Goal: Task Accomplishment & Management: Use online tool/utility

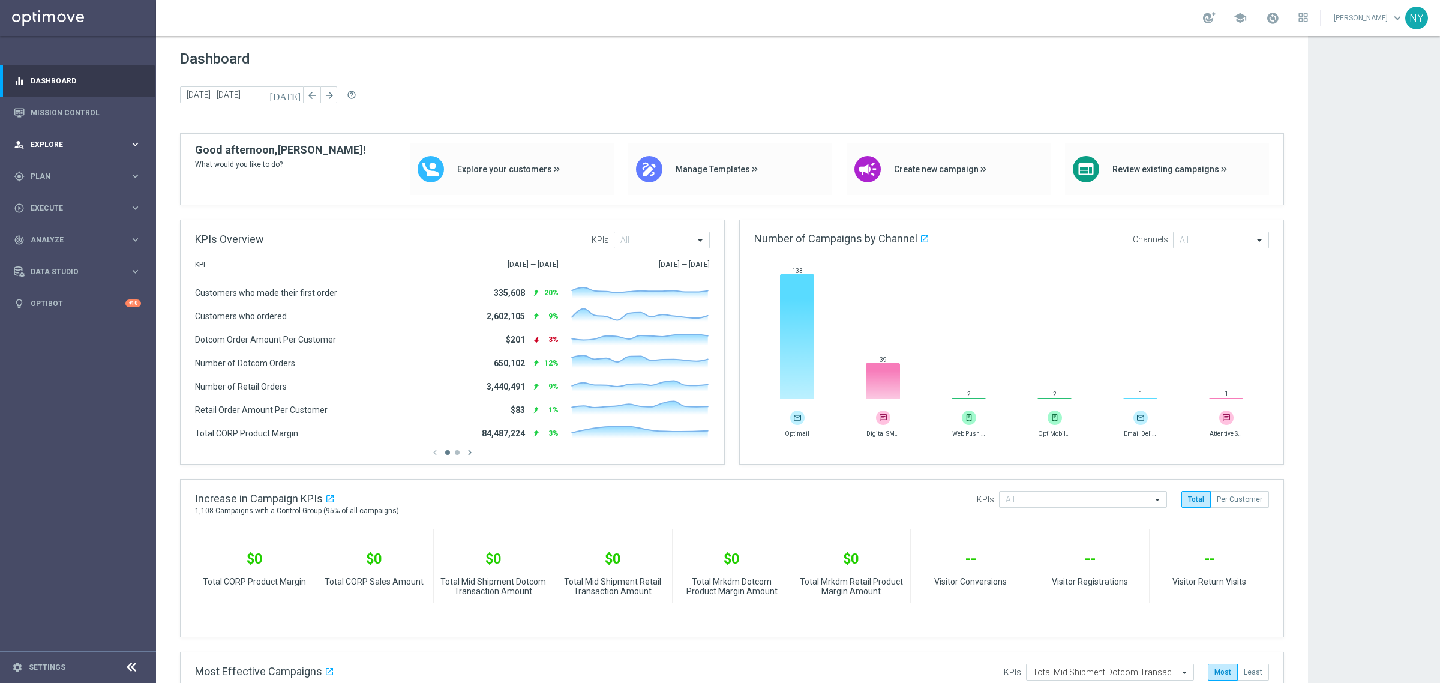
click at [47, 145] on span "Explore" at bounding box center [80, 144] width 99 height 7
click at [37, 317] on span "Plan" at bounding box center [80, 320] width 99 height 7
click at [45, 233] on span "Templates" at bounding box center [75, 236] width 86 height 7
click at [58, 253] on link "Optimail" at bounding box center [81, 255] width 88 height 10
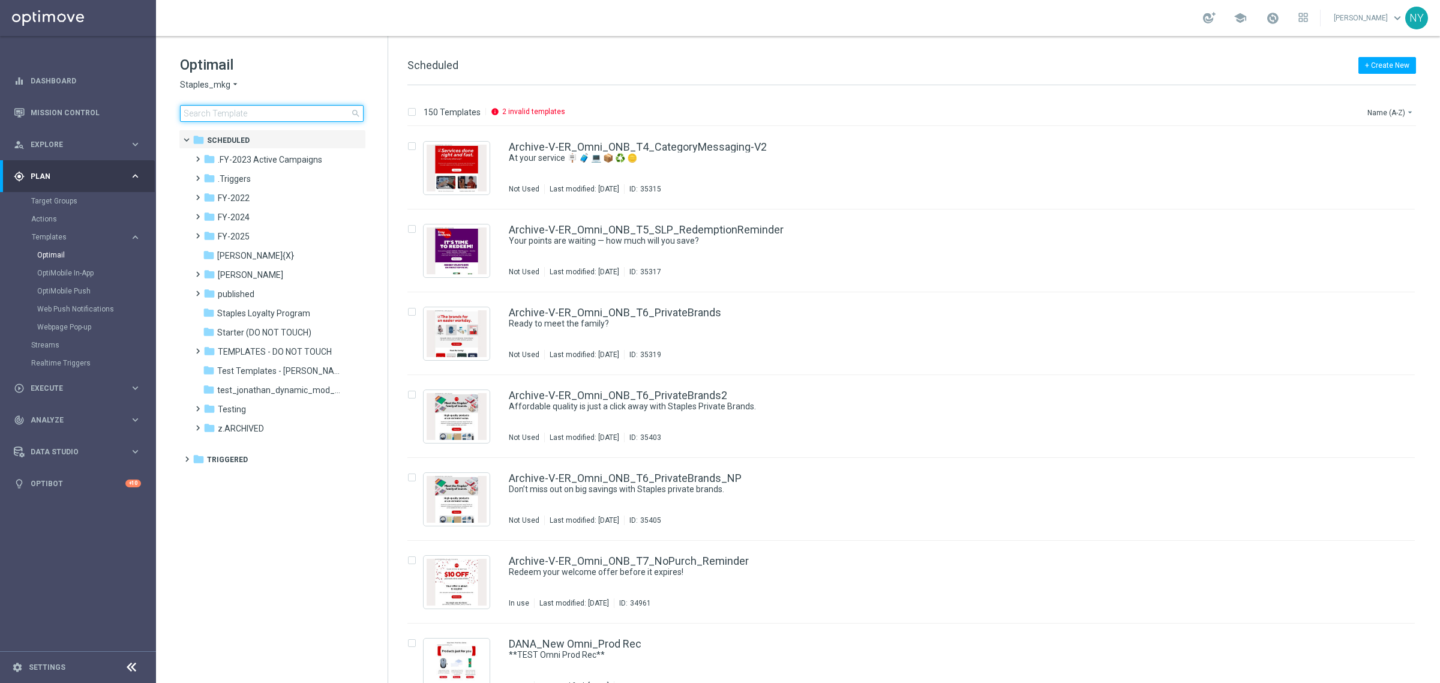
click at [288, 112] on input at bounding box center [272, 113] width 184 height 17
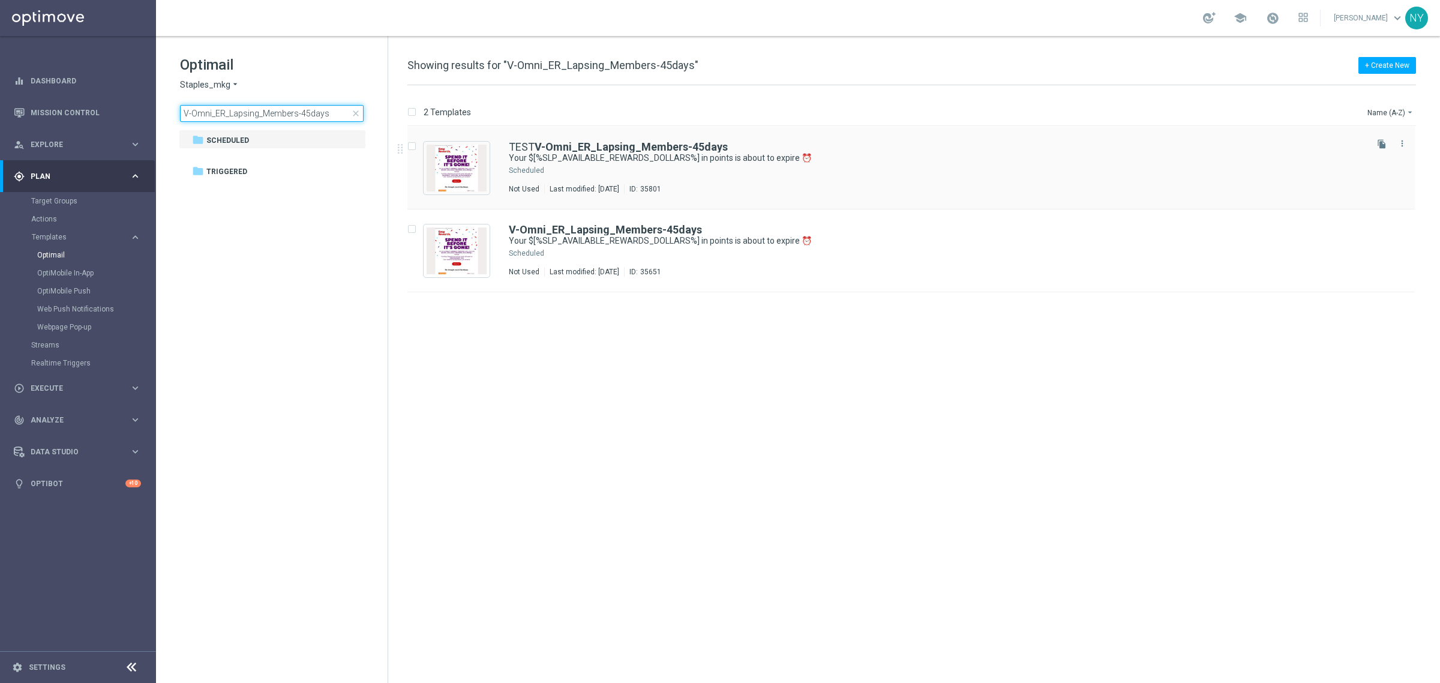
type input "V-Omni_ER_Lapsing_Members-45days"
drag, startPoint x: 584, startPoint y: 145, endPoint x: 12, endPoint y: 141, distance: 572.0
click at [584, 144] on b "V-Omni_ER_Lapsing_Members-45days" at bounding box center [631, 146] width 193 height 13
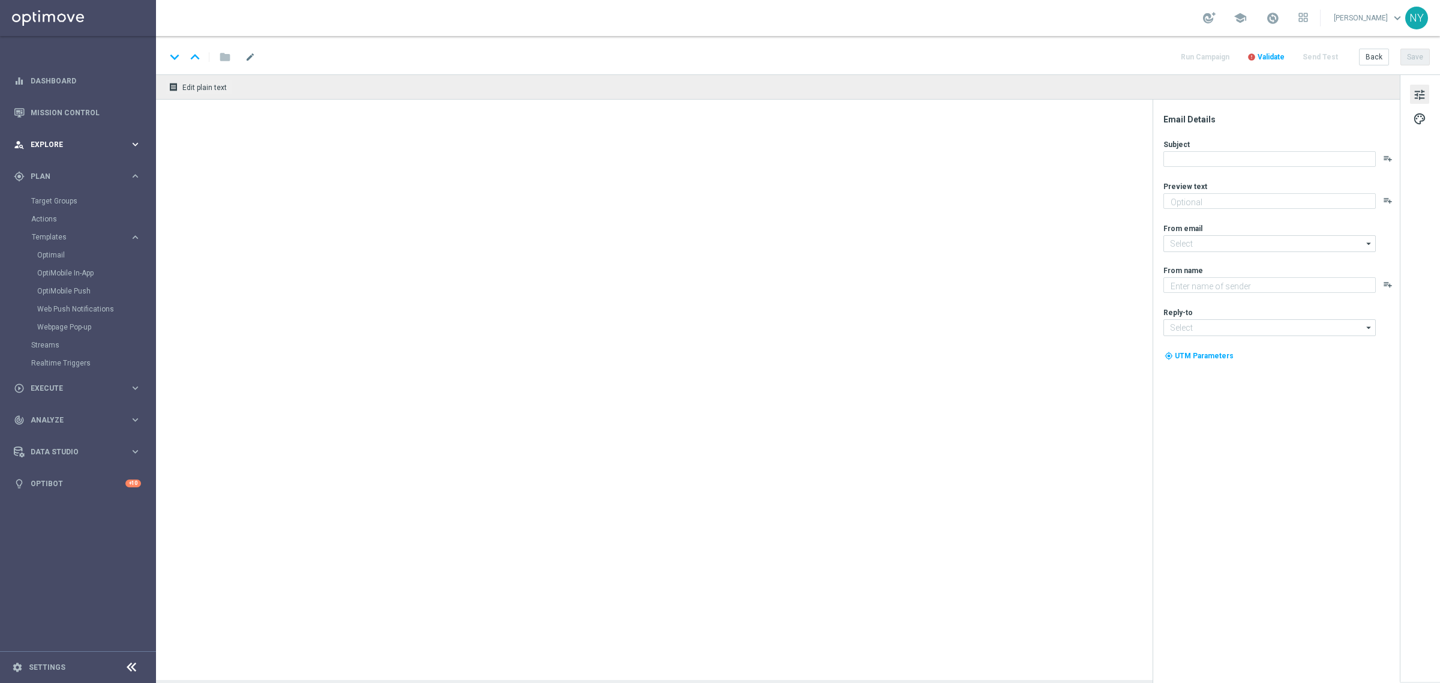
type textarea "Redeem them now before they're gone!"
type input "[EMAIL_ADDRESS][DOMAIN_NAME]"
type textarea "Staples"
type input "[EMAIL_ADDRESS][DOMAIN_NAME]"
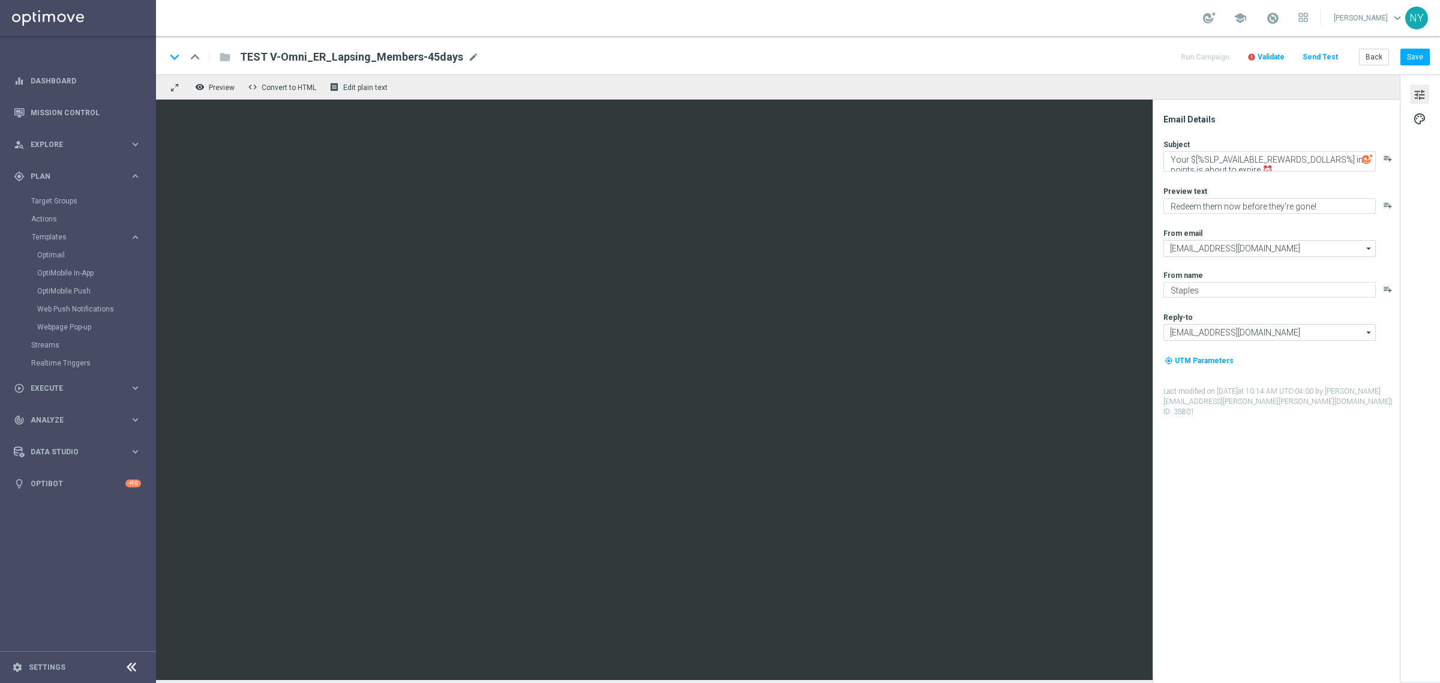
click at [1274, 55] on span "Validate" at bounding box center [1271, 57] width 27 height 8
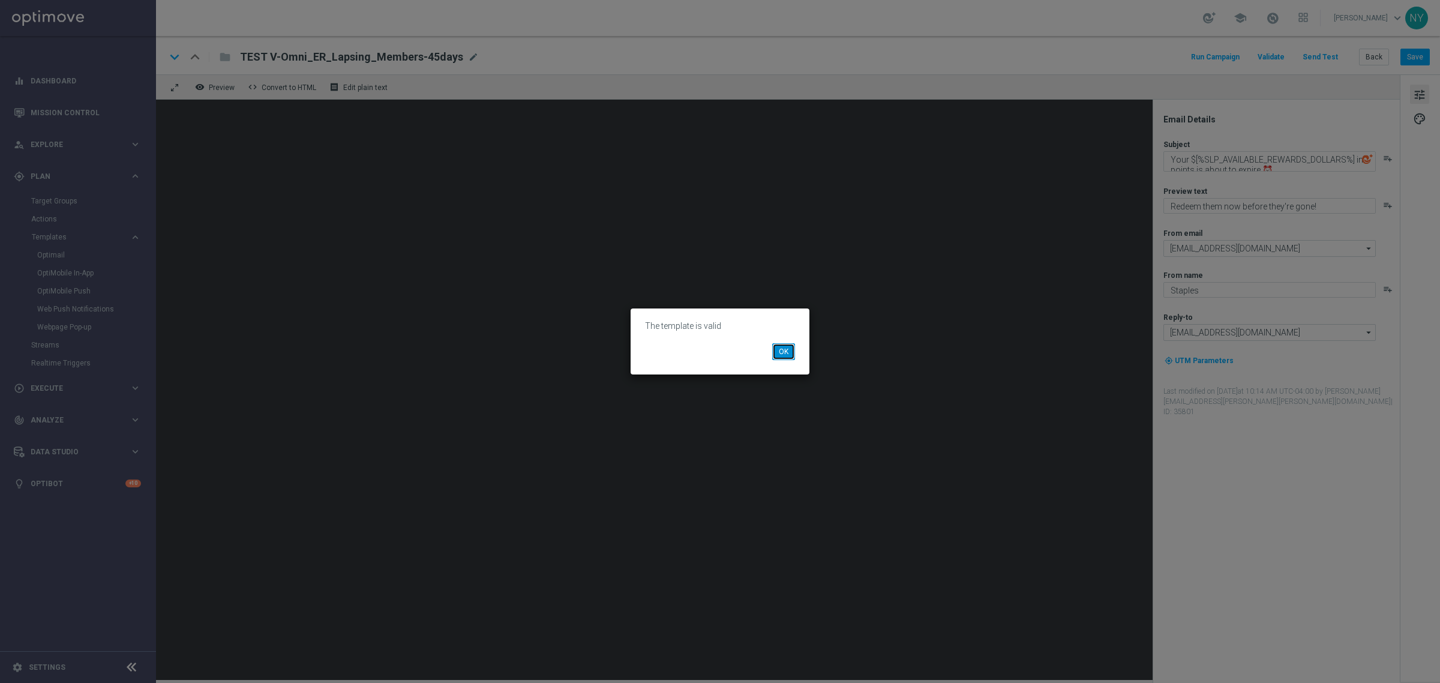
drag, startPoint x: 793, startPoint y: 355, endPoint x: 783, endPoint y: 357, distance: 9.9
click at [784, 357] on button "OK" at bounding box center [783, 351] width 23 height 17
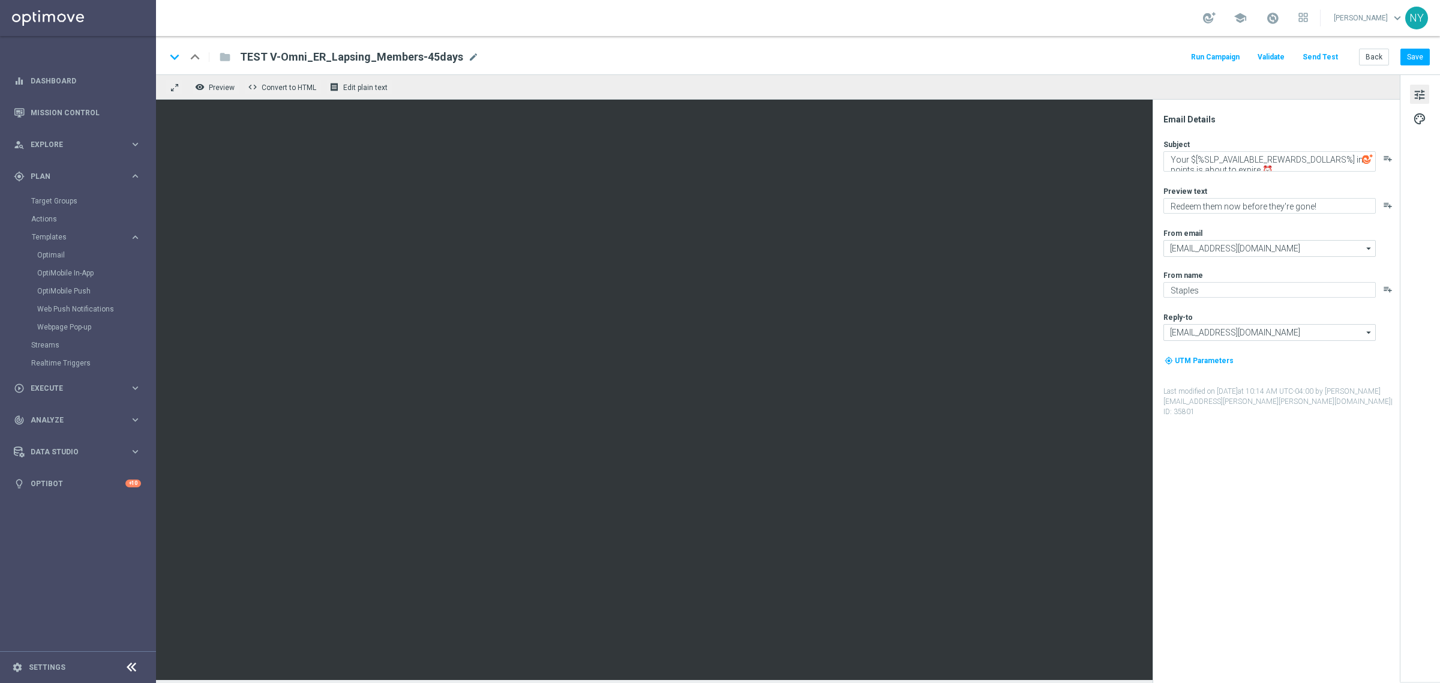
click at [1316, 53] on button "Send Test" at bounding box center [1320, 57] width 39 height 16
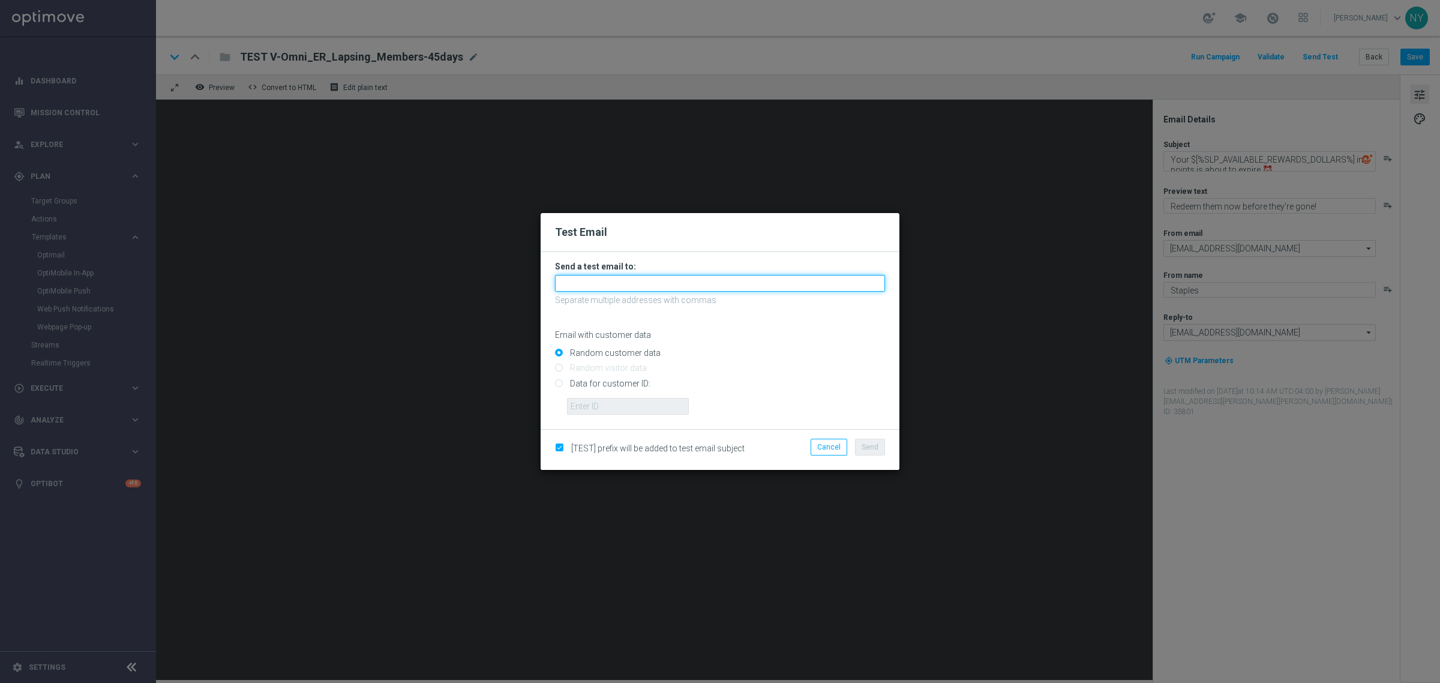
click at [577, 284] on input "text" at bounding box center [720, 283] width 330 height 17
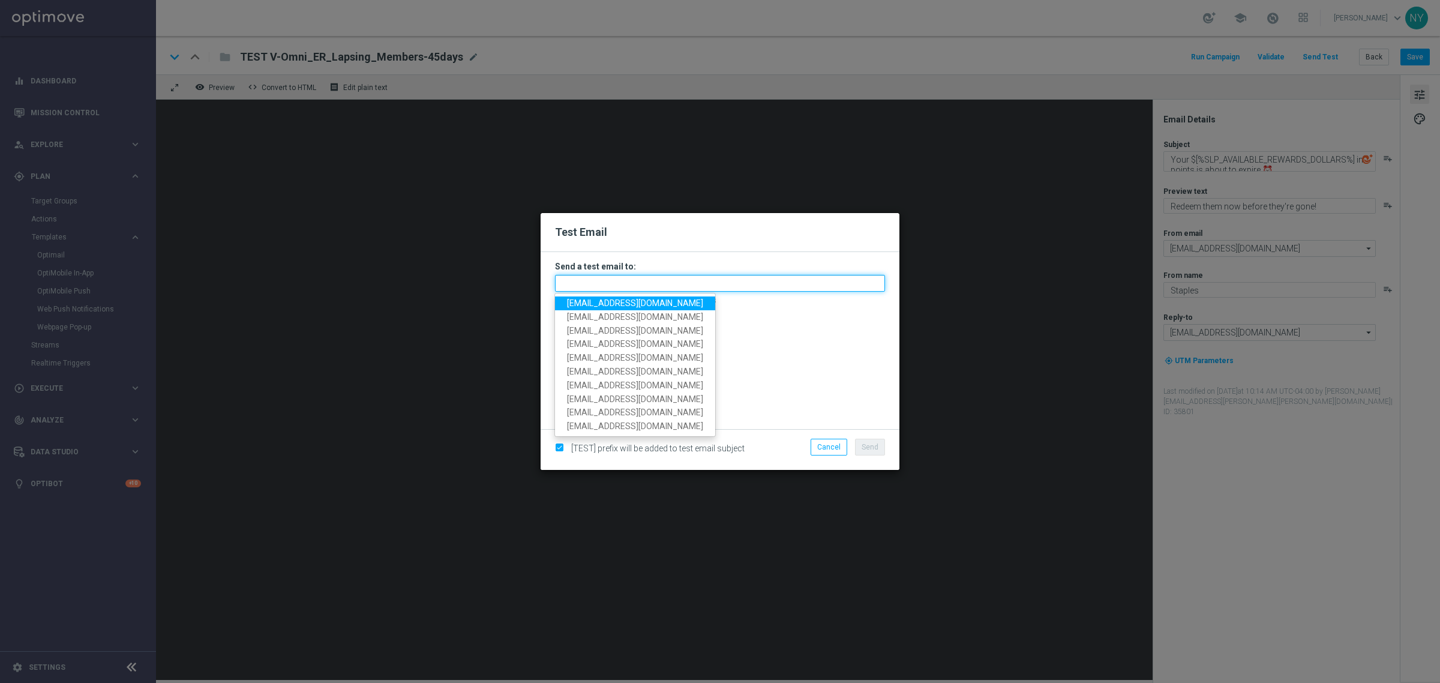
click at [581, 286] on input "text" at bounding box center [720, 283] width 330 height 17
paste input "[EMAIL_ADDRESS][DOMAIN_NAME]"
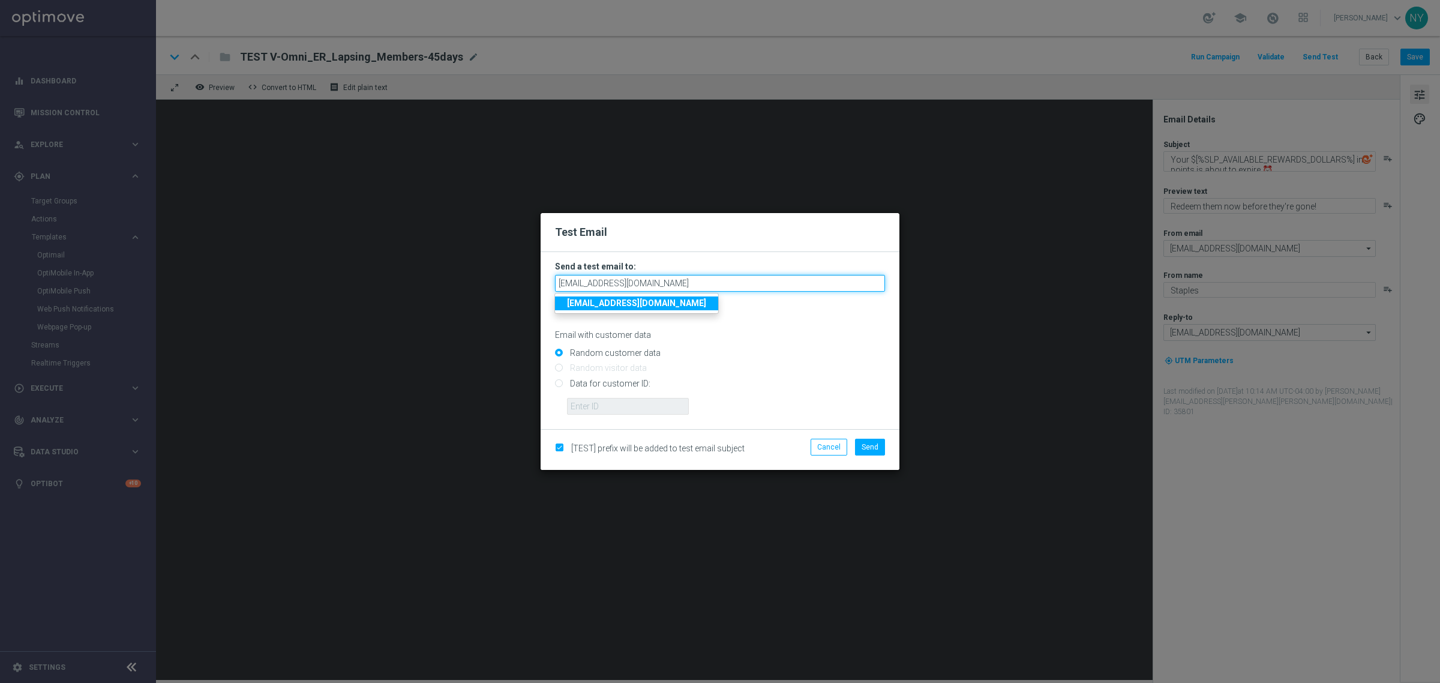
type input "[EMAIL_ADDRESS][DOMAIN_NAME]"
click at [798, 351] on input "Random customer data" at bounding box center [720, 358] width 330 height 17
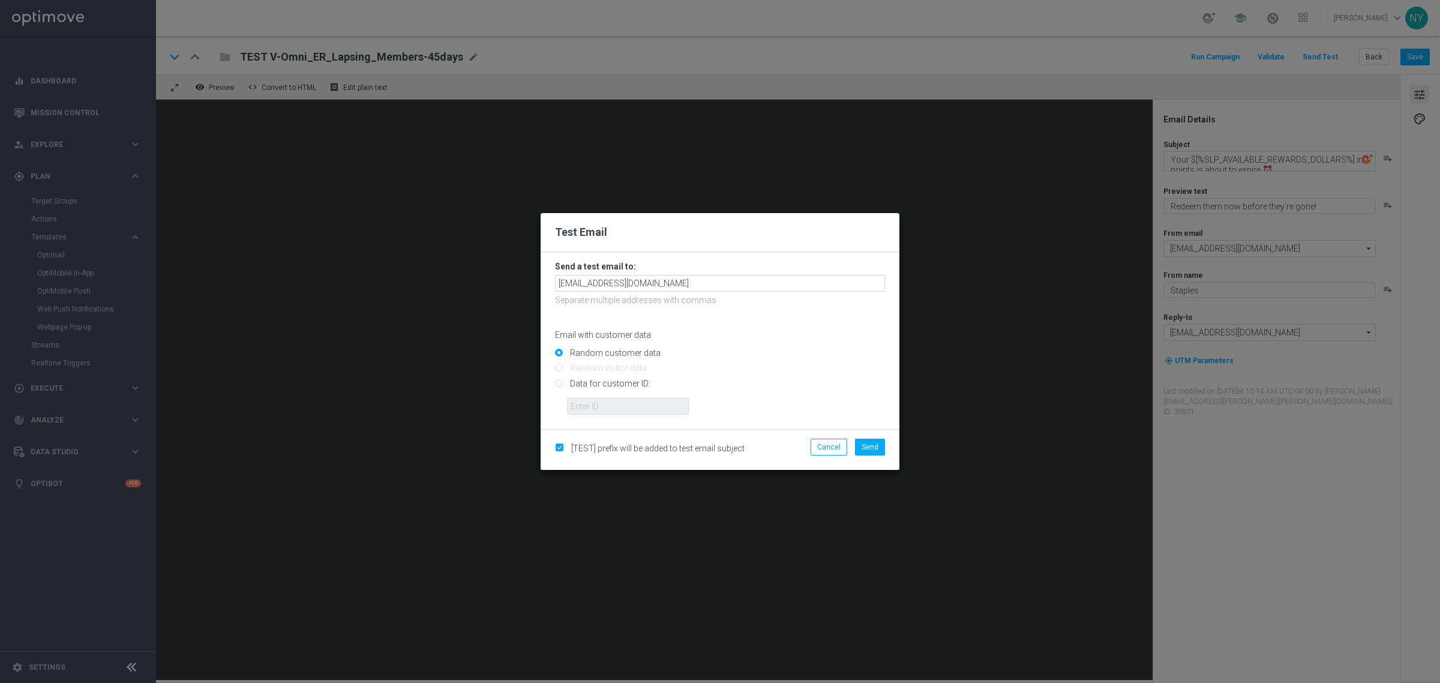
click at [559, 383] on input "Data for customer ID:" at bounding box center [720, 388] width 330 height 17
radio input "true"
click at [612, 403] on input "text" at bounding box center [628, 406] width 122 height 17
paste input "10000252057"
type input "10000252057"
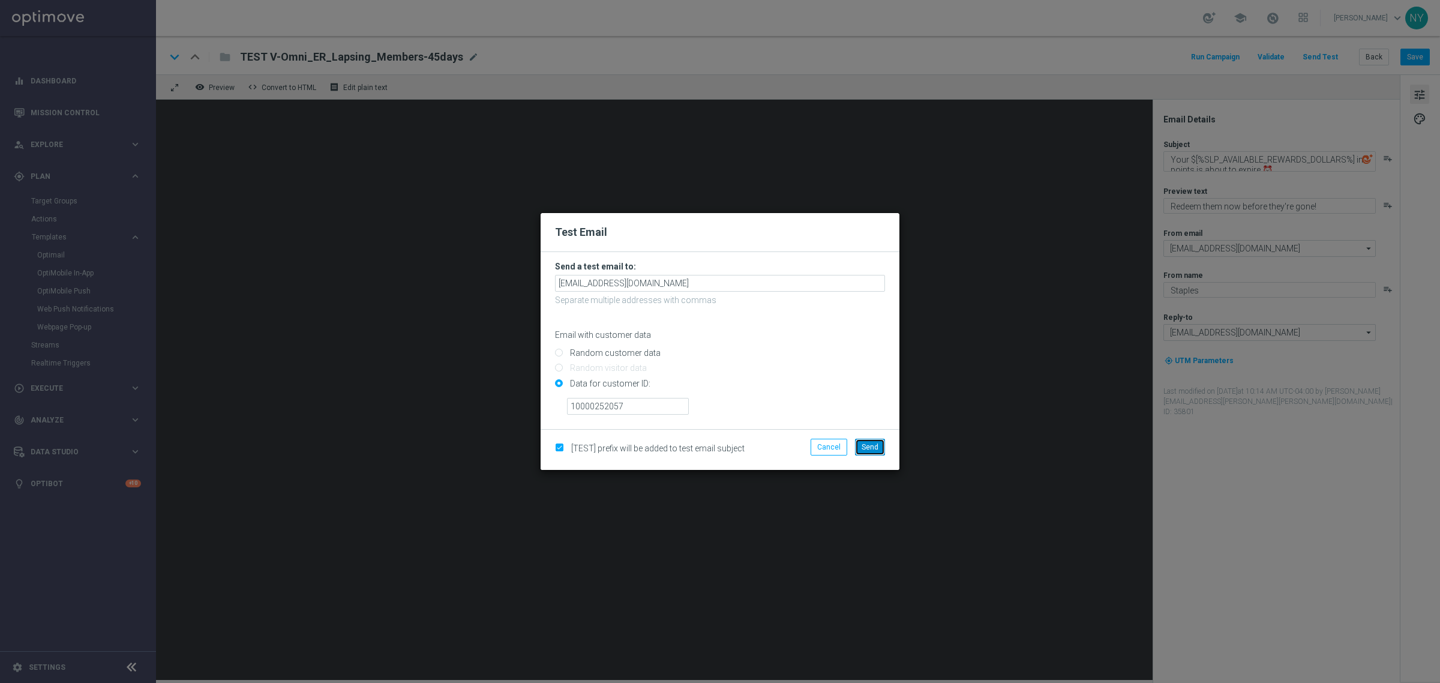
click at [868, 452] on button "Send" at bounding box center [870, 447] width 30 height 17
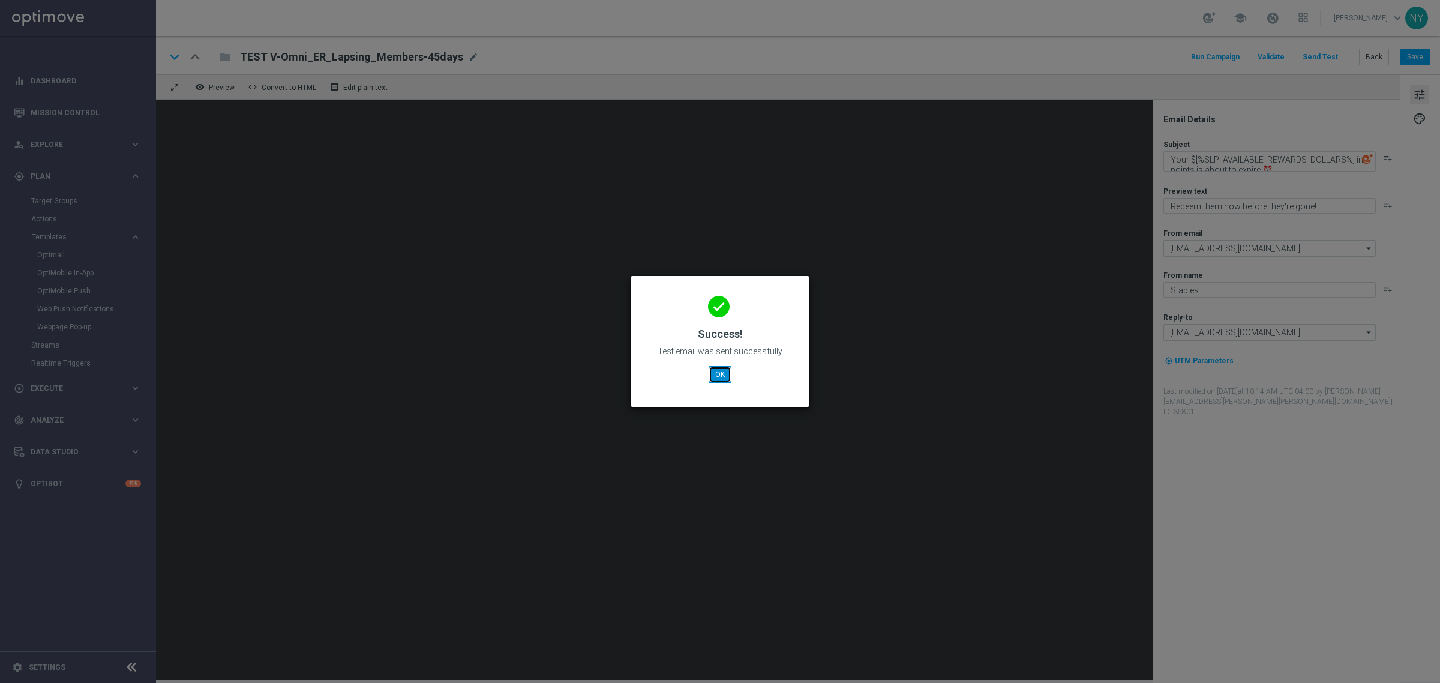
click at [718, 376] on button "OK" at bounding box center [720, 374] width 23 height 17
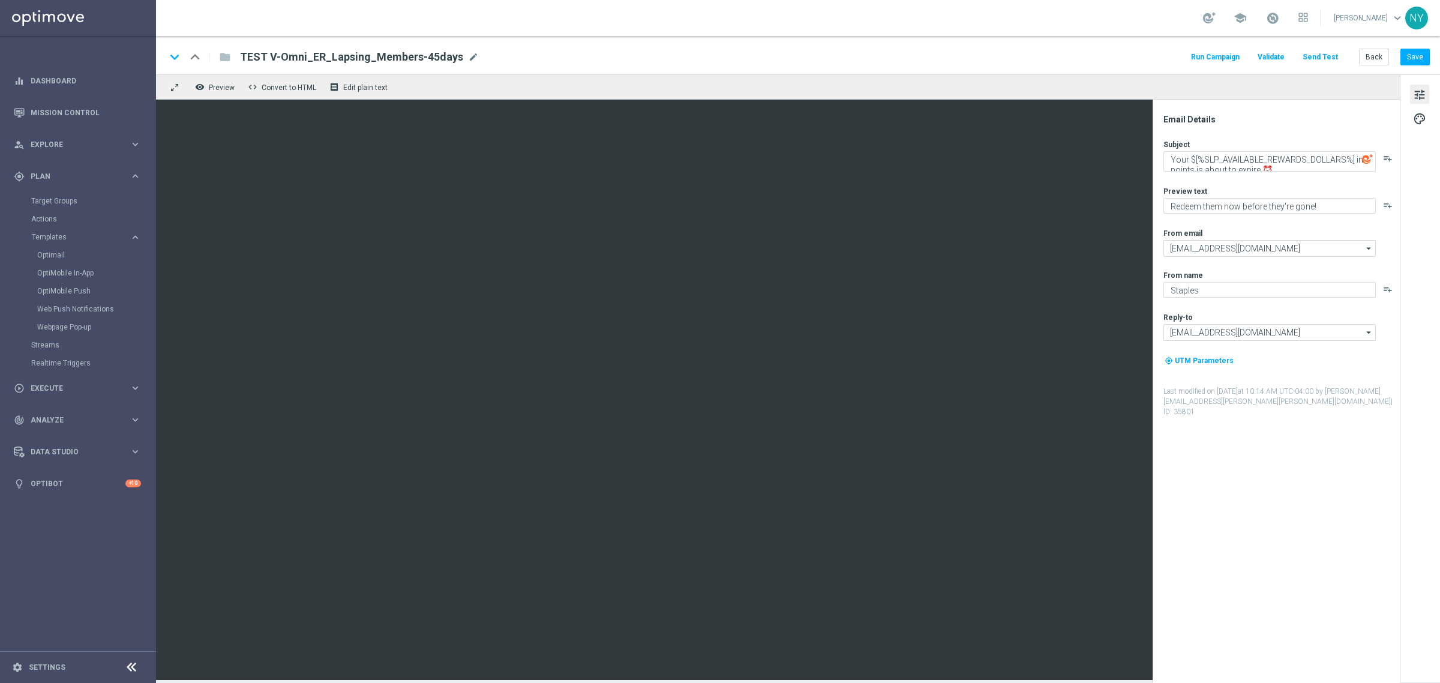
click at [1317, 52] on button "Send Test" at bounding box center [1320, 57] width 39 height 16
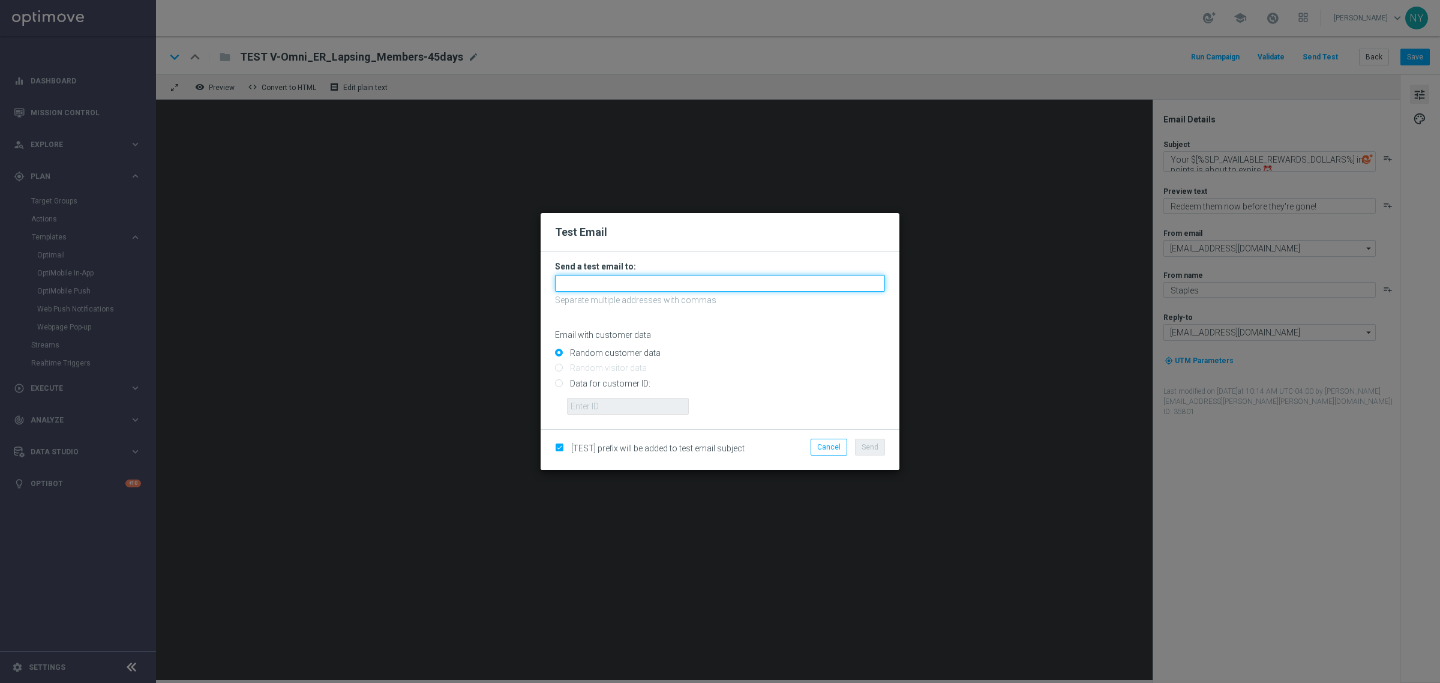
click at [602, 278] on input "text" at bounding box center [720, 283] width 330 height 17
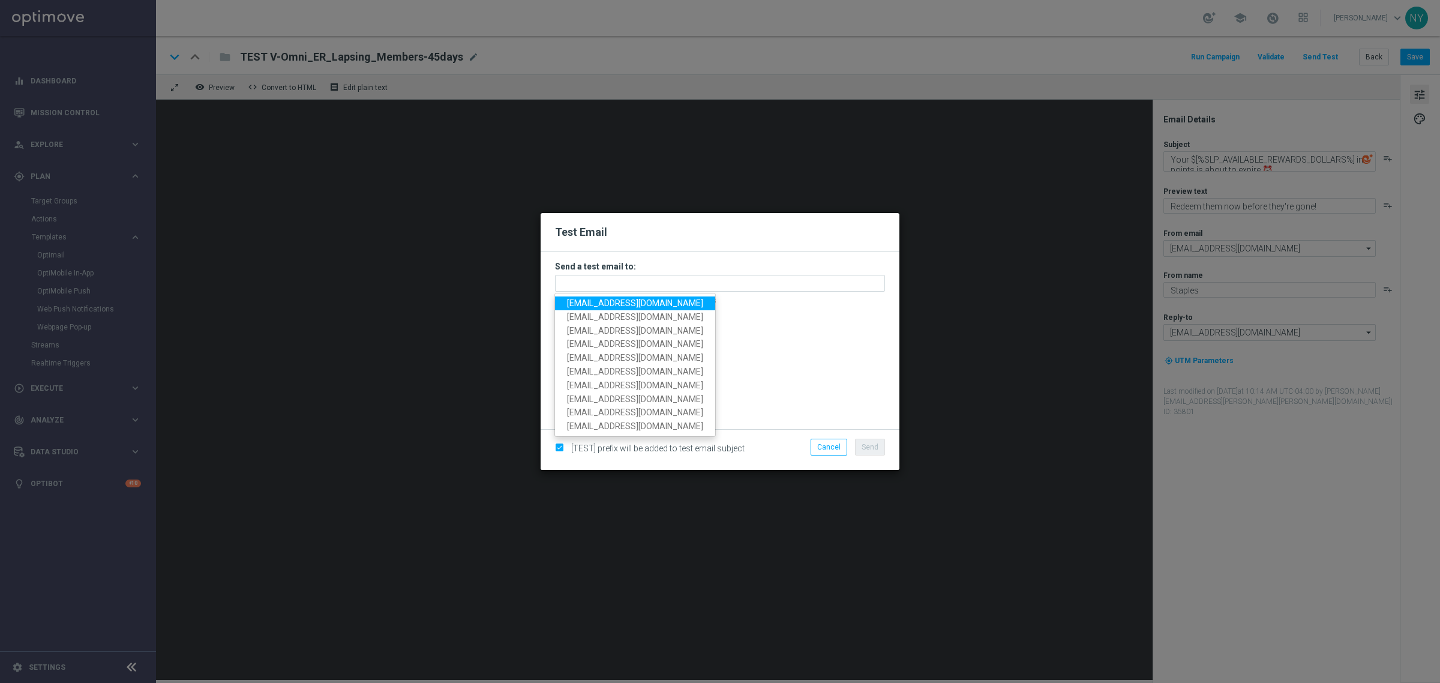
click at [607, 304] on span "[EMAIL_ADDRESS][DOMAIN_NAME]" at bounding box center [635, 303] width 136 height 10
type input "[EMAIL_ADDRESS][DOMAIN_NAME]"
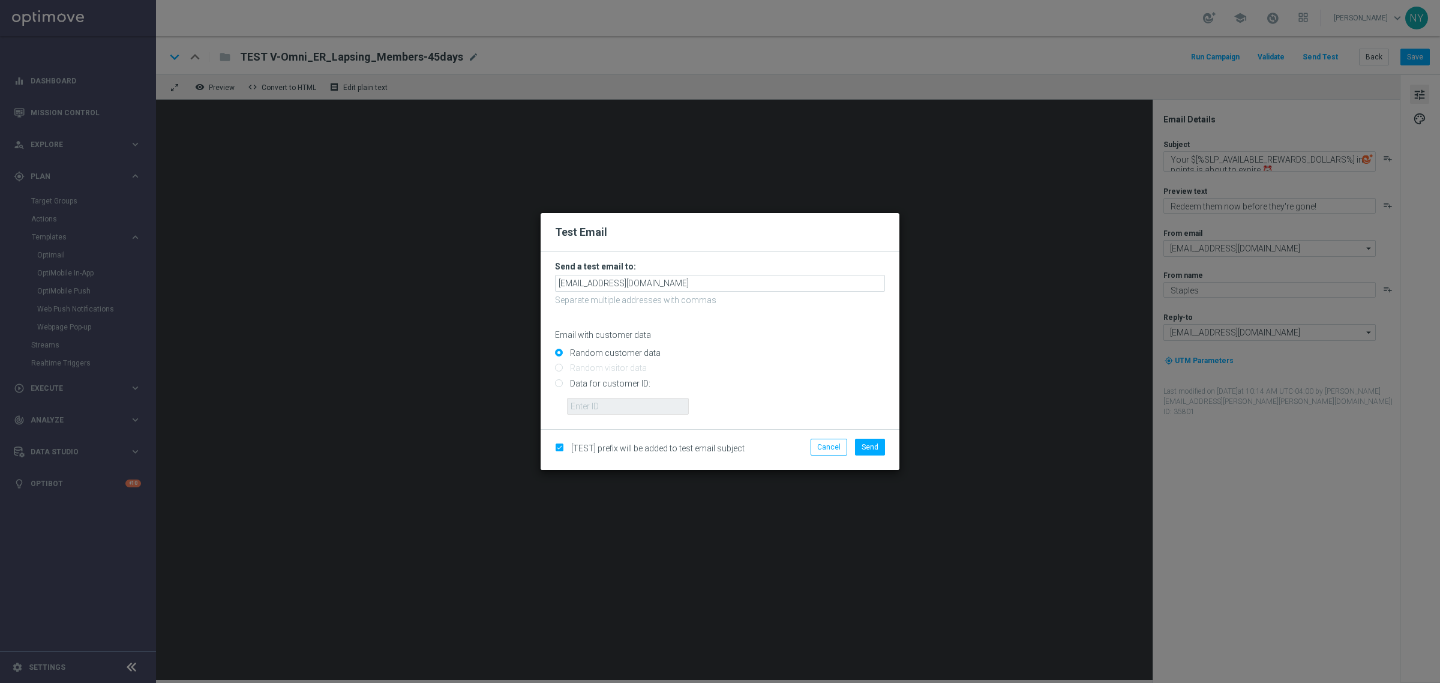
click at [562, 384] on input "Data for customer ID:" at bounding box center [720, 388] width 330 height 17
radio input "true"
click at [594, 409] on input "text" at bounding box center [628, 406] width 122 height 17
paste input "10001426191"
type input "10001426191"
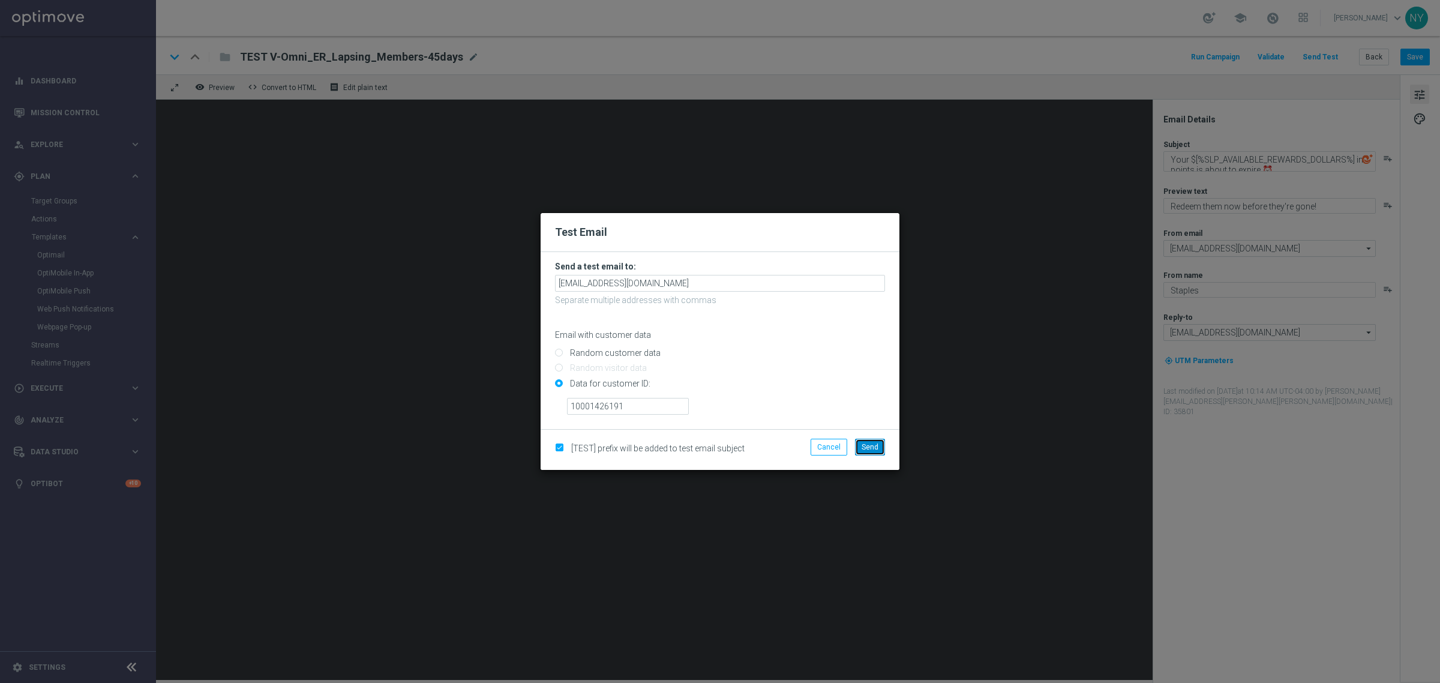
click at [875, 448] on span "Send" at bounding box center [870, 447] width 17 height 8
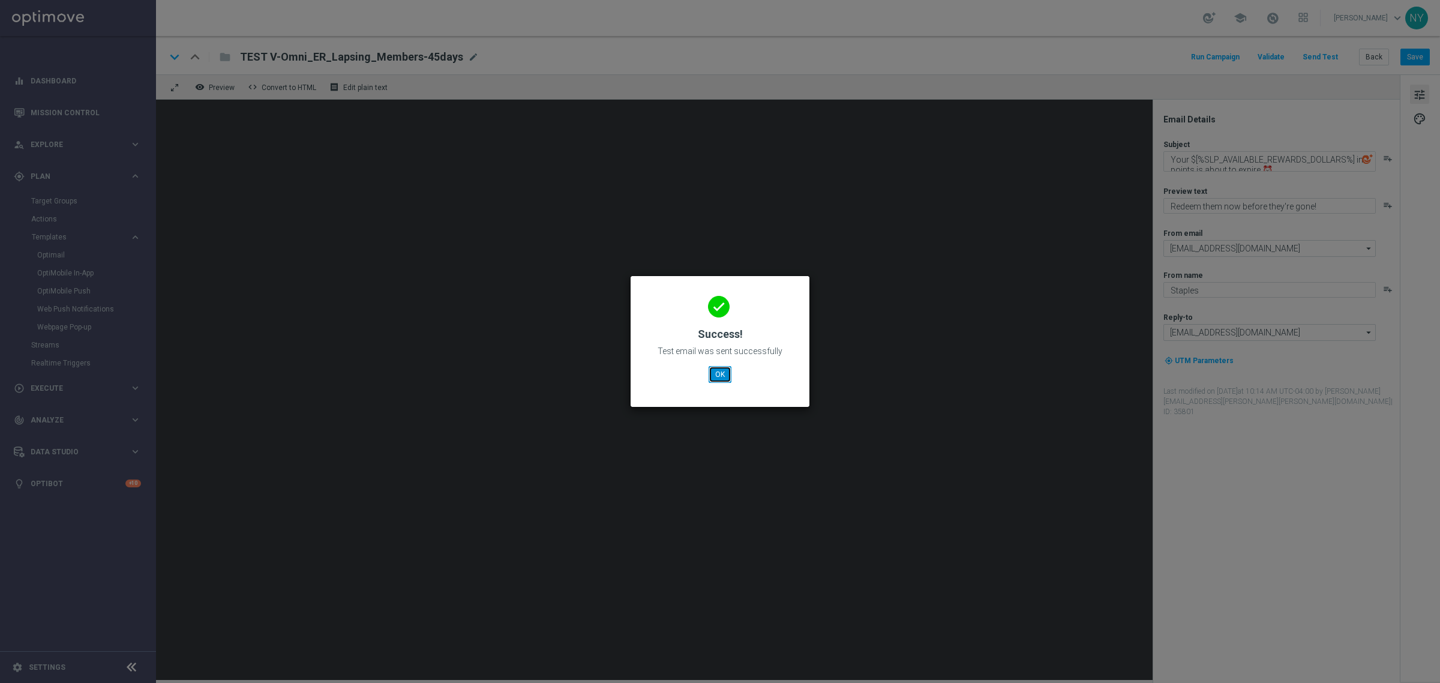
click at [715, 376] on button "OK" at bounding box center [720, 374] width 23 height 17
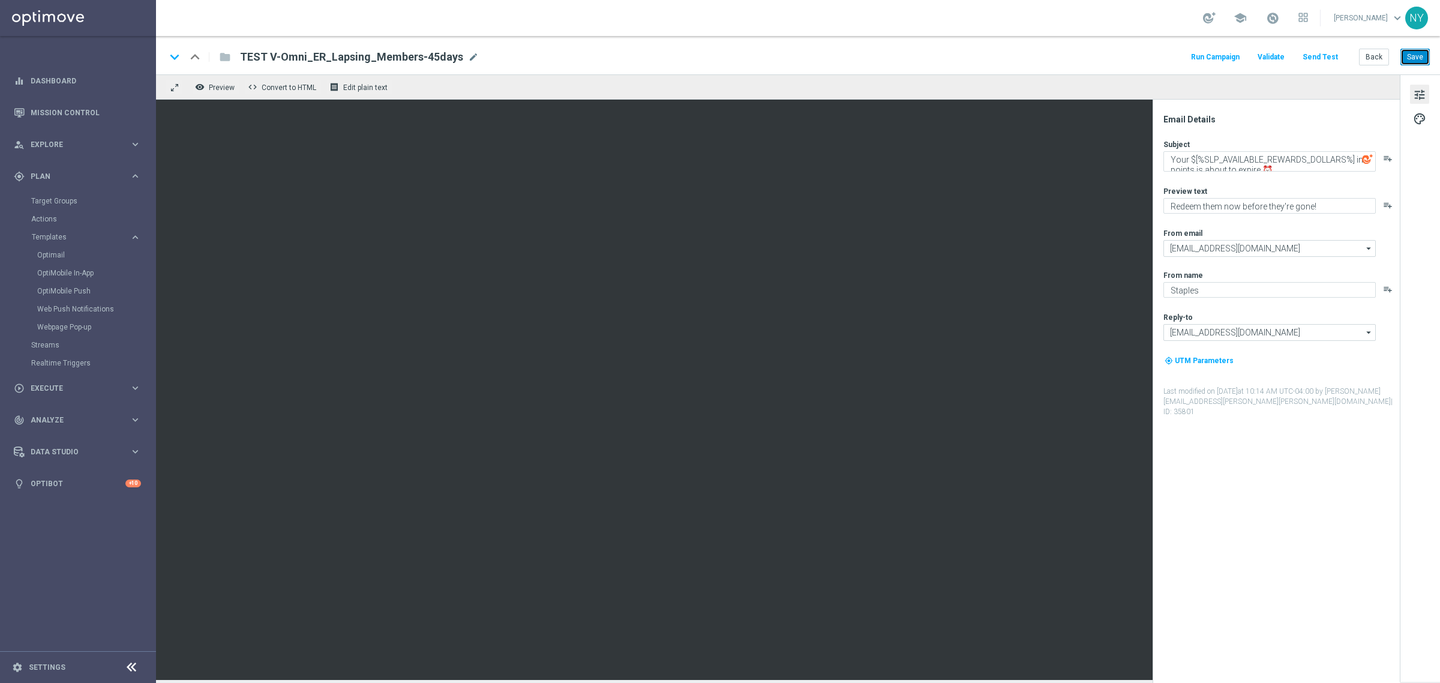
click at [1412, 61] on button "Save" at bounding box center [1415, 57] width 29 height 17
click at [1324, 55] on button "Send Test" at bounding box center [1320, 57] width 39 height 16
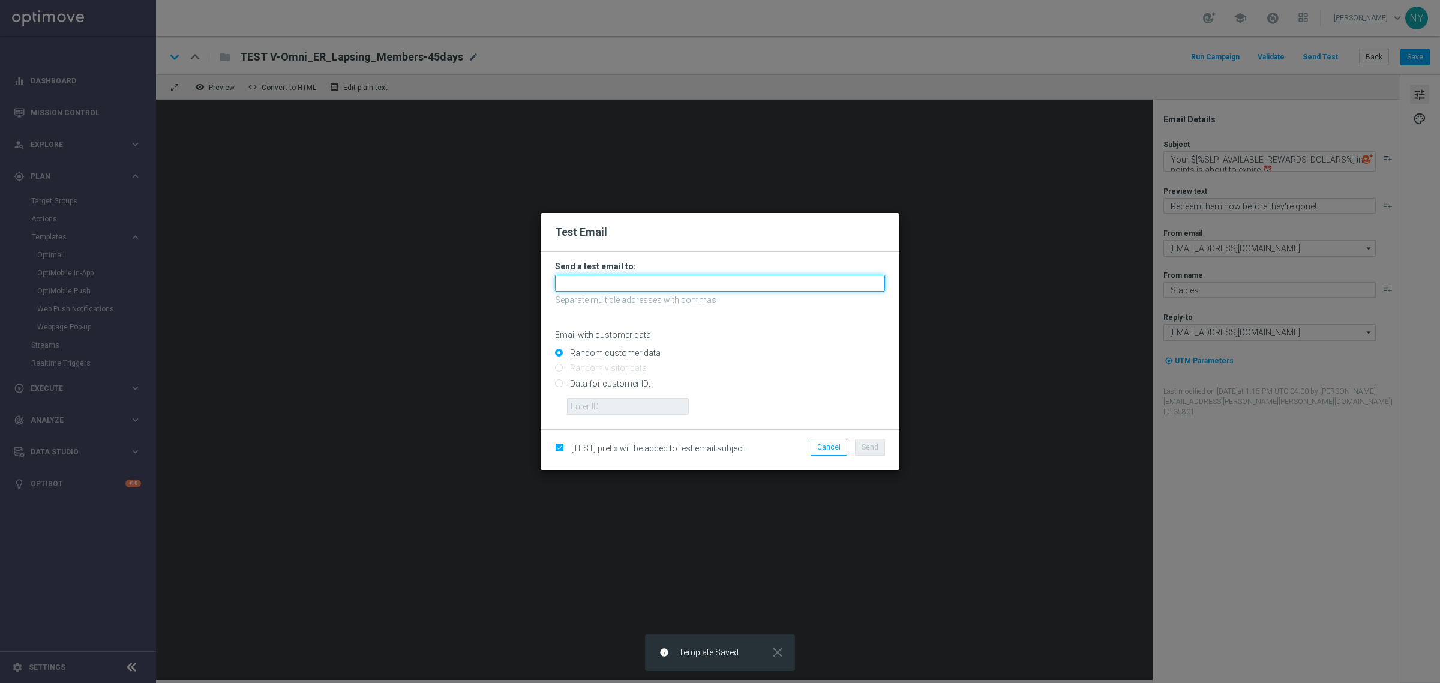
click at [586, 283] on input "text" at bounding box center [720, 283] width 330 height 17
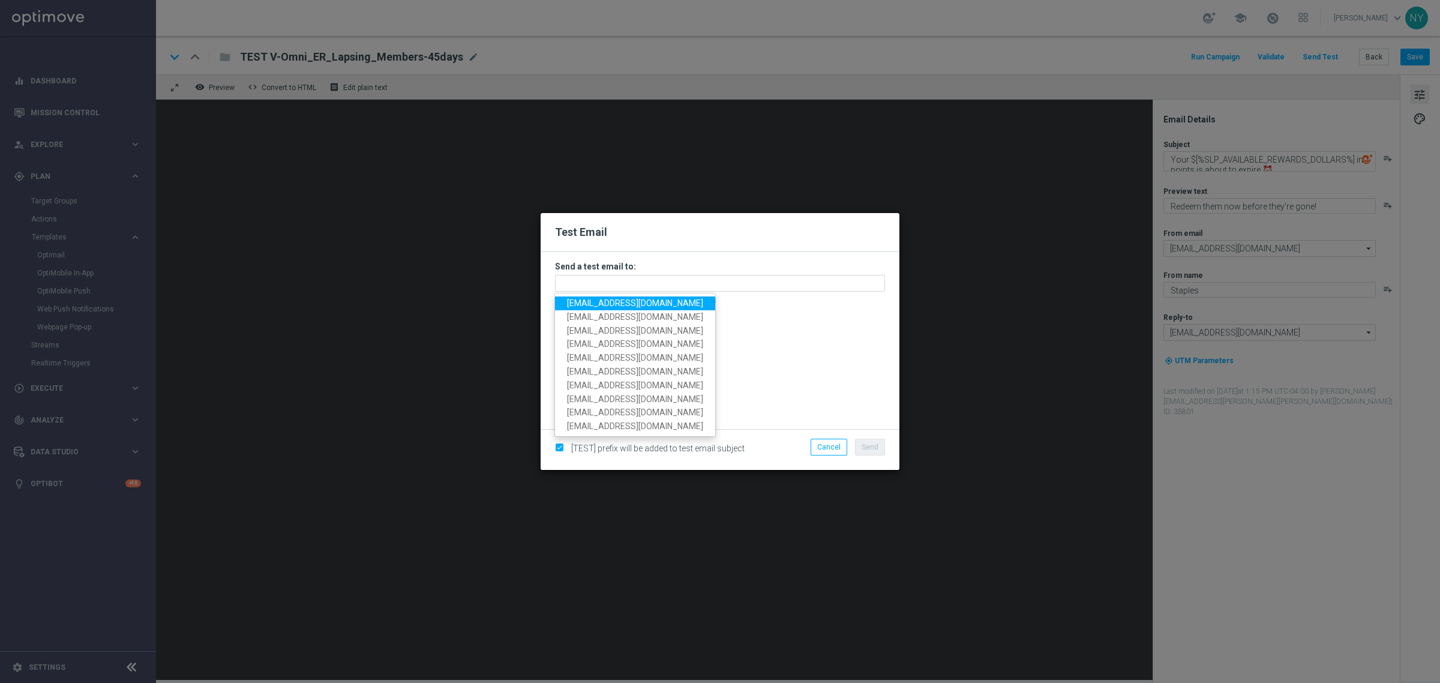
click at [648, 306] on span "[EMAIL_ADDRESS][DOMAIN_NAME]" at bounding box center [635, 303] width 136 height 10
type input "[EMAIL_ADDRESS][DOMAIN_NAME]"
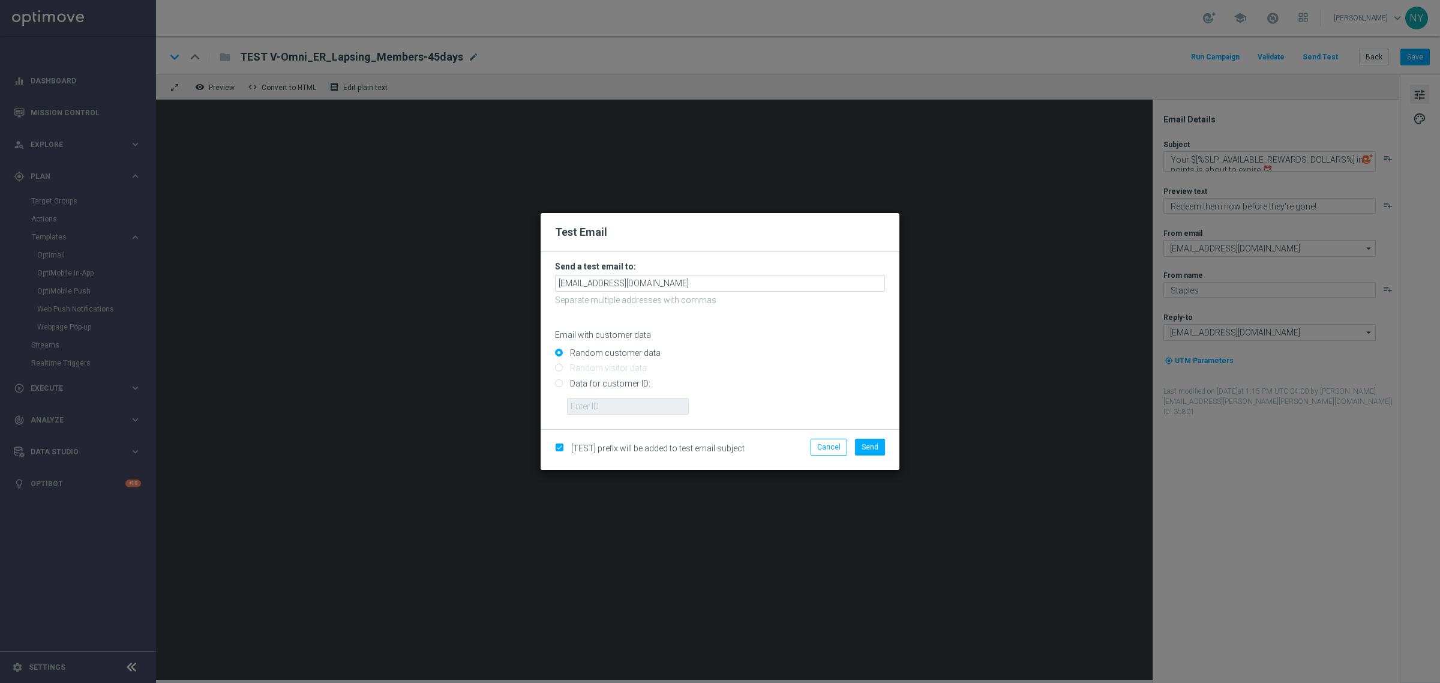
click at [561, 385] on input "Data for customer ID:" at bounding box center [720, 388] width 330 height 17
radio input "true"
click at [1118, 382] on modal-container "Test Email Send a test email to: neilyetts3-b3twe@litmusemail.com Separate mult…" at bounding box center [720, 341] width 1440 height 683
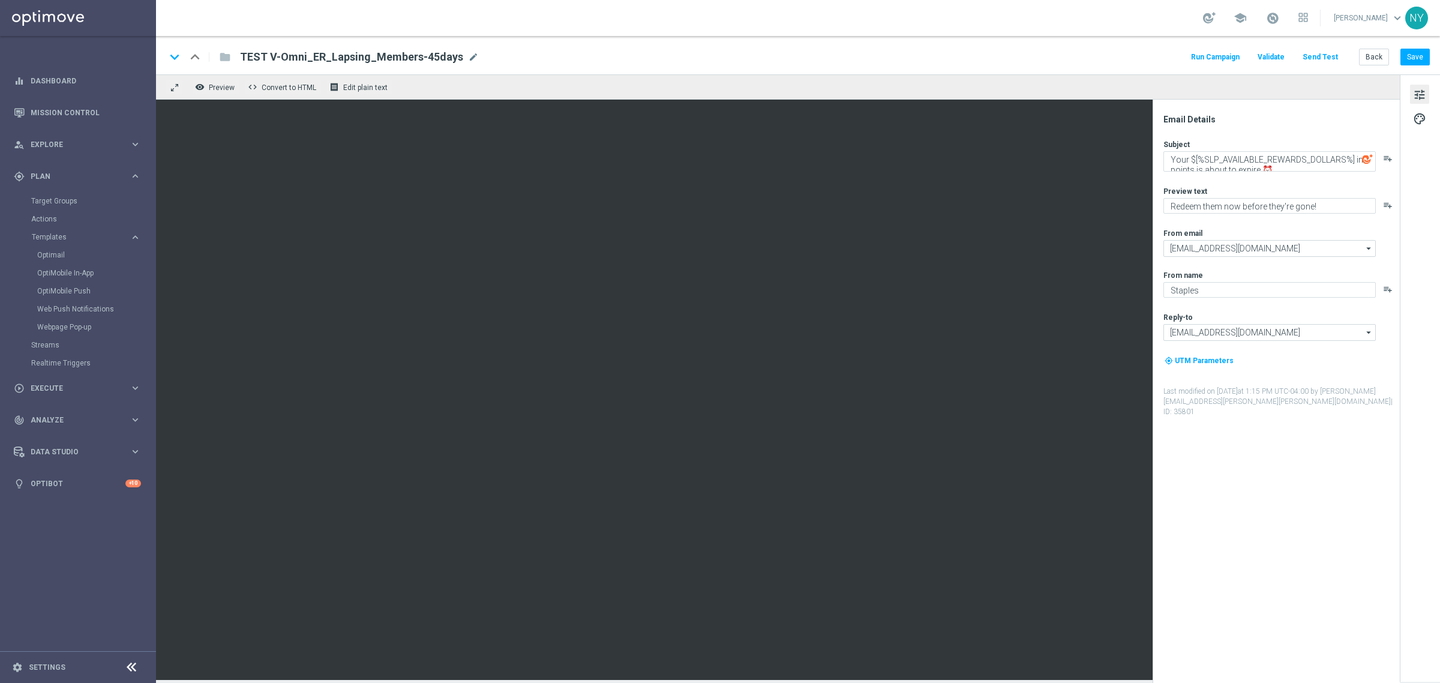
click at [1328, 58] on button "Send Test" at bounding box center [1320, 57] width 39 height 16
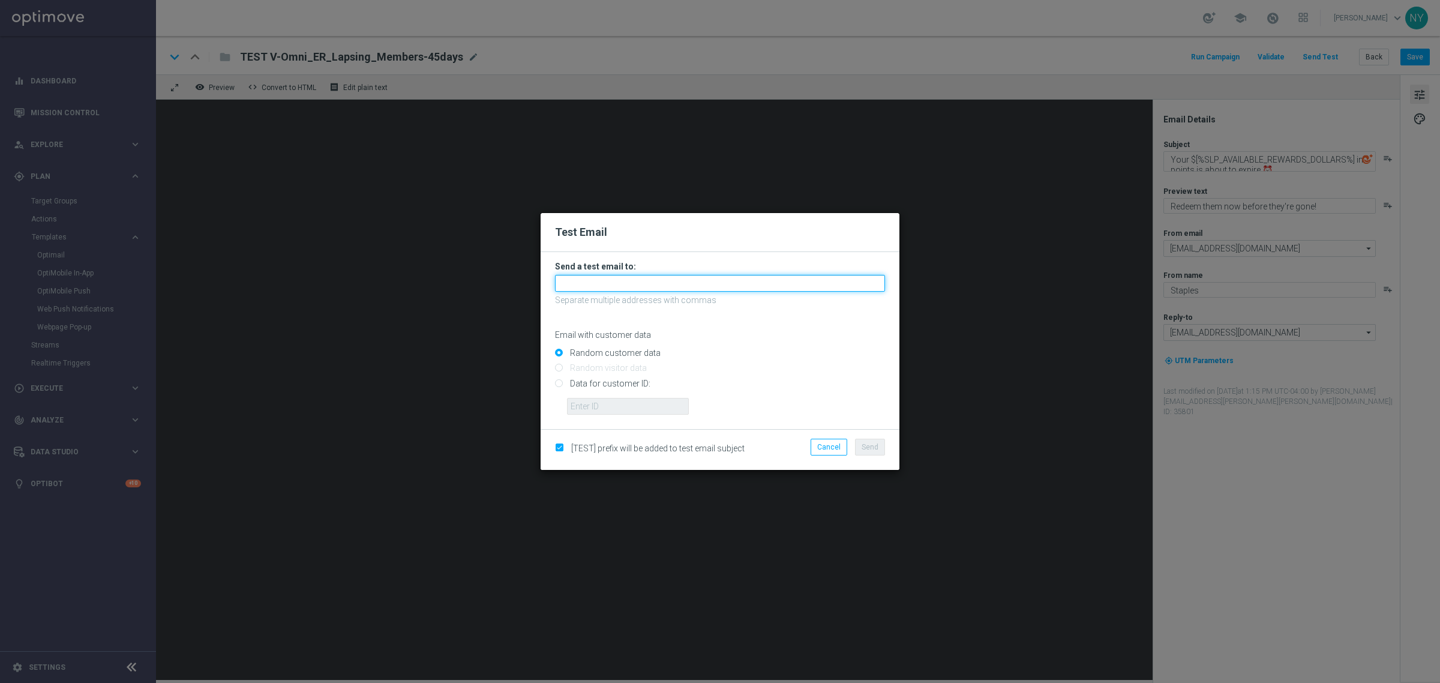
click at [603, 281] on input "text" at bounding box center [720, 283] width 330 height 17
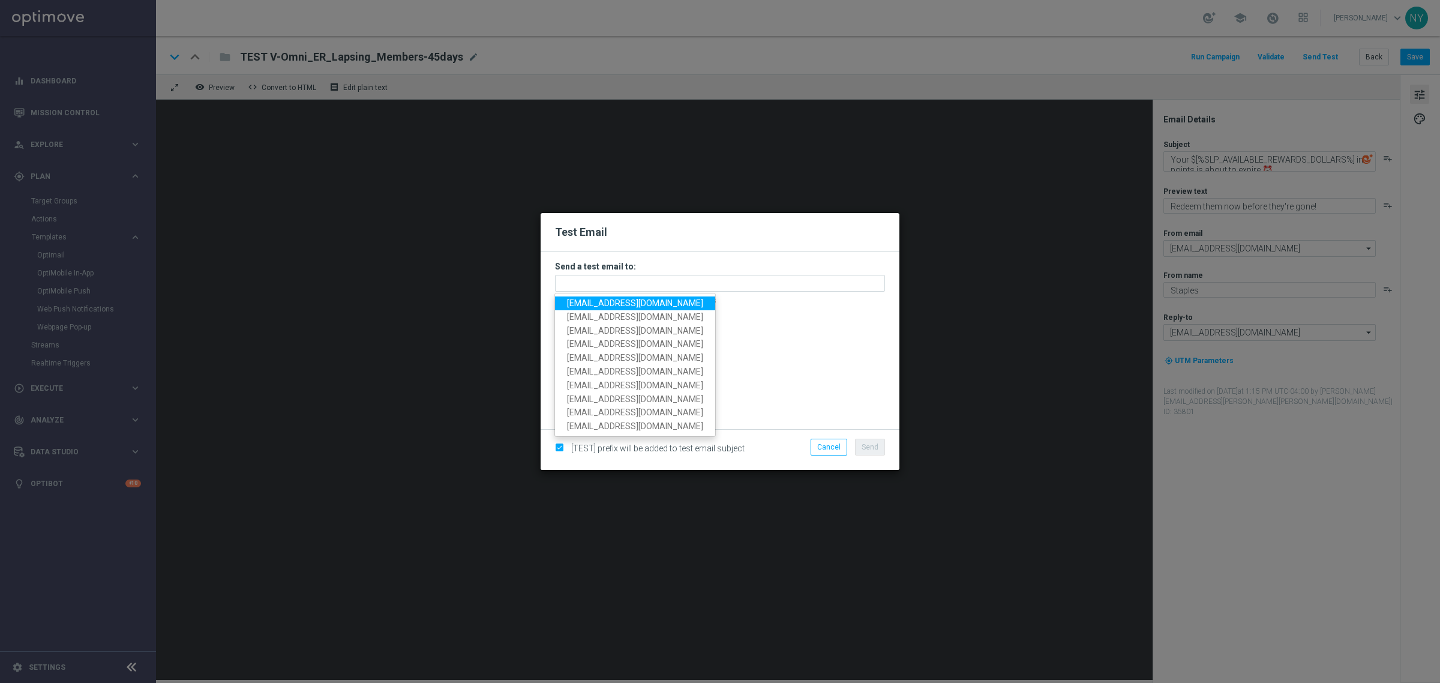
click at [637, 303] on span "[EMAIL_ADDRESS][DOMAIN_NAME]" at bounding box center [635, 303] width 136 height 10
type input "[EMAIL_ADDRESS][DOMAIN_NAME]"
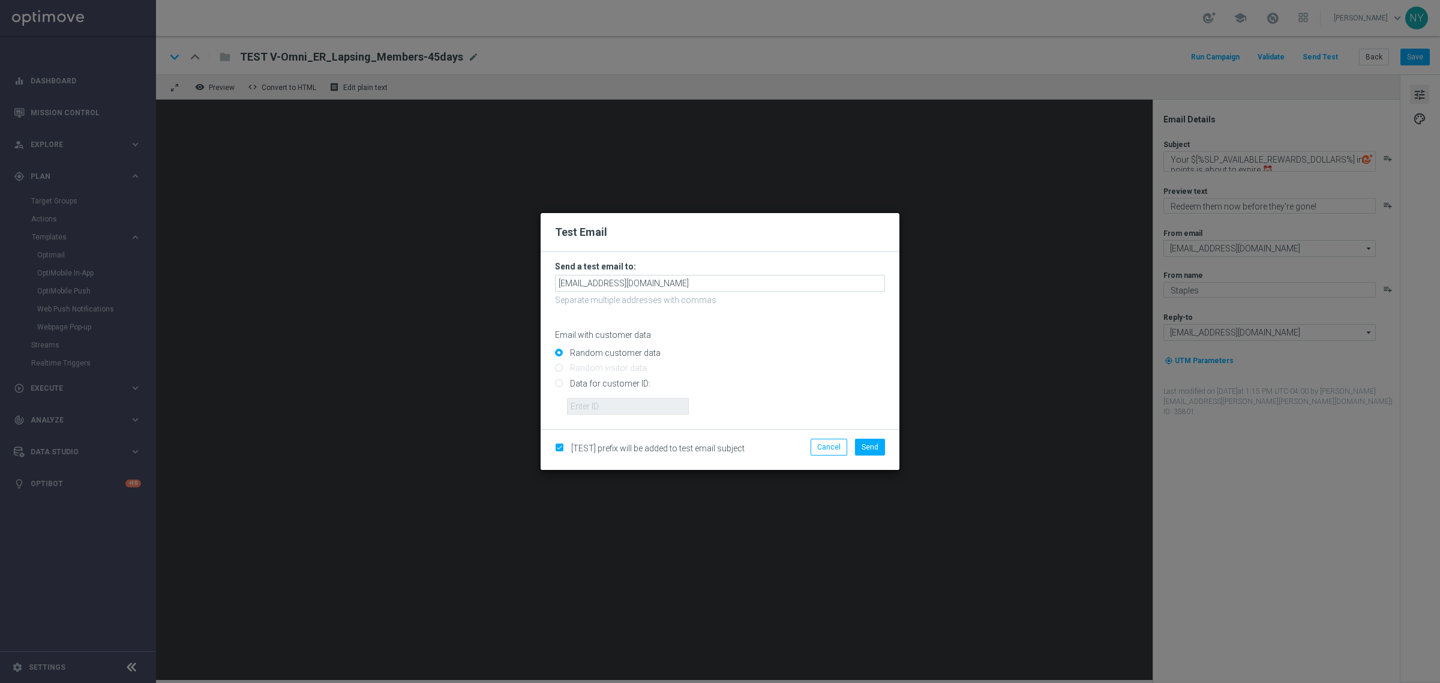
click at [559, 385] on input "Data for customer ID:" at bounding box center [720, 388] width 330 height 17
radio input "true"
click at [594, 411] on input "text" at bounding box center [628, 406] width 122 height 17
paste input "10000252057"
type input "10000252057"
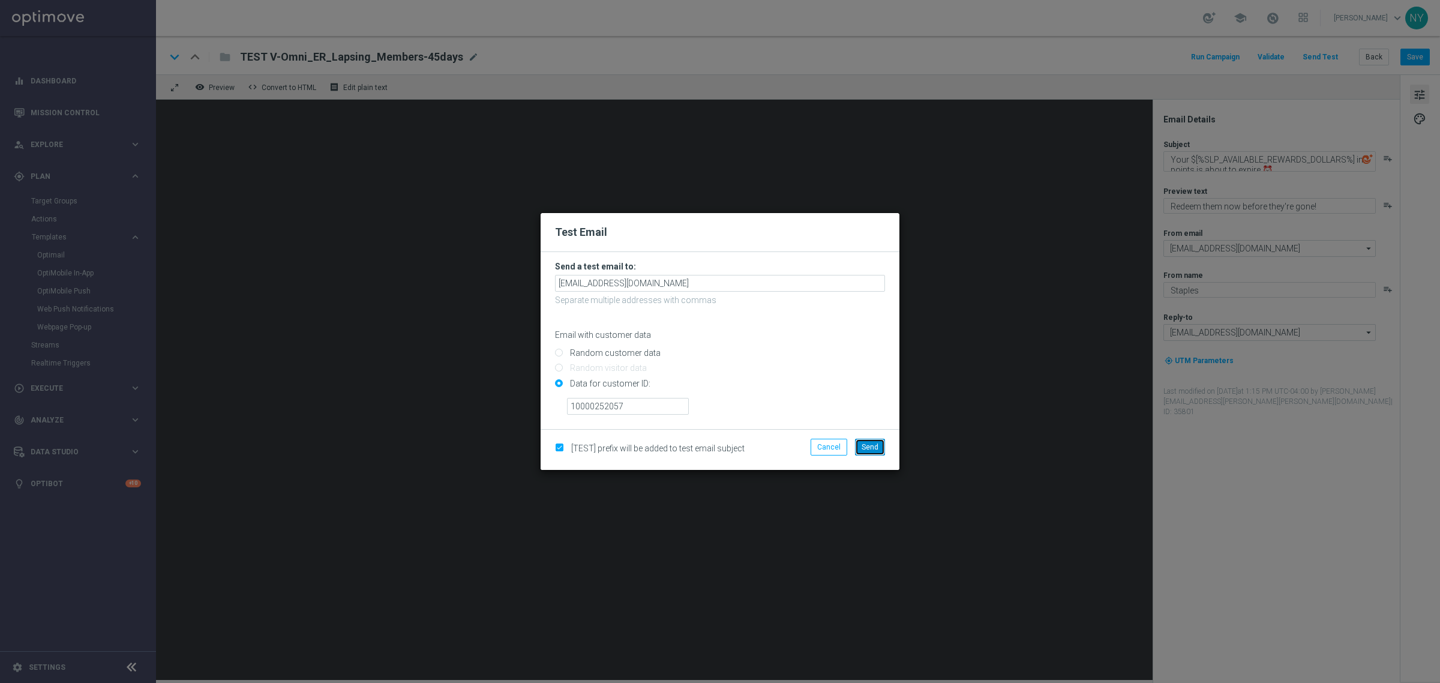
click at [866, 450] on span "Send" at bounding box center [870, 447] width 17 height 8
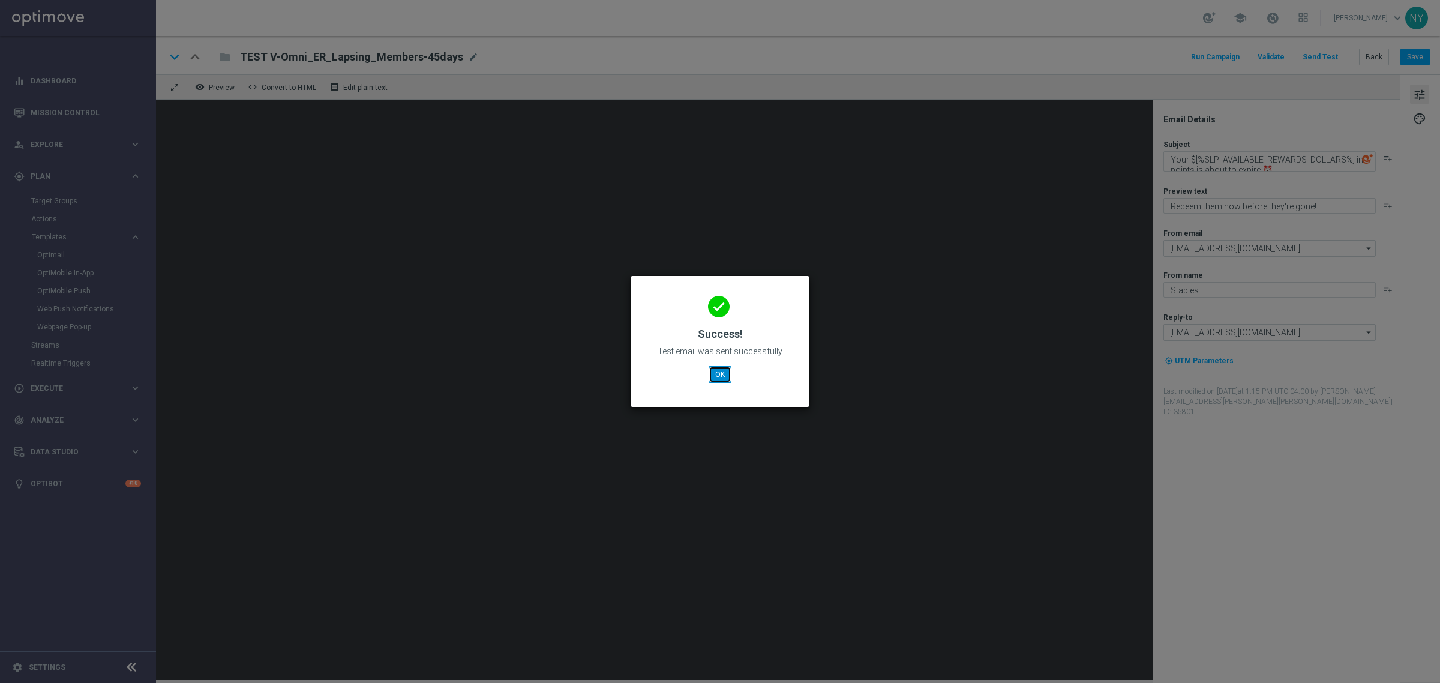
click at [717, 377] on button "OK" at bounding box center [720, 374] width 23 height 17
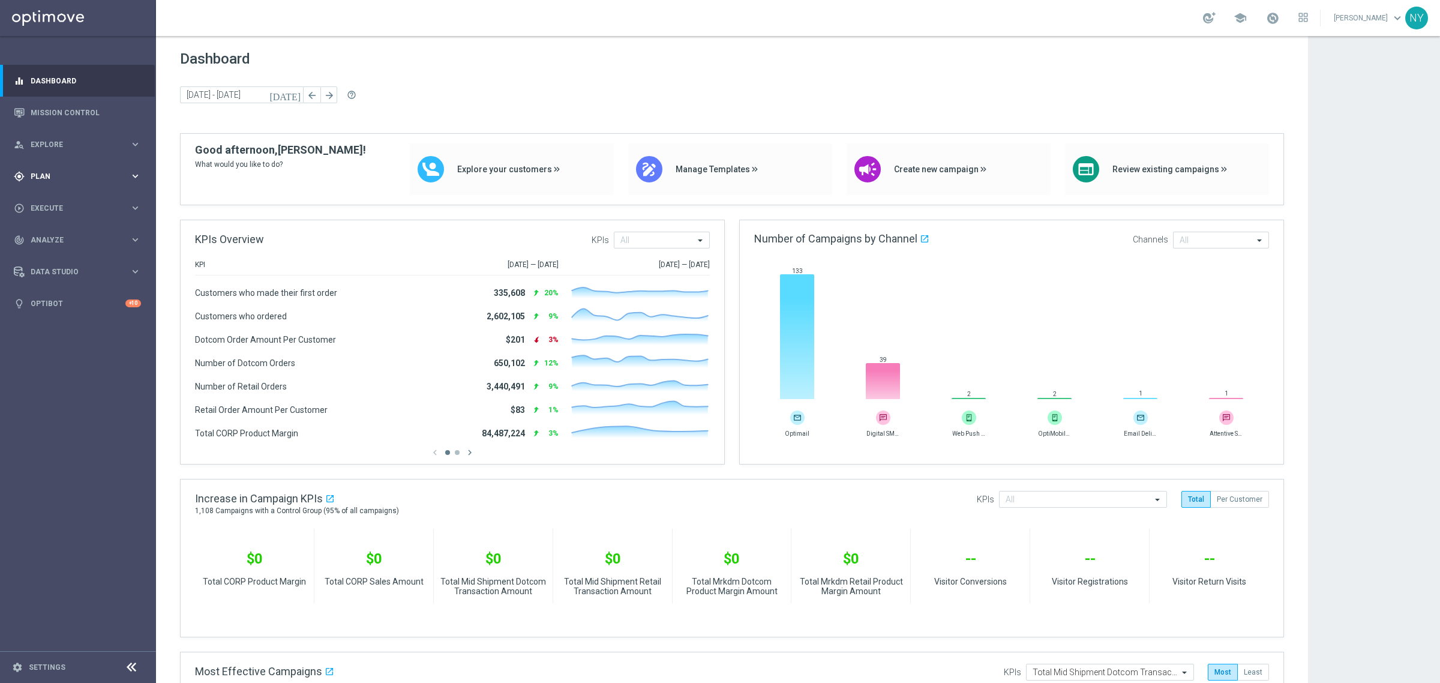
click at [36, 173] on span "Plan" at bounding box center [80, 176] width 99 height 7
click at [43, 235] on span "Templates" at bounding box center [75, 236] width 86 height 7
click at [49, 255] on link "Optimail" at bounding box center [81, 255] width 88 height 10
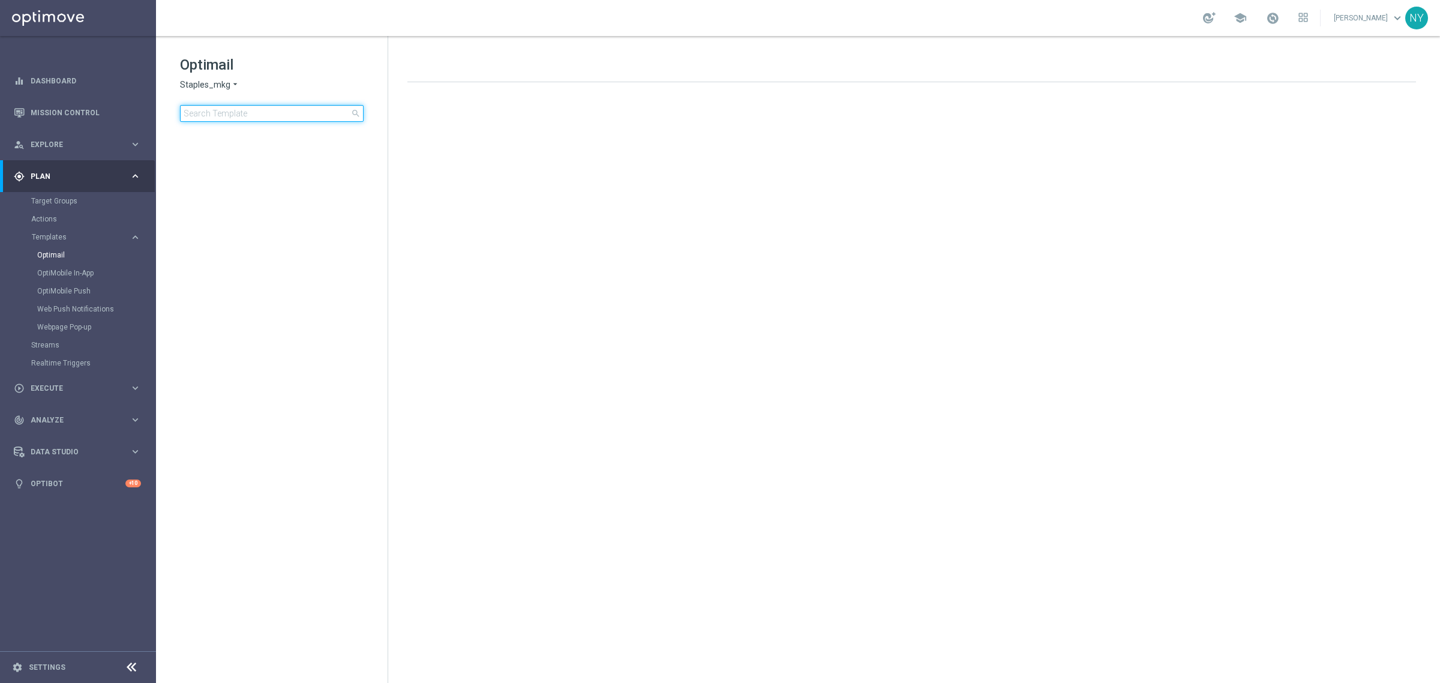
click at [244, 112] on input at bounding box center [272, 113] width 184 height 17
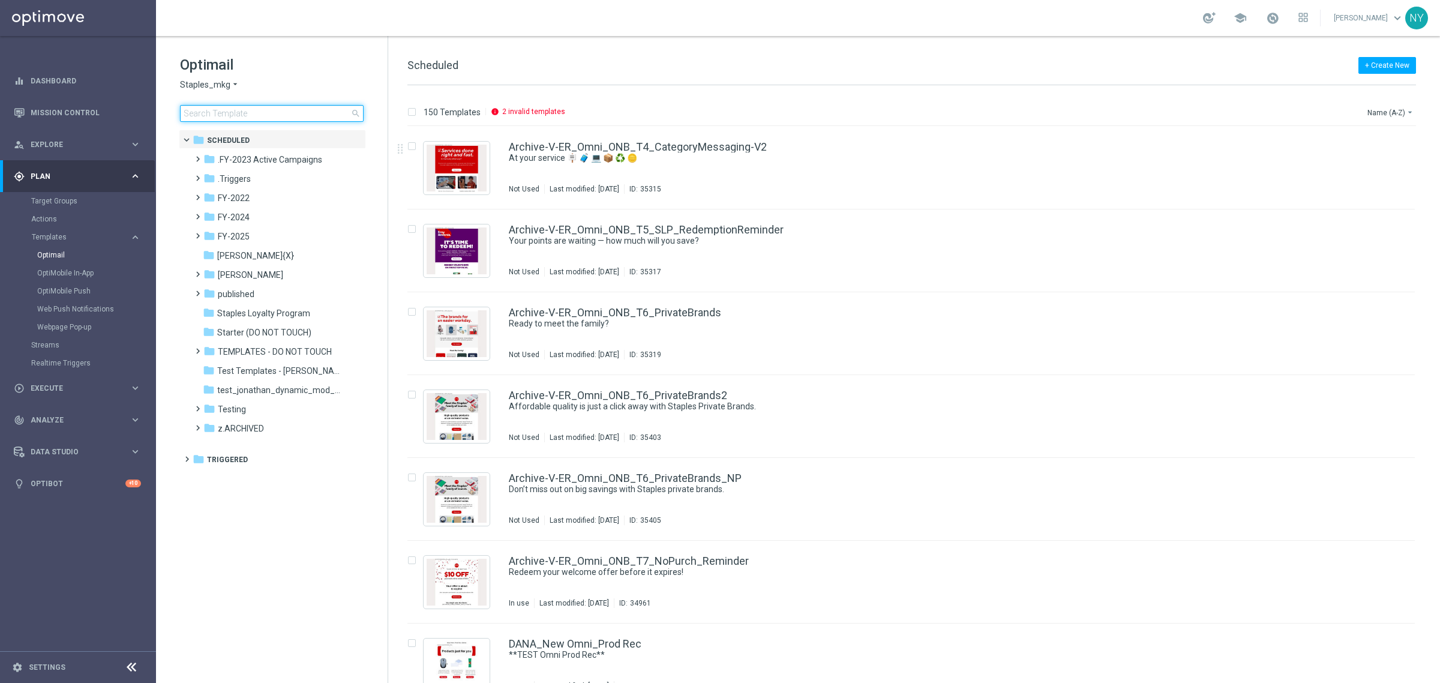
click at [278, 109] on input at bounding box center [272, 113] width 184 height 17
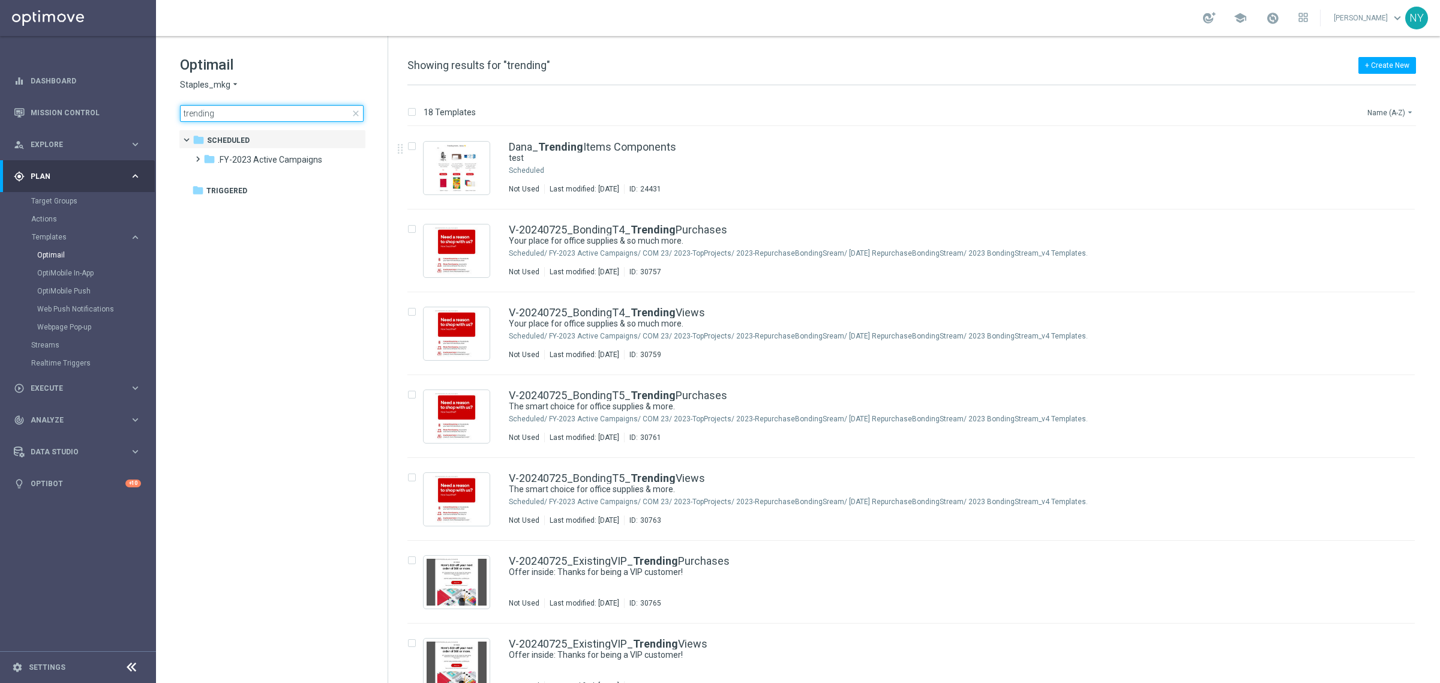
type input "trending"
click at [1372, 113] on button "Name (A-Z) arrow_drop_down" at bounding box center [1392, 112] width 50 height 14
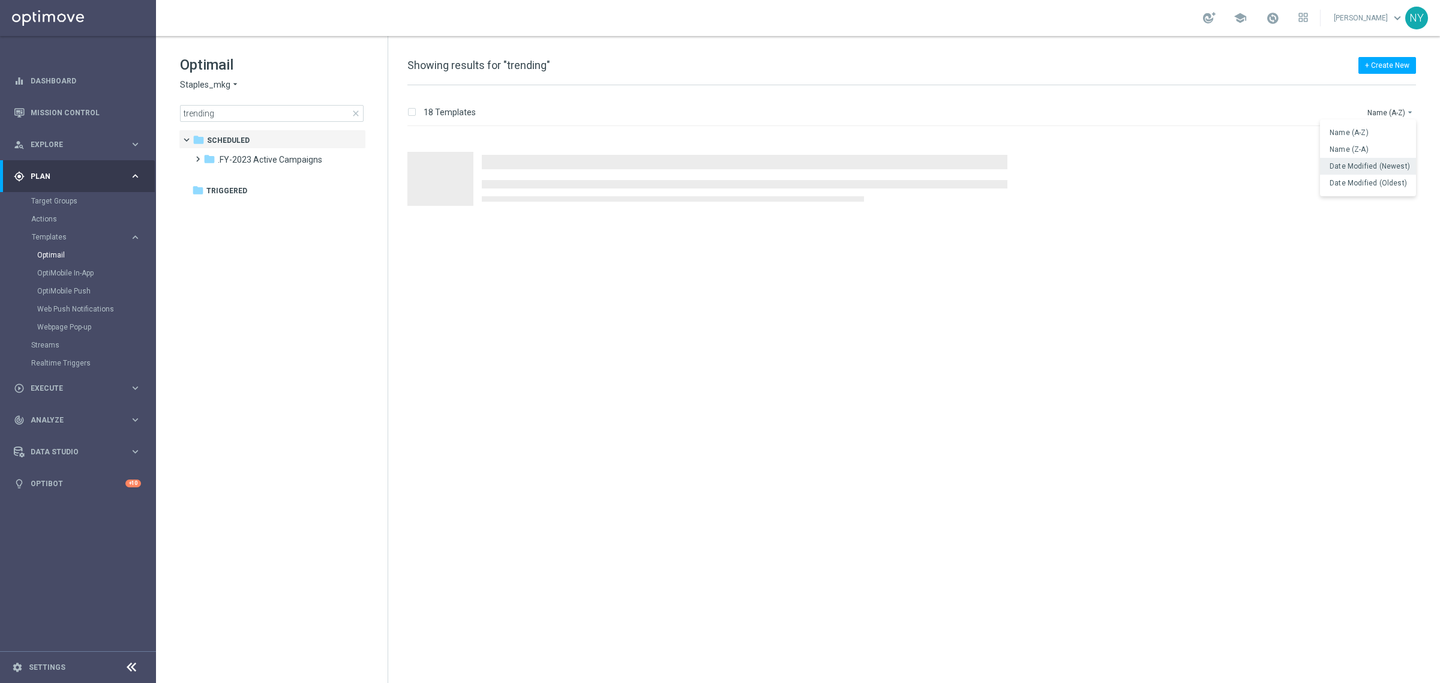
click at [1358, 166] on span "Date Modified (Newest)" at bounding box center [1370, 166] width 80 height 8
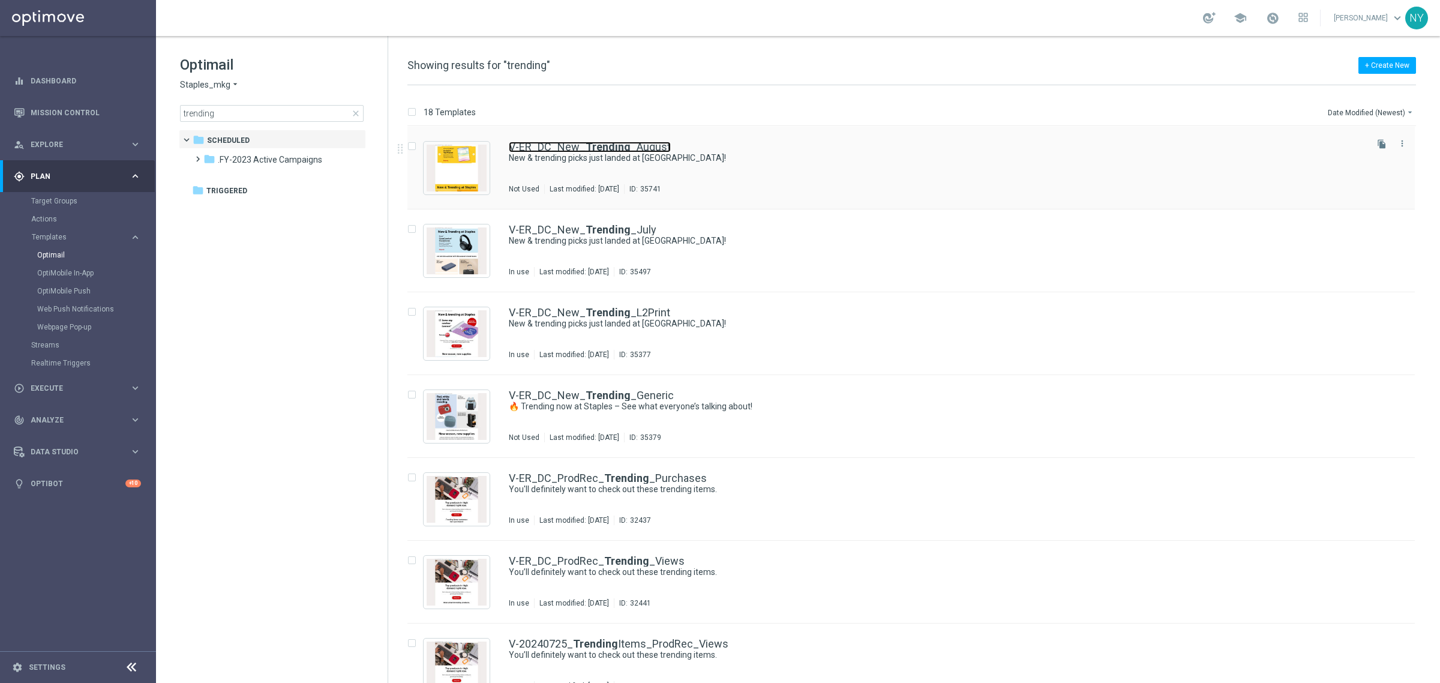
click at [592, 144] on b "Trending" at bounding box center [608, 146] width 45 height 13
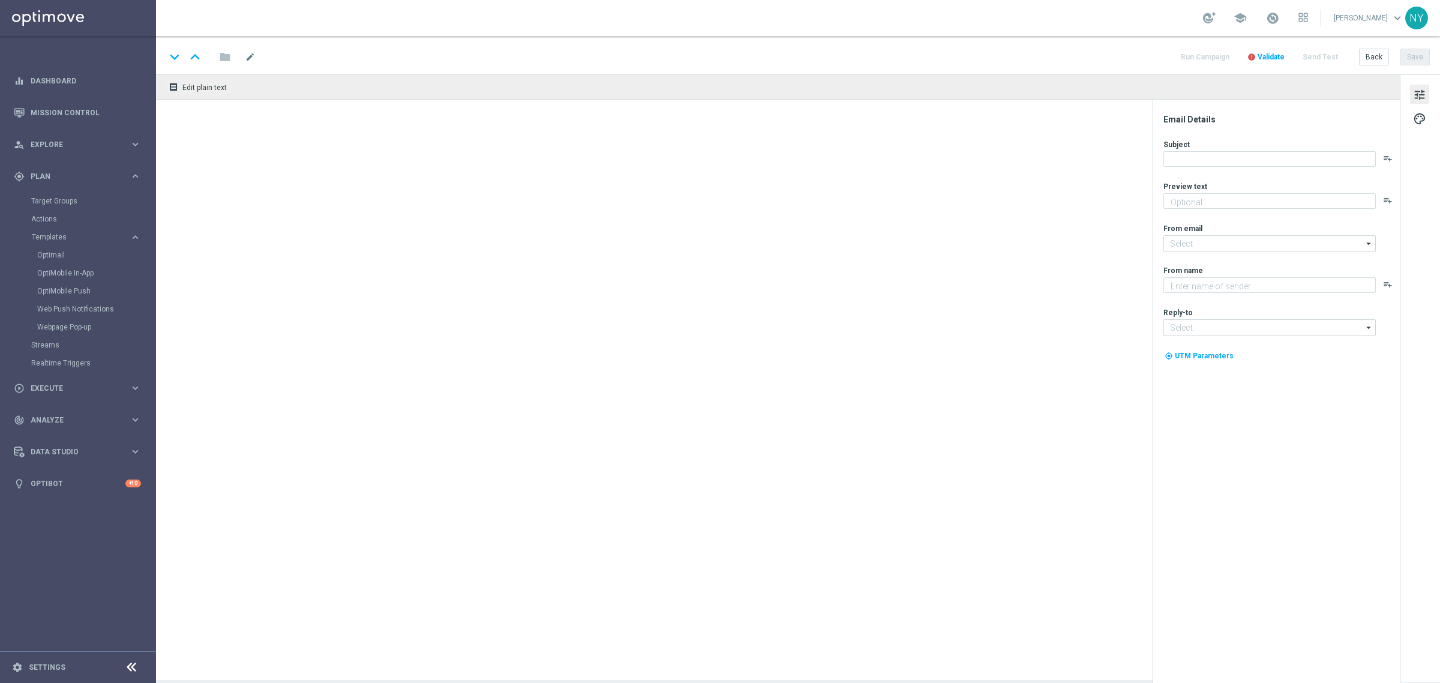
type textarea "See what the buzz is about."
type textarea "Staples"
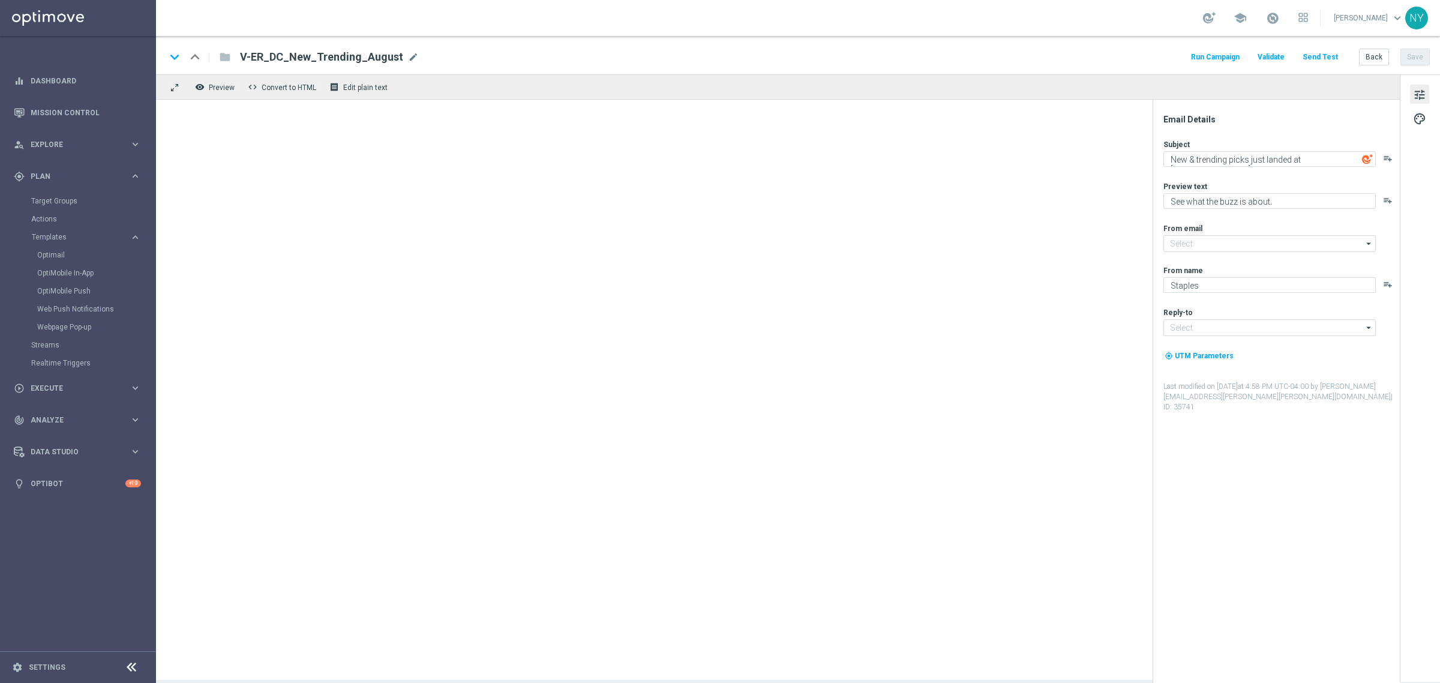
type input "[EMAIL_ADDRESS][DOMAIN_NAME]"
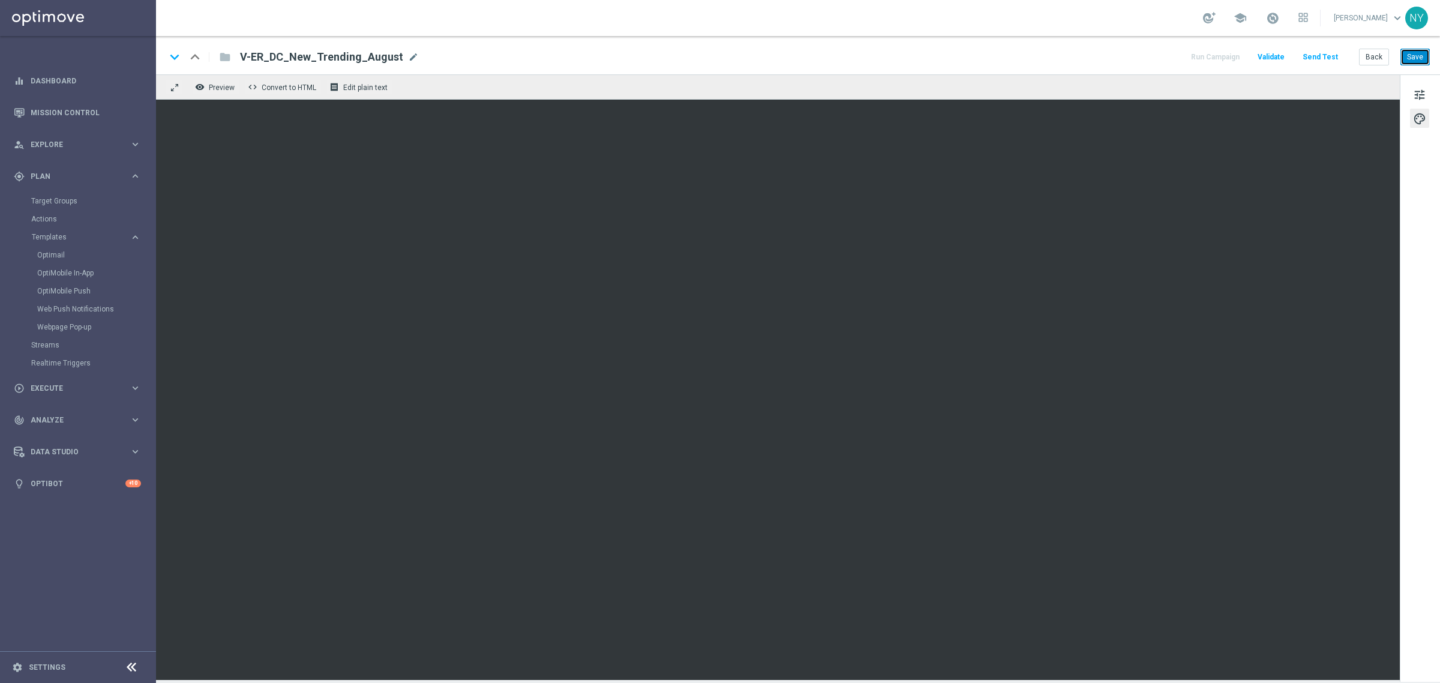
click at [1412, 56] on button "Save" at bounding box center [1415, 57] width 29 height 17
click at [1327, 56] on button "Send Test" at bounding box center [1320, 57] width 39 height 16
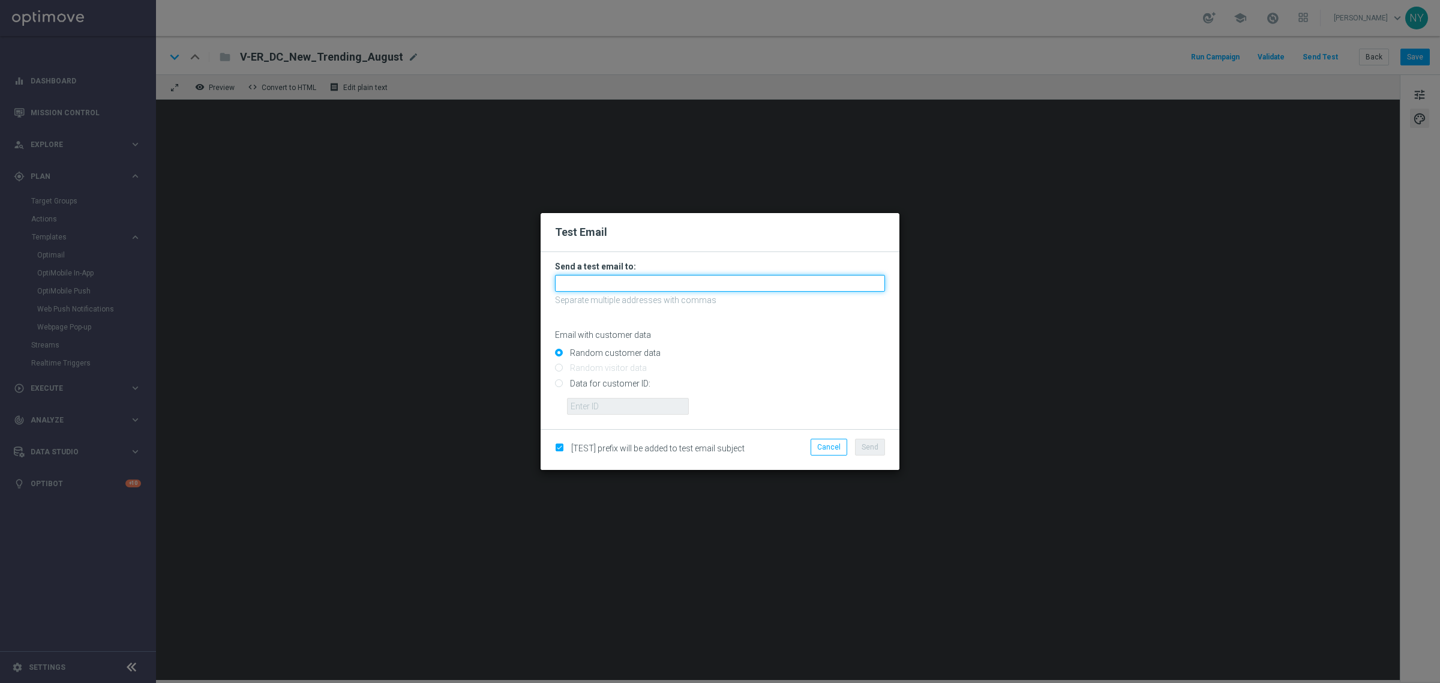
click at [611, 280] on input "text" at bounding box center [720, 283] width 330 height 17
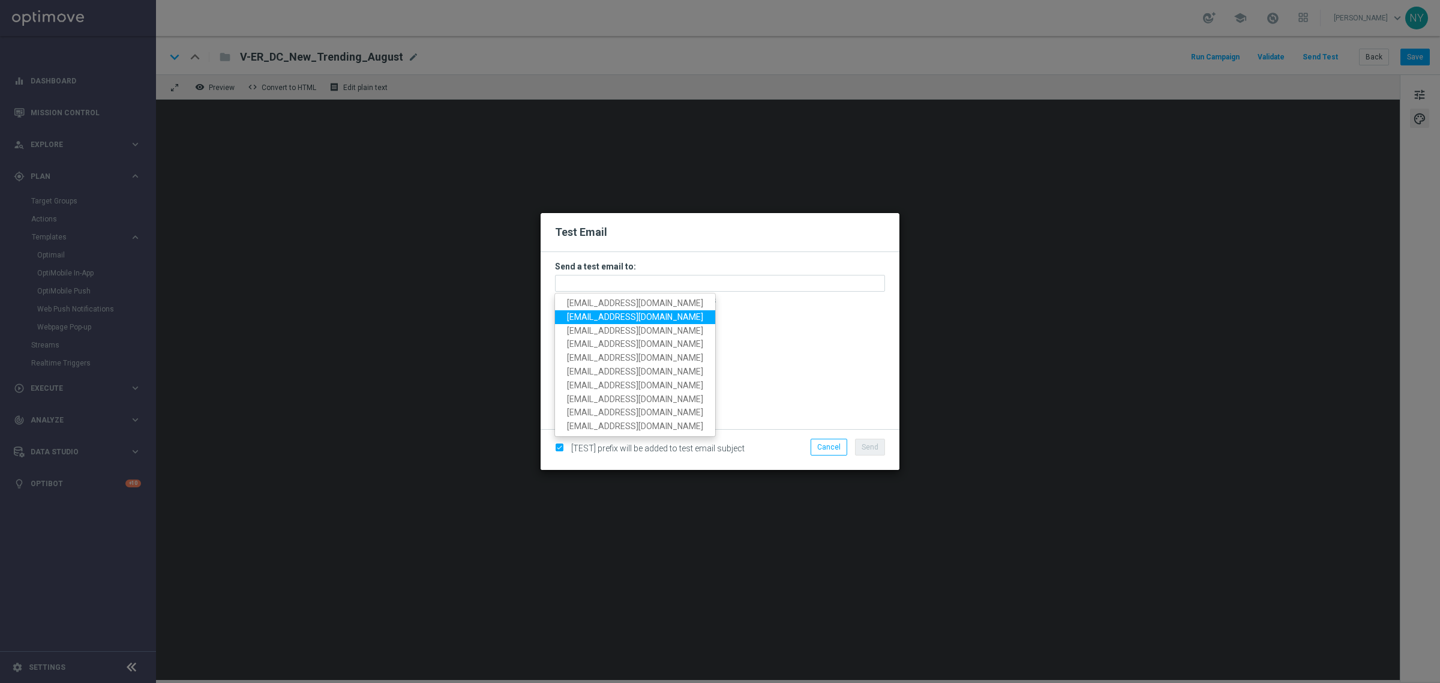
click at [619, 316] on span "[EMAIL_ADDRESS][DOMAIN_NAME]" at bounding box center [635, 317] width 136 height 10
type input "[EMAIL_ADDRESS][DOMAIN_NAME]"
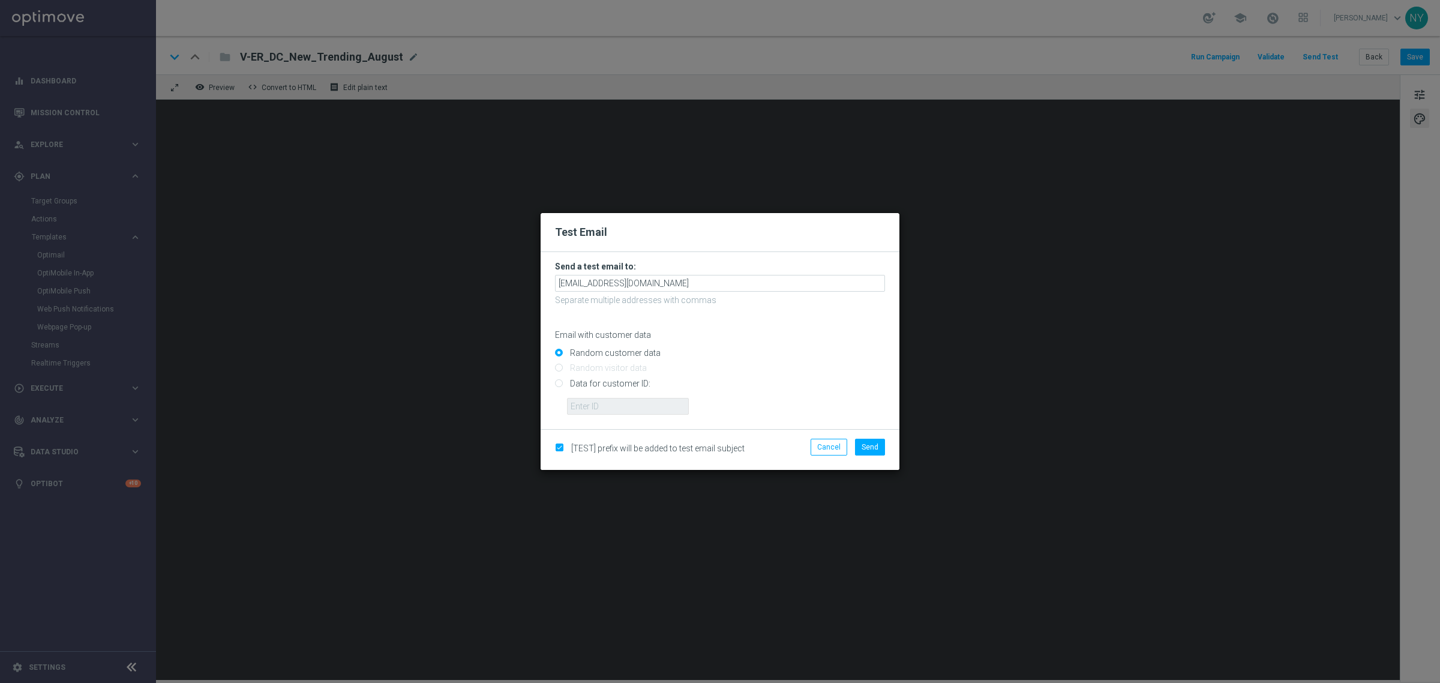
click at [397, 49] on modal-container "Test Email Send a test email to: neilyetts3@litmusemail.com Separate multiple a…" at bounding box center [720, 341] width 1440 height 683
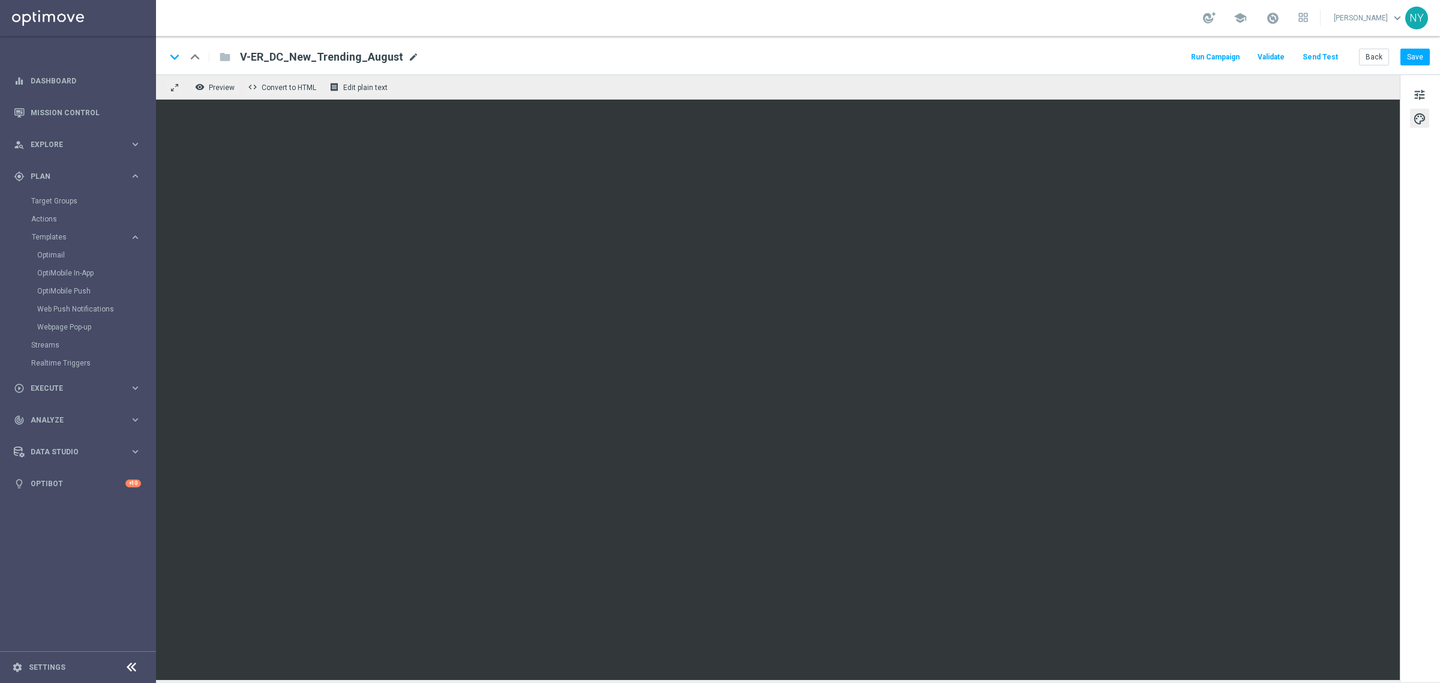
click at [408, 53] on span "mode_edit" at bounding box center [413, 57] width 11 height 11
drag, startPoint x: 386, startPoint y: 54, endPoint x: -47, endPoint y: 49, distance: 433.4
click at [0, 49] on html "equalizer Dashboard Mission Control" at bounding box center [720, 341] width 1440 height 683
click at [1320, 54] on button "Send Test" at bounding box center [1320, 57] width 39 height 16
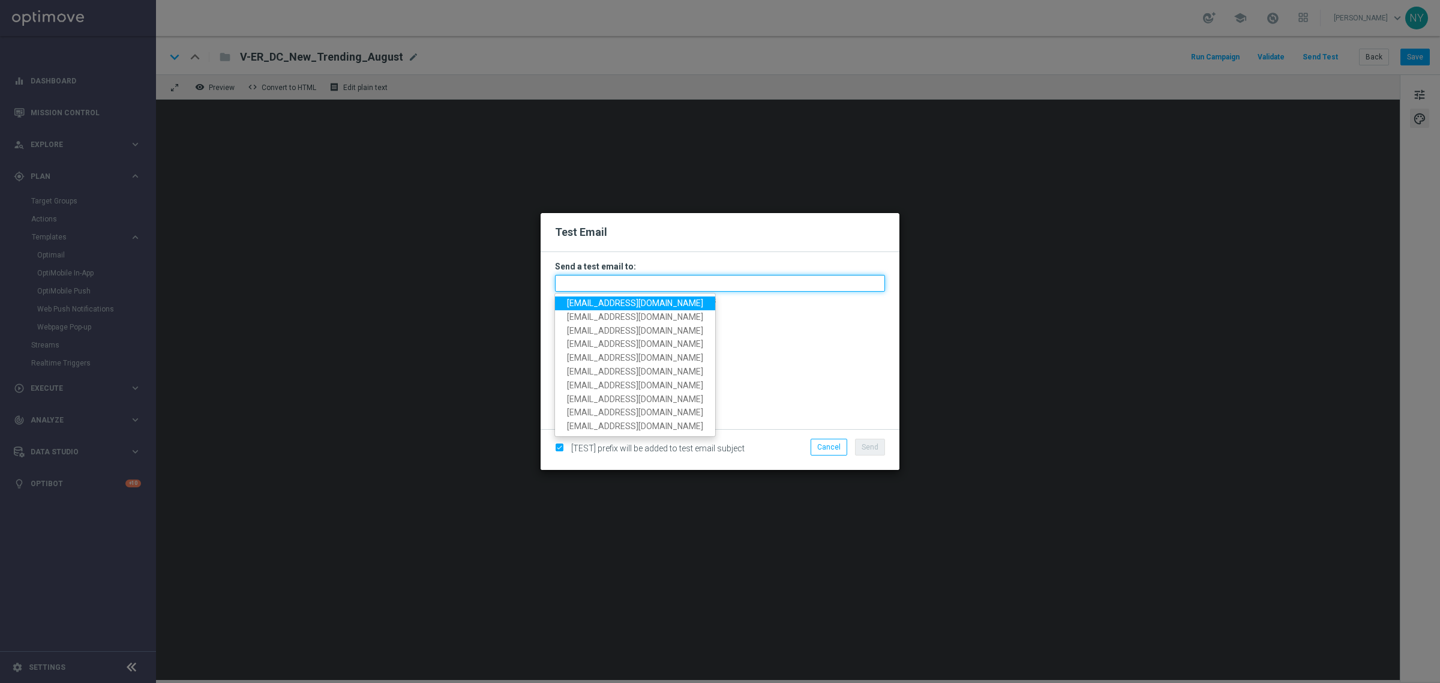
click at [604, 283] on input "text" at bounding box center [720, 283] width 330 height 17
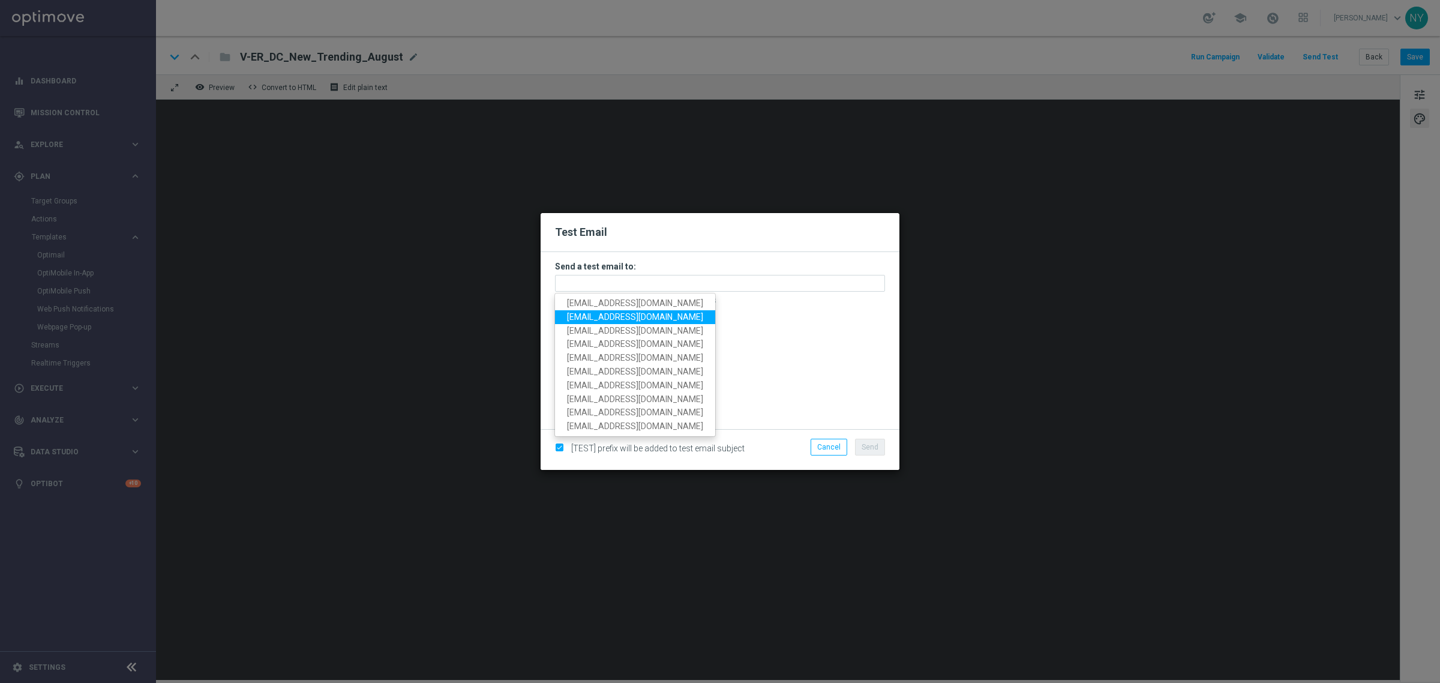
click at [619, 313] on span "[EMAIL_ADDRESS][DOMAIN_NAME]" at bounding box center [635, 317] width 136 height 10
type input "[EMAIL_ADDRESS][DOMAIN_NAME]"
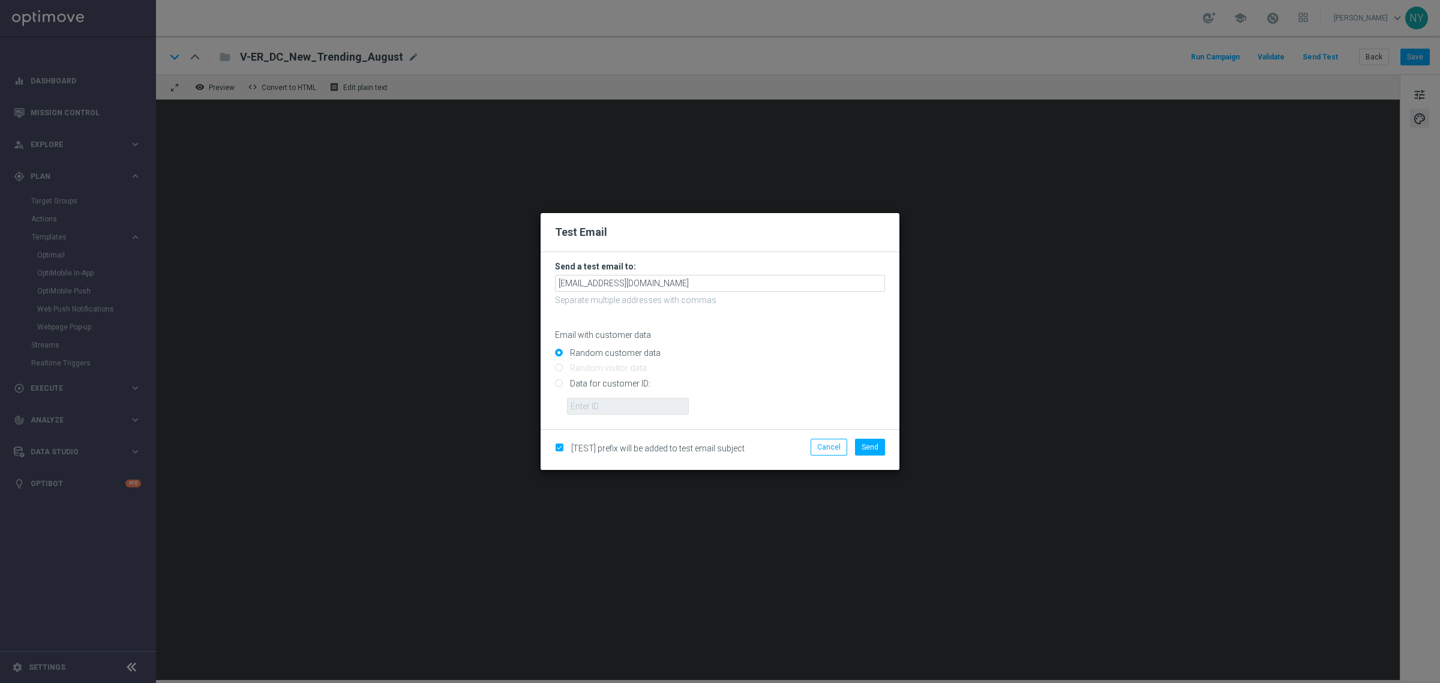
click at [558, 384] on input "Data for customer ID:" at bounding box center [720, 388] width 330 height 17
radio input "true"
click at [587, 407] on input "text" at bounding box center [628, 406] width 122 height 17
paste input "10000020539"
type input "10000020539"
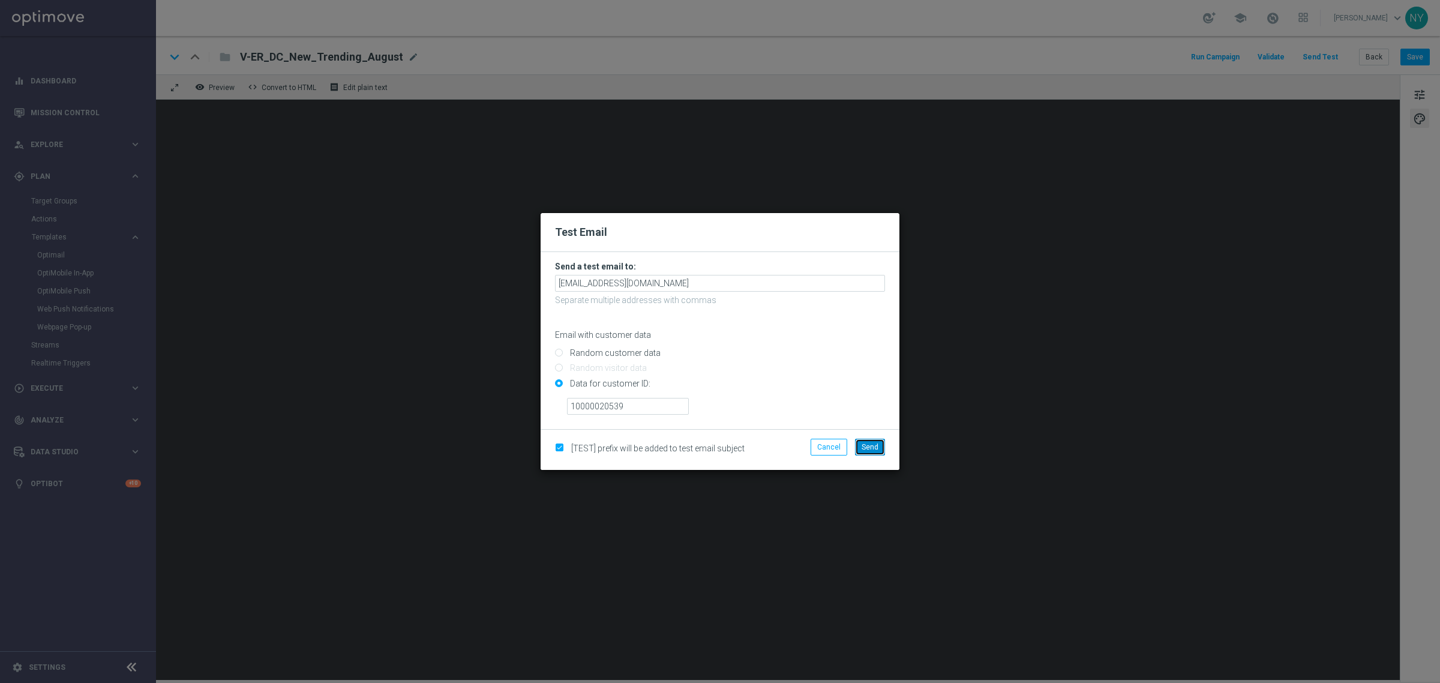
click at [875, 443] on span "Send" at bounding box center [870, 447] width 17 height 8
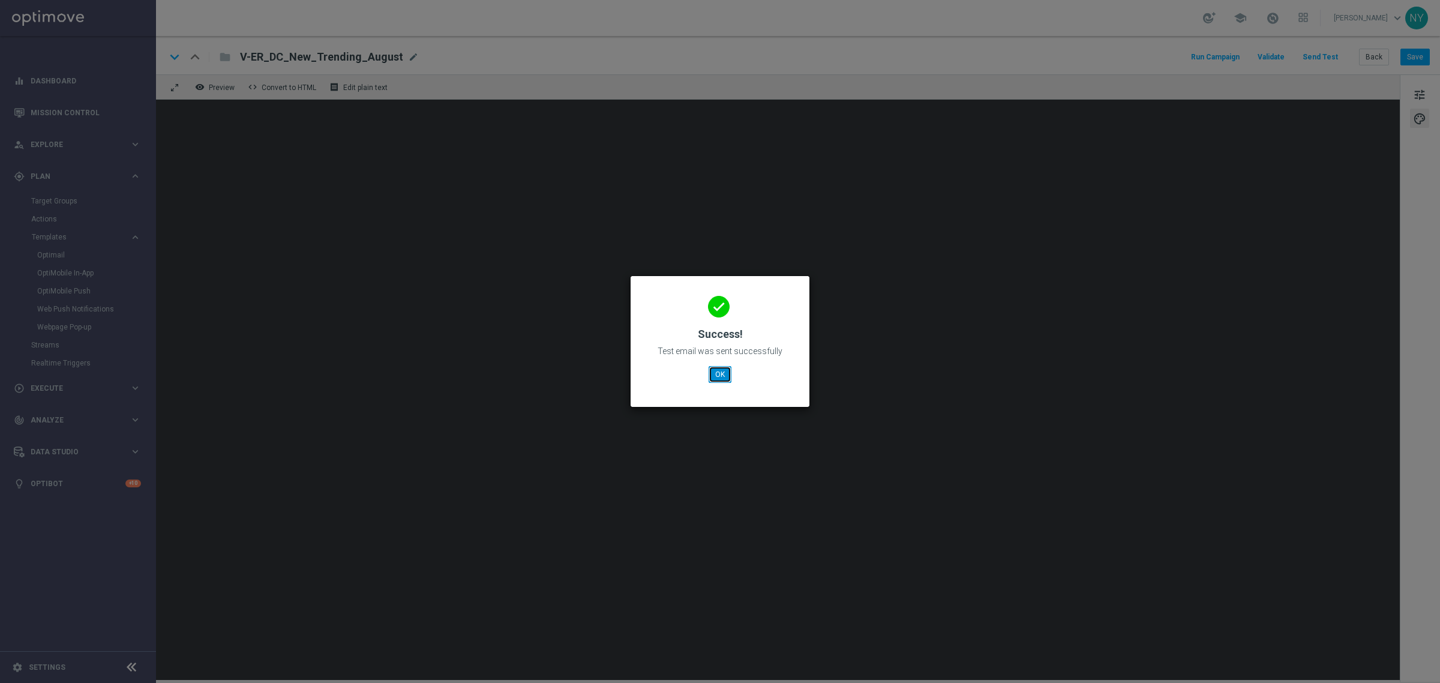
click at [727, 370] on button "OK" at bounding box center [720, 374] width 23 height 17
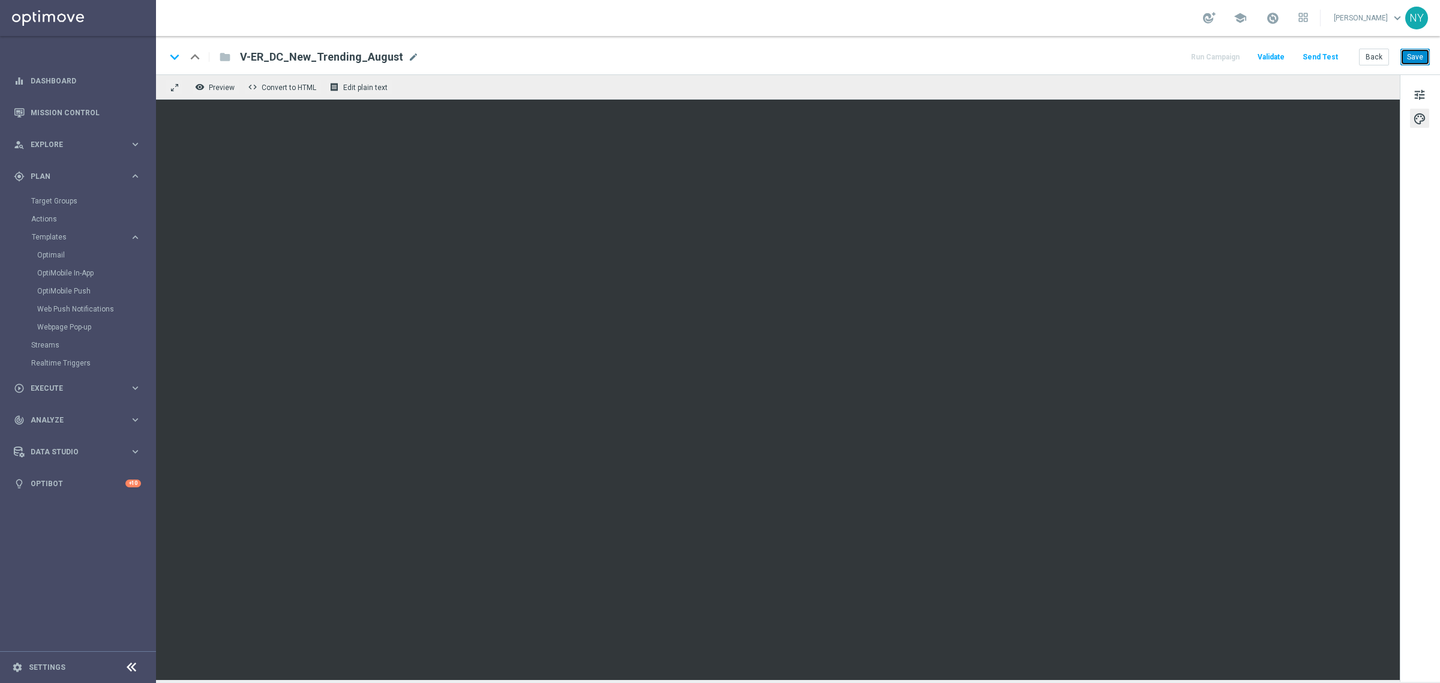
click at [1424, 58] on button "Save" at bounding box center [1415, 57] width 29 height 17
click at [1330, 55] on button "Send Test" at bounding box center [1320, 57] width 39 height 16
click at [1329, 55] on button "Send Test" at bounding box center [1320, 57] width 39 height 16
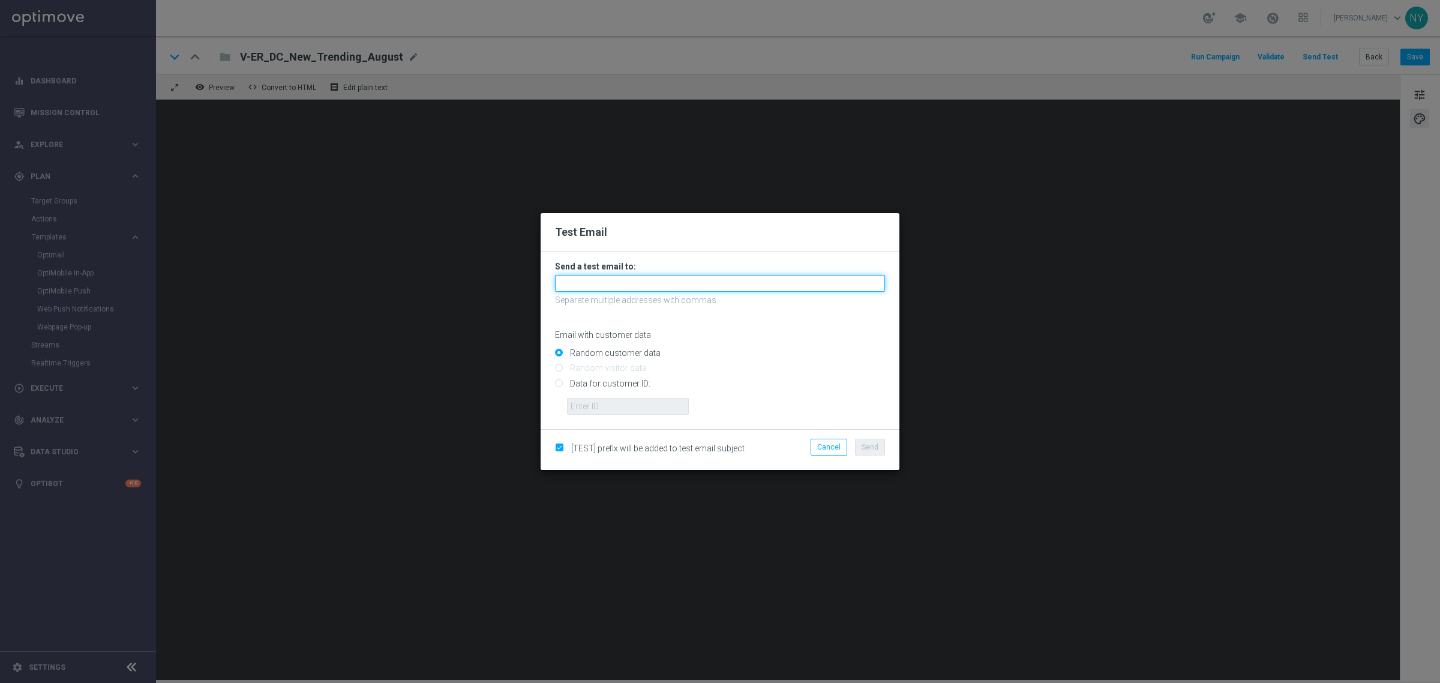
click at [623, 280] on input "text" at bounding box center [720, 283] width 330 height 17
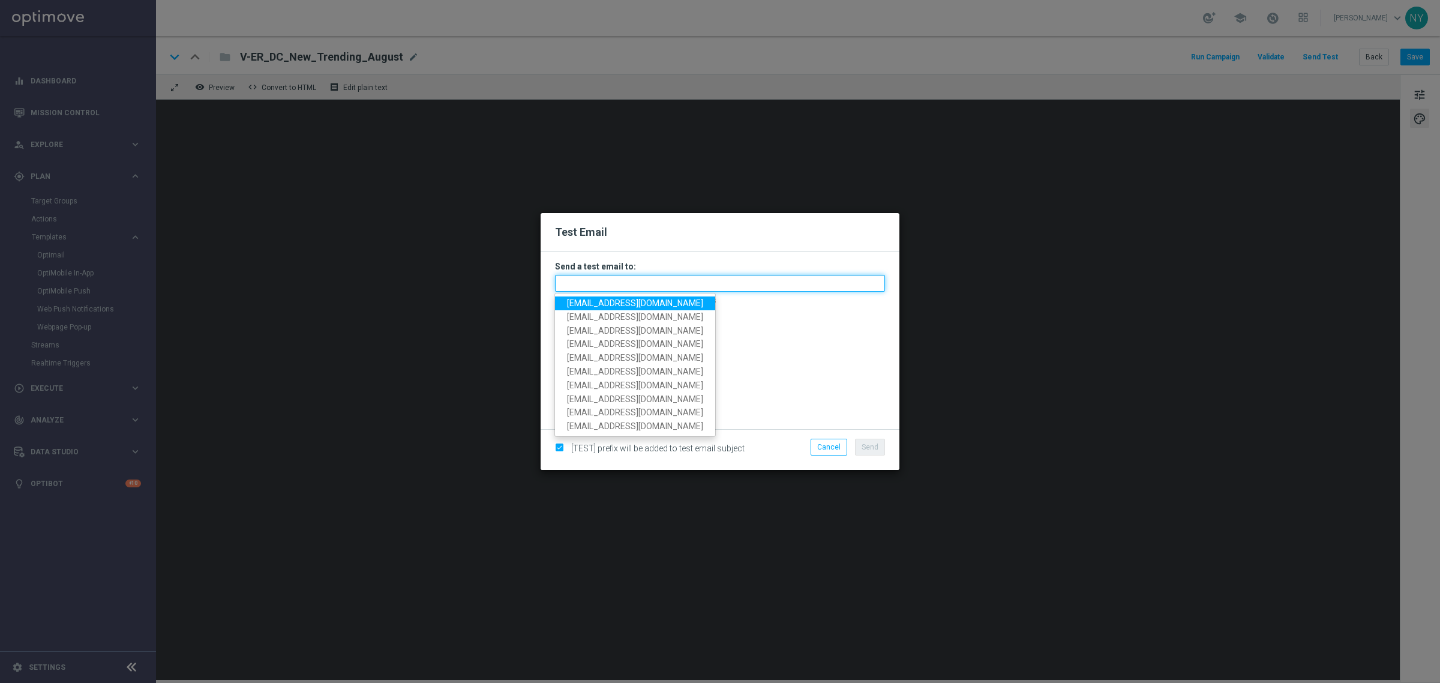
paste input "[EMAIL_ADDRESS][DOMAIN_NAME]"
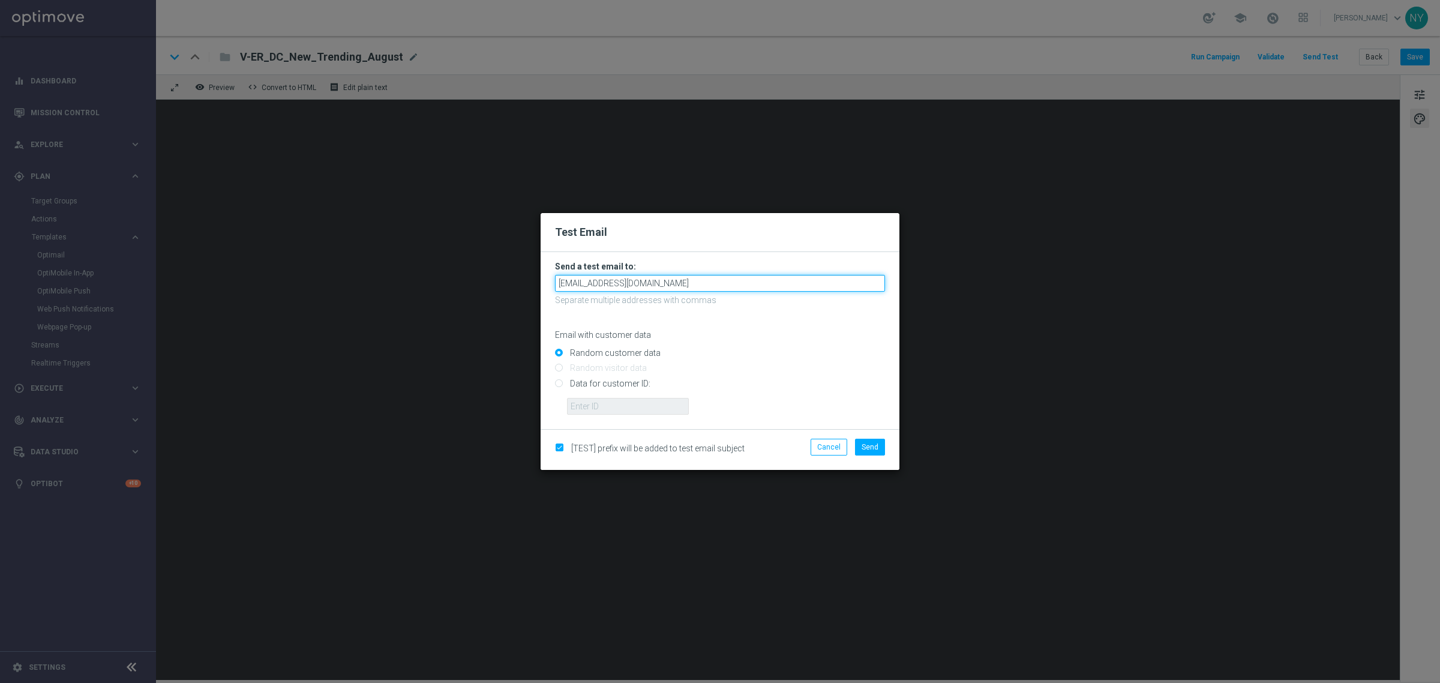
type input "[EMAIL_ADDRESS][DOMAIN_NAME]"
drag, startPoint x: 562, startPoint y: 385, endPoint x: 576, endPoint y: 395, distance: 17.2
click at [562, 385] on input "Data for customer ID:" at bounding box center [720, 388] width 330 height 17
radio input "true"
click at [589, 406] on input "text" at bounding box center [628, 406] width 122 height 17
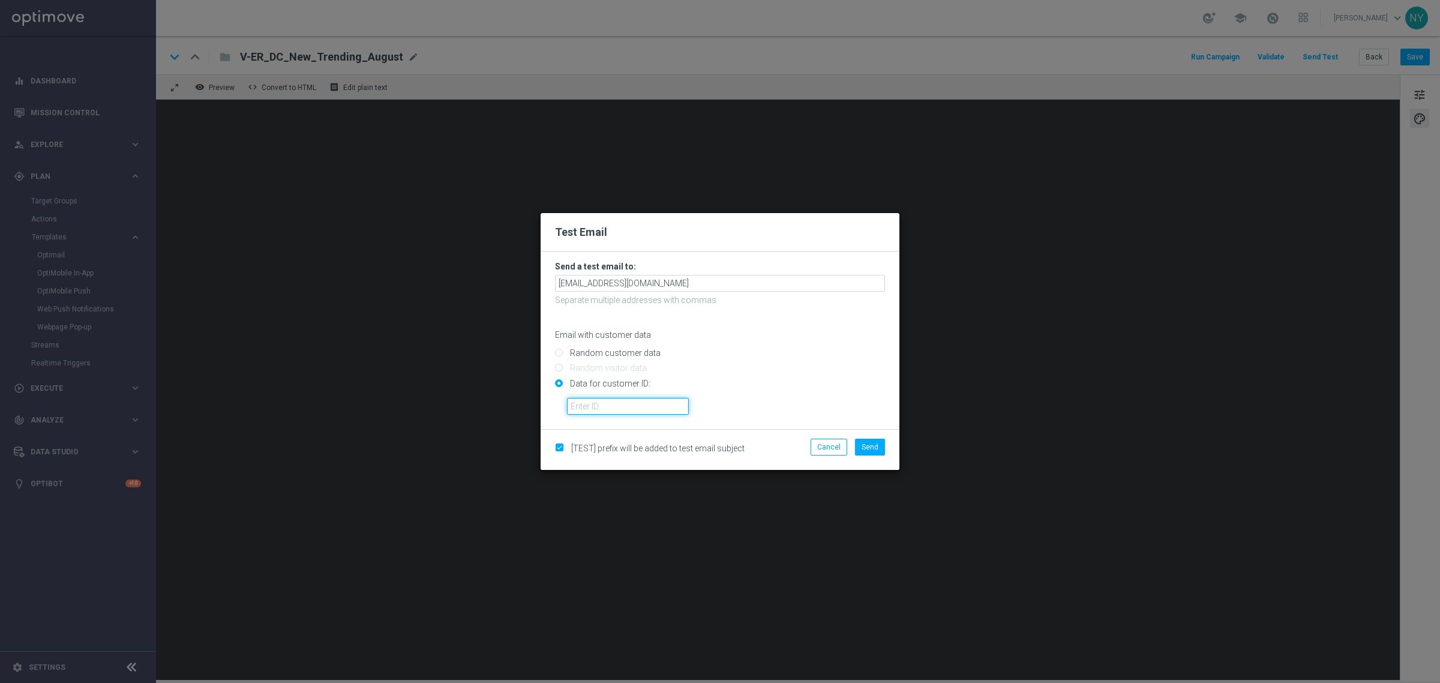
paste input "10000020539"
type input "10000020539"
click at [869, 451] on button "Send" at bounding box center [870, 447] width 30 height 17
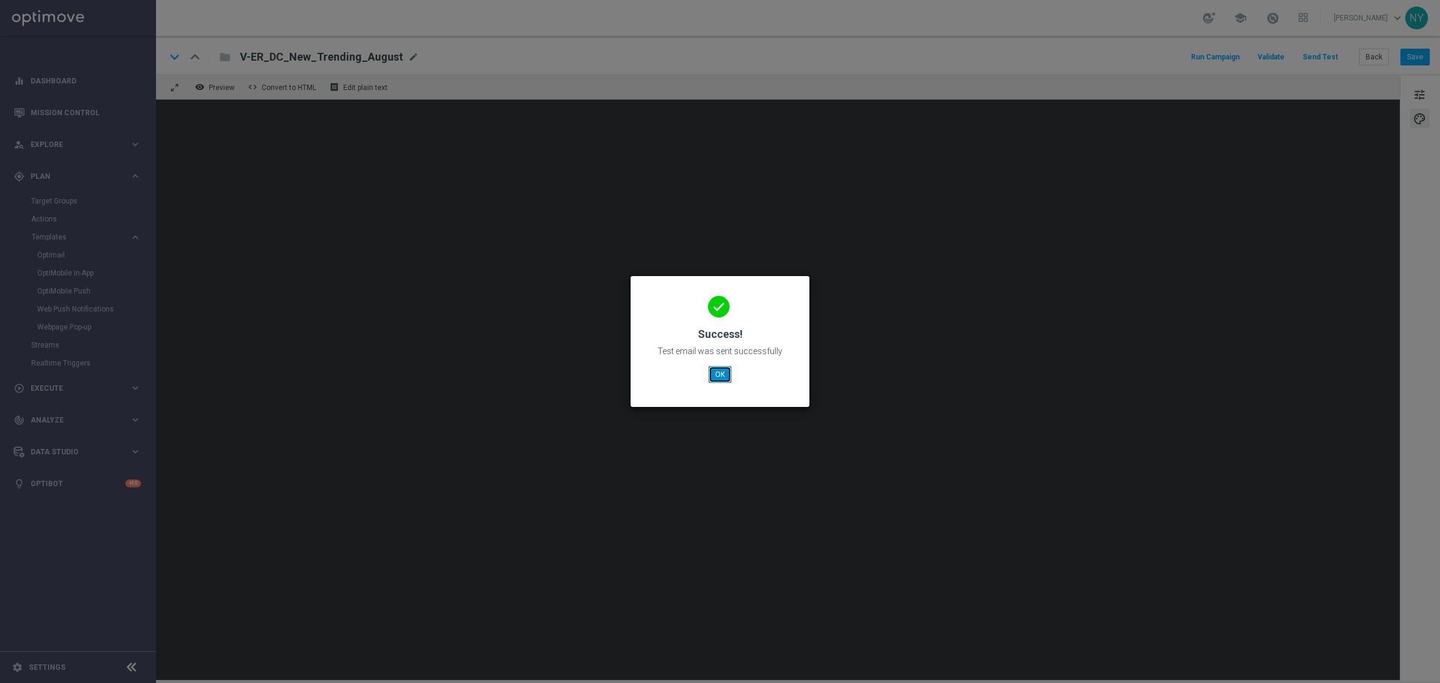
click at [718, 379] on button "OK" at bounding box center [720, 374] width 23 height 17
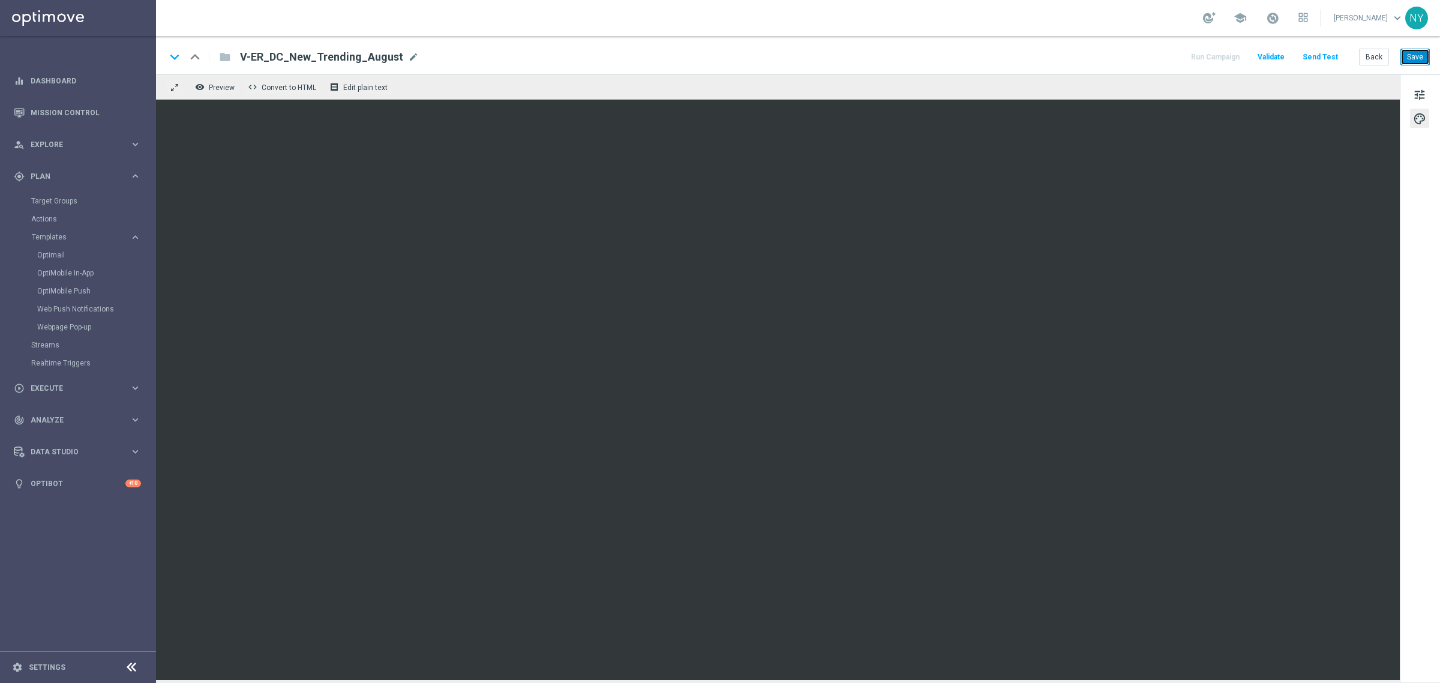
click at [1419, 56] on button "Save" at bounding box center [1415, 57] width 29 height 17
click at [1415, 59] on button "Save" at bounding box center [1415, 57] width 29 height 17
click at [1313, 55] on button "Send Test" at bounding box center [1320, 57] width 39 height 16
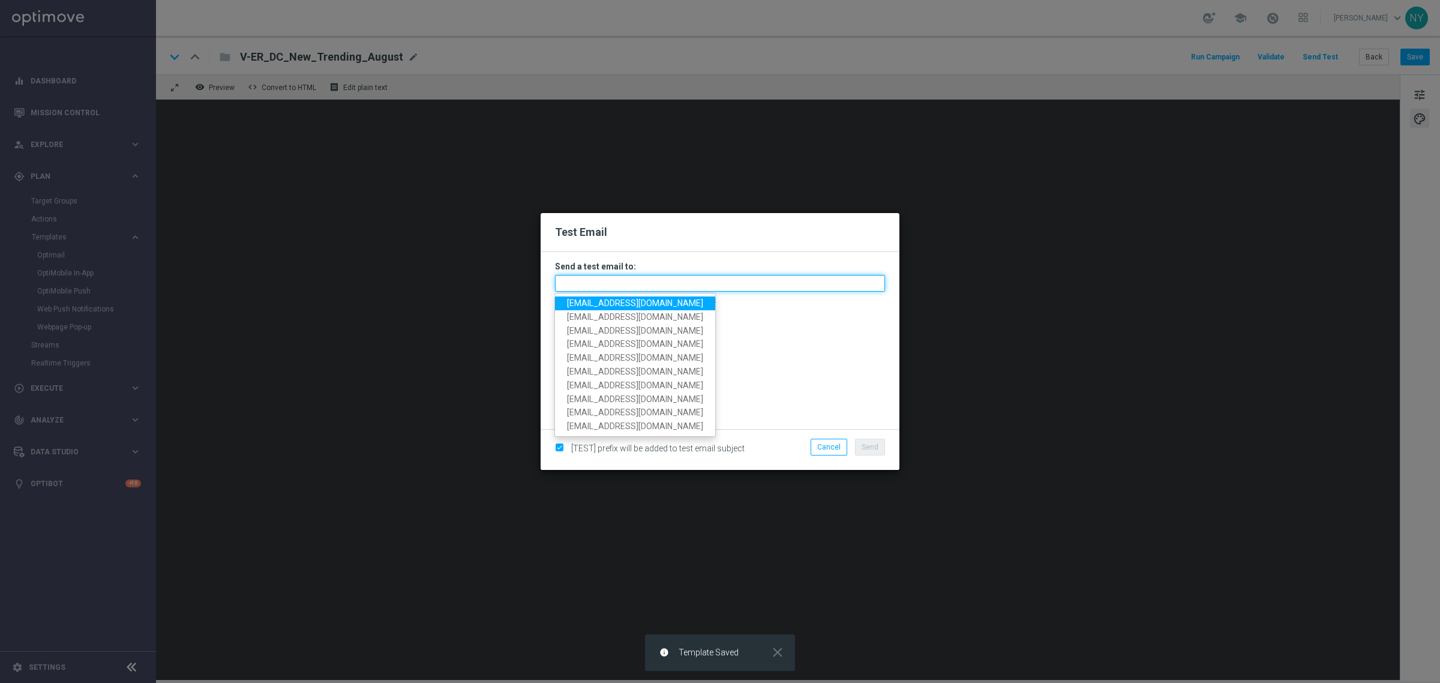
click at [638, 281] on input "text" at bounding box center [720, 283] width 330 height 17
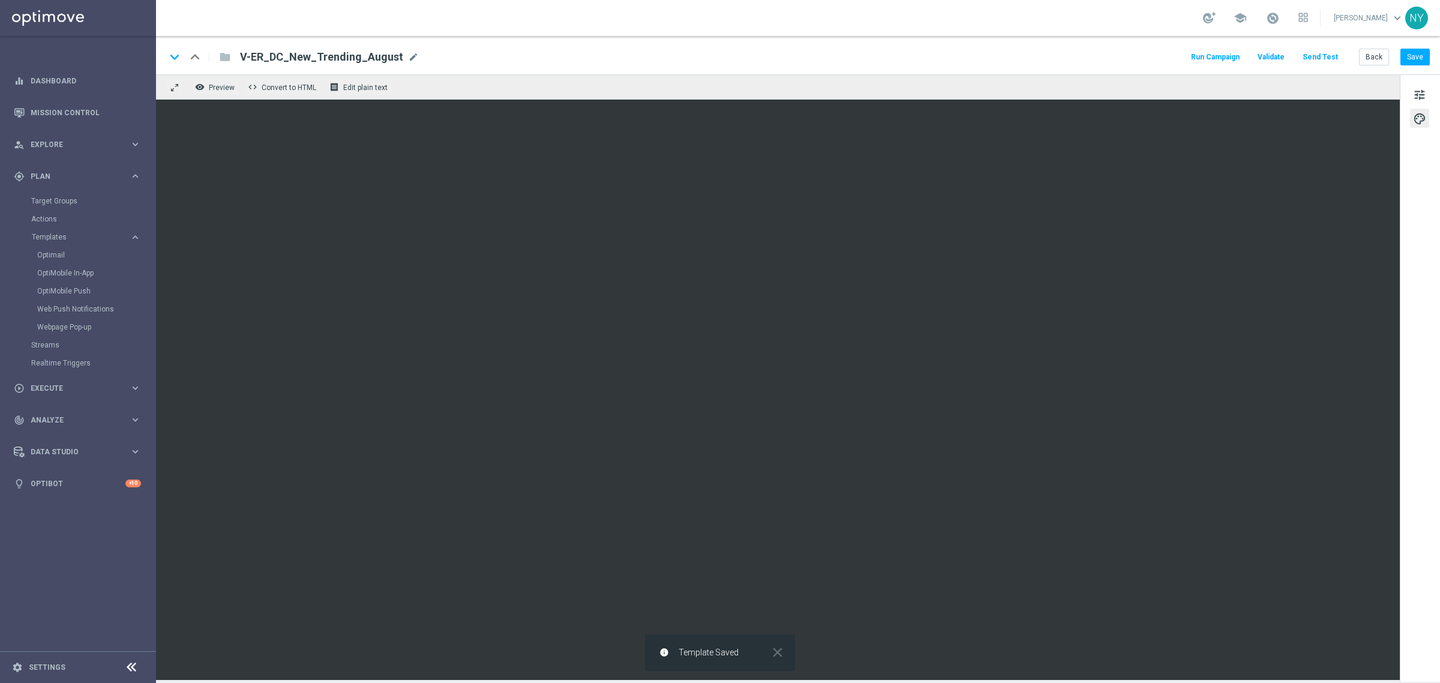
click at [1336, 55] on button "Send Test" at bounding box center [1320, 57] width 39 height 16
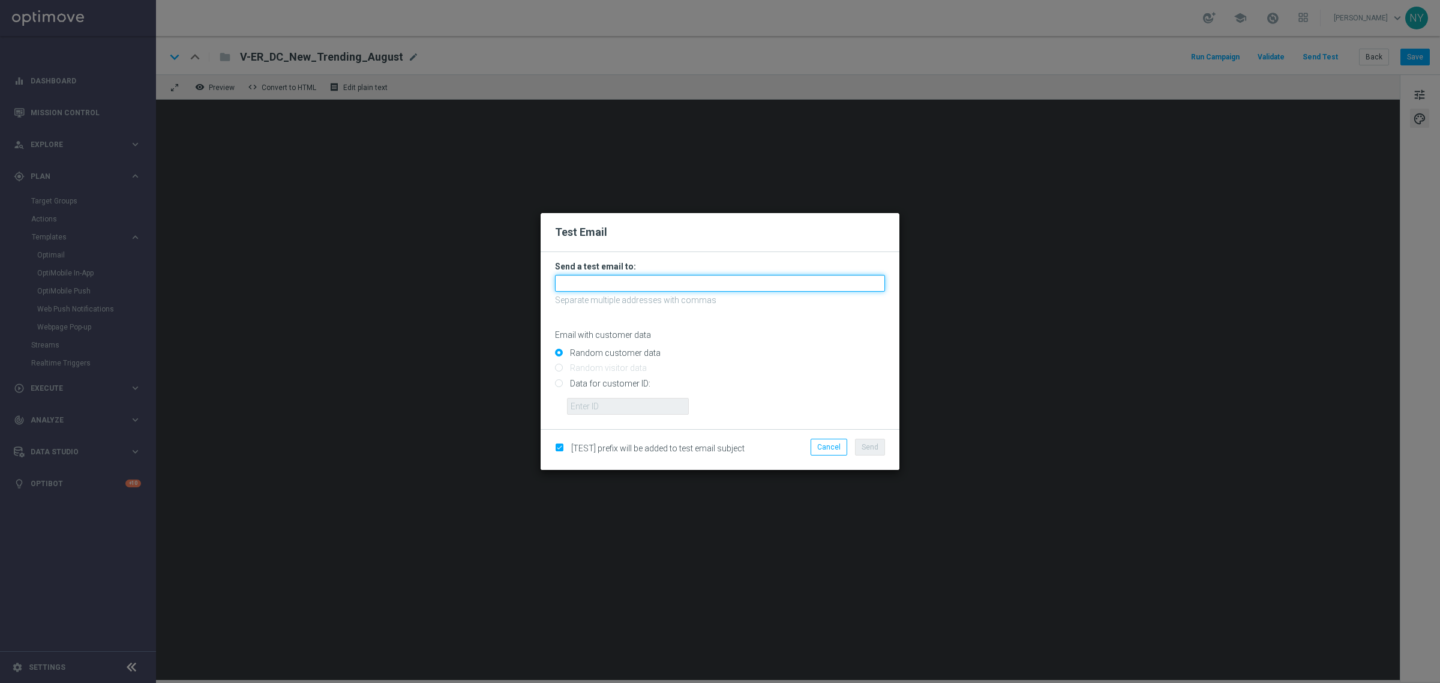
click at [578, 282] on input "text" at bounding box center [720, 283] width 330 height 17
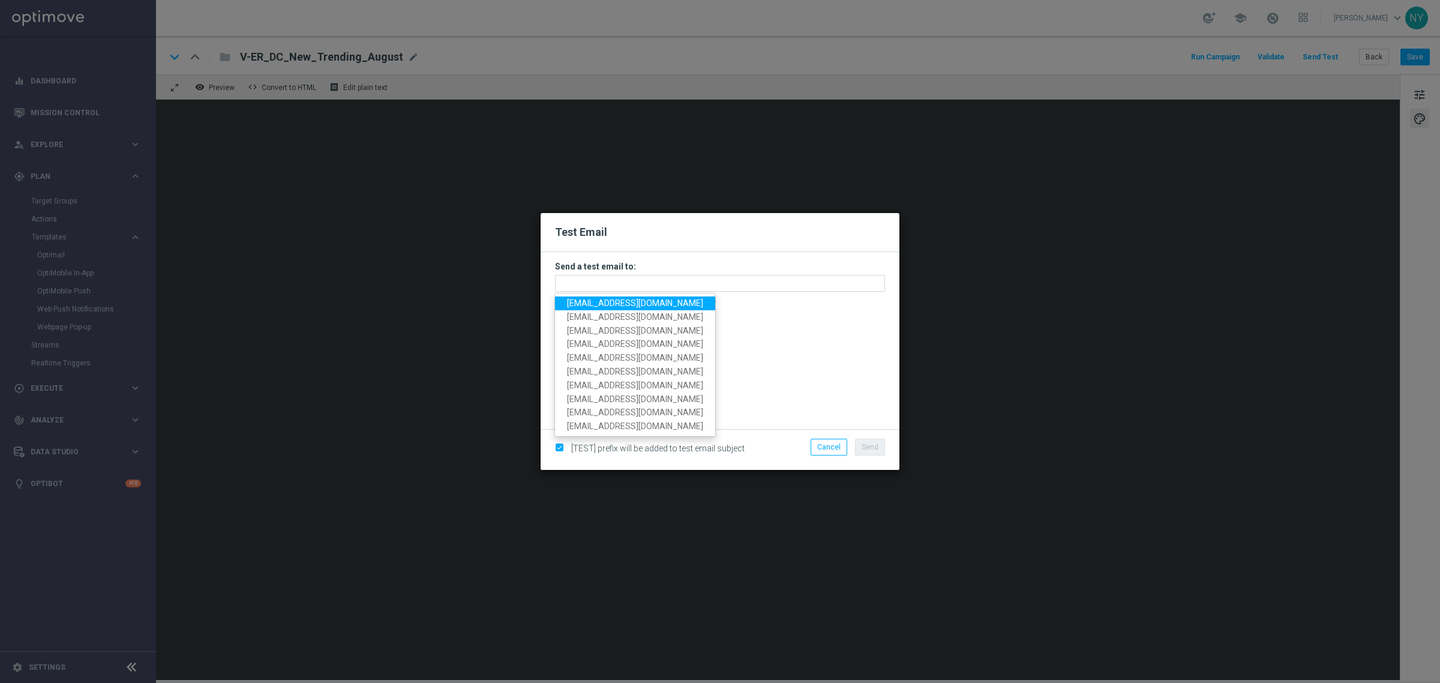
click at [628, 304] on span "[EMAIL_ADDRESS][DOMAIN_NAME]" at bounding box center [635, 303] width 136 height 10
type input "[EMAIL_ADDRESS][DOMAIN_NAME]"
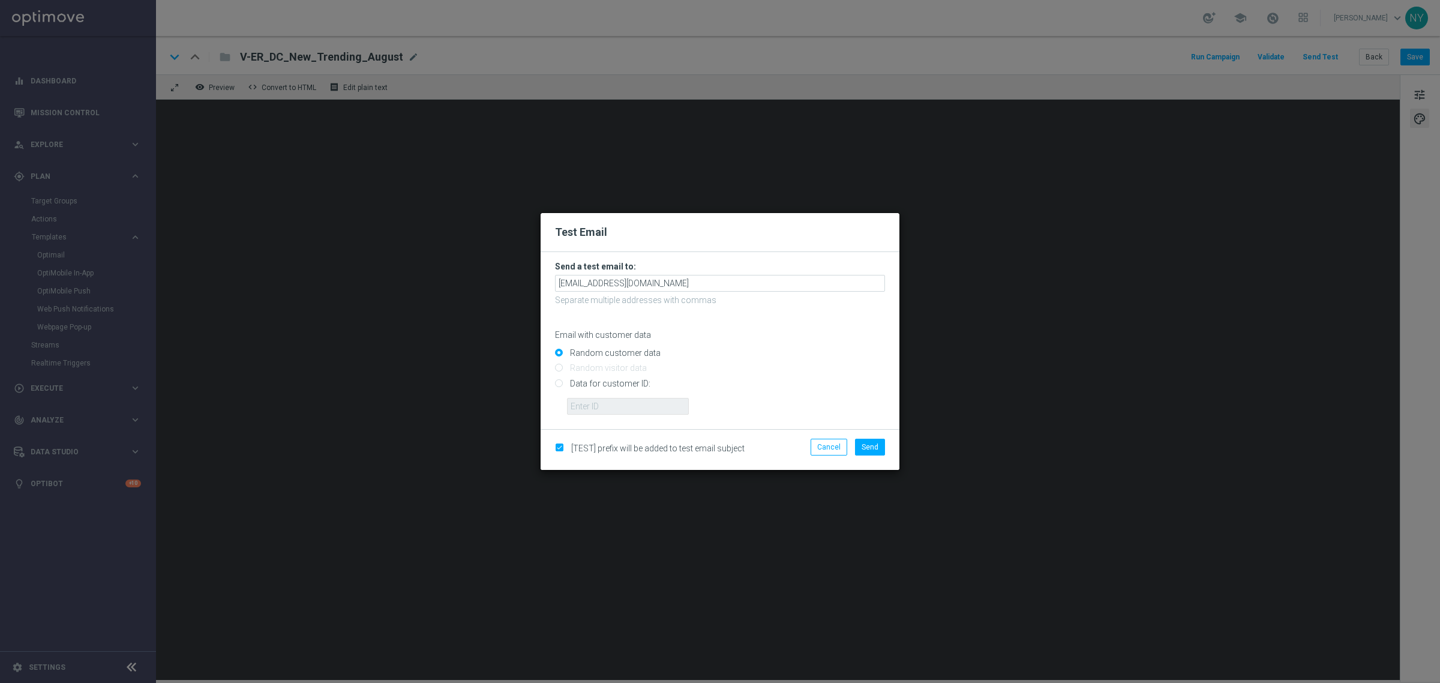
click at [557, 386] on input "Data for customer ID:" at bounding box center [720, 388] width 330 height 17
radio input "true"
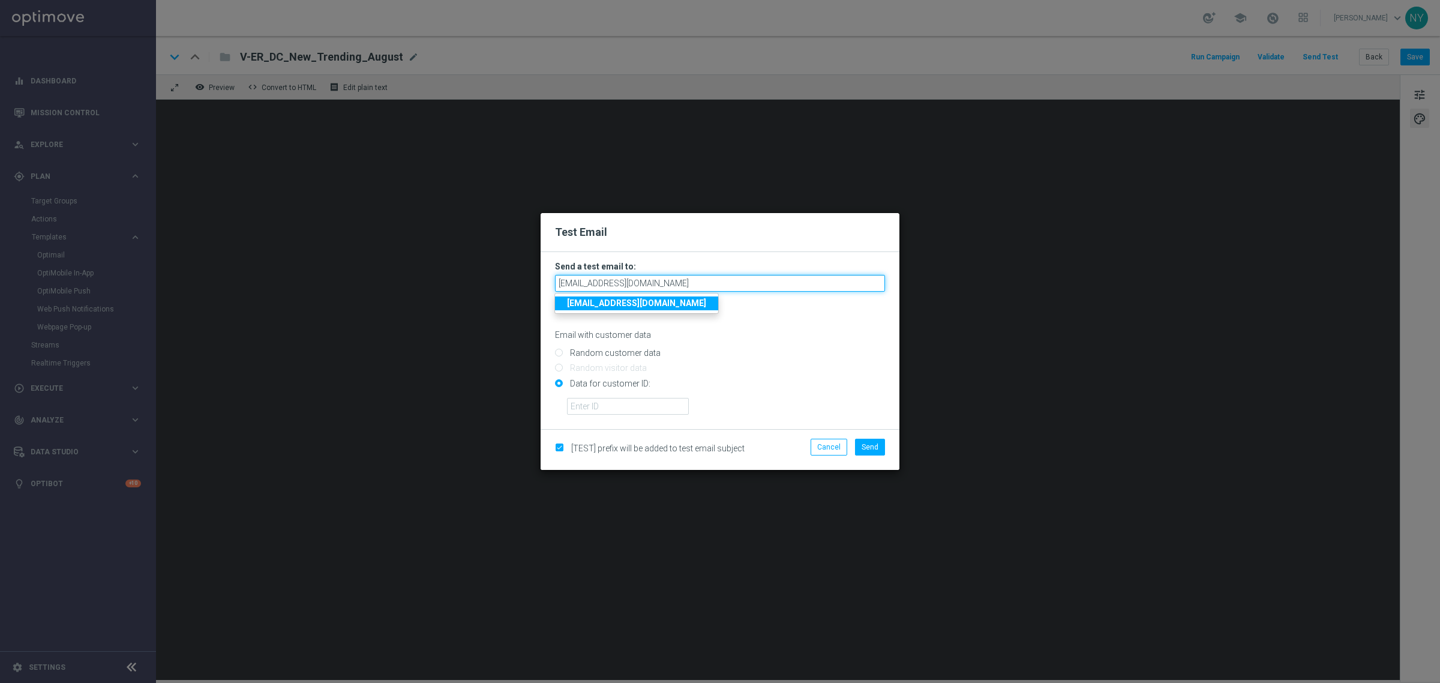
drag, startPoint x: 702, startPoint y: 286, endPoint x: 278, endPoint y: 274, distance: 424.5
click at [271, 277] on modal-container "Test Email Send a test email to: [EMAIL_ADDRESS][DOMAIN_NAME] [EMAIL_ADDRESS][D…" at bounding box center [720, 341] width 1440 height 683
click at [597, 301] on span "neil.y etts@staples.com" at bounding box center [671, 303] width 209 height 10
type input "[PERSON_NAME][EMAIL_ADDRESS][PERSON_NAME][PERSON_NAME][DOMAIN_NAME]"
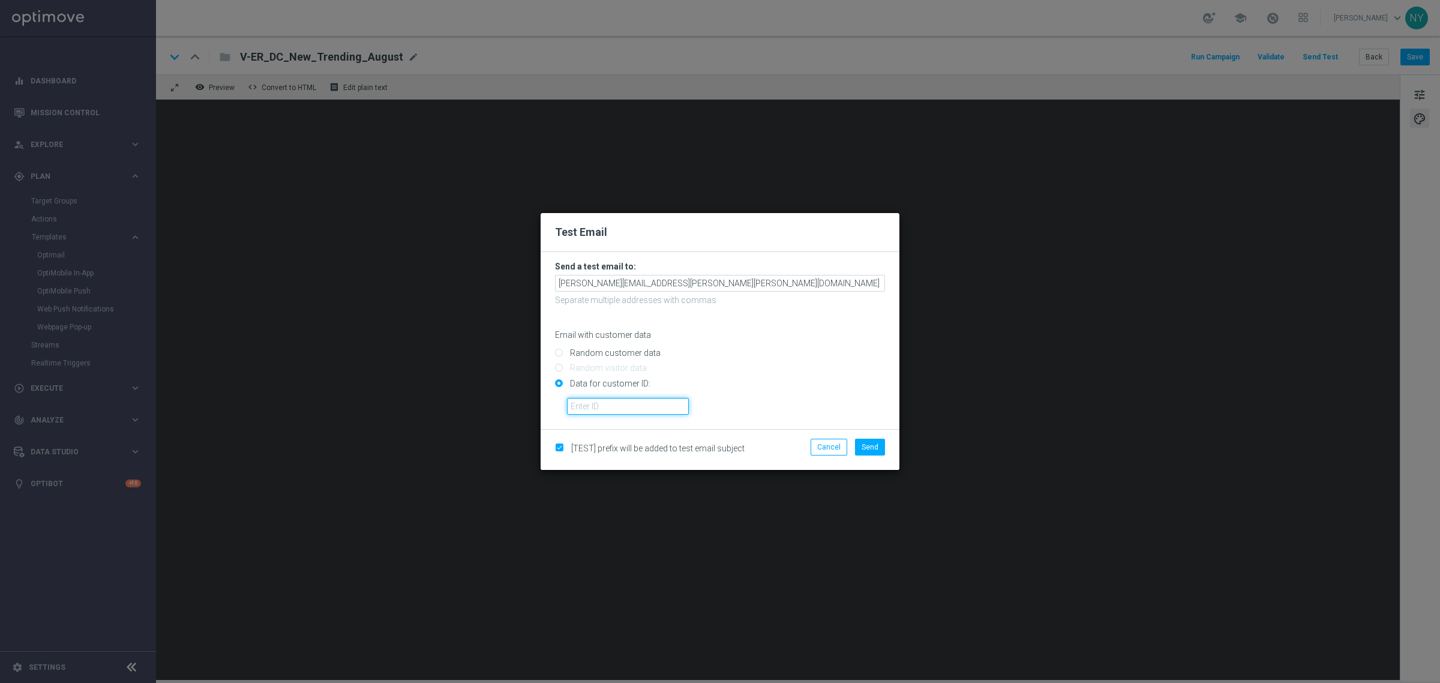
click at [583, 404] on input "text" at bounding box center [628, 406] width 122 height 17
paste input "10000020539"
type input "10000020539"
click at [877, 445] on span "Send" at bounding box center [870, 447] width 17 height 8
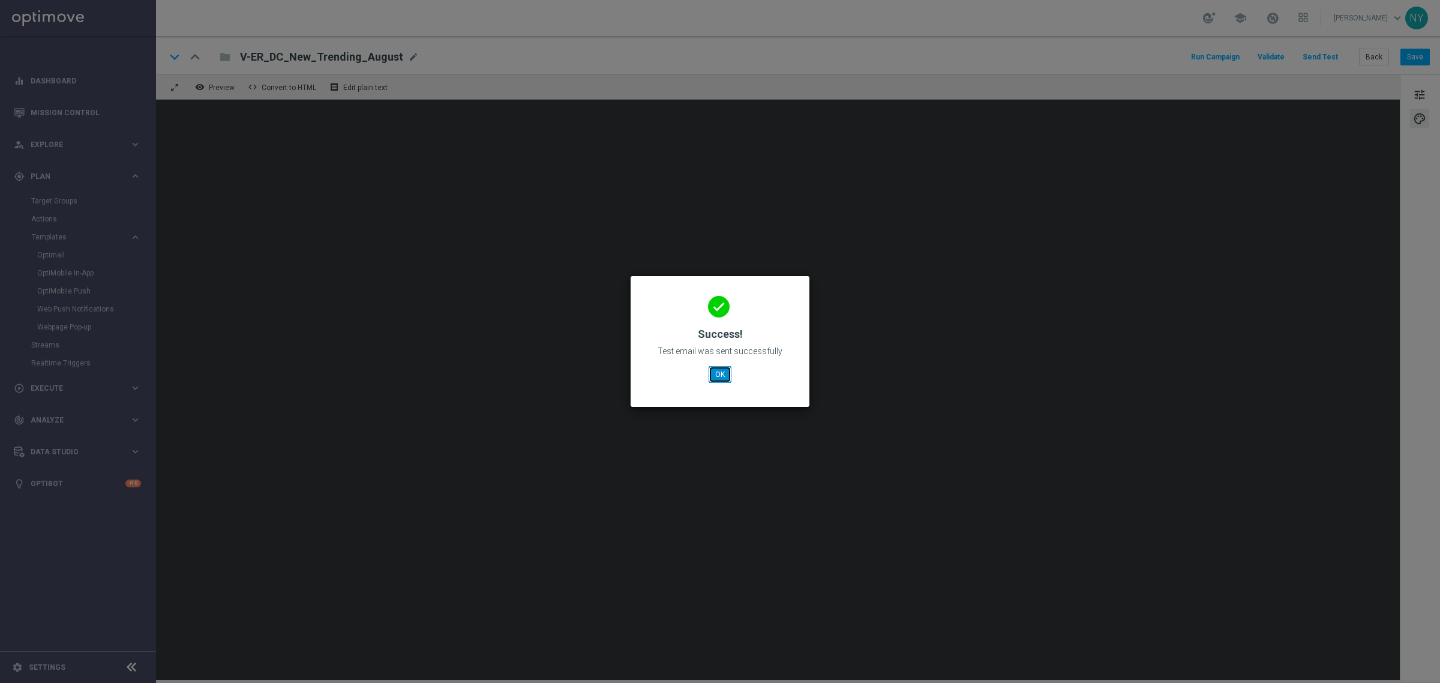
click at [721, 381] on button "OK" at bounding box center [720, 374] width 23 height 17
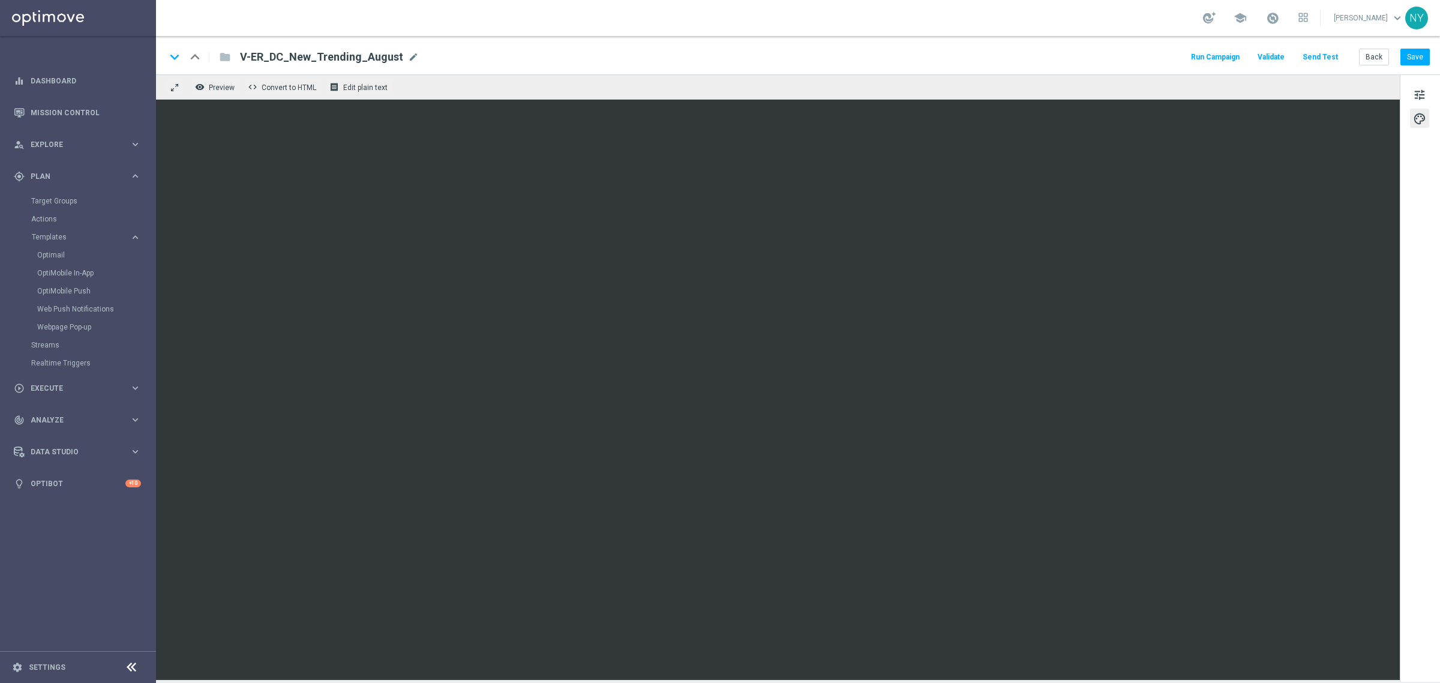
click at [1324, 55] on button "Send Test" at bounding box center [1320, 57] width 39 height 16
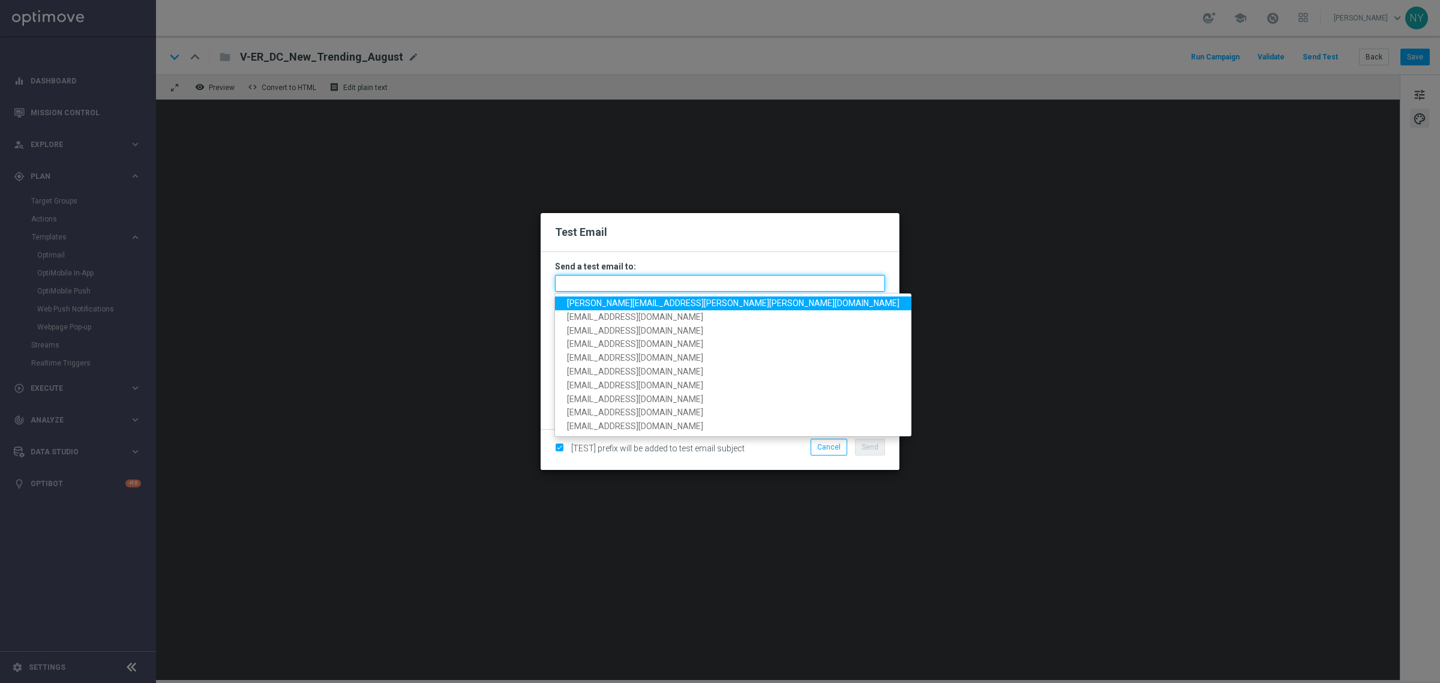
click at [588, 283] on input "text" at bounding box center [720, 283] width 330 height 17
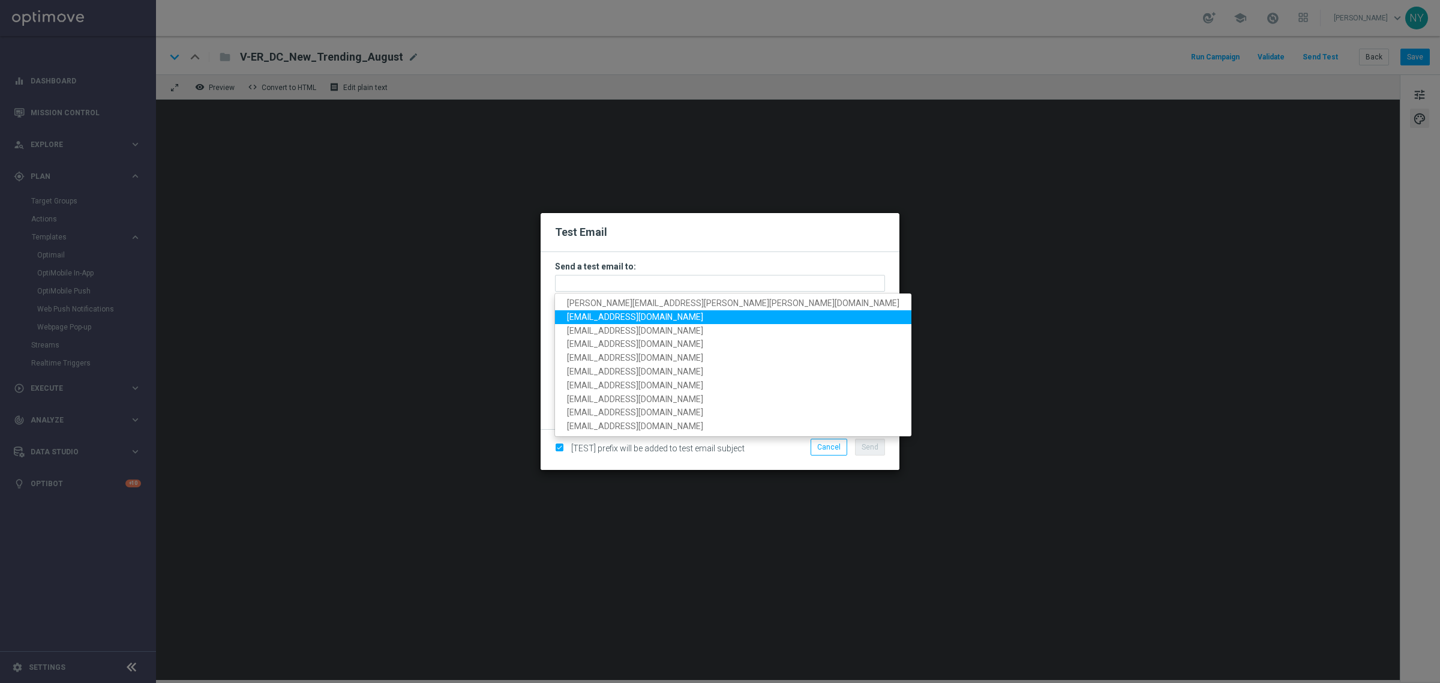
click at [611, 314] on span "[EMAIL_ADDRESS][DOMAIN_NAME]" at bounding box center [635, 317] width 136 height 10
type input "[EMAIL_ADDRESS][DOMAIN_NAME]"
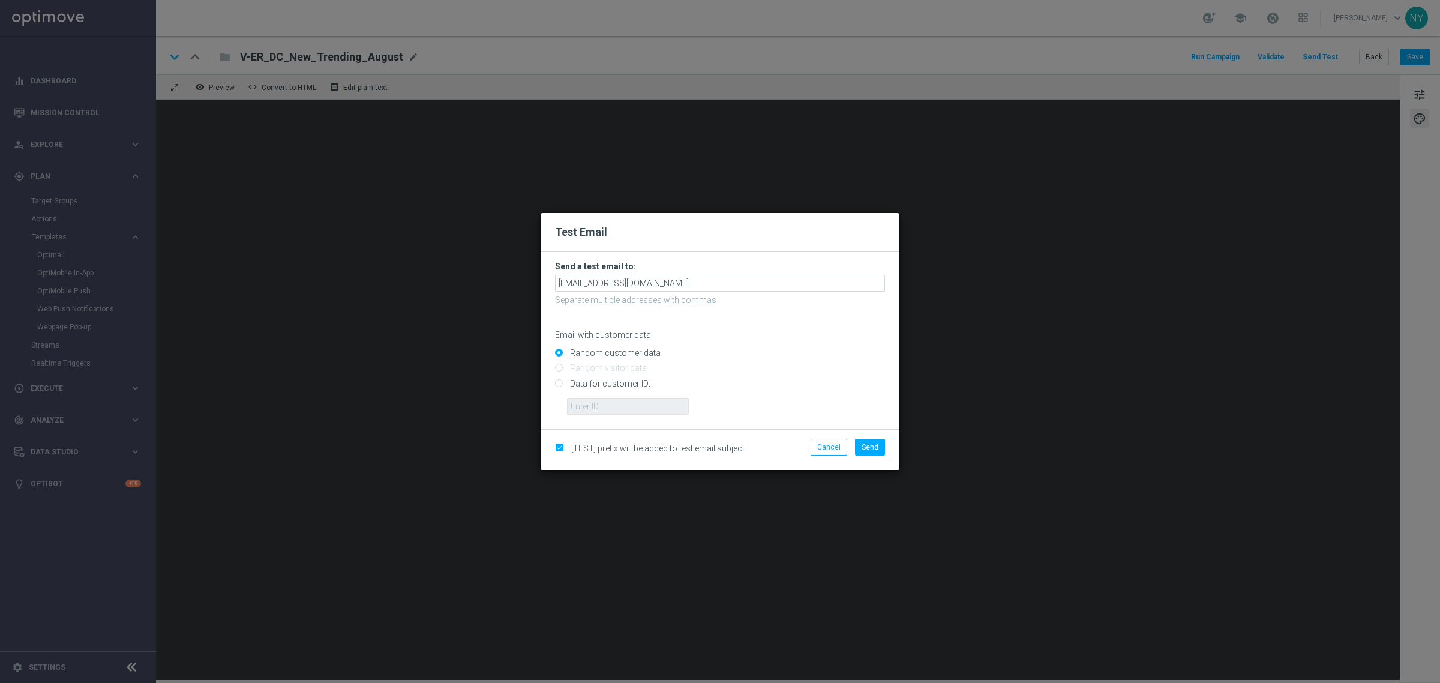
click at [559, 384] on input "Data for customer ID:" at bounding box center [720, 388] width 330 height 17
radio input "true"
click at [585, 405] on input "text" at bounding box center [628, 406] width 122 height 17
paste input "10000020539"
type input "10000020539"
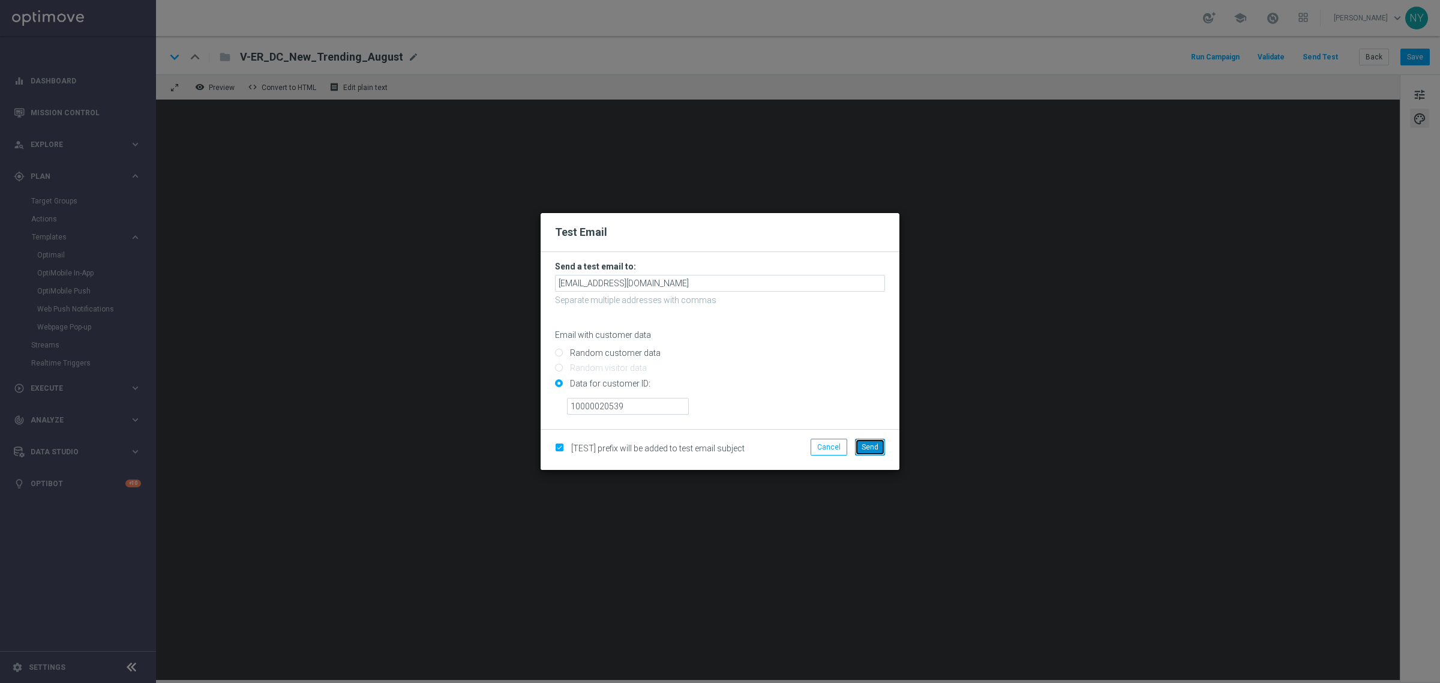
click at [872, 448] on span "Send" at bounding box center [870, 447] width 17 height 8
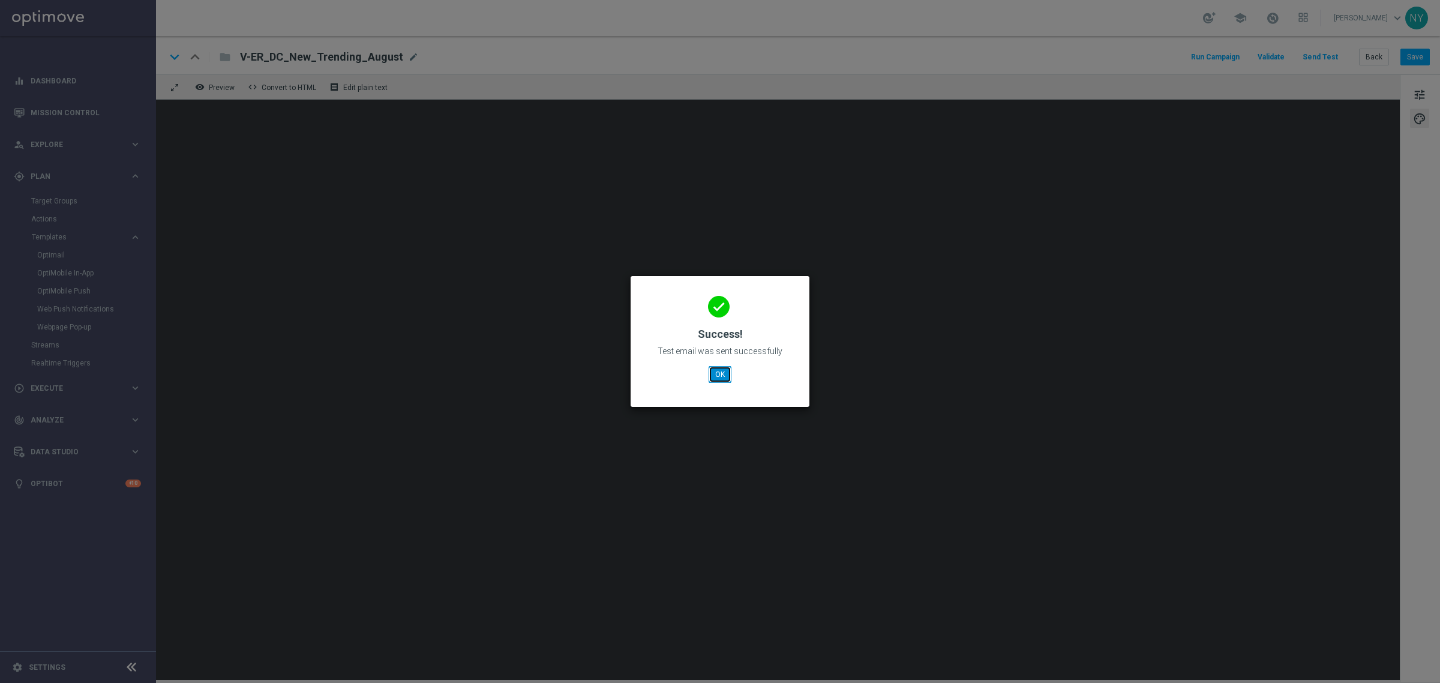
click at [726, 379] on button "OK" at bounding box center [720, 374] width 23 height 17
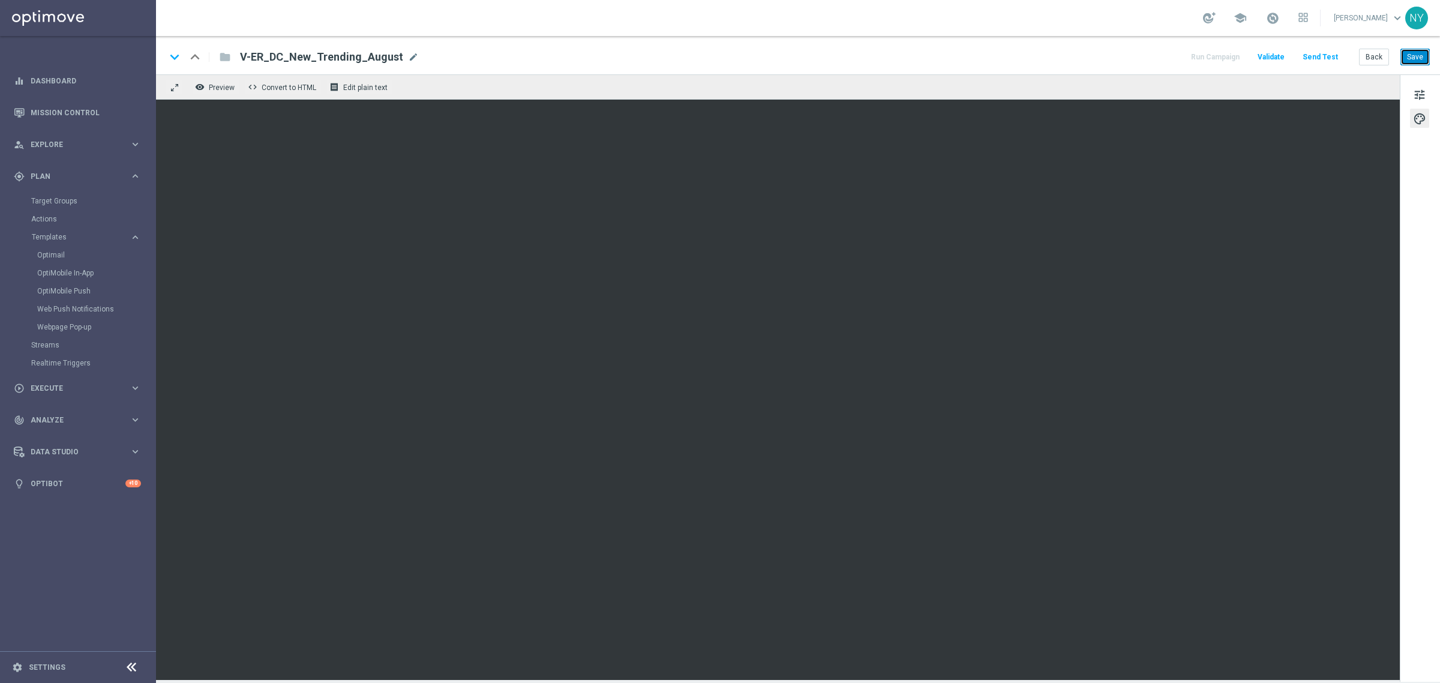
click at [1417, 55] on button "Save" at bounding box center [1415, 57] width 29 height 17
click at [1321, 57] on button "Send Test" at bounding box center [1320, 57] width 39 height 16
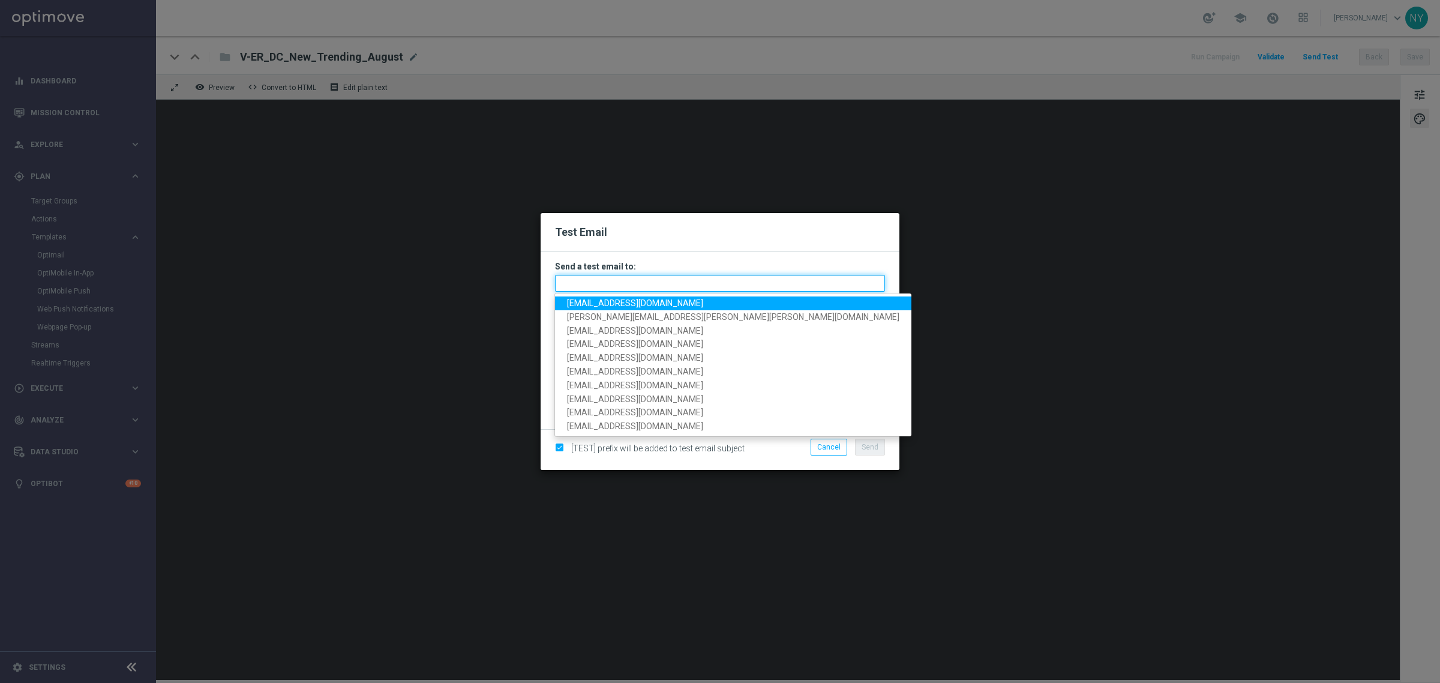
click at [593, 280] on input "text" at bounding box center [720, 283] width 330 height 17
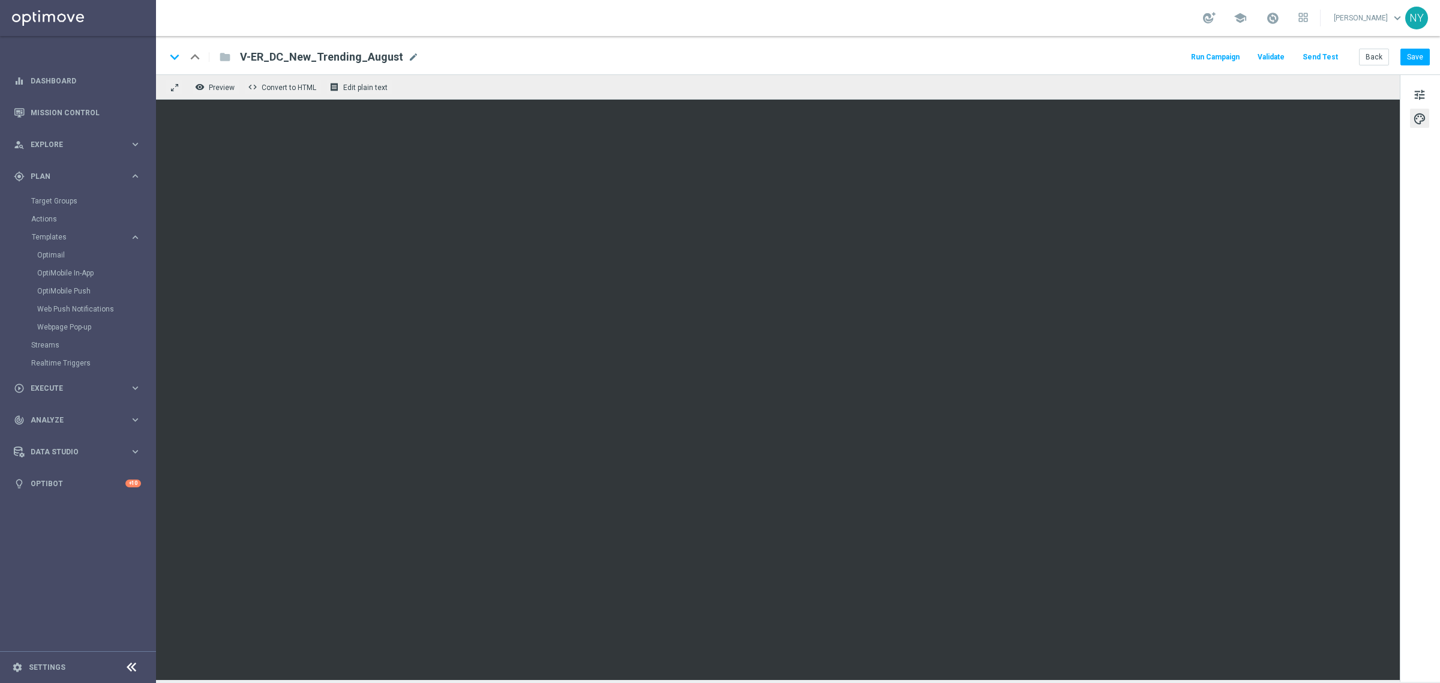
click at [1334, 52] on button "Send Test" at bounding box center [1320, 57] width 39 height 16
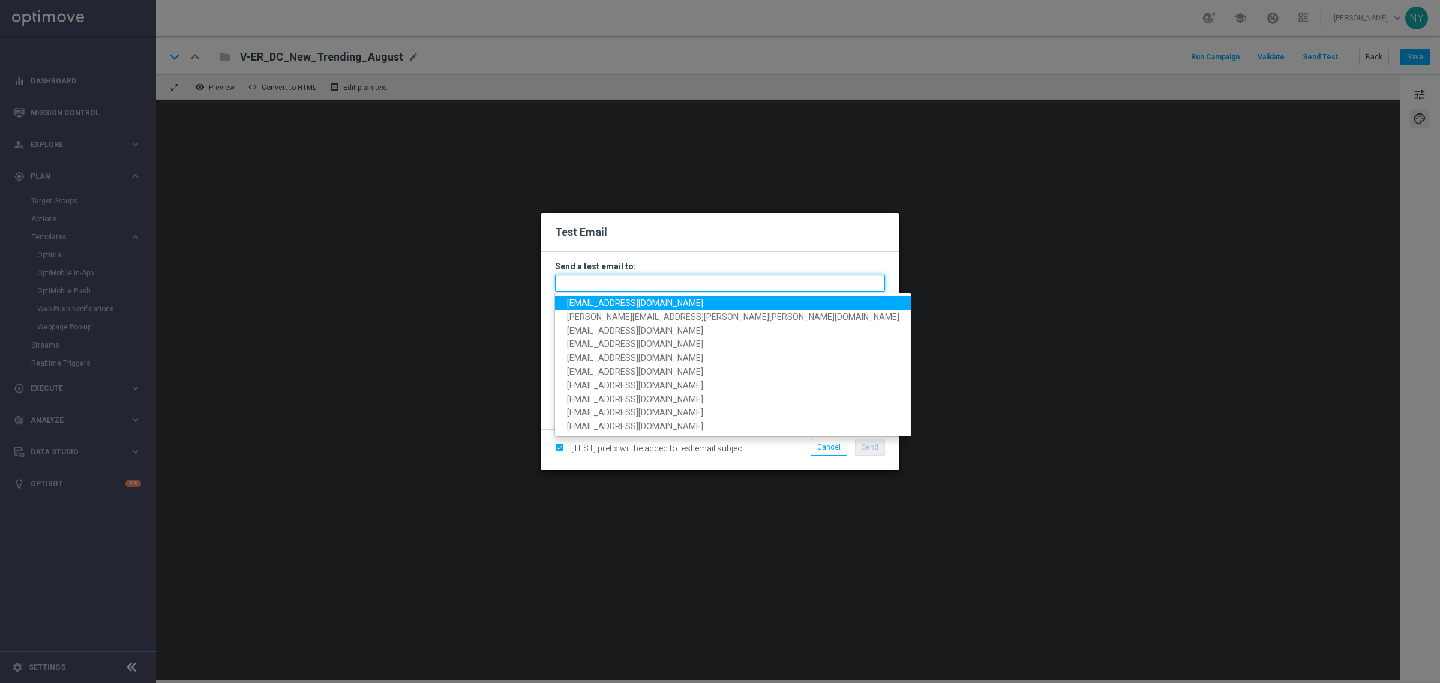
click at [597, 280] on input "text" at bounding box center [720, 283] width 330 height 17
click at [607, 298] on span "[EMAIL_ADDRESS][DOMAIN_NAME]" at bounding box center [635, 303] width 136 height 10
type input "[EMAIL_ADDRESS][DOMAIN_NAME]"
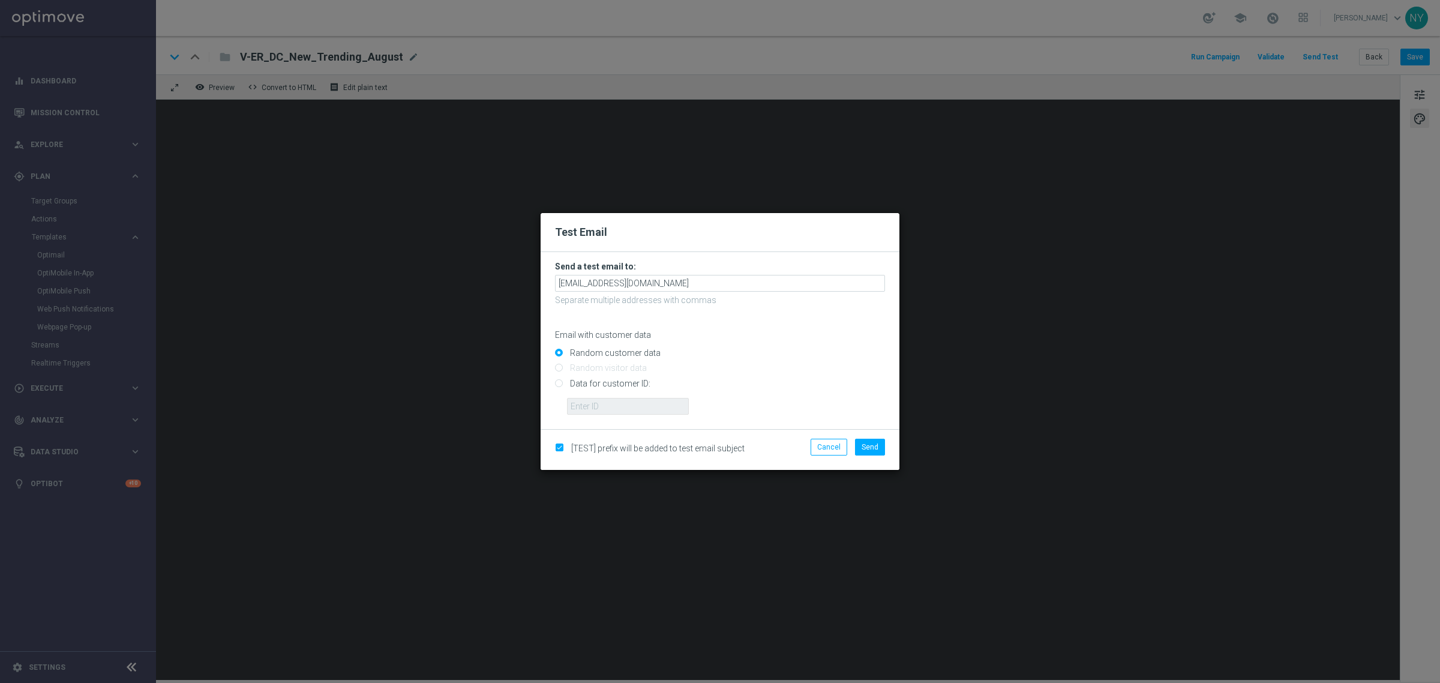
click at [559, 384] on input "Data for customer ID:" at bounding box center [720, 388] width 330 height 17
radio input "true"
click at [574, 409] on input "text" at bounding box center [628, 406] width 122 height 17
paste input "10000020539"
type input "10000020539"
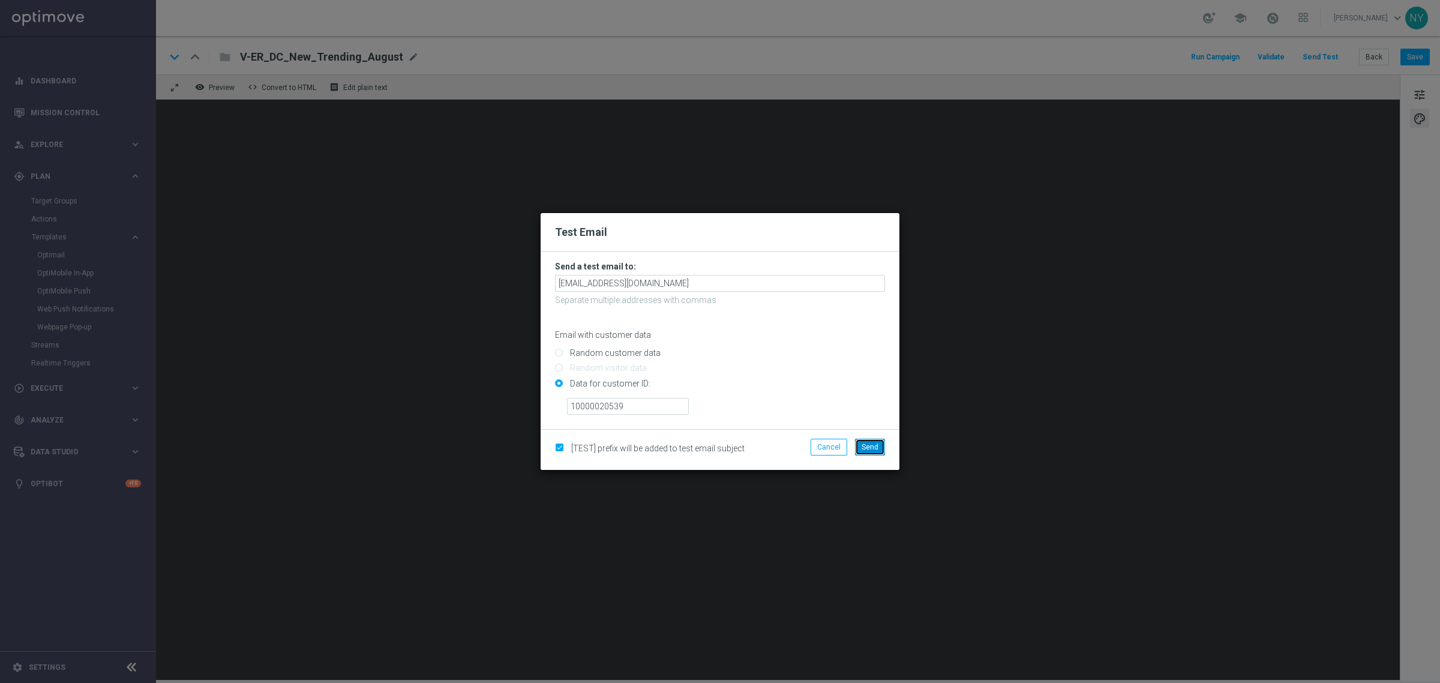
click at [875, 451] on span "Send" at bounding box center [870, 447] width 17 height 8
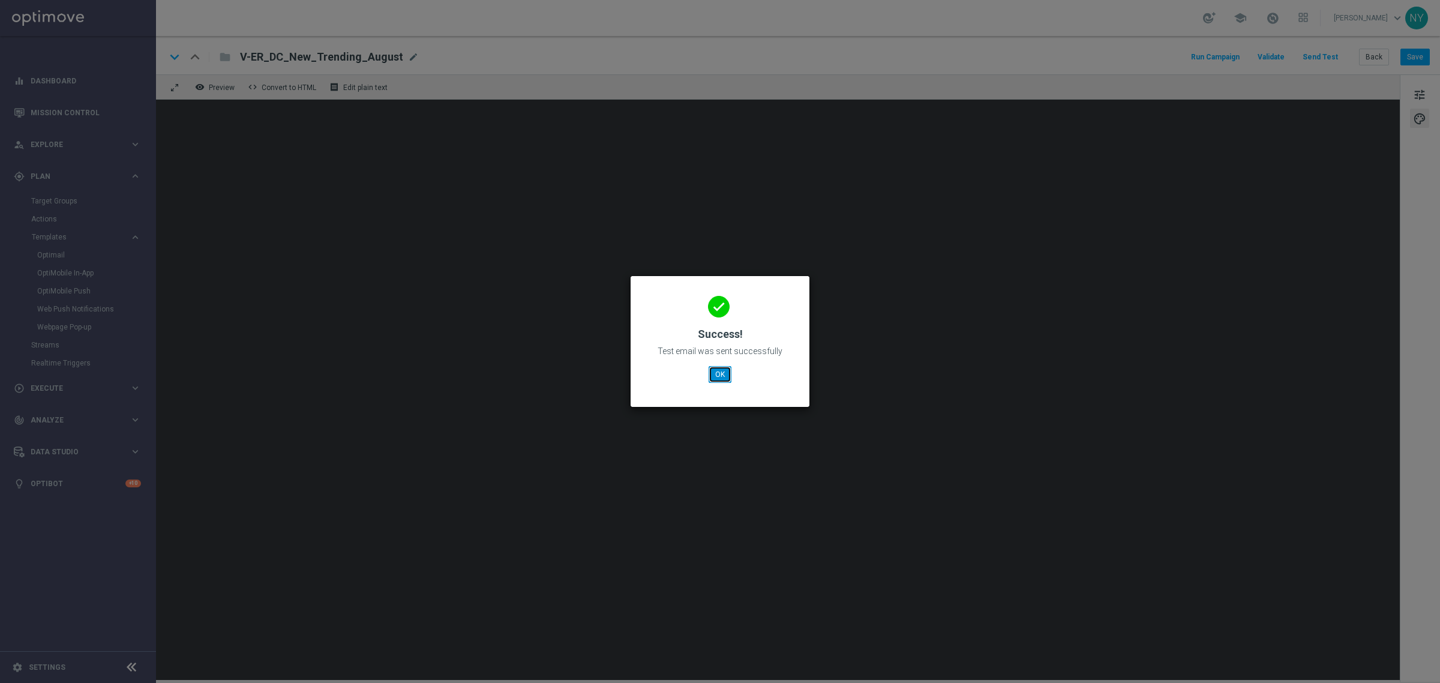
click at [710, 377] on button "OK" at bounding box center [720, 374] width 23 height 17
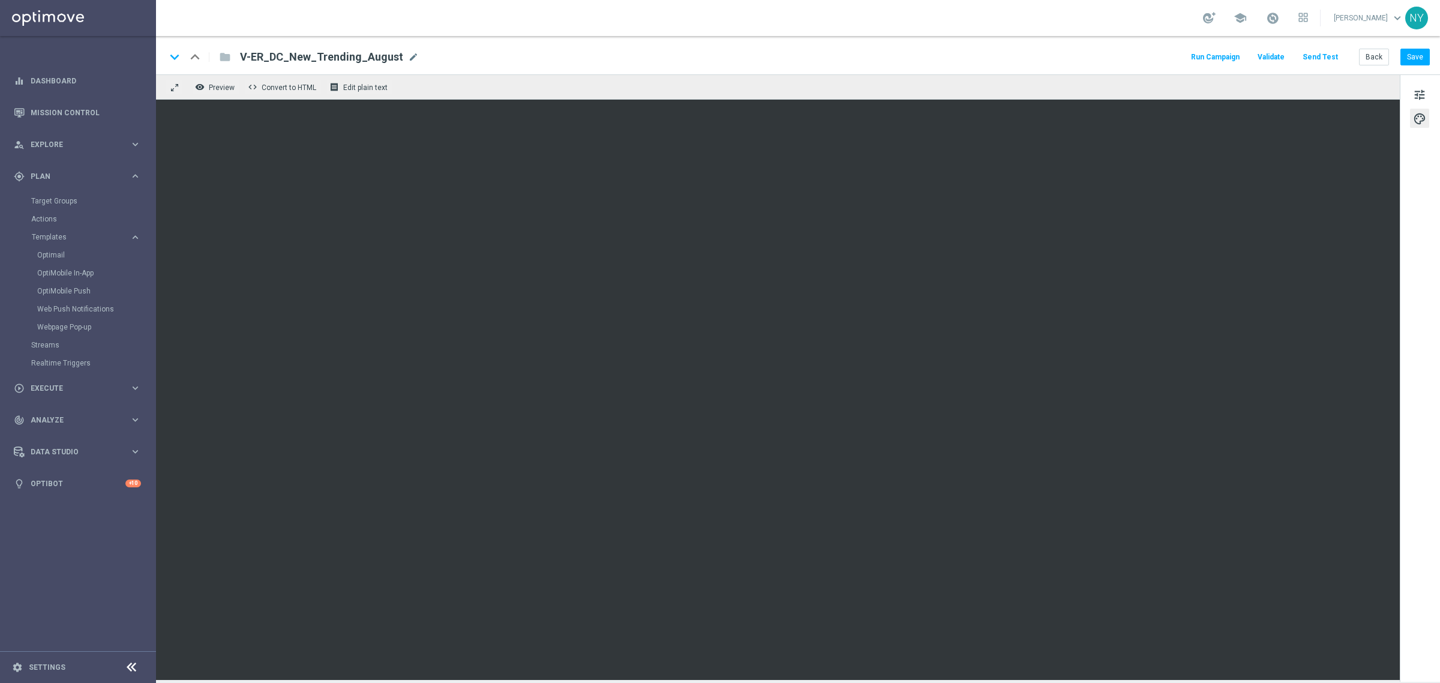
click at [1322, 55] on button "Send Test" at bounding box center [1320, 57] width 39 height 16
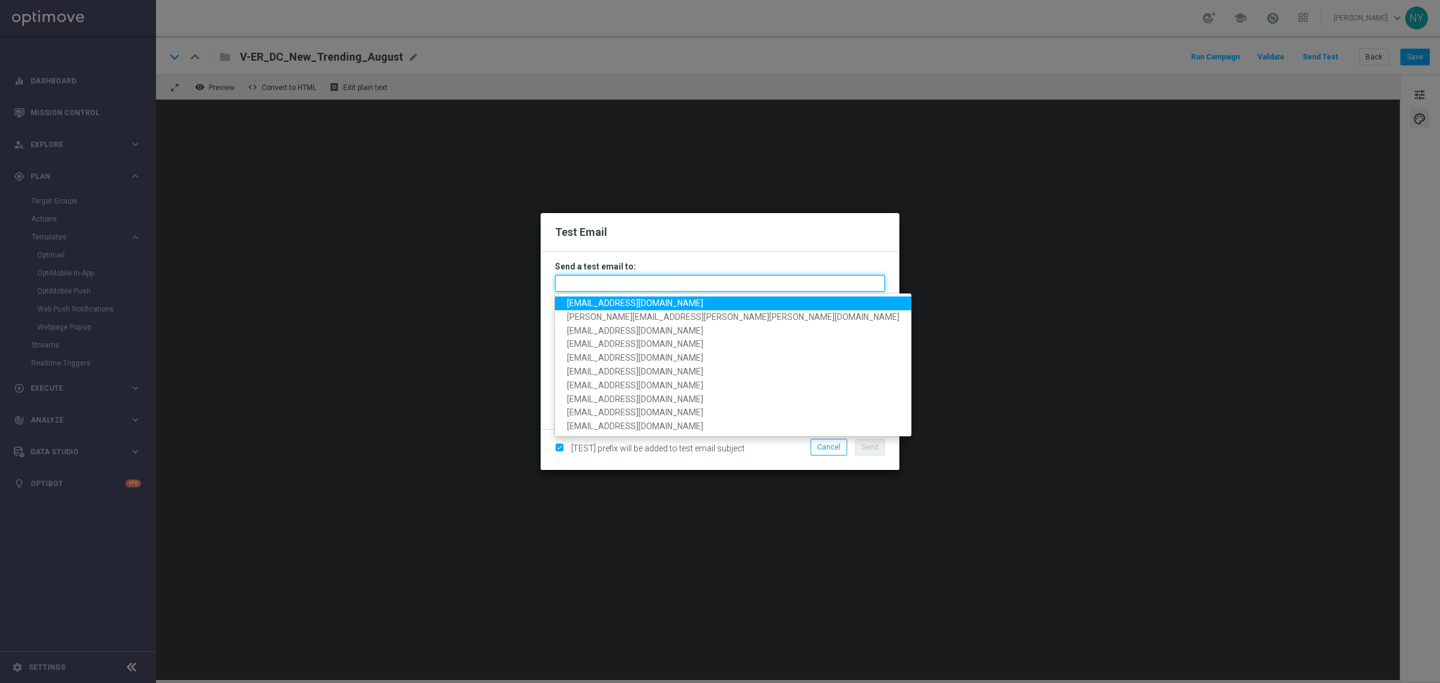
click at [619, 283] on input "text" at bounding box center [720, 283] width 330 height 17
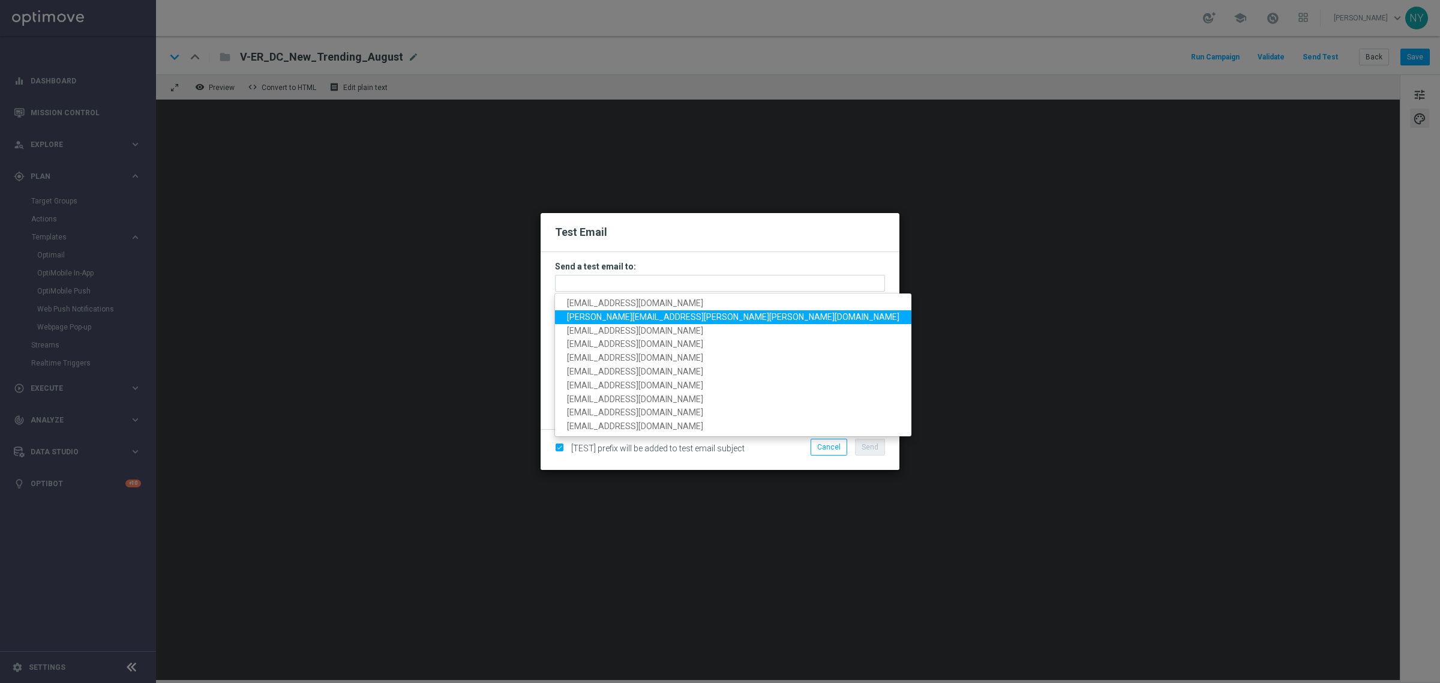
click at [607, 318] on span "[PERSON_NAME][EMAIL_ADDRESS][PERSON_NAME][PERSON_NAME][DOMAIN_NAME]" at bounding box center [733, 317] width 332 height 10
type input "[PERSON_NAME][EMAIL_ADDRESS][PERSON_NAME][PERSON_NAME][DOMAIN_NAME]"
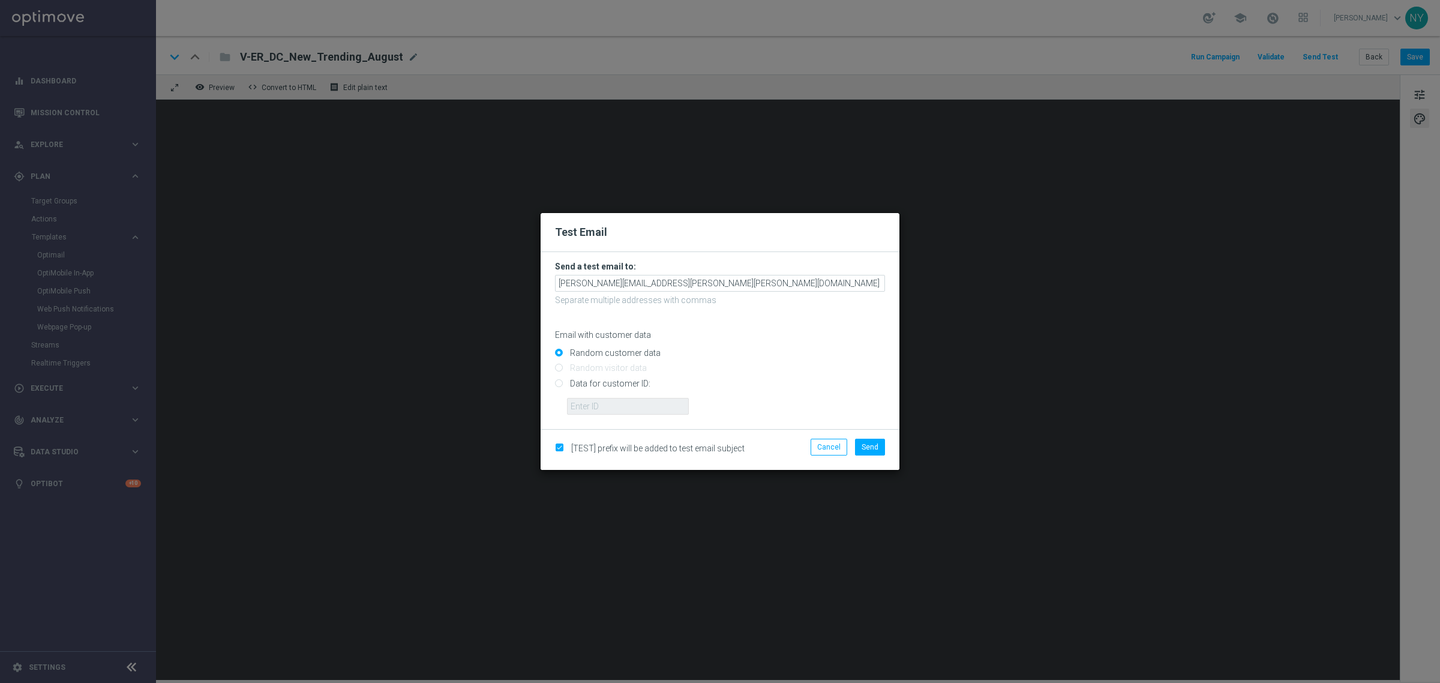
click at [556, 383] on input "Data for customer ID:" at bounding box center [720, 388] width 330 height 17
radio input "true"
click at [592, 405] on input "text" at bounding box center [628, 406] width 122 height 17
paste input "10000020539"
type input "10000020539"
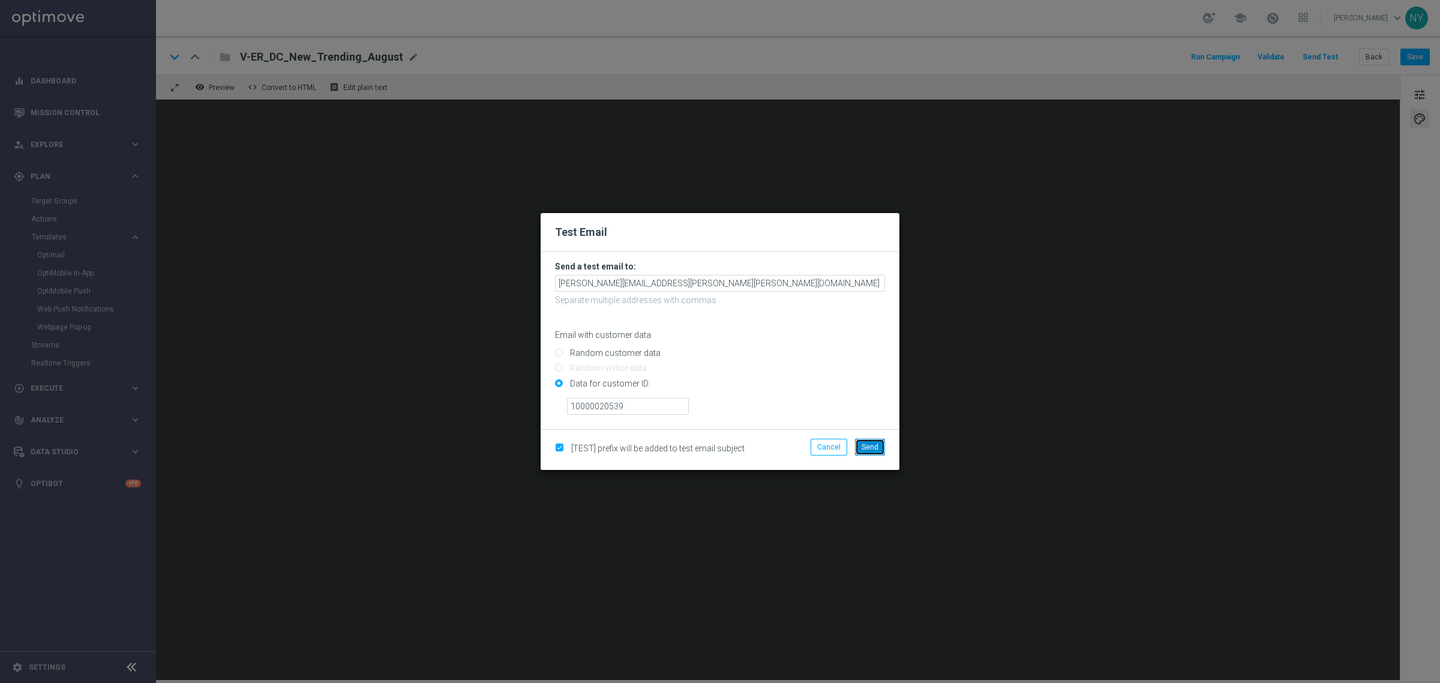
click at [868, 444] on span "Send" at bounding box center [870, 447] width 17 height 8
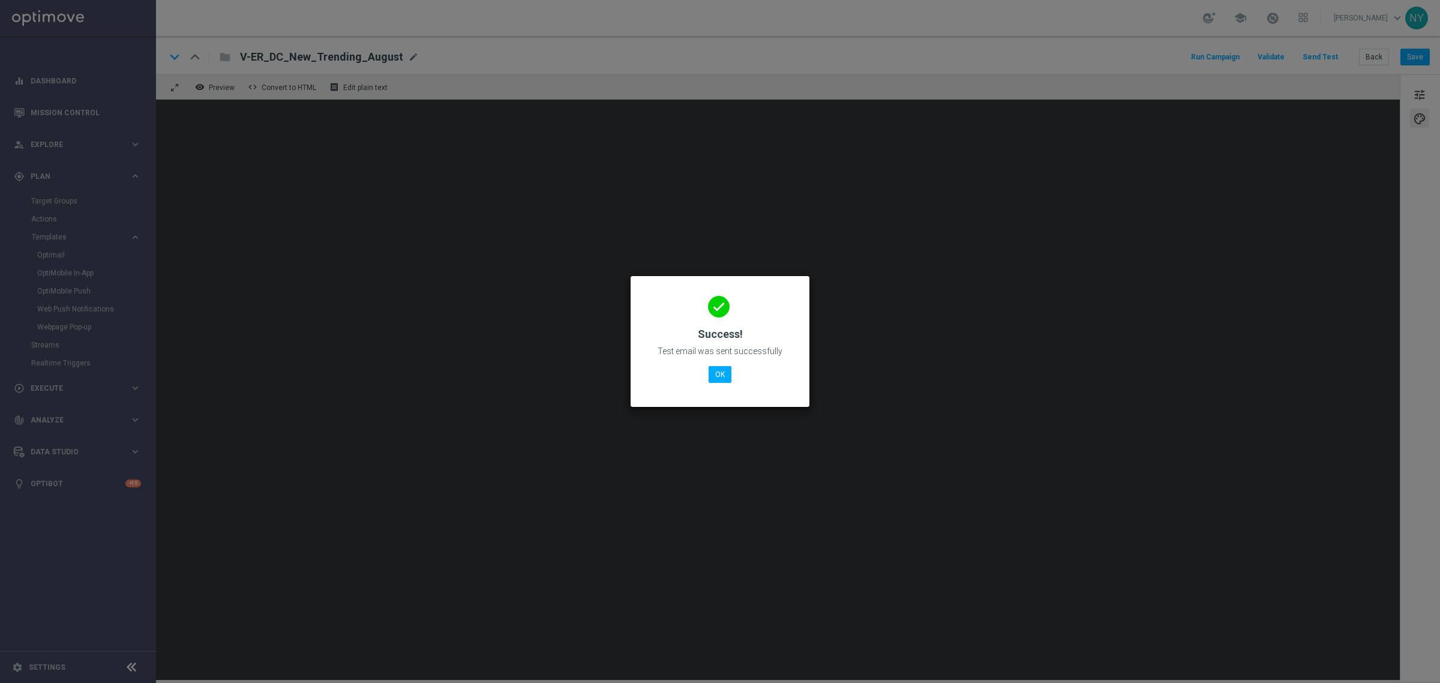
click at [503, 225] on modal-container "done Success! Test email was sent successfully OK" at bounding box center [720, 341] width 1440 height 683
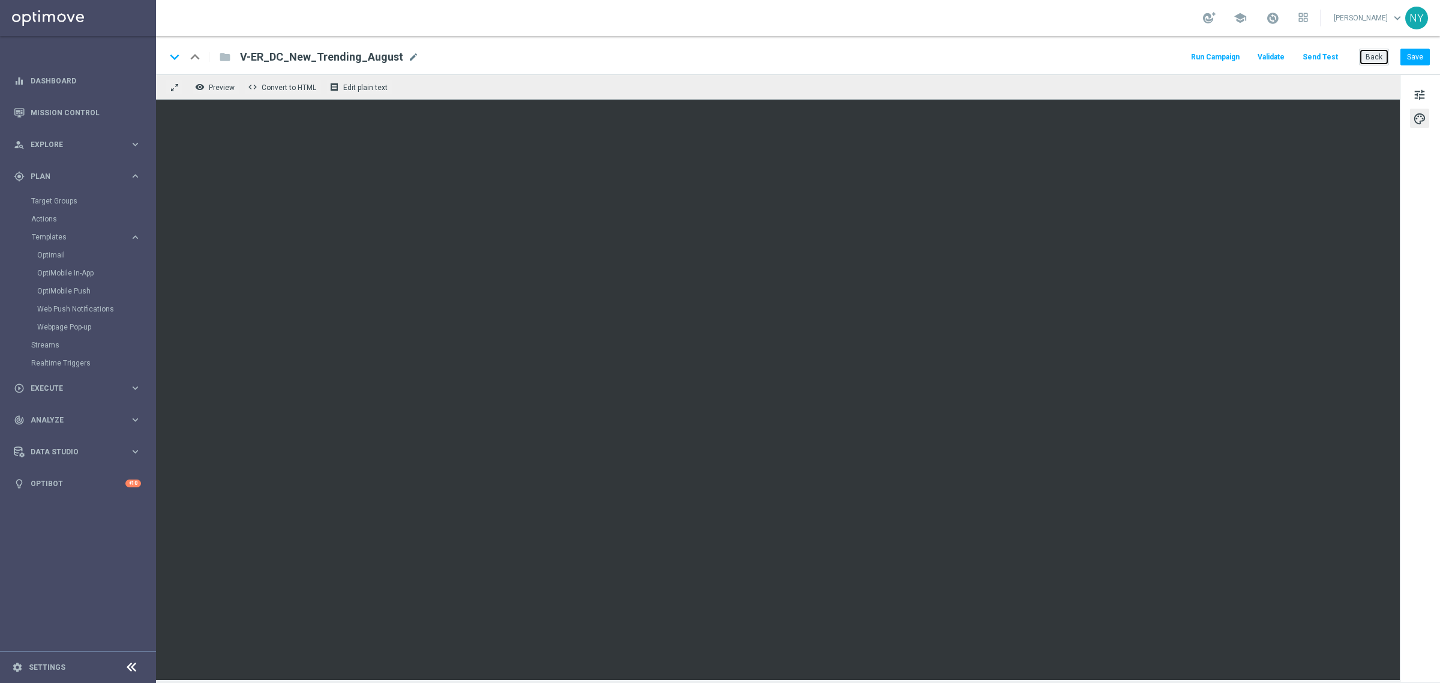
click at [1373, 60] on button "Back" at bounding box center [1374, 57] width 30 height 17
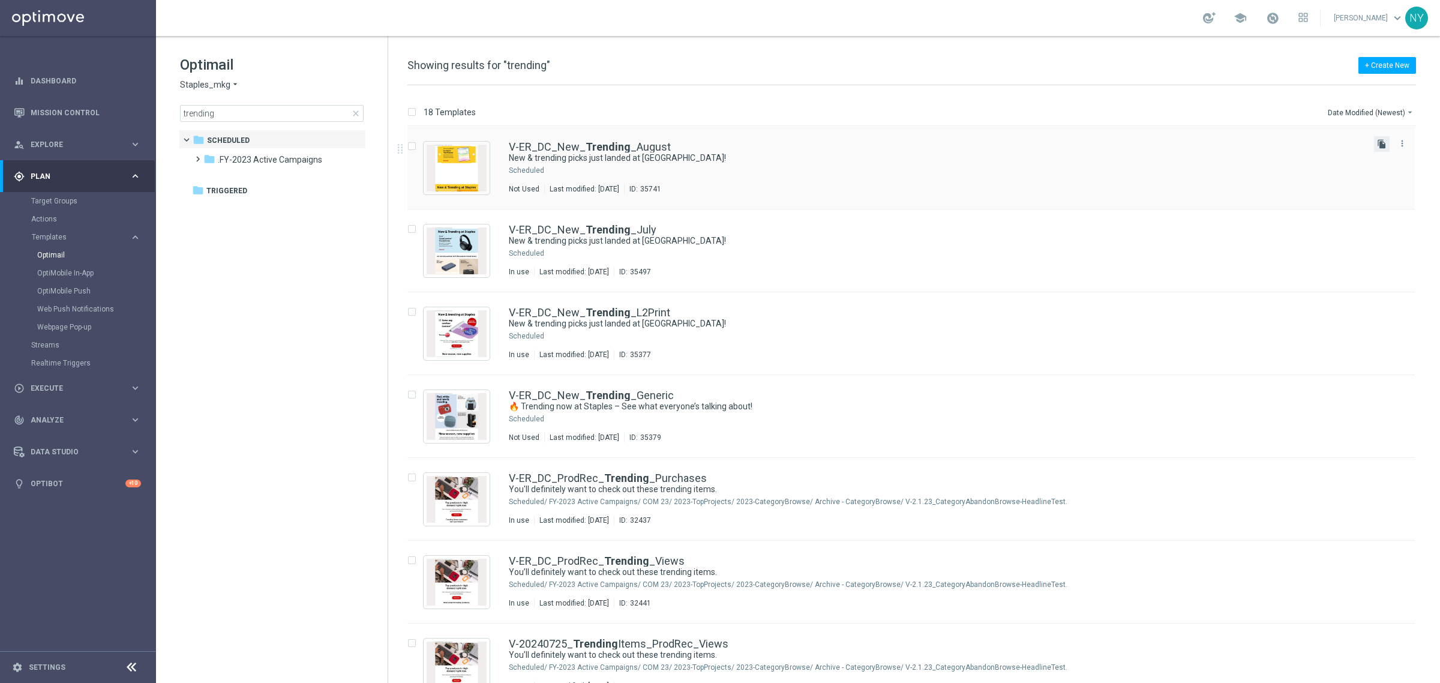
click at [1382, 139] on icon "file_copy" at bounding box center [1382, 144] width 10 height 10
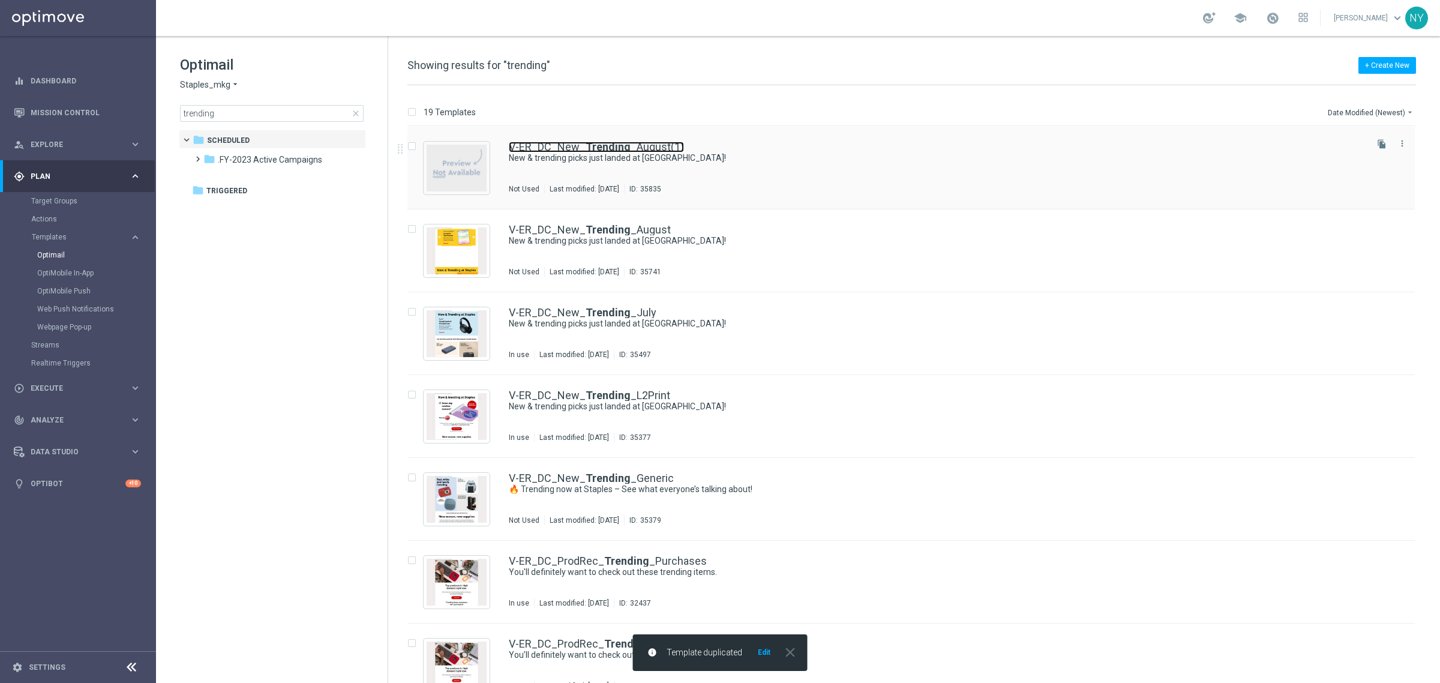
click at [671, 147] on link "V-ER_DC_New_ Trending _August(1)" at bounding box center [596, 147] width 175 height 11
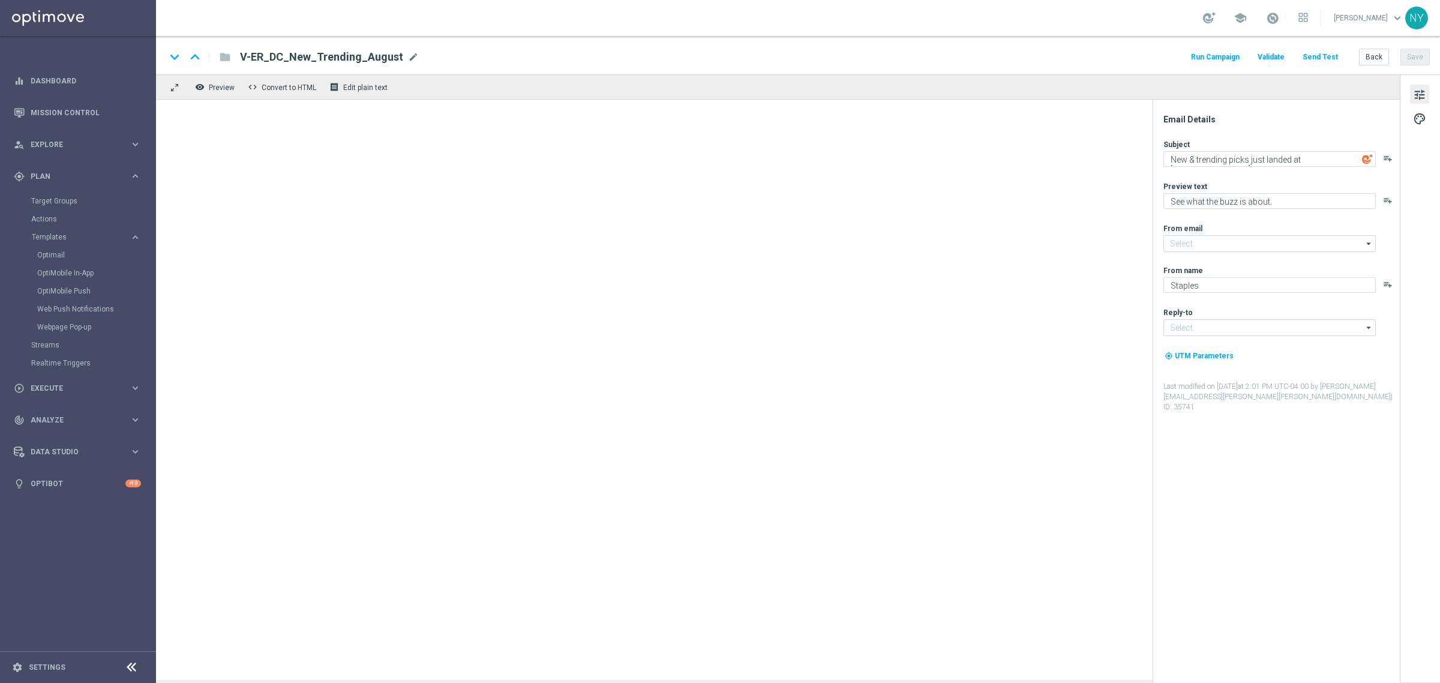
type input "[EMAIL_ADDRESS][DOMAIN_NAME]"
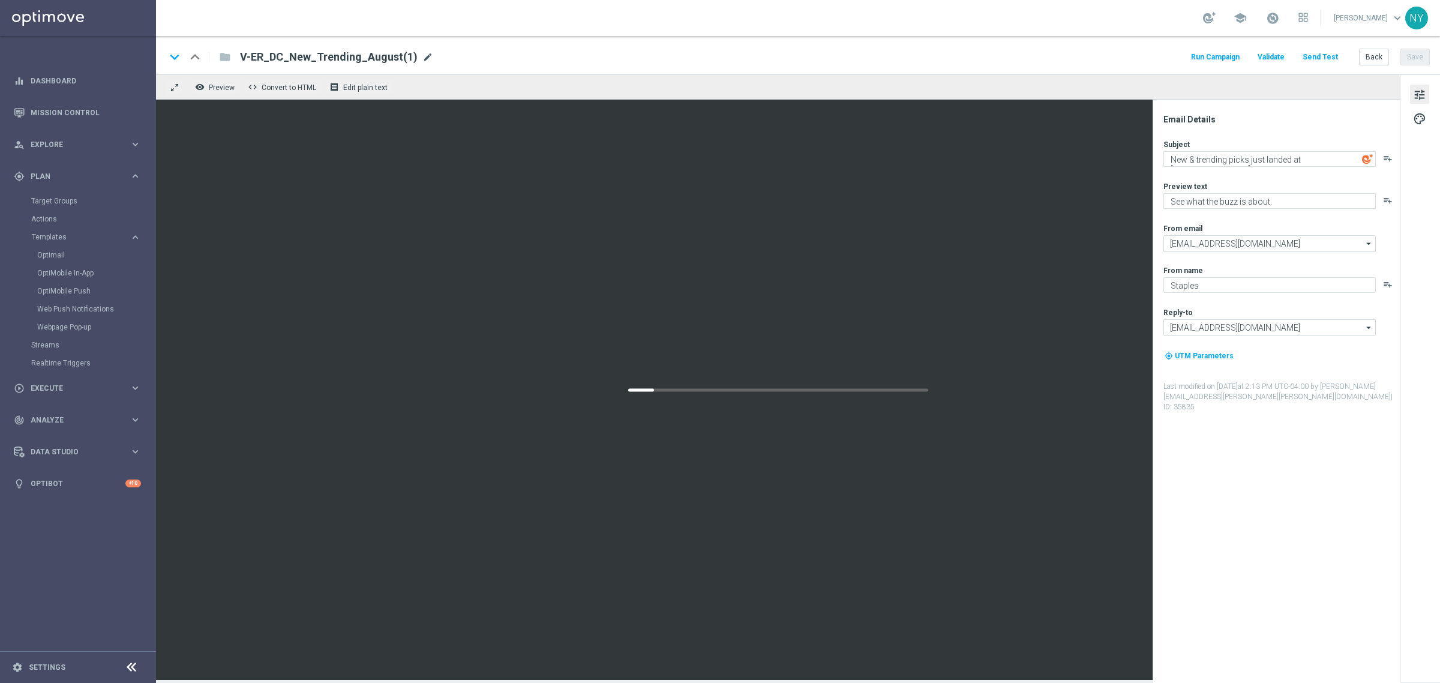
click at [423, 55] on span "mode_edit" at bounding box center [428, 57] width 11 height 11
click at [385, 55] on input "V-ER_DC_New_Trending_August(1)" at bounding box center [389, 57] width 298 height 16
type input "V-ER_DC_New_Trending_August-TEST"
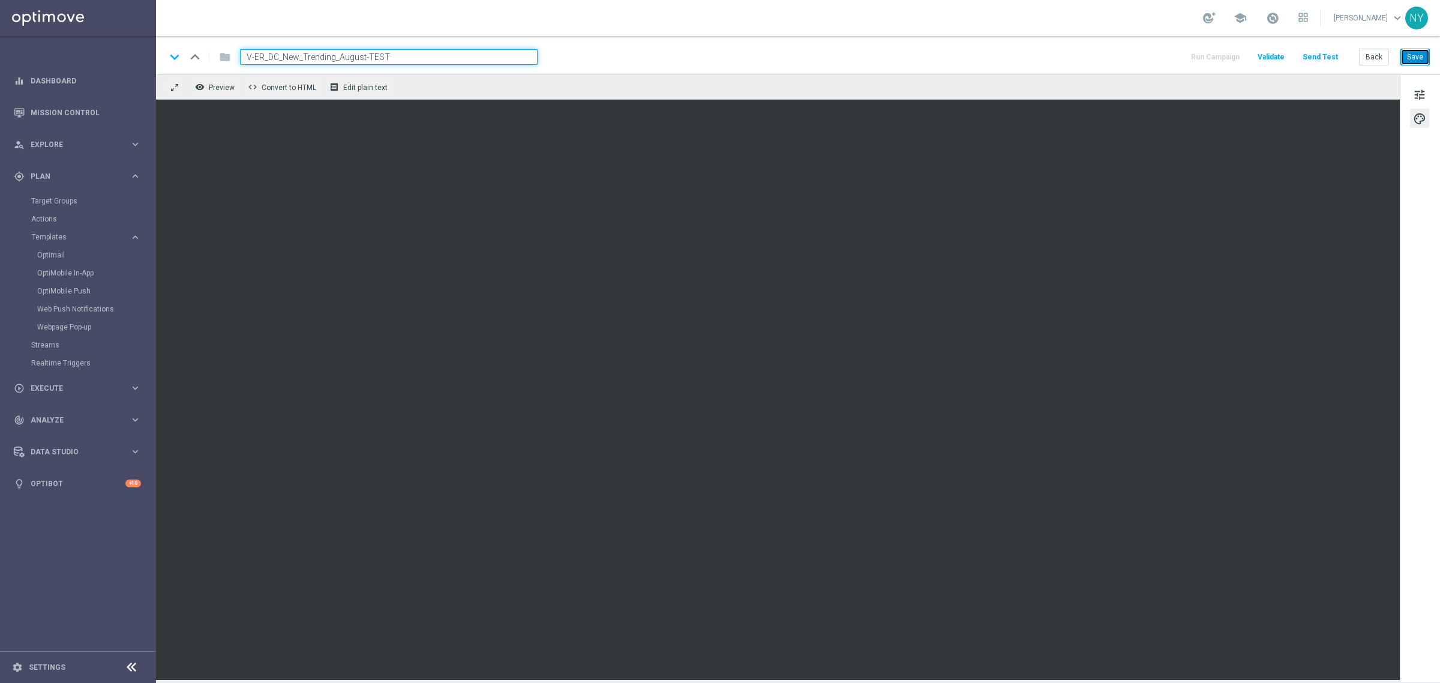
click at [1418, 58] on button "Save" at bounding box center [1415, 57] width 29 height 17
click at [1319, 57] on button "Send Test" at bounding box center [1320, 57] width 39 height 16
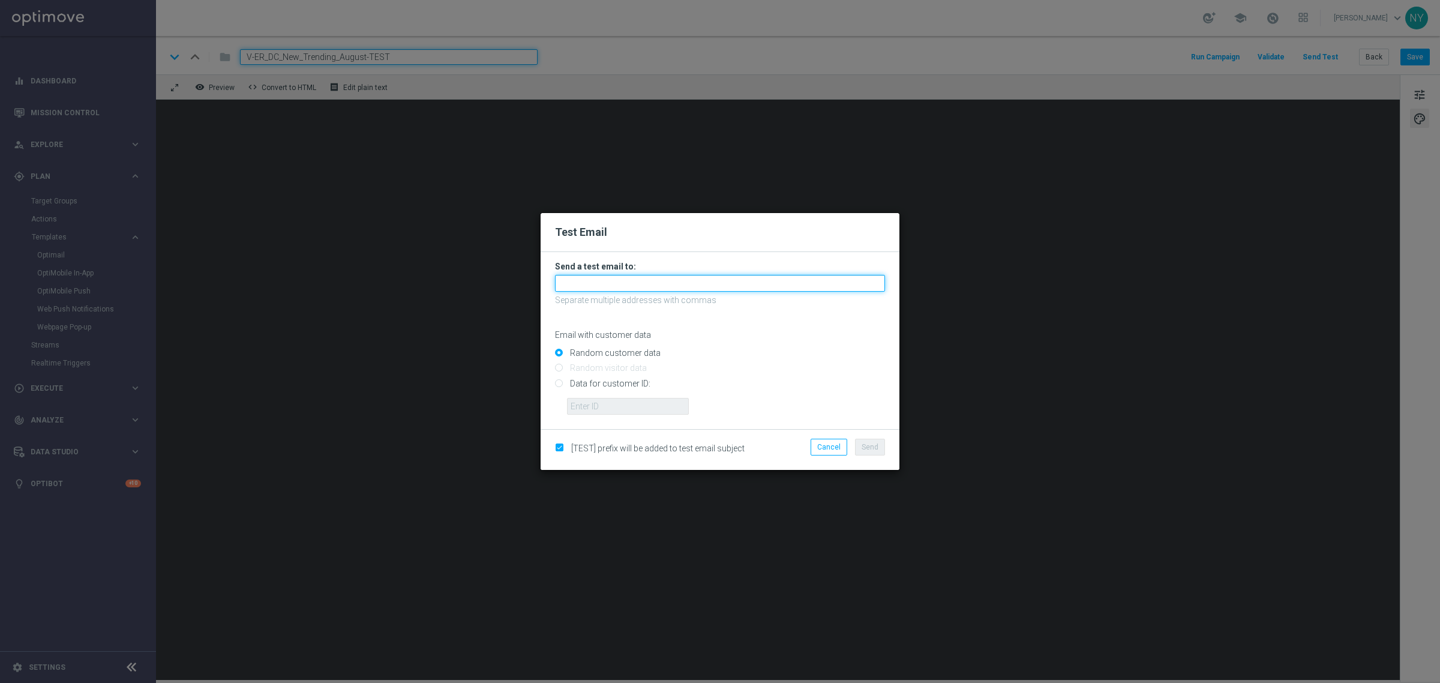
click at [599, 287] on input "text" at bounding box center [720, 283] width 330 height 17
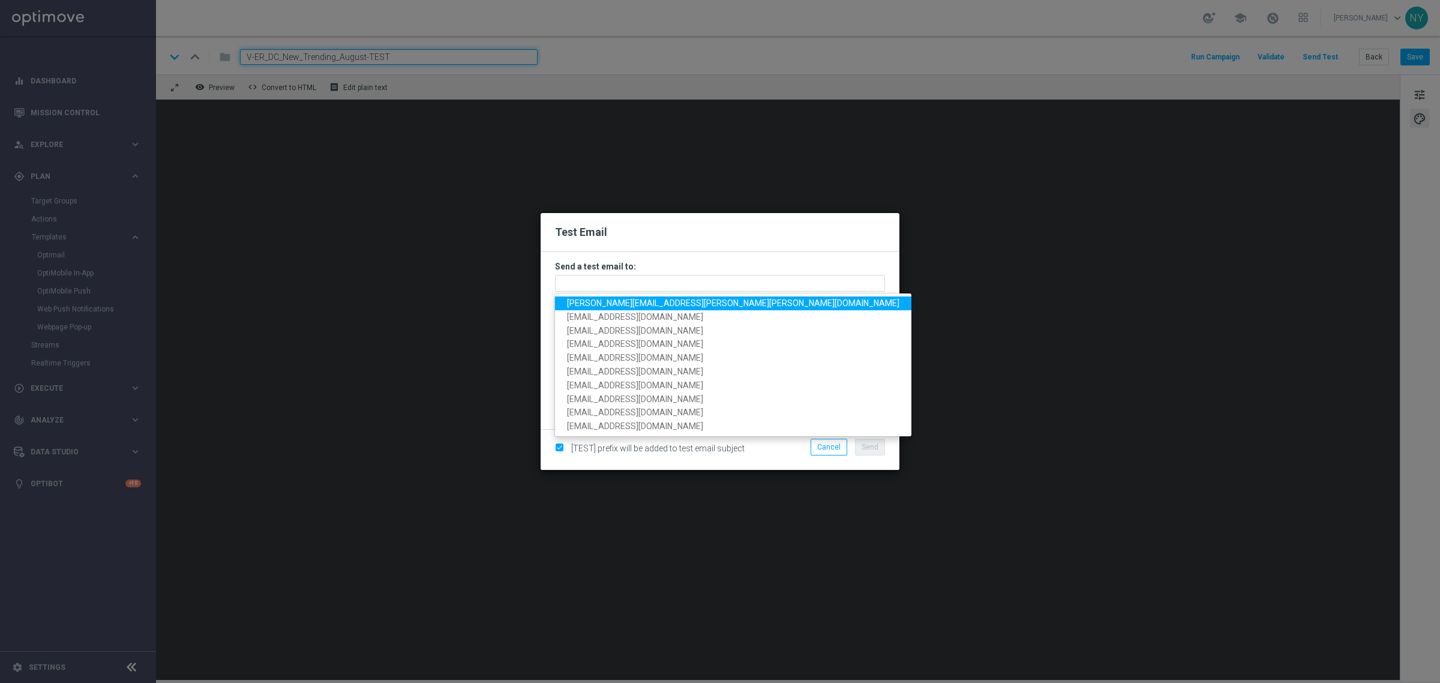
click at [595, 303] on span "[PERSON_NAME][EMAIL_ADDRESS][PERSON_NAME][PERSON_NAME][DOMAIN_NAME]" at bounding box center [733, 303] width 332 height 10
type input "[PERSON_NAME][EMAIL_ADDRESS][PERSON_NAME][PERSON_NAME][DOMAIN_NAME]"
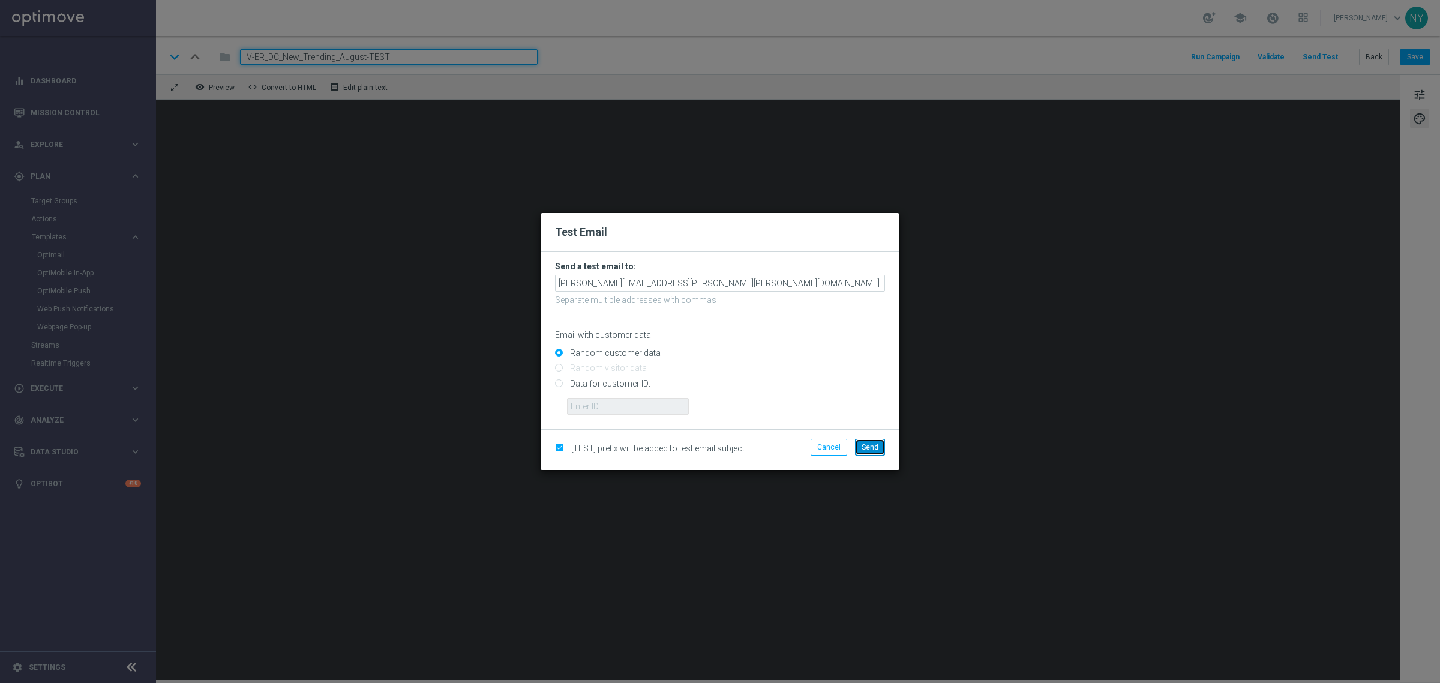
click at [868, 448] on span "Send" at bounding box center [870, 447] width 17 height 8
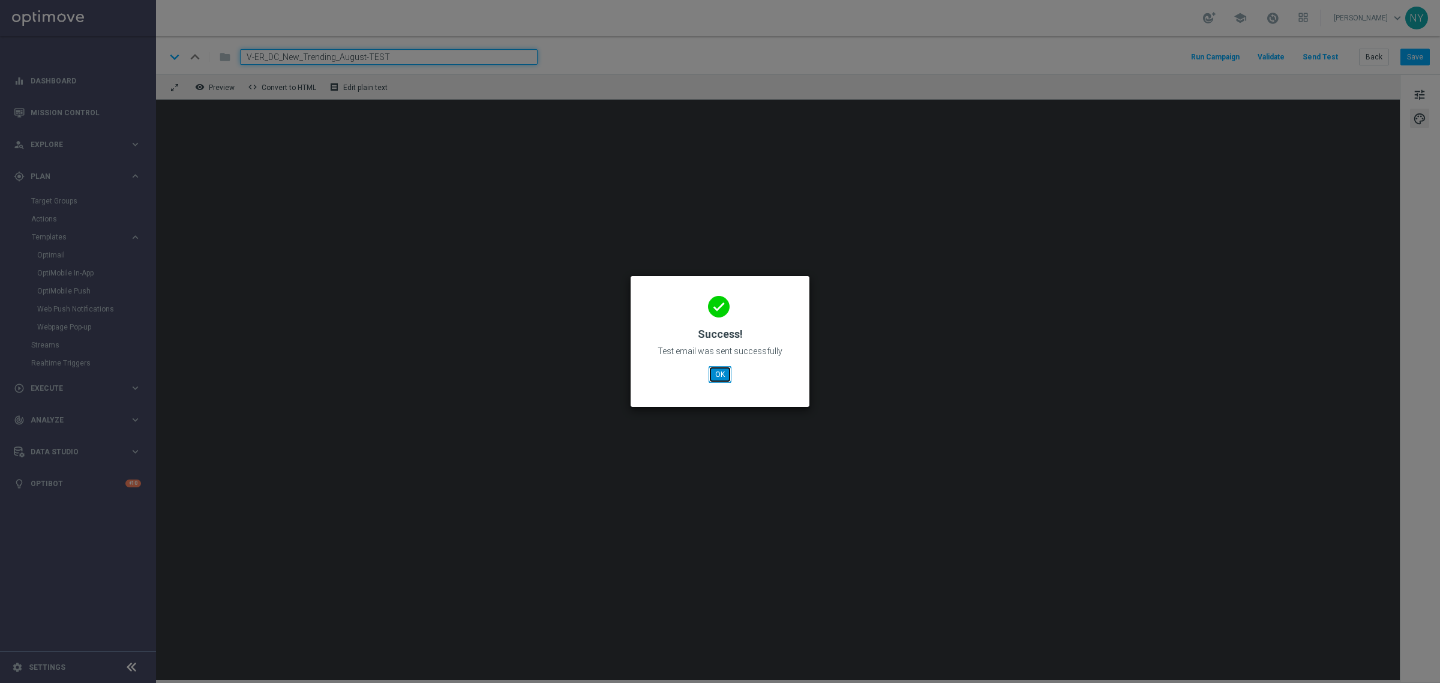
click at [720, 374] on button "OK" at bounding box center [720, 374] width 23 height 17
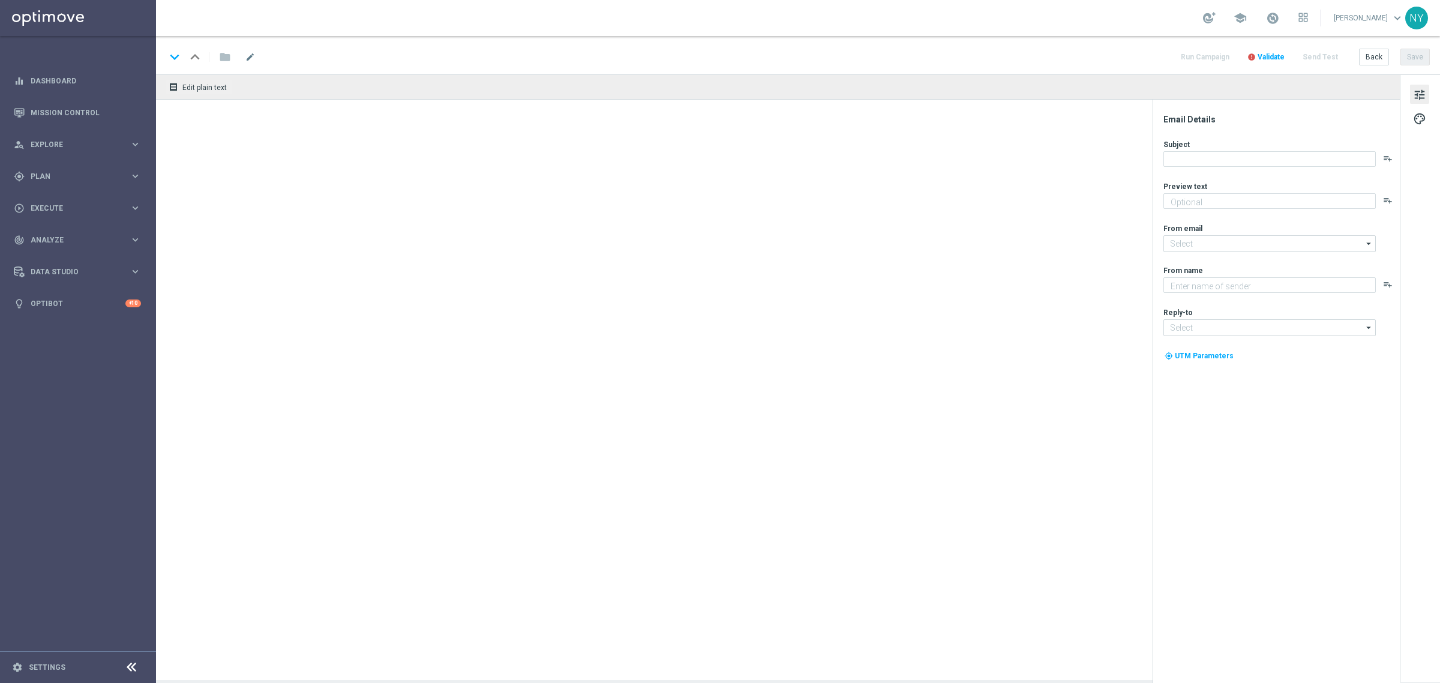
type textarea "See what the buzz is about."
type textarea "Staples"
type input "[EMAIL_ADDRESS][DOMAIN_NAME]"
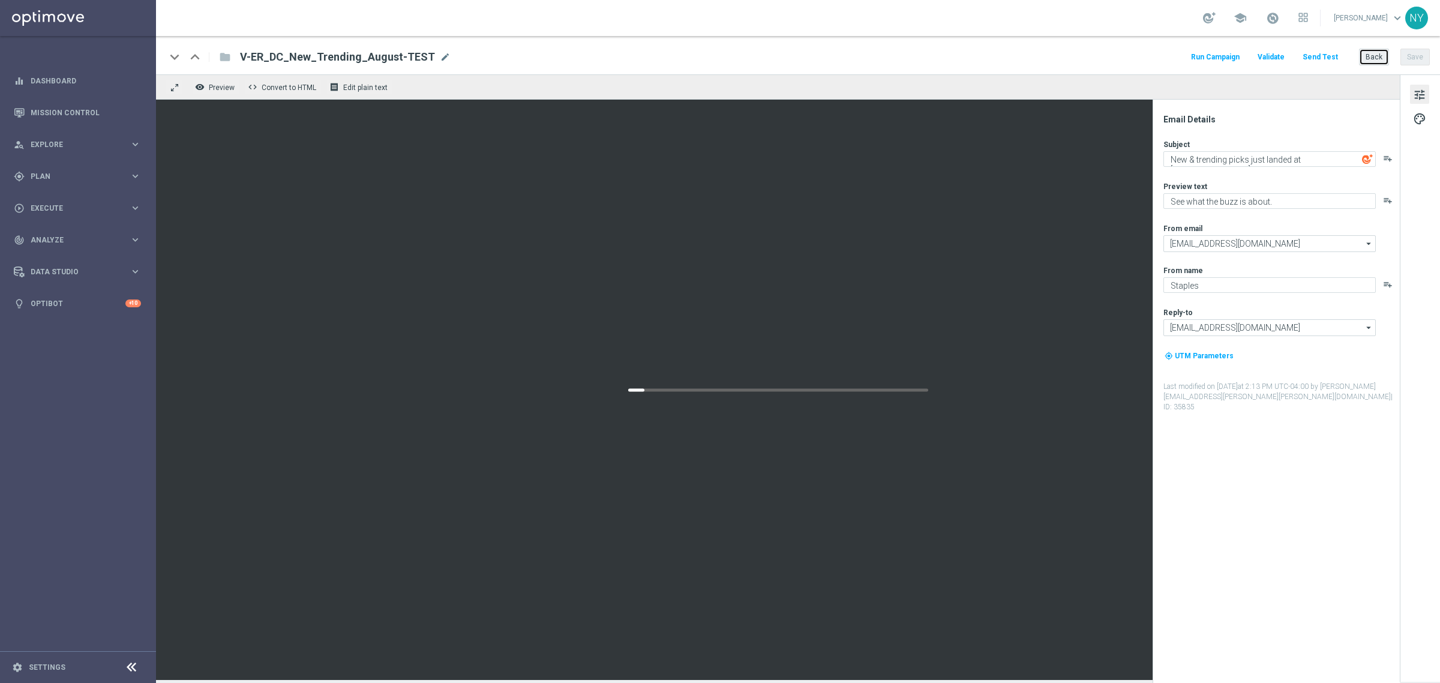
click at [1379, 58] on button "Back" at bounding box center [1374, 57] width 30 height 17
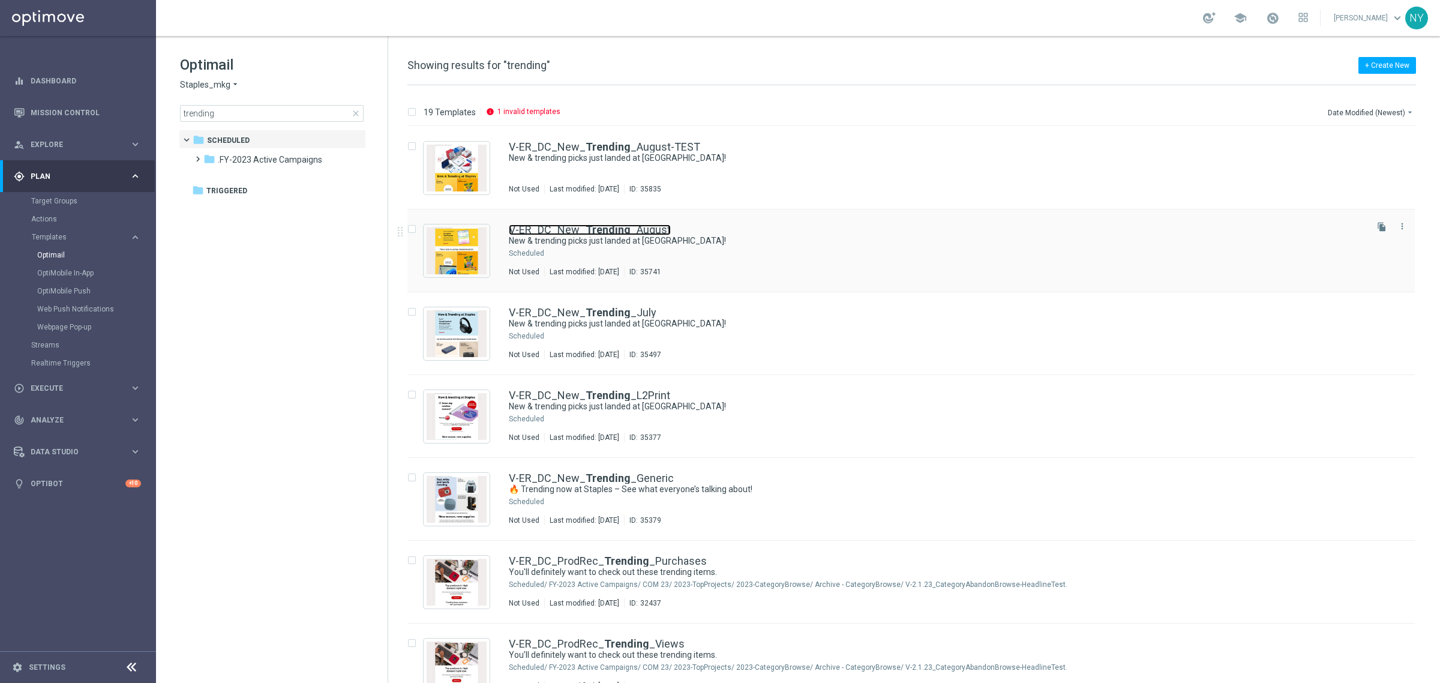
click at [597, 228] on b "Trending" at bounding box center [608, 229] width 45 height 13
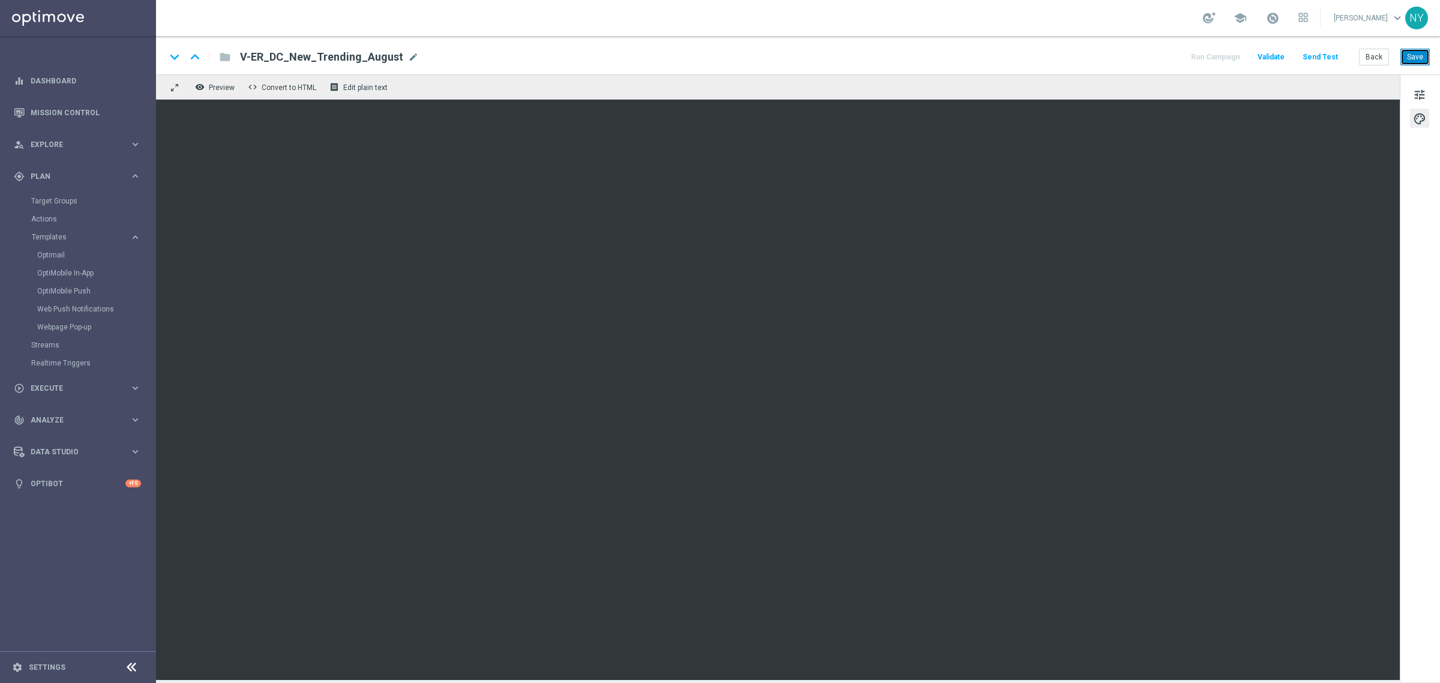
click at [1418, 56] on button "Save" at bounding box center [1415, 57] width 29 height 17
click at [1314, 55] on button "Send Test" at bounding box center [1320, 57] width 39 height 16
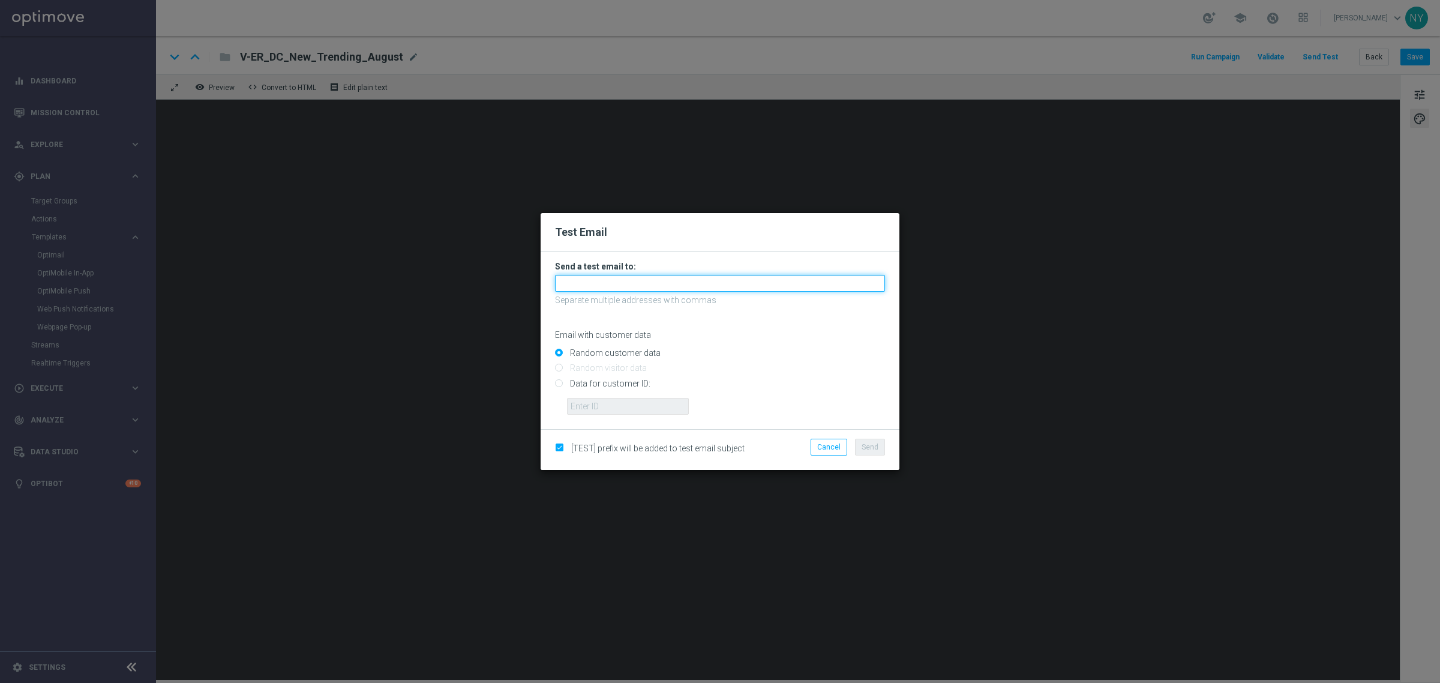
click at [576, 289] on input "text" at bounding box center [720, 283] width 330 height 17
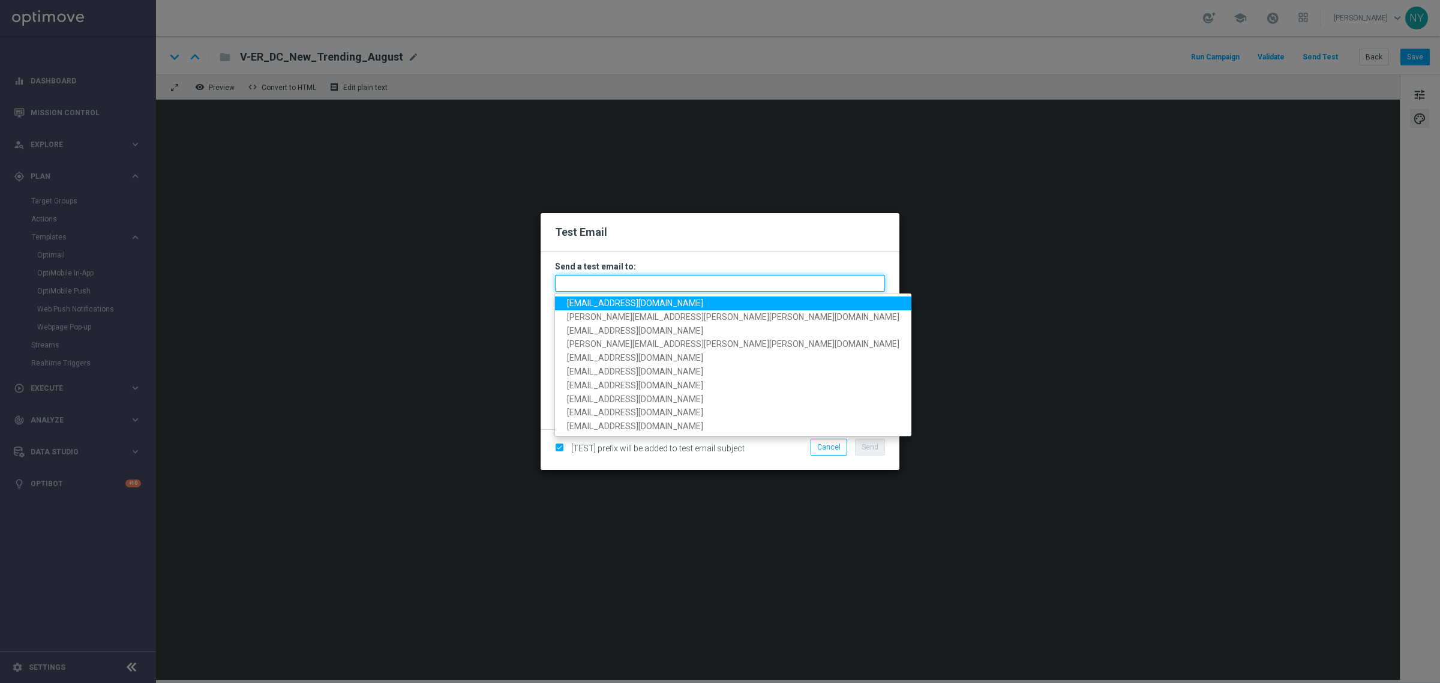
paste input "[EMAIL_ADDRESS][DOMAIN_NAME]"
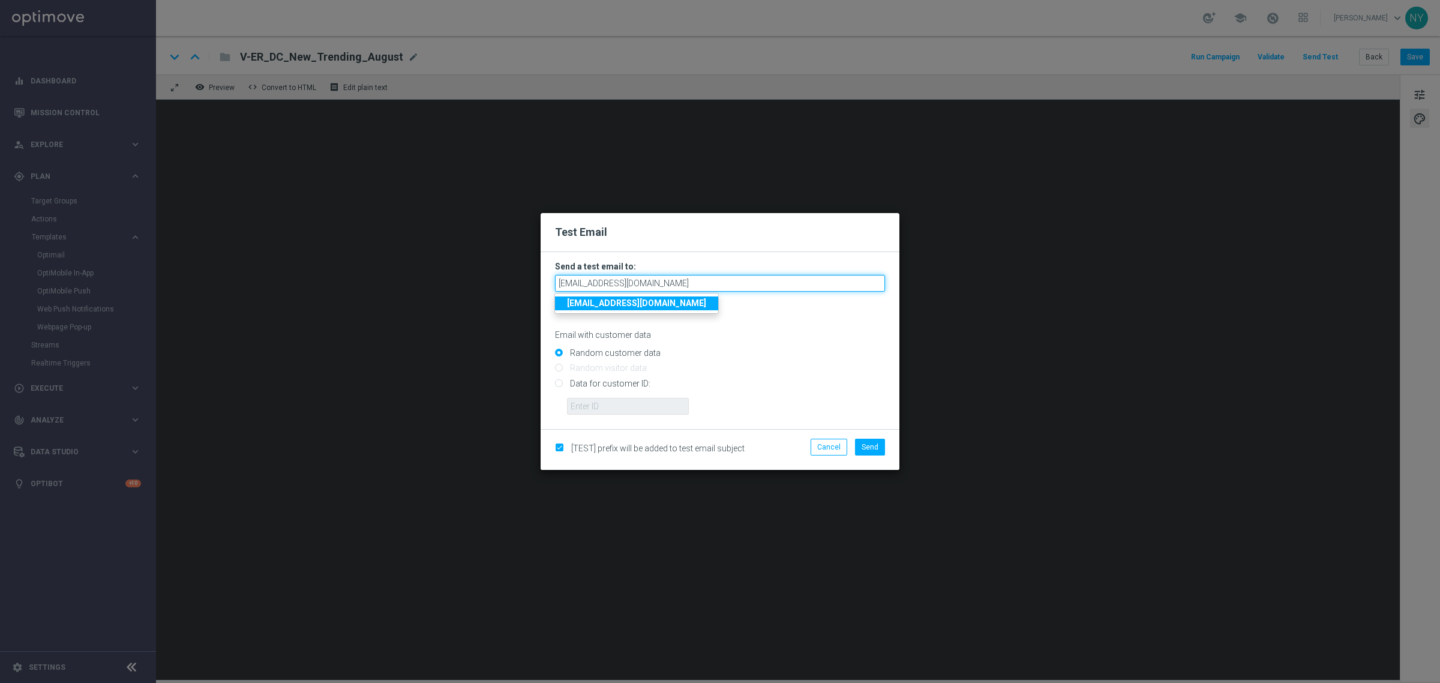
type input "[EMAIL_ADDRESS][DOMAIN_NAME]"
click at [559, 381] on input "Data for customer ID:" at bounding box center [720, 388] width 330 height 17
radio input "true"
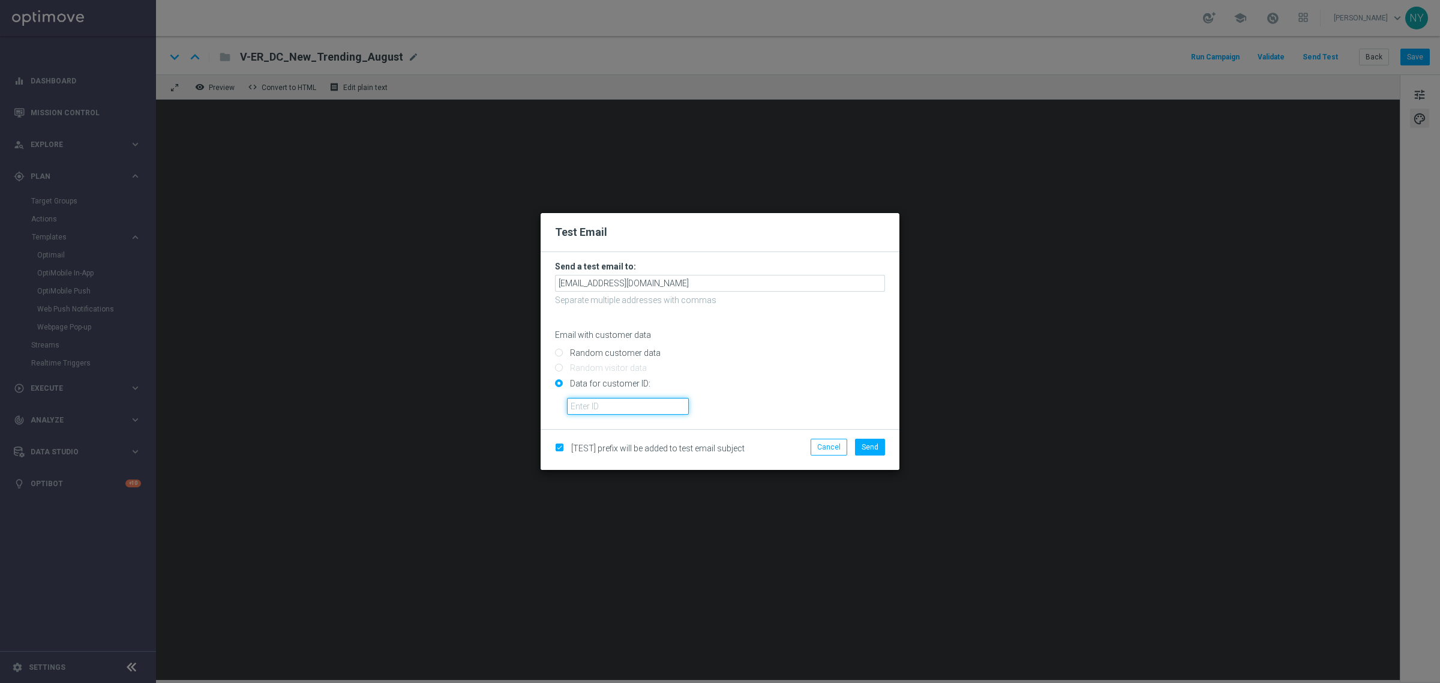
click at [608, 403] on input "text" at bounding box center [628, 406] width 122 height 17
paste input "10000020539"
type input "10000020539"
click at [865, 445] on span "Send" at bounding box center [870, 447] width 17 height 8
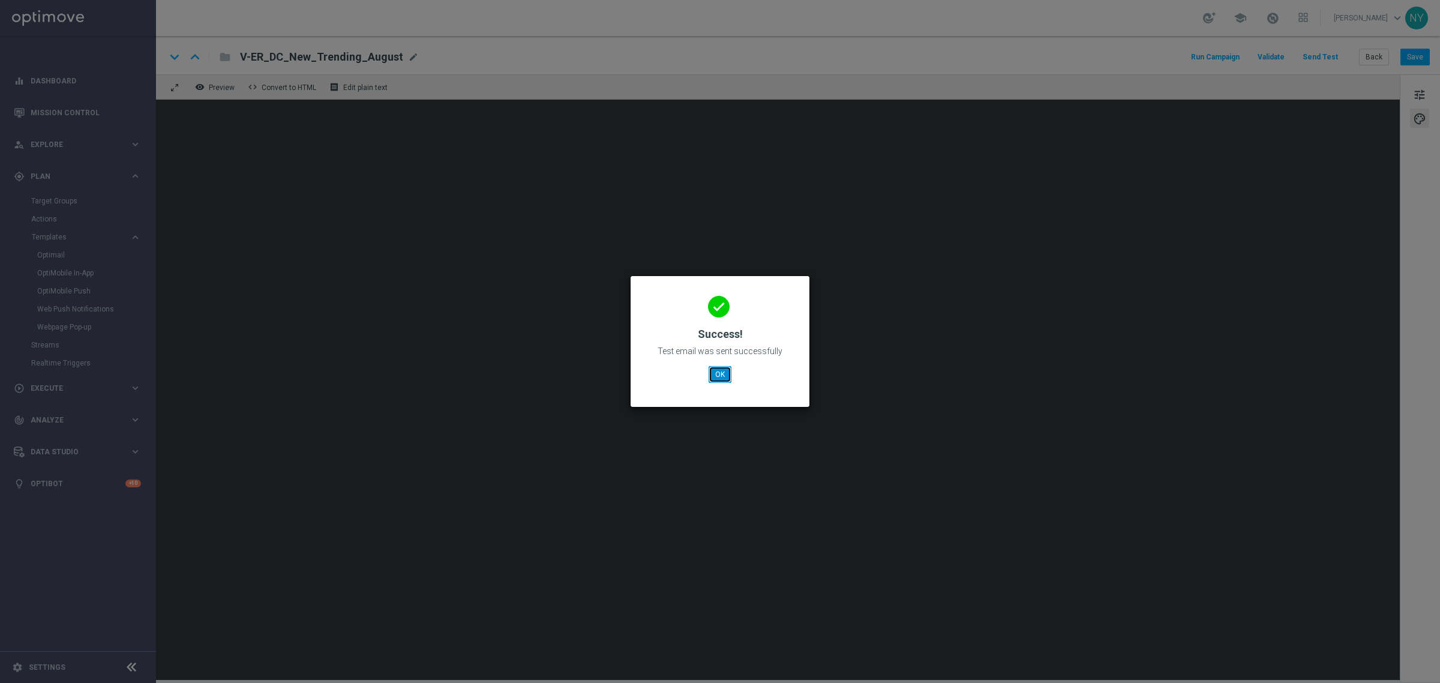
click at [718, 374] on button "OK" at bounding box center [720, 374] width 23 height 17
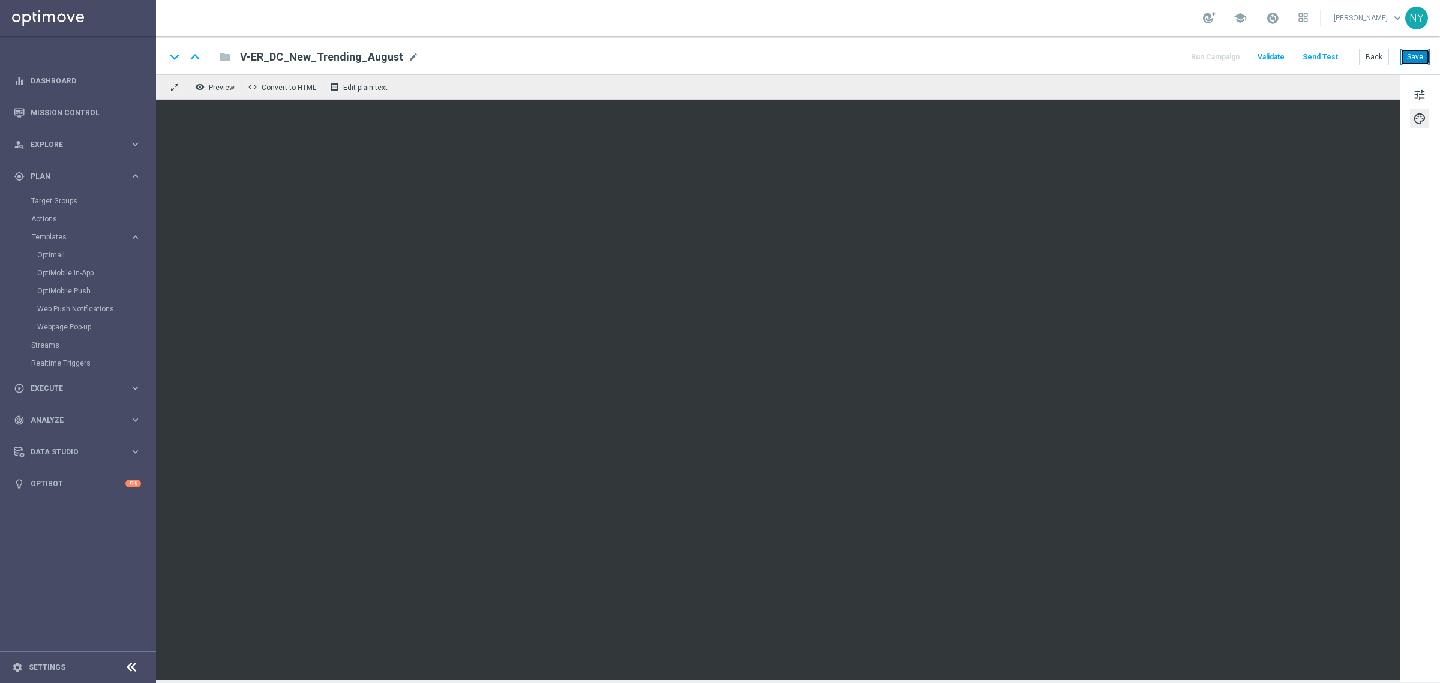
click at [1422, 55] on button "Save" at bounding box center [1415, 57] width 29 height 17
click at [1314, 52] on button "Send Test" at bounding box center [1320, 57] width 39 height 16
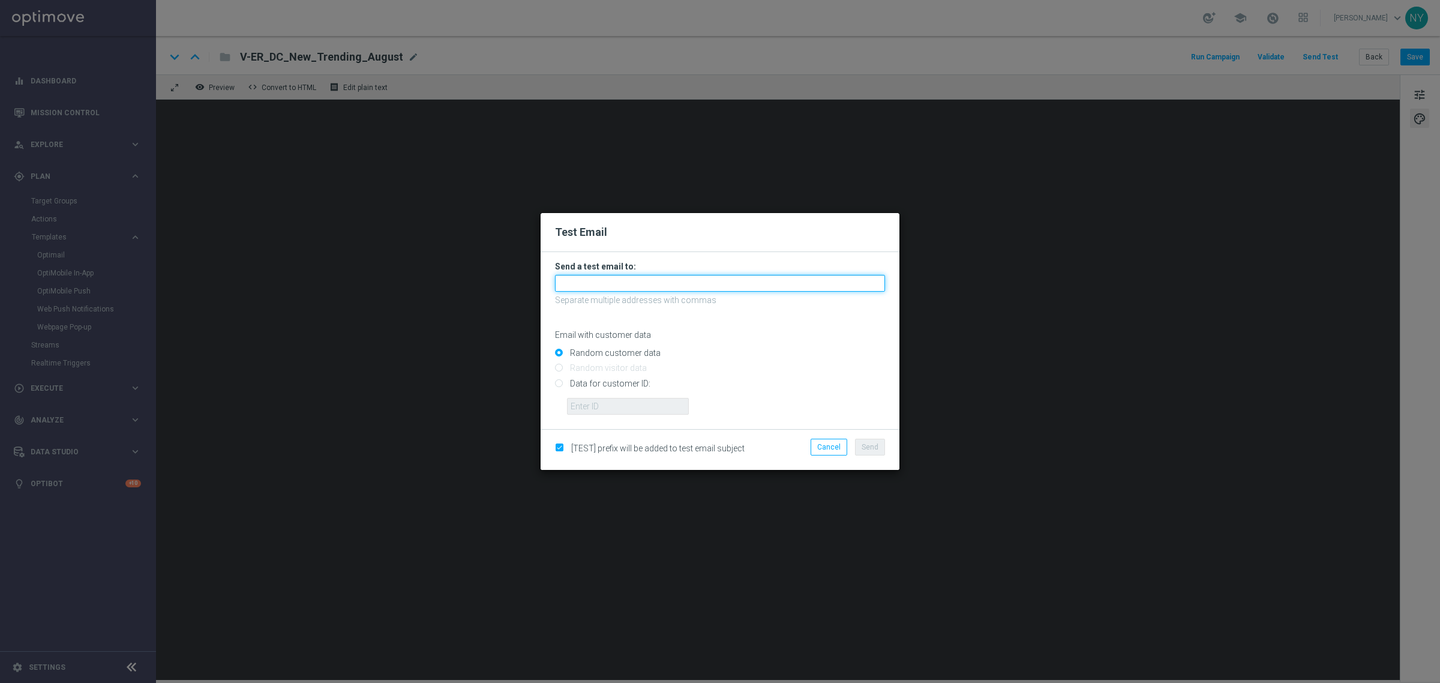
click at [586, 281] on input "text" at bounding box center [720, 283] width 330 height 17
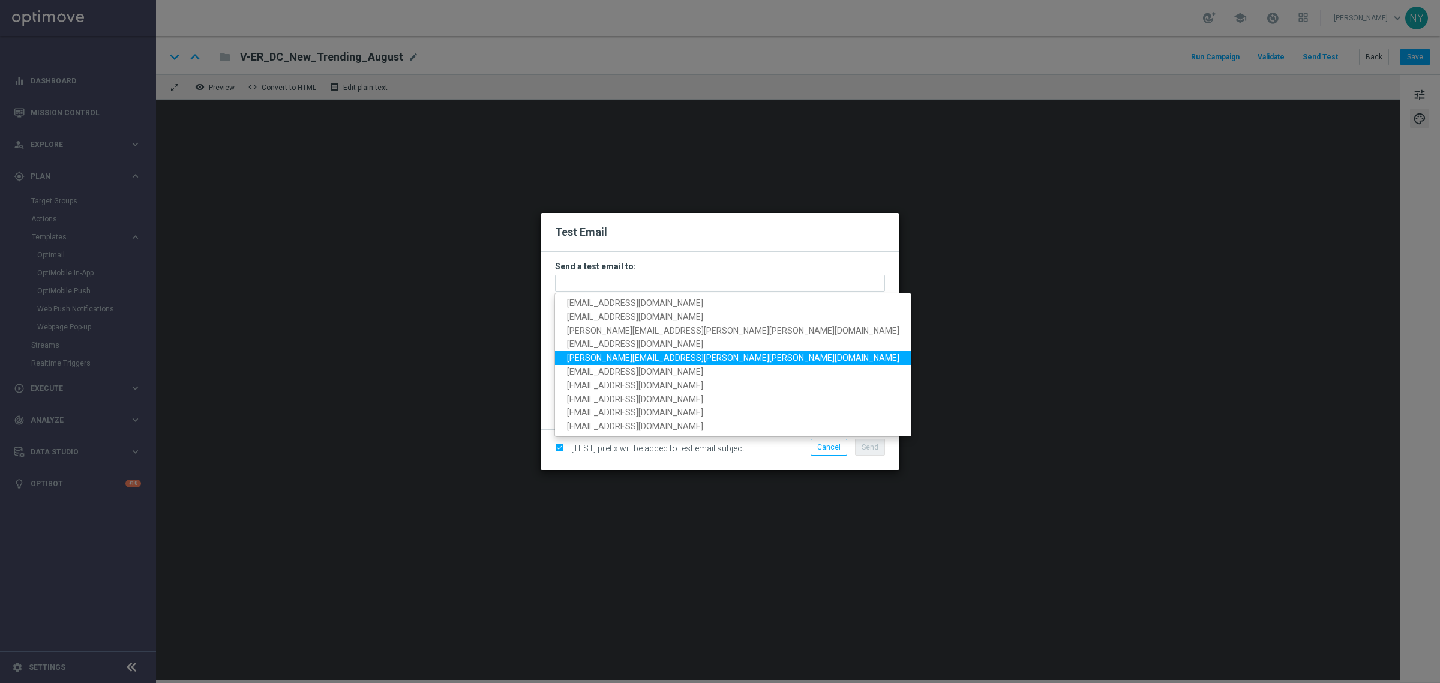
click at [620, 359] on span "[PERSON_NAME][EMAIL_ADDRESS][PERSON_NAME][PERSON_NAME][DOMAIN_NAME]" at bounding box center [733, 358] width 332 height 10
type input "[PERSON_NAME][EMAIL_ADDRESS][PERSON_NAME][PERSON_NAME][DOMAIN_NAME]"
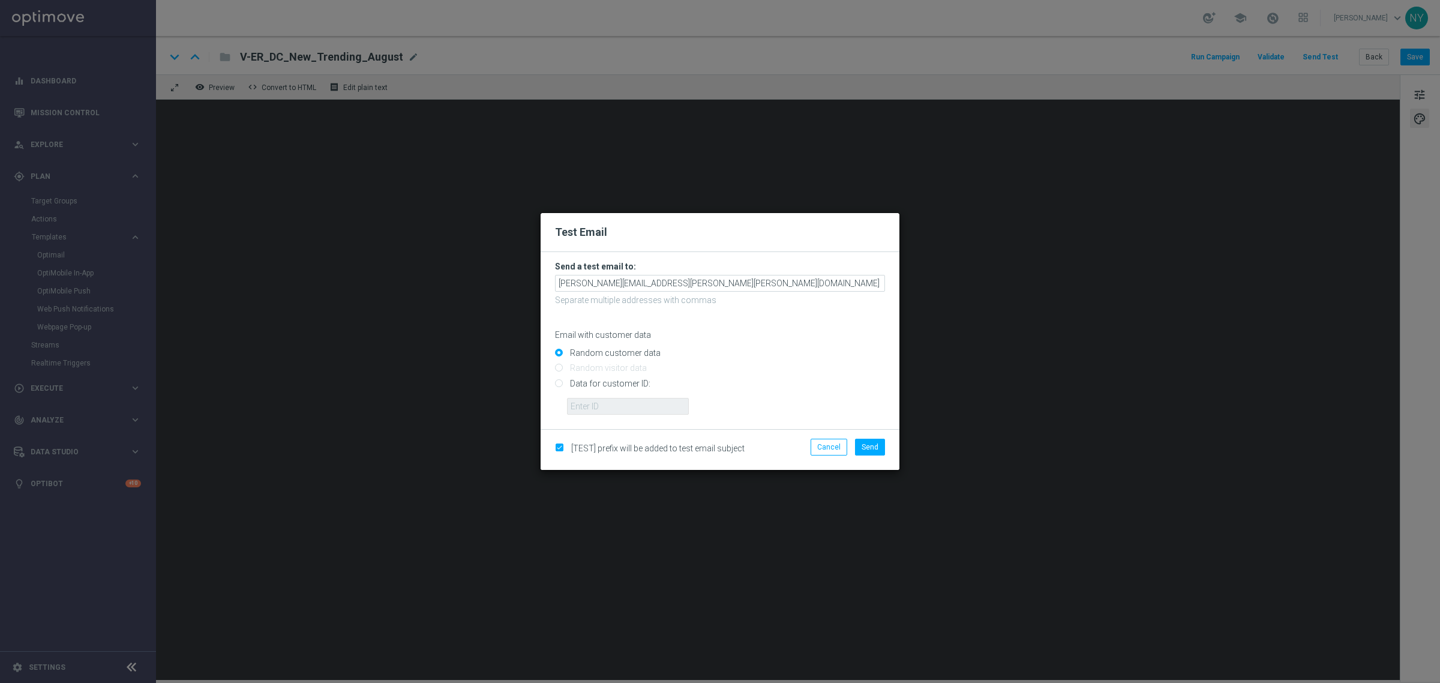
click at [556, 384] on input "Data for customer ID:" at bounding box center [720, 388] width 330 height 17
radio input "true"
click at [585, 407] on input "text" at bounding box center [628, 406] width 122 height 17
paste input "10000020539"
type input "10000020539"
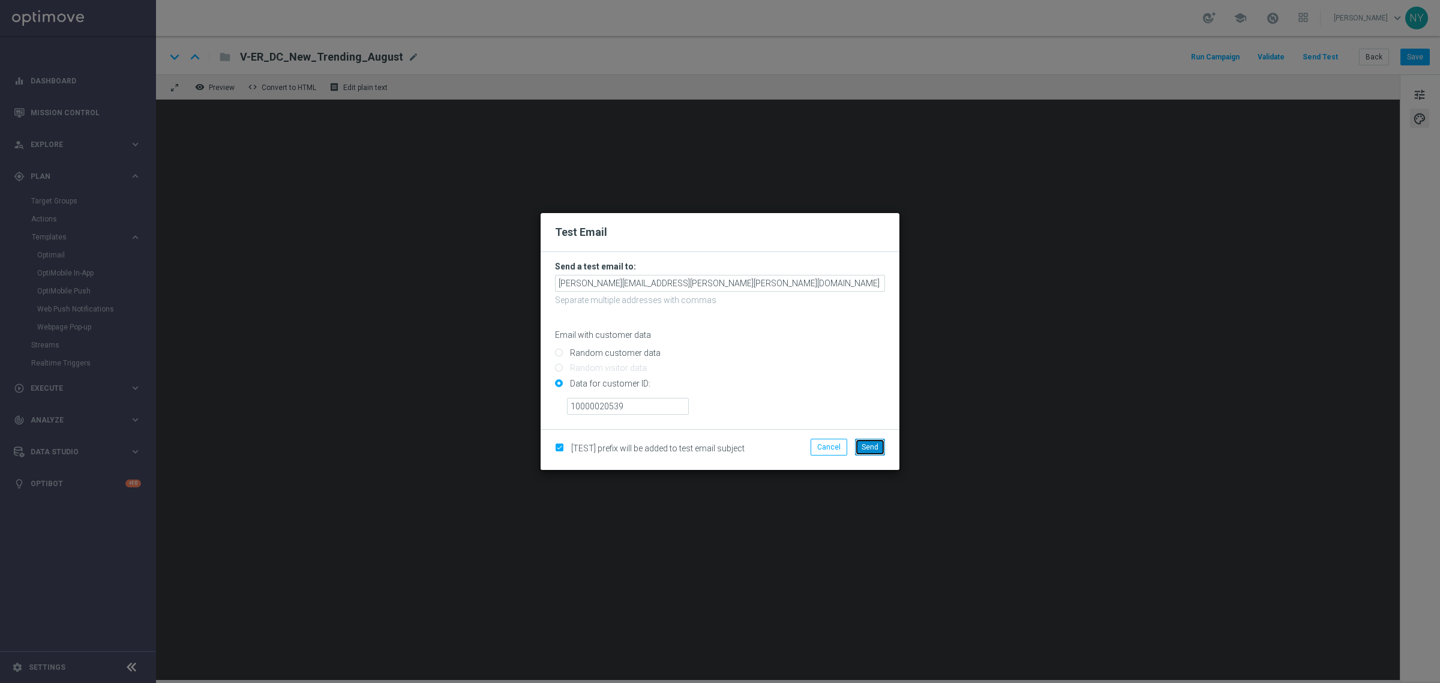
click at [866, 445] on span "Send" at bounding box center [870, 447] width 17 height 8
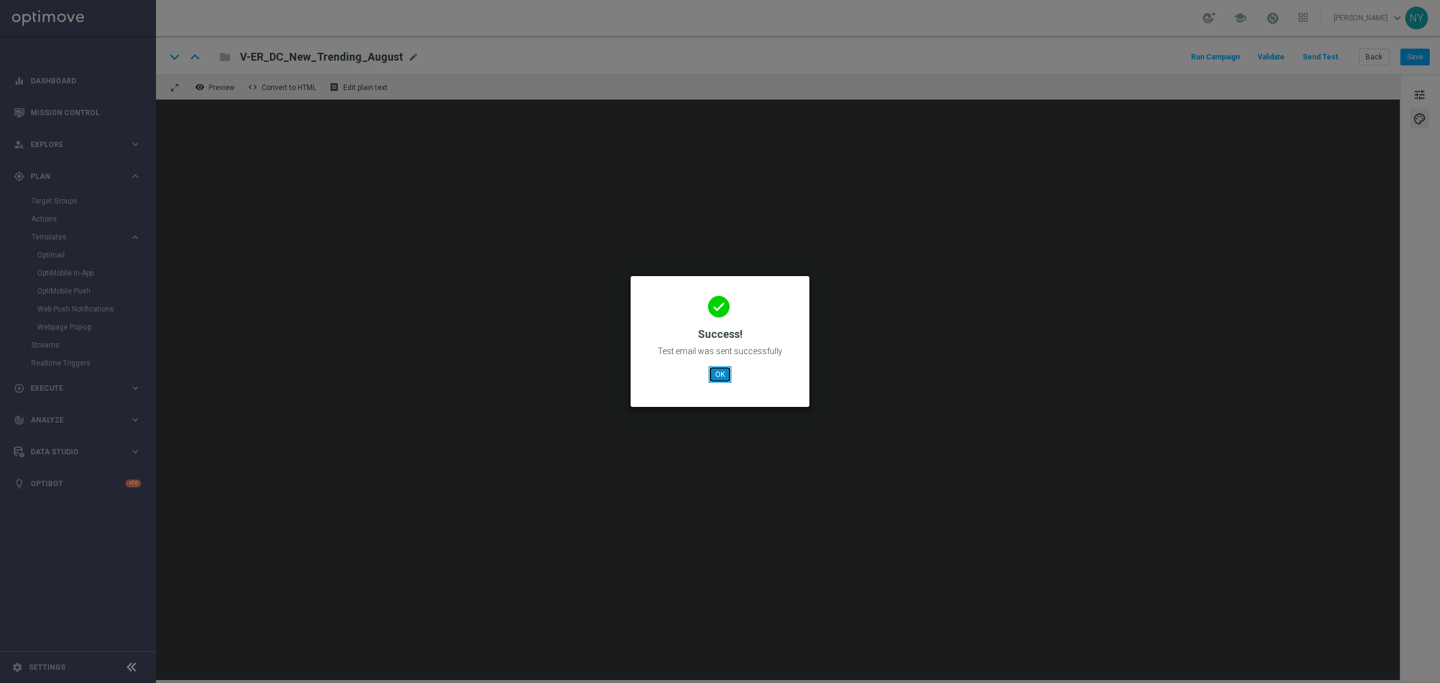
click at [723, 373] on button "OK" at bounding box center [720, 374] width 23 height 17
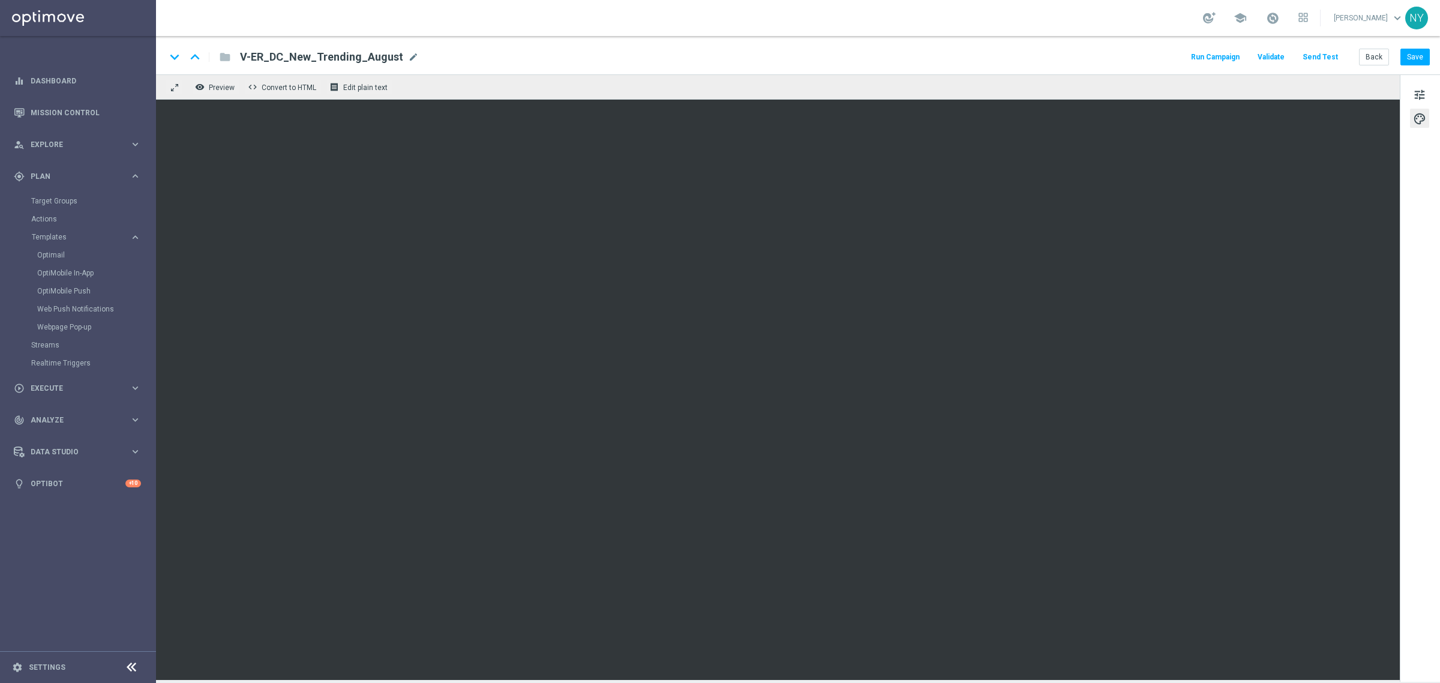
click at [1331, 55] on button "Send Test" at bounding box center [1320, 57] width 39 height 16
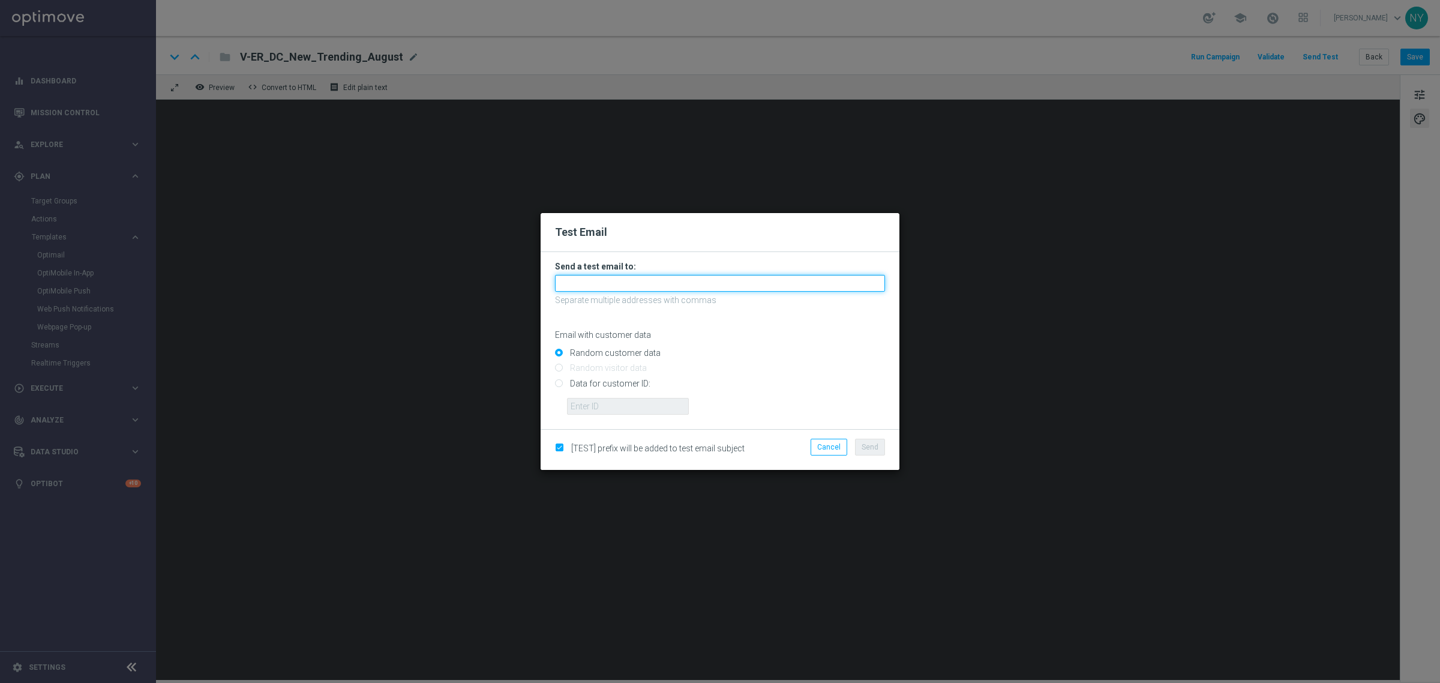
click at [586, 282] on input "text" at bounding box center [720, 283] width 330 height 17
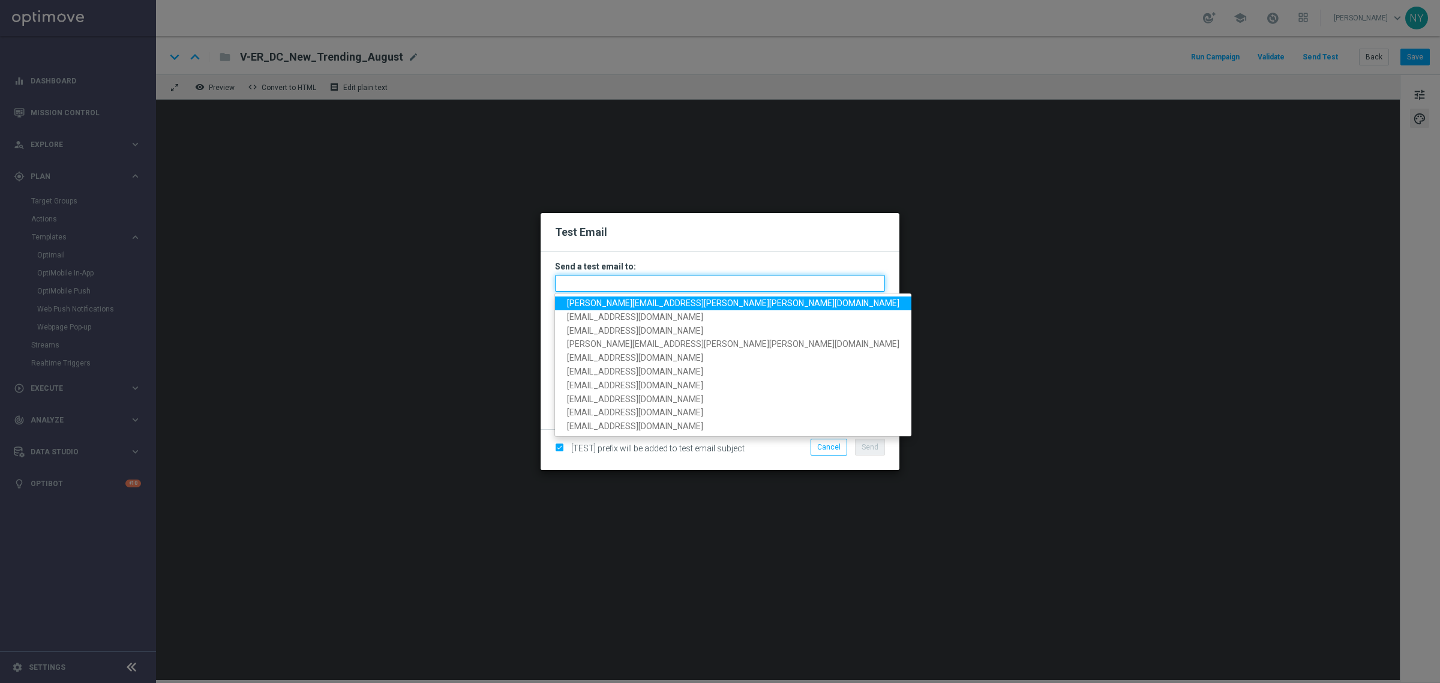
paste input "[EMAIL_ADDRESS][DOMAIN_NAME]"
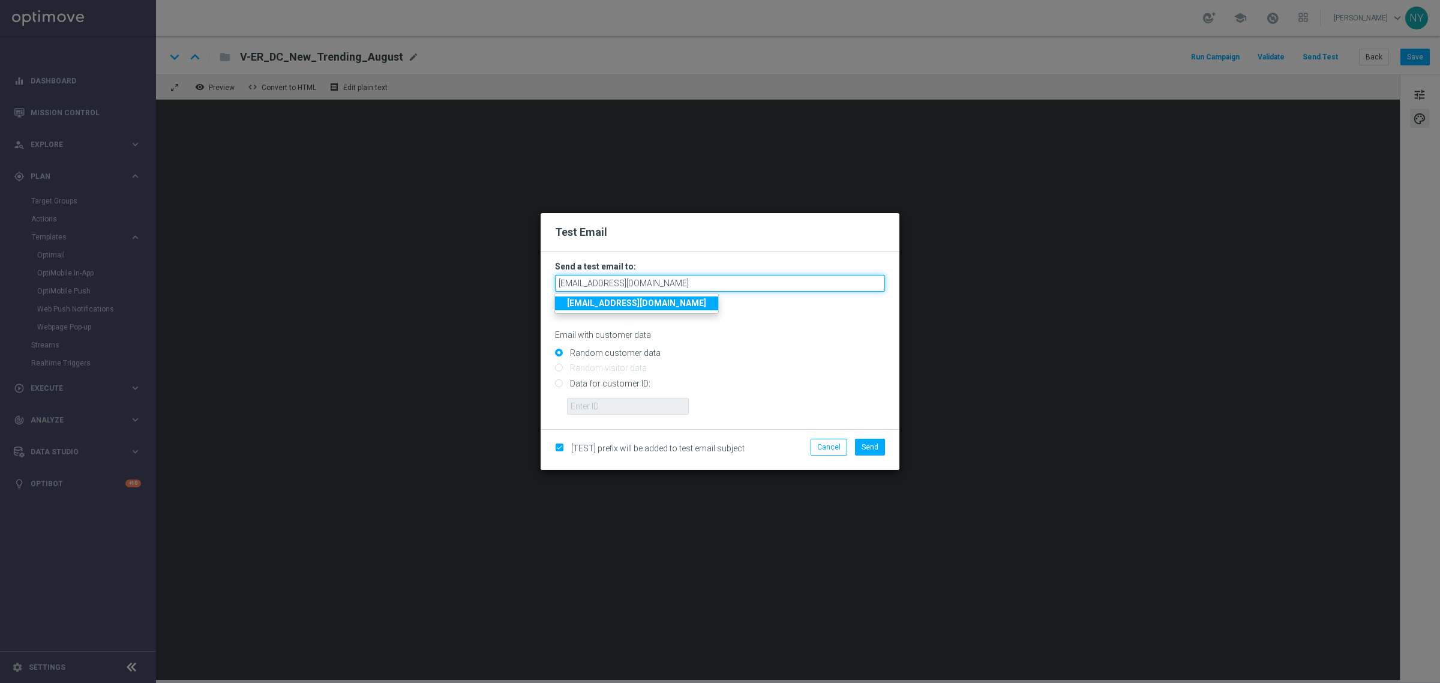
type input "[EMAIL_ADDRESS][DOMAIN_NAME]"
click at [557, 383] on input "Data for customer ID:" at bounding box center [720, 388] width 330 height 17
radio input "true"
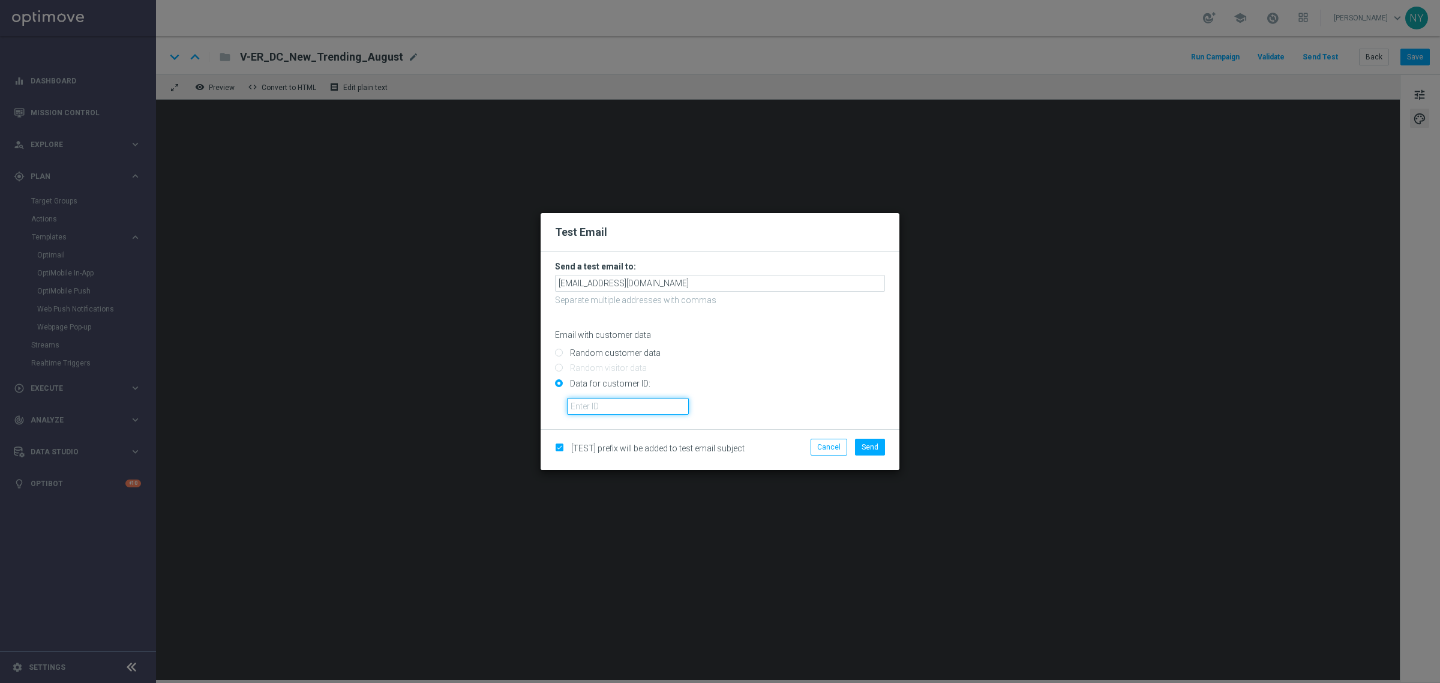
click at [595, 407] on input "text" at bounding box center [628, 406] width 122 height 17
click at [647, 409] on input "text" at bounding box center [628, 406] width 122 height 17
paste input "10000020539"
type input "10000020539"
click at [871, 446] on span "Send" at bounding box center [870, 447] width 17 height 8
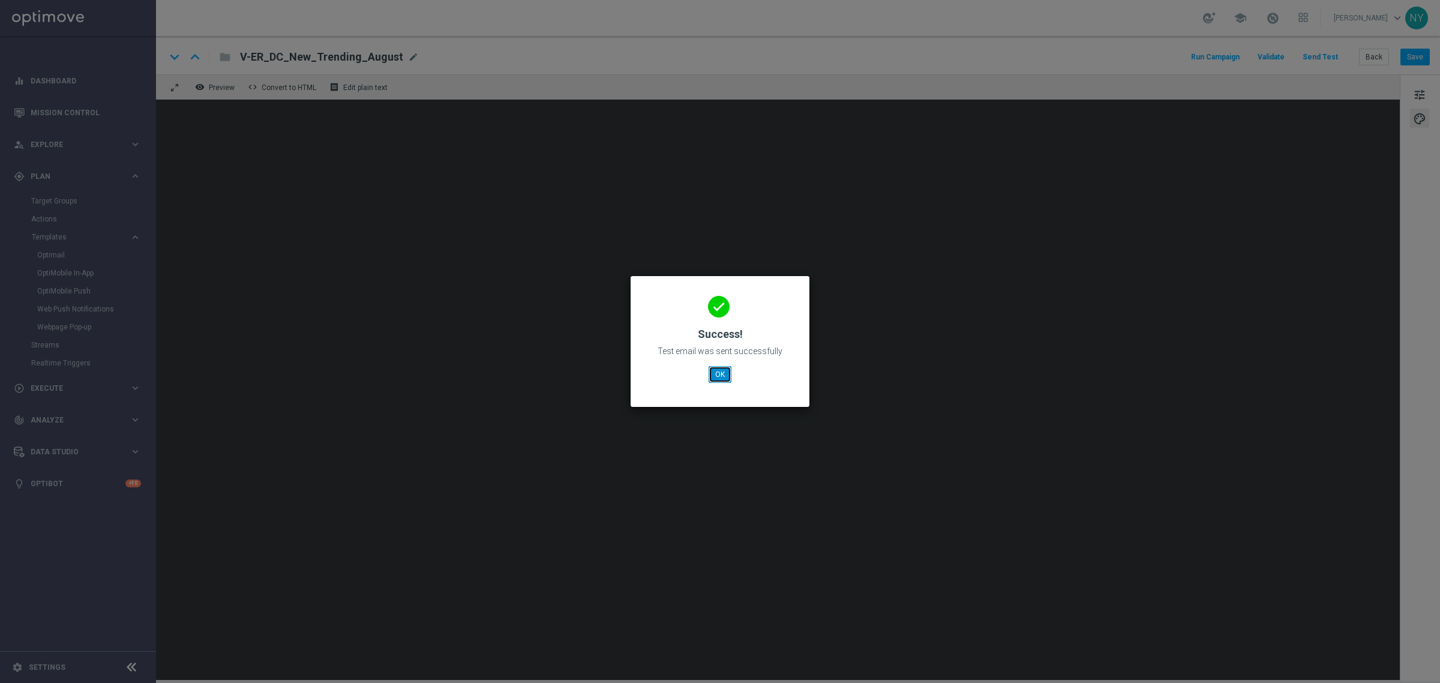
click at [722, 373] on button "OK" at bounding box center [720, 374] width 23 height 17
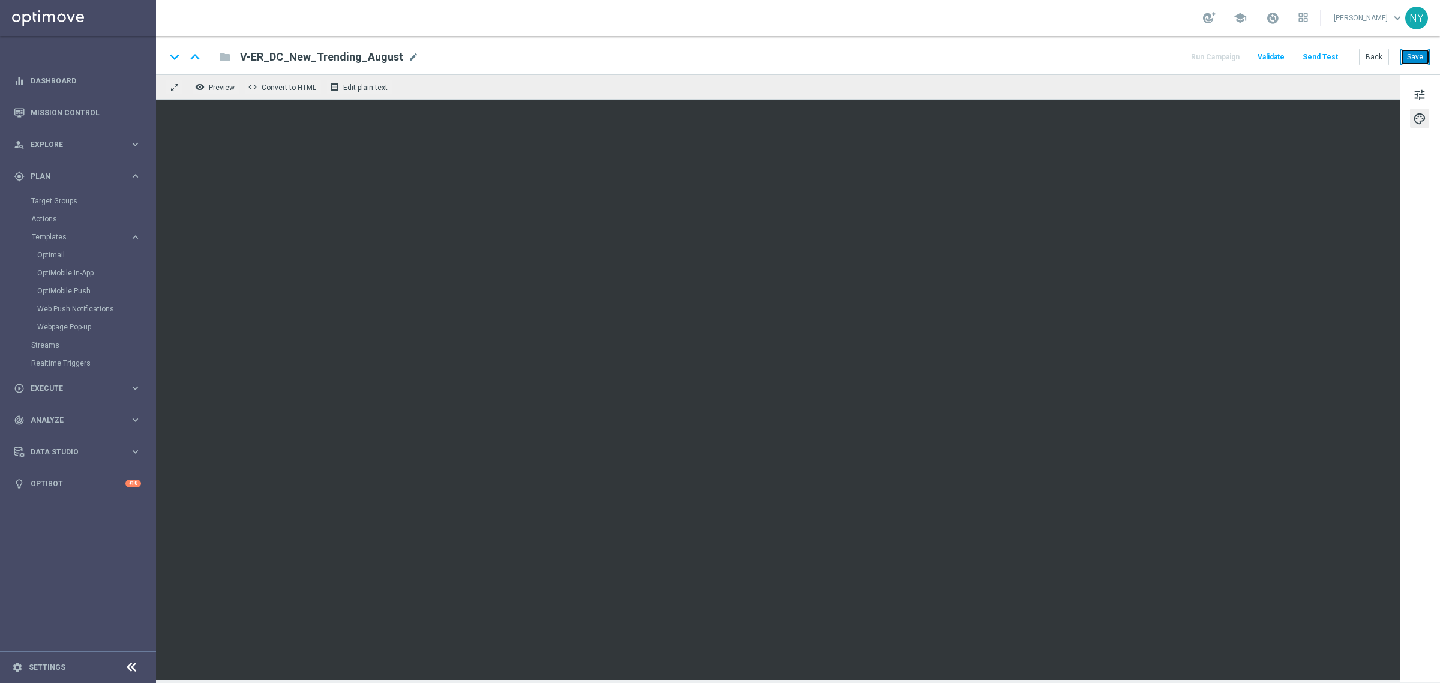
click at [1415, 60] on button "Save" at bounding box center [1415, 57] width 29 height 17
click at [1411, 58] on button "Save" at bounding box center [1415, 57] width 29 height 17
click at [1421, 56] on button "Save" at bounding box center [1415, 57] width 29 height 17
click at [1313, 54] on button "Send Test" at bounding box center [1320, 57] width 39 height 16
click at [1329, 52] on button "Send Test" at bounding box center [1320, 57] width 39 height 16
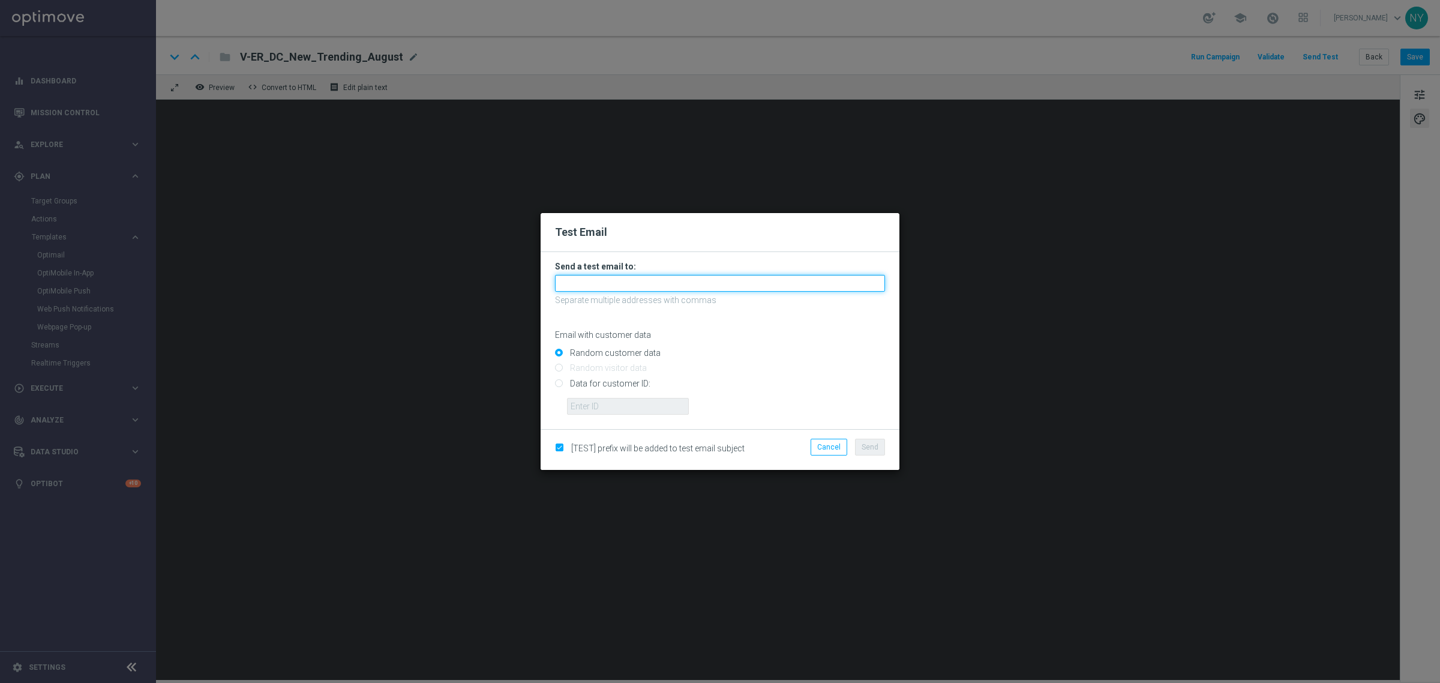
click at [579, 280] on input "text" at bounding box center [720, 283] width 330 height 17
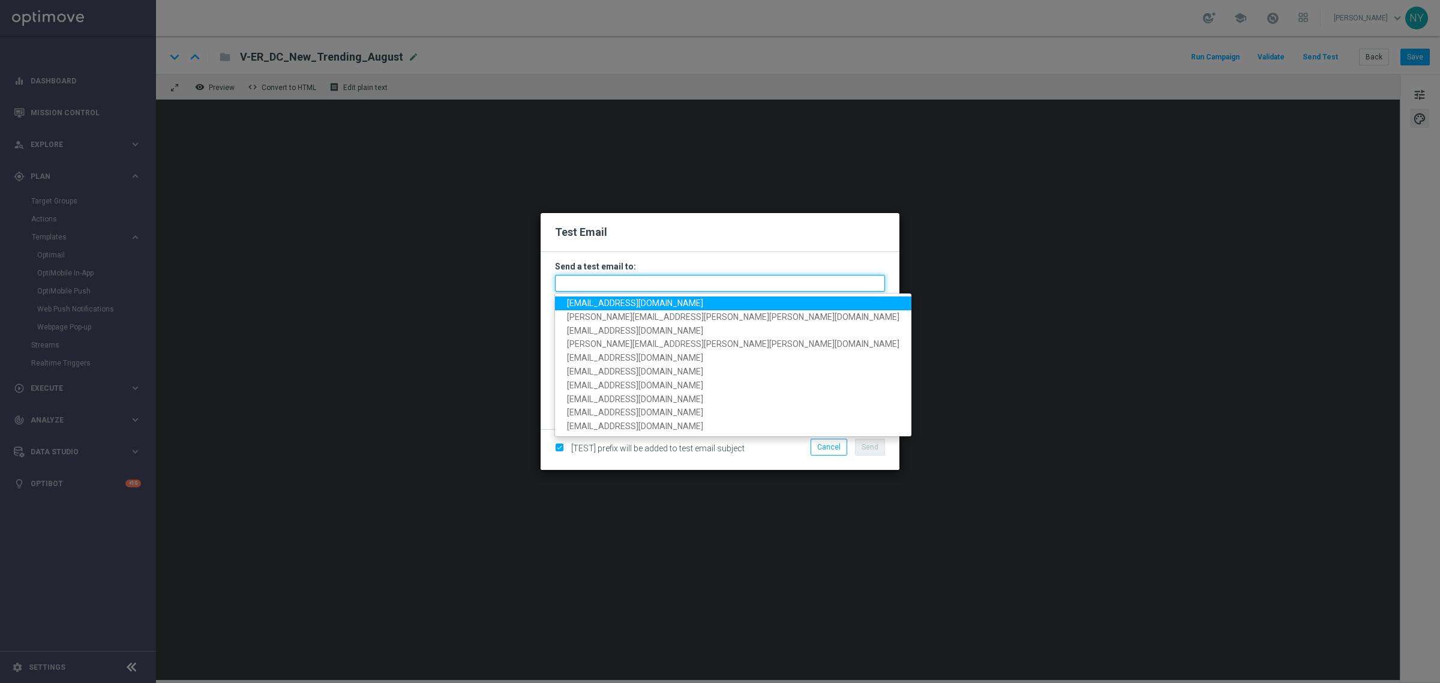
paste input "[EMAIL_ADDRESS][DOMAIN_NAME]"
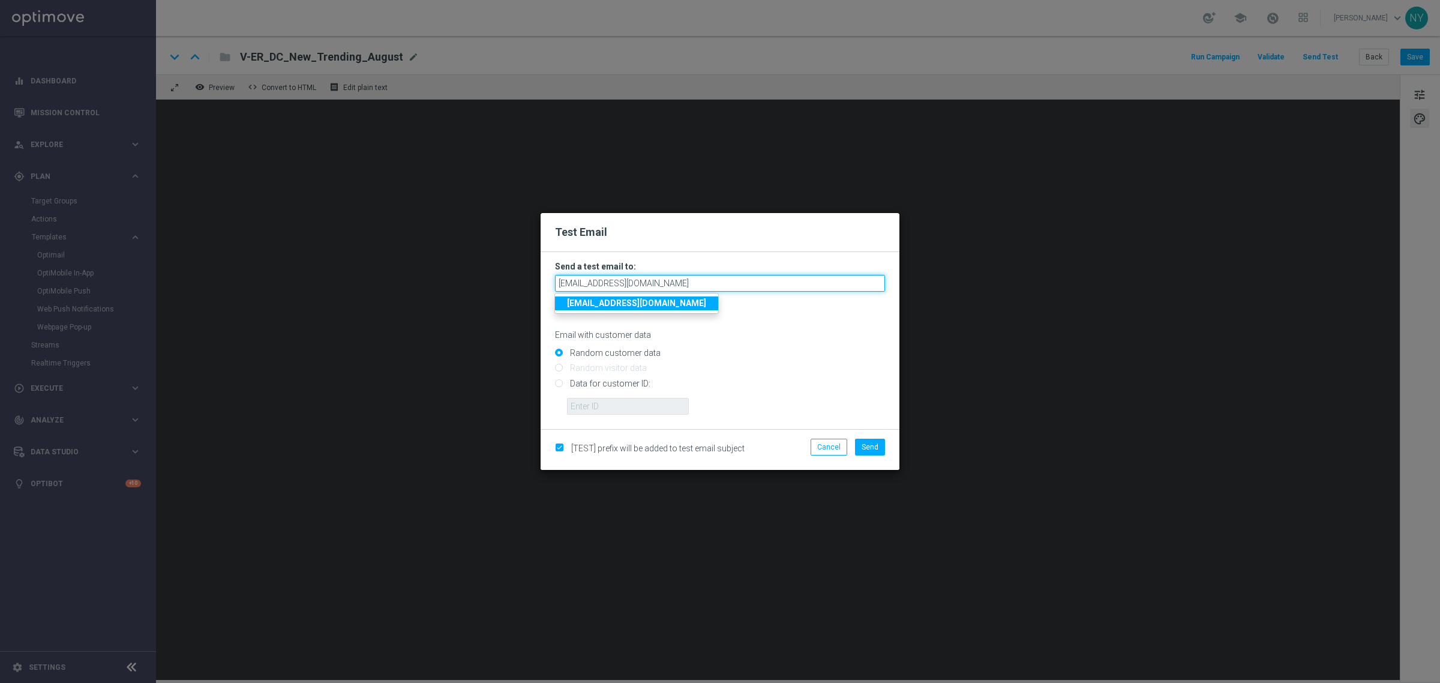
type input "[EMAIL_ADDRESS][DOMAIN_NAME]"
click at [557, 380] on input "Data for customer ID:" at bounding box center [720, 388] width 330 height 17
radio input "true"
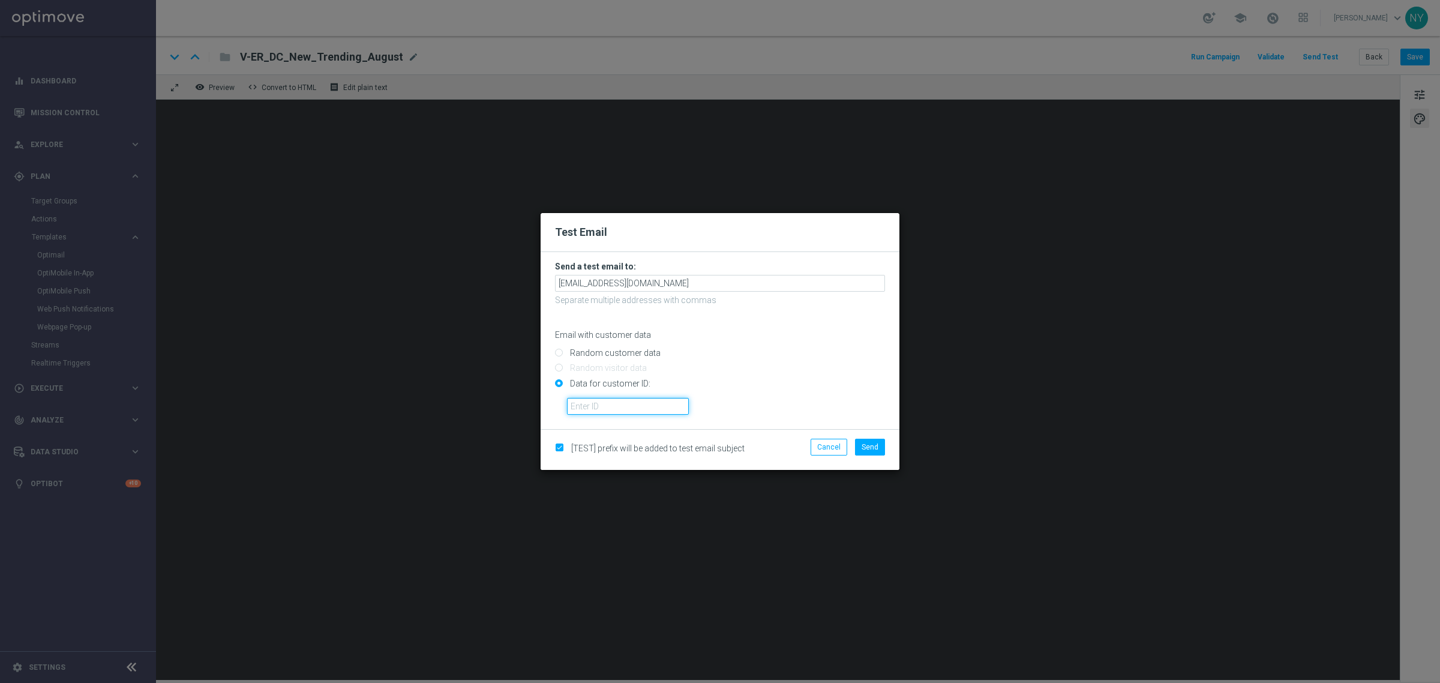
click at [579, 406] on input "text" at bounding box center [628, 406] width 122 height 17
click at [592, 406] on input "text" at bounding box center [628, 406] width 122 height 17
paste input "10000020539"
type input "10000020539"
click at [867, 451] on button "Send" at bounding box center [870, 447] width 30 height 17
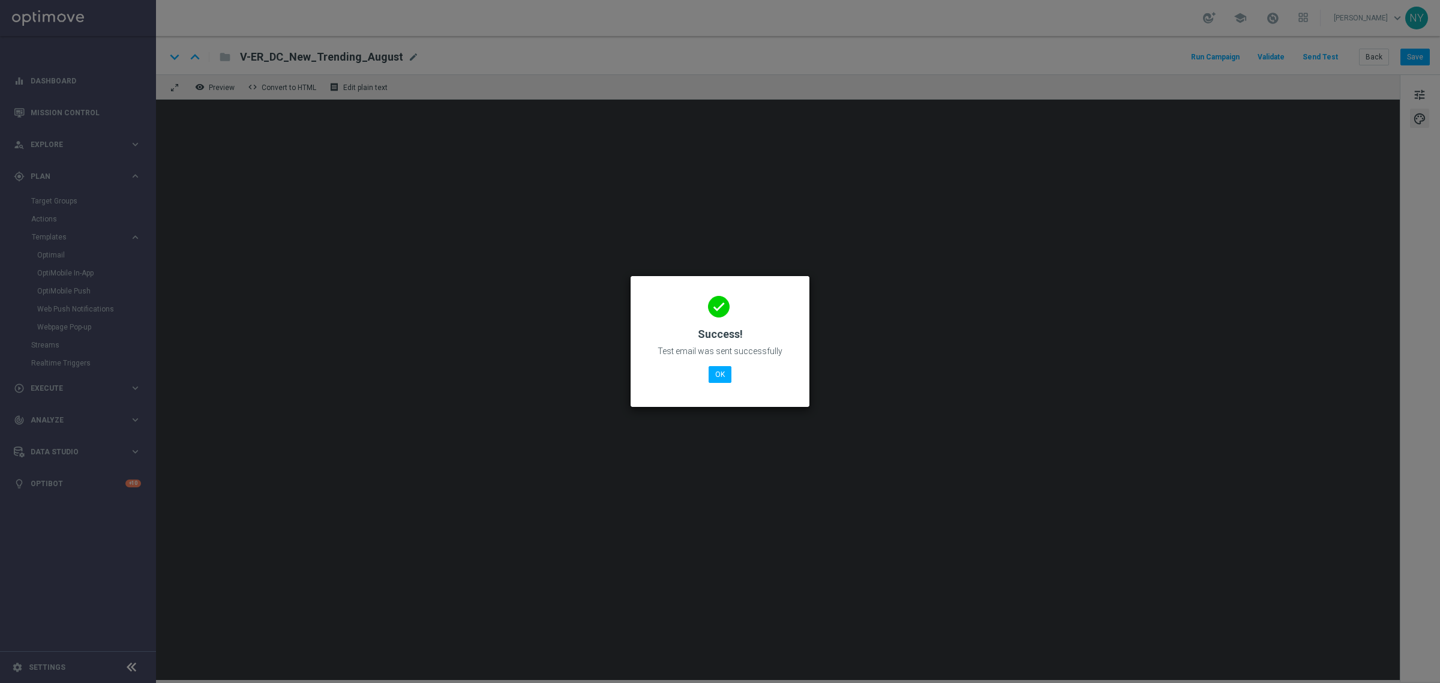
click at [449, 352] on modal-container "done Success! Test email was sent successfully OK" at bounding box center [720, 341] width 1440 height 683
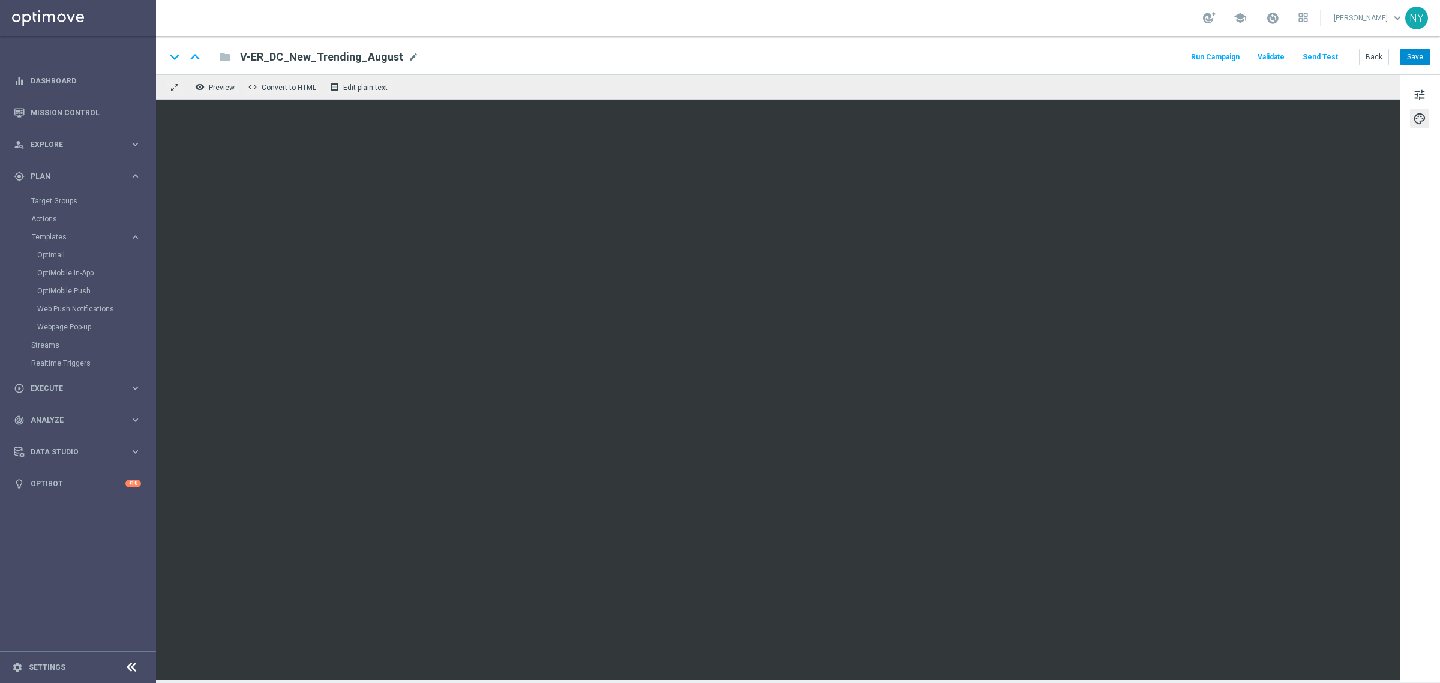
click at [1413, 56] on button "Save" at bounding box center [1415, 57] width 29 height 17
click at [1321, 58] on button "Send Test" at bounding box center [1320, 57] width 39 height 16
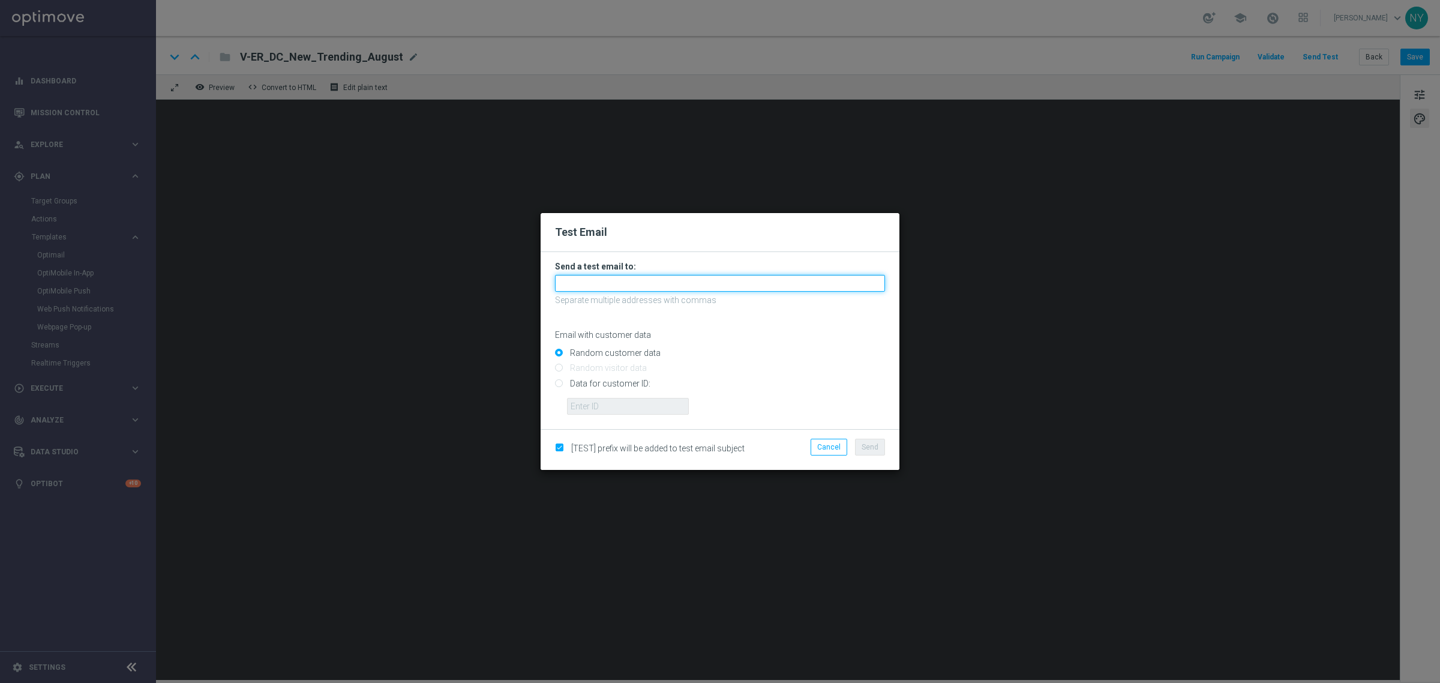
click at [598, 285] on input "text" at bounding box center [720, 283] width 330 height 17
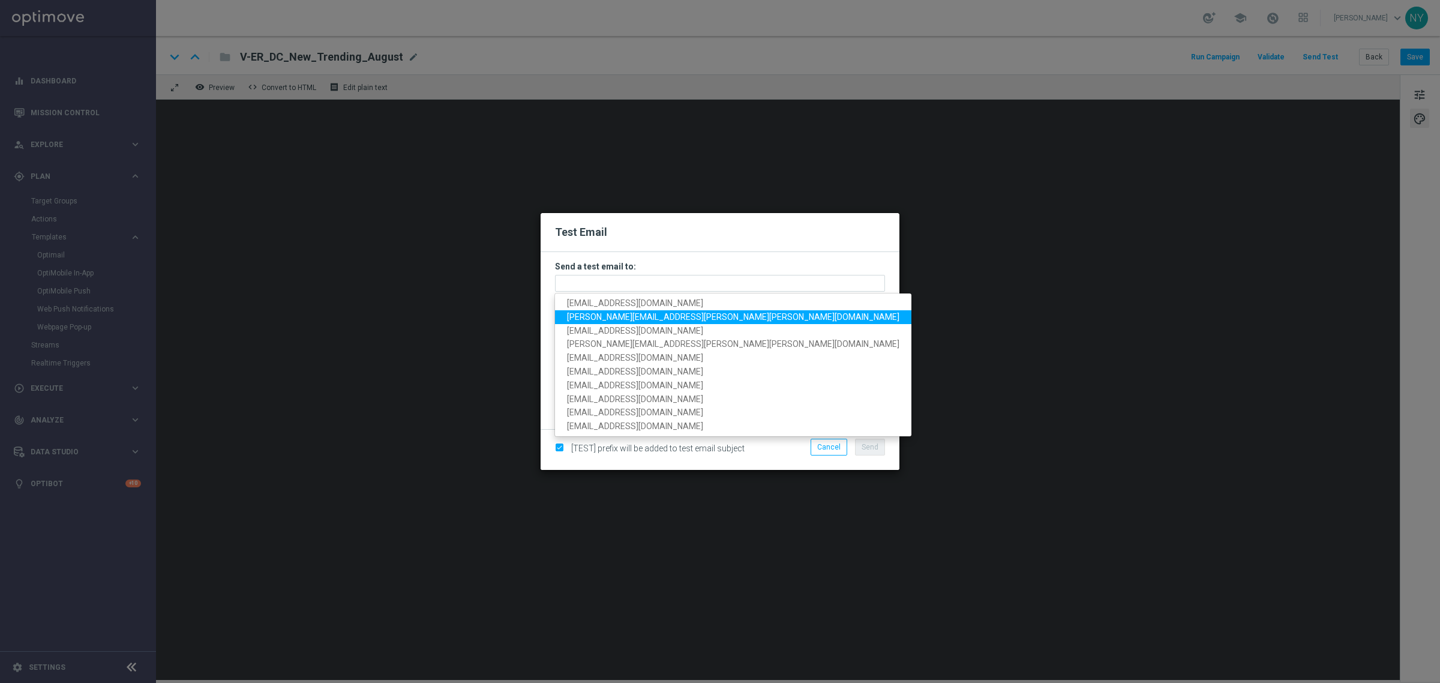
click at [614, 319] on span "[PERSON_NAME][EMAIL_ADDRESS][PERSON_NAME][PERSON_NAME][DOMAIN_NAME]" at bounding box center [733, 317] width 332 height 10
type input "[PERSON_NAME][EMAIL_ADDRESS][PERSON_NAME][PERSON_NAME][DOMAIN_NAME]"
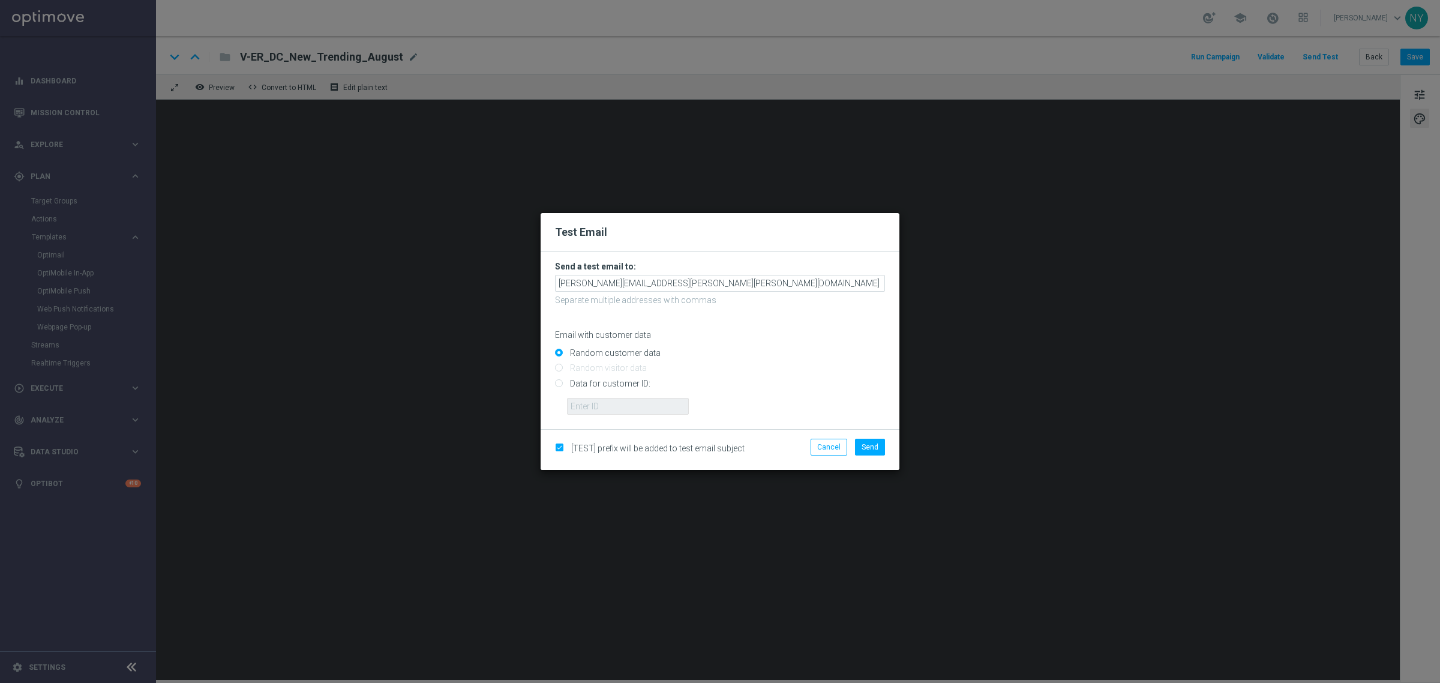
click at [560, 386] on input "Data for customer ID:" at bounding box center [720, 388] width 330 height 17
radio input "true"
click at [586, 407] on input "text" at bounding box center [628, 406] width 122 height 17
click at [602, 407] on input "text" at bounding box center [628, 406] width 122 height 17
paste input "10000020539"
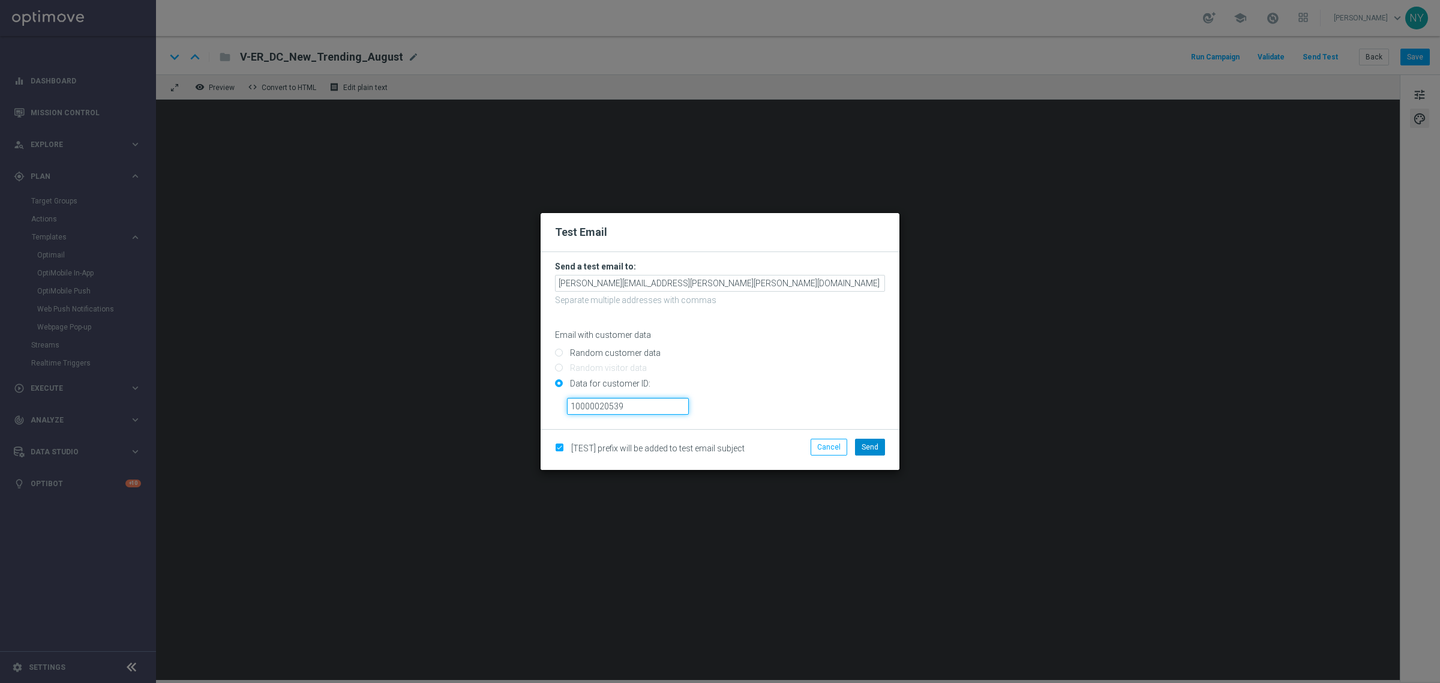
type input "10000020539"
click at [875, 454] on button "Send" at bounding box center [870, 447] width 30 height 17
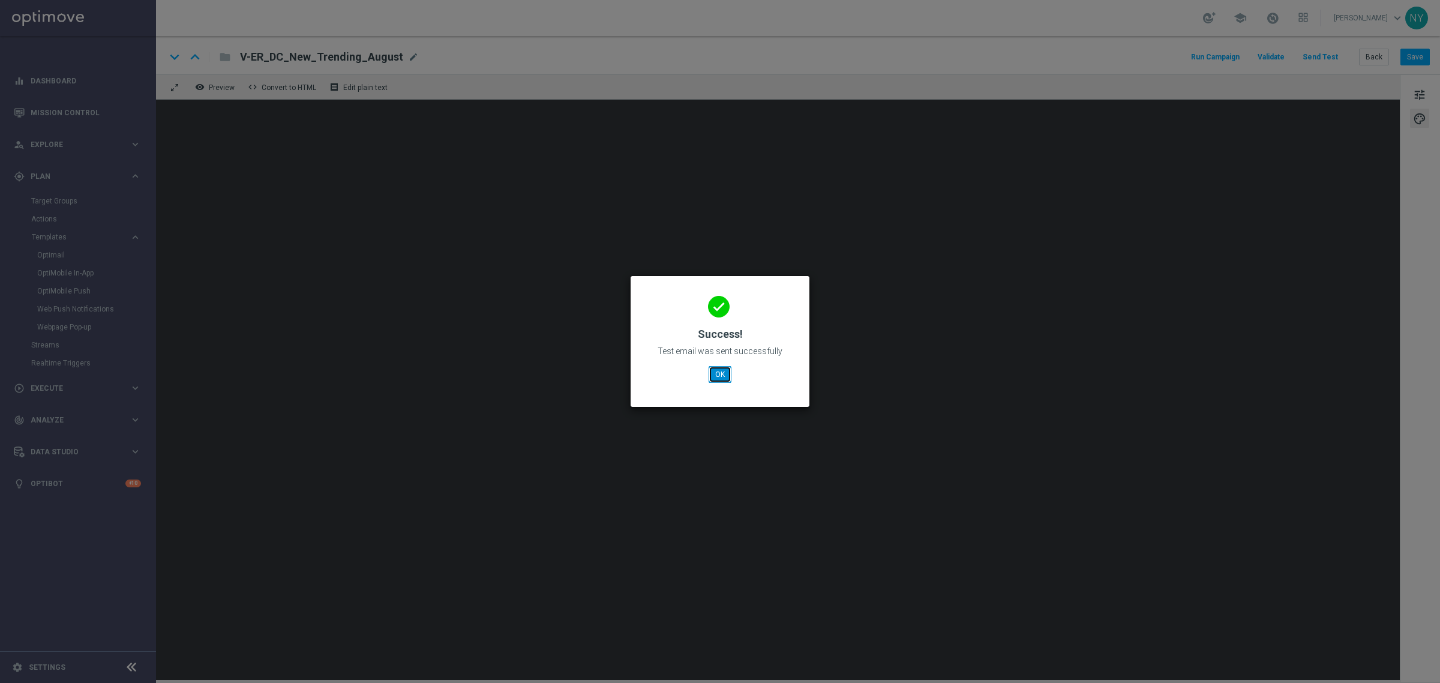
click at [716, 378] on button "OK" at bounding box center [720, 374] width 23 height 17
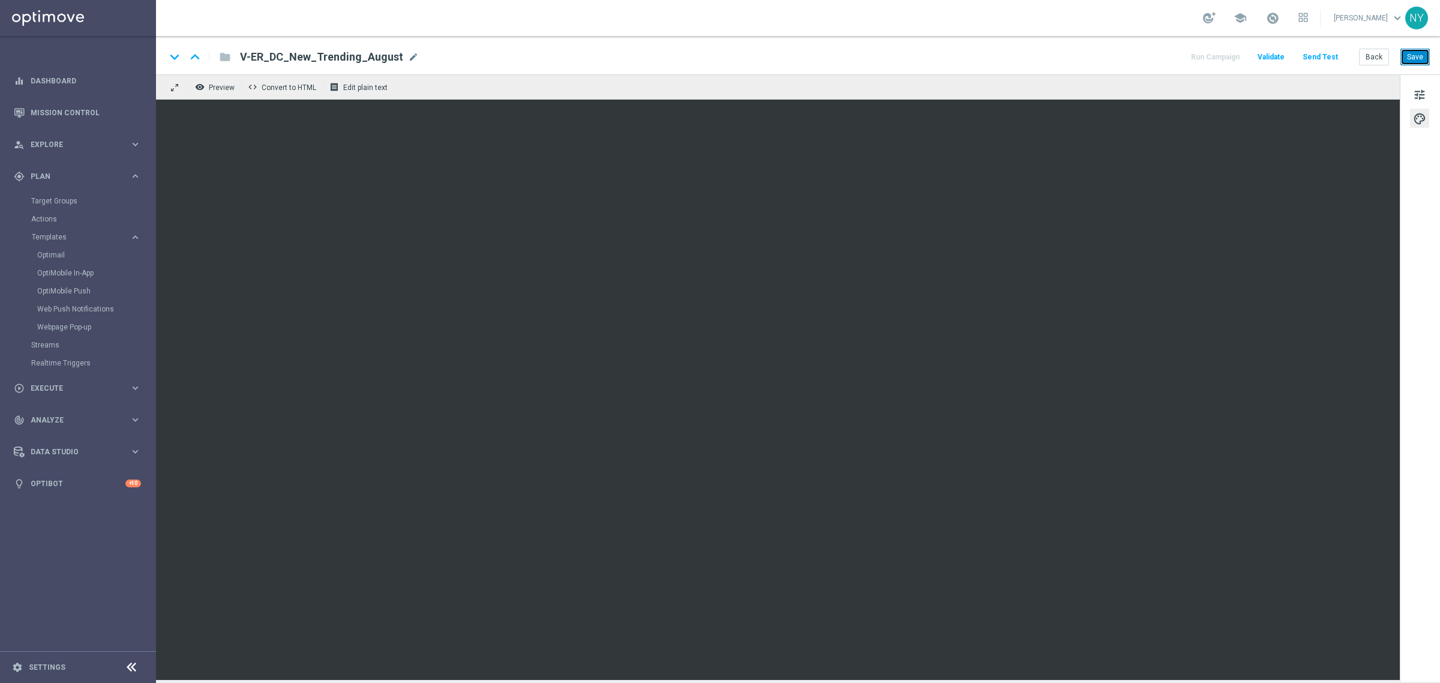
click at [1418, 54] on button "Save" at bounding box center [1415, 57] width 29 height 17
click at [1416, 53] on button "Save" at bounding box center [1415, 57] width 29 height 17
click at [1415, 57] on button "Save" at bounding box center [1415, 57] width 29 height 17
click at [1413, 52] on button "Save" at bounding box center [1415, 57] width 29 height 17
click at [1422, 54] on button "Save" at bounding box center [1415, 57] width 29 height 17
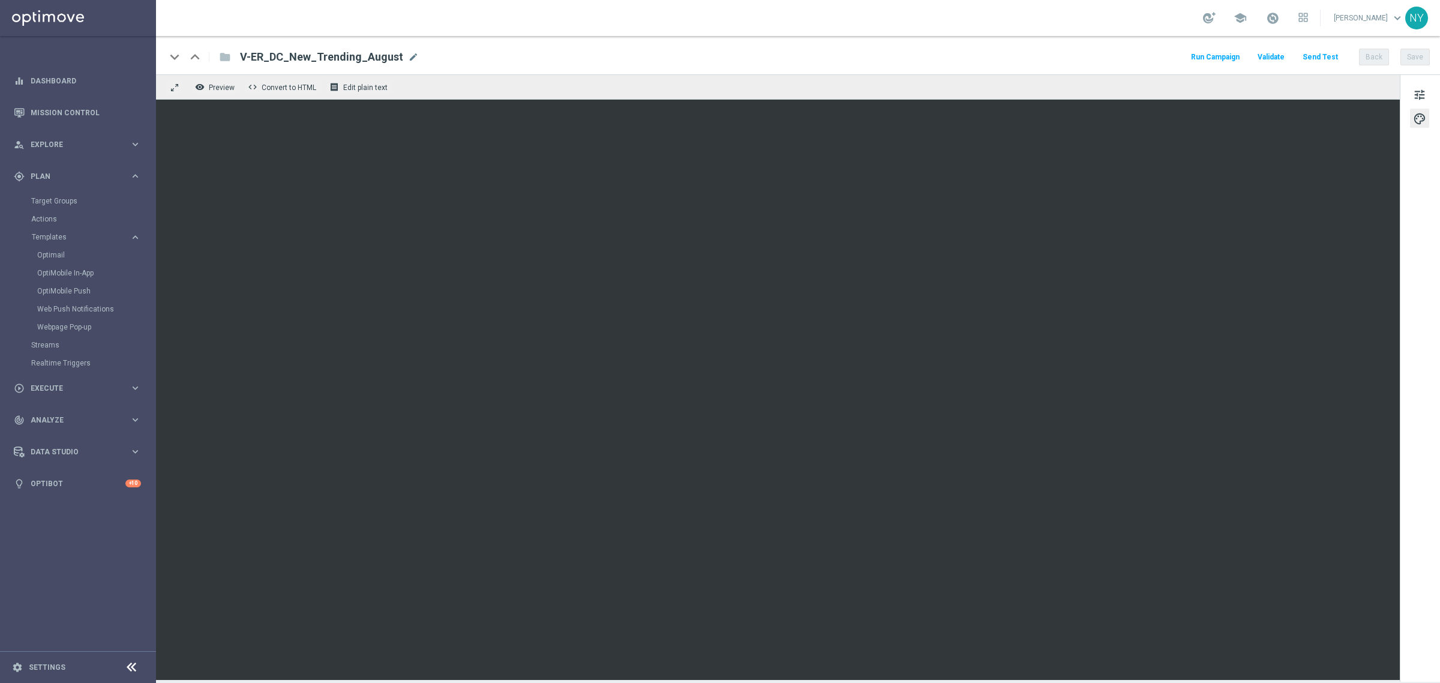
click at [1322, 58] on button "Send Test" at bounding box center [1320, 57] width 39 height 16
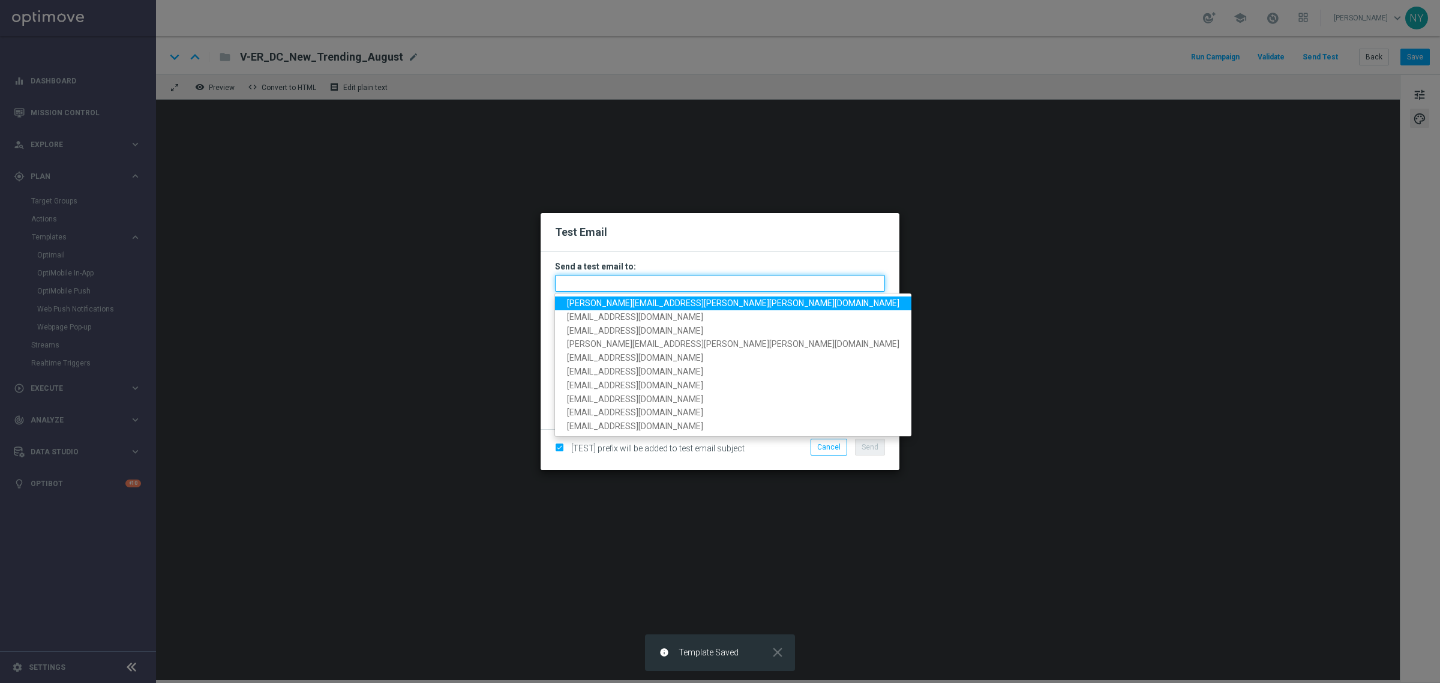
click at [569, 284] on input "text" at bounding box center [720, 283] width 330 height 17
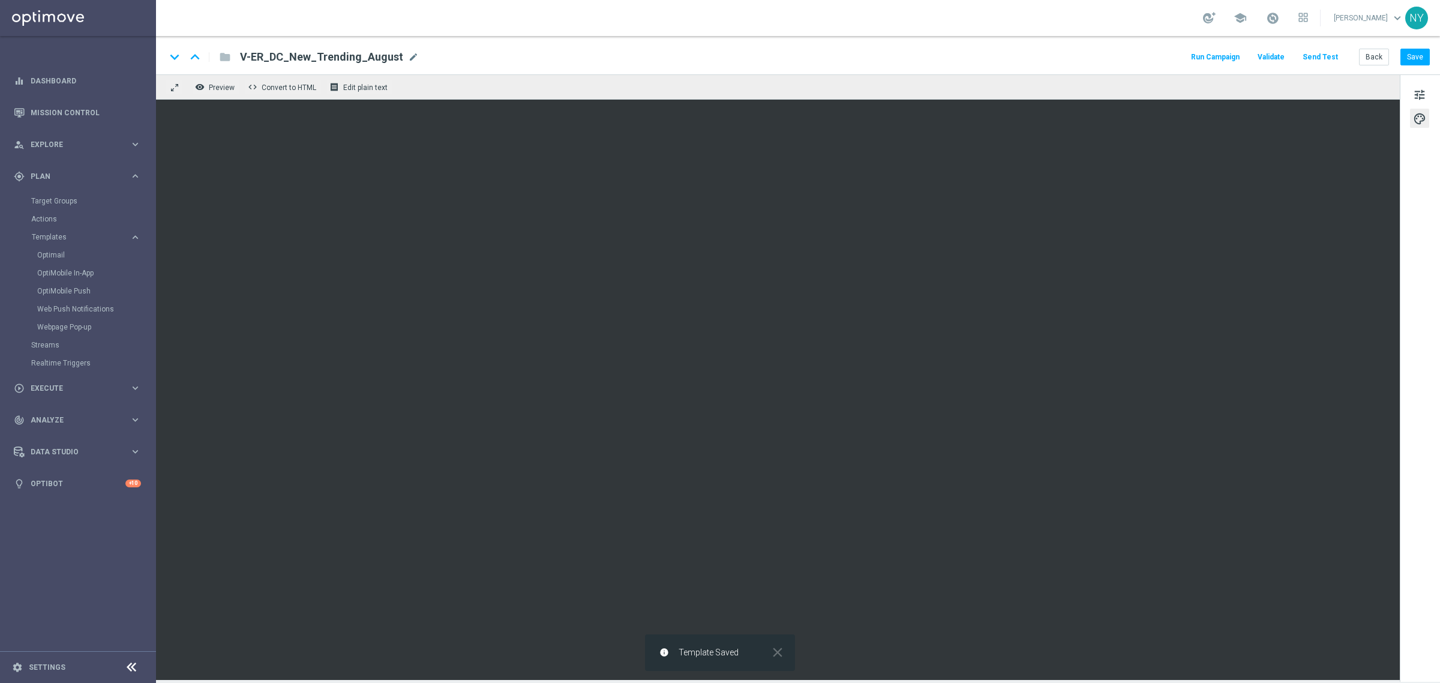
click at [1318, 53] on button "Send Test" at bounding box center [1320, 57] width 39 height 16
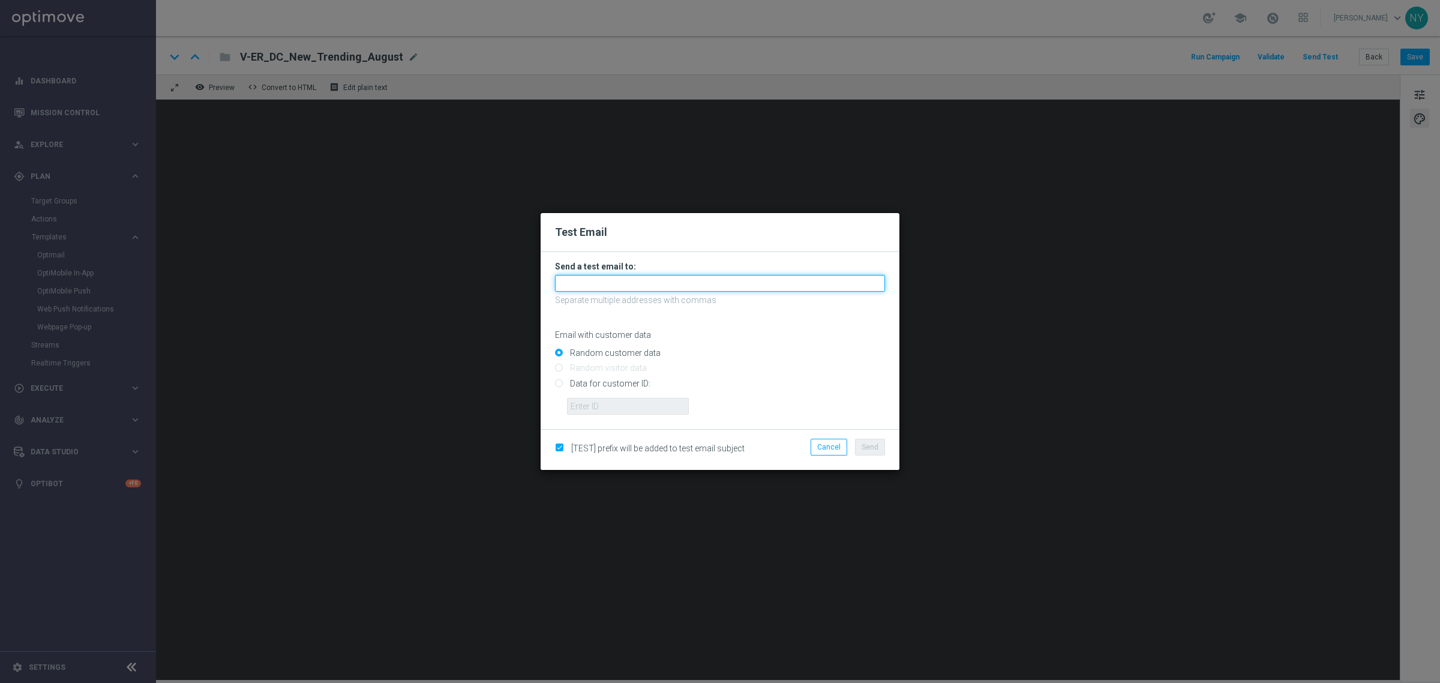
click at [577, 278] on input "text" at bounding box center [720, 283] width 330 height 17
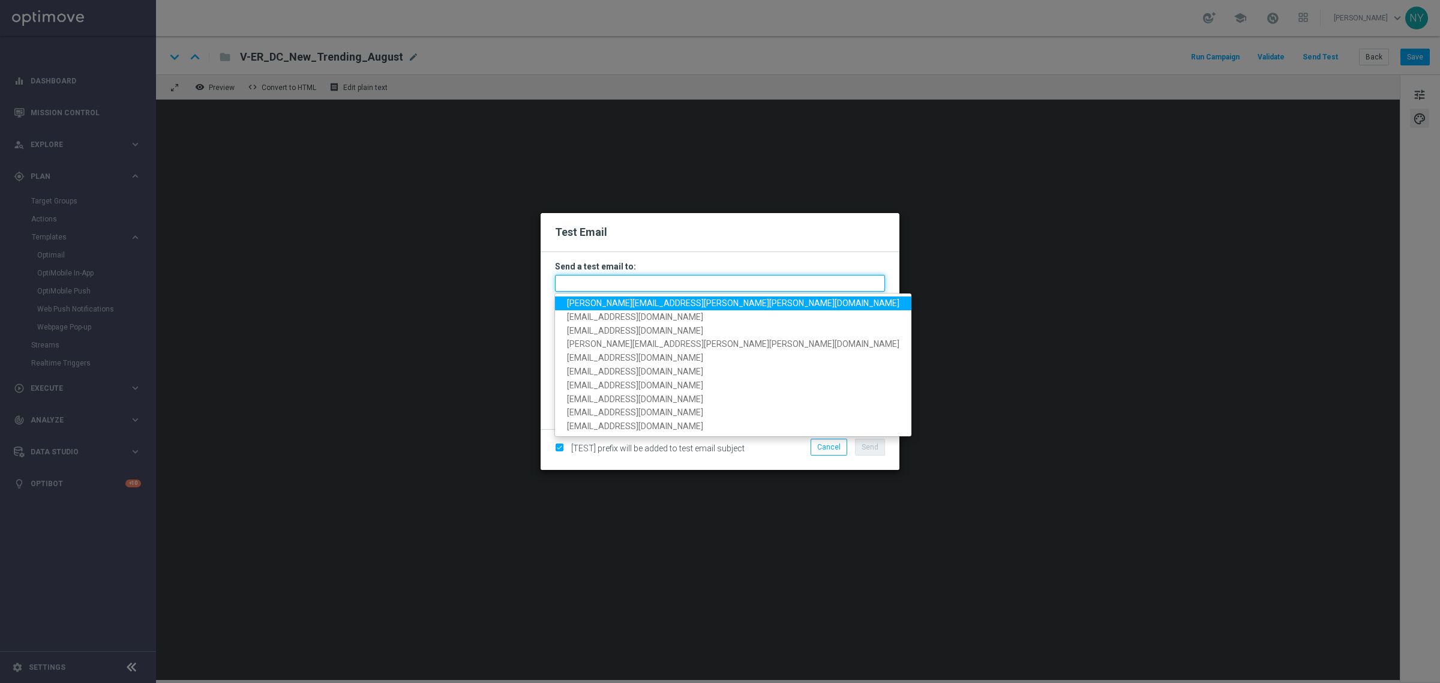
paste input "[EMAIL_ADDRESS][DOMAIN_NAME]"
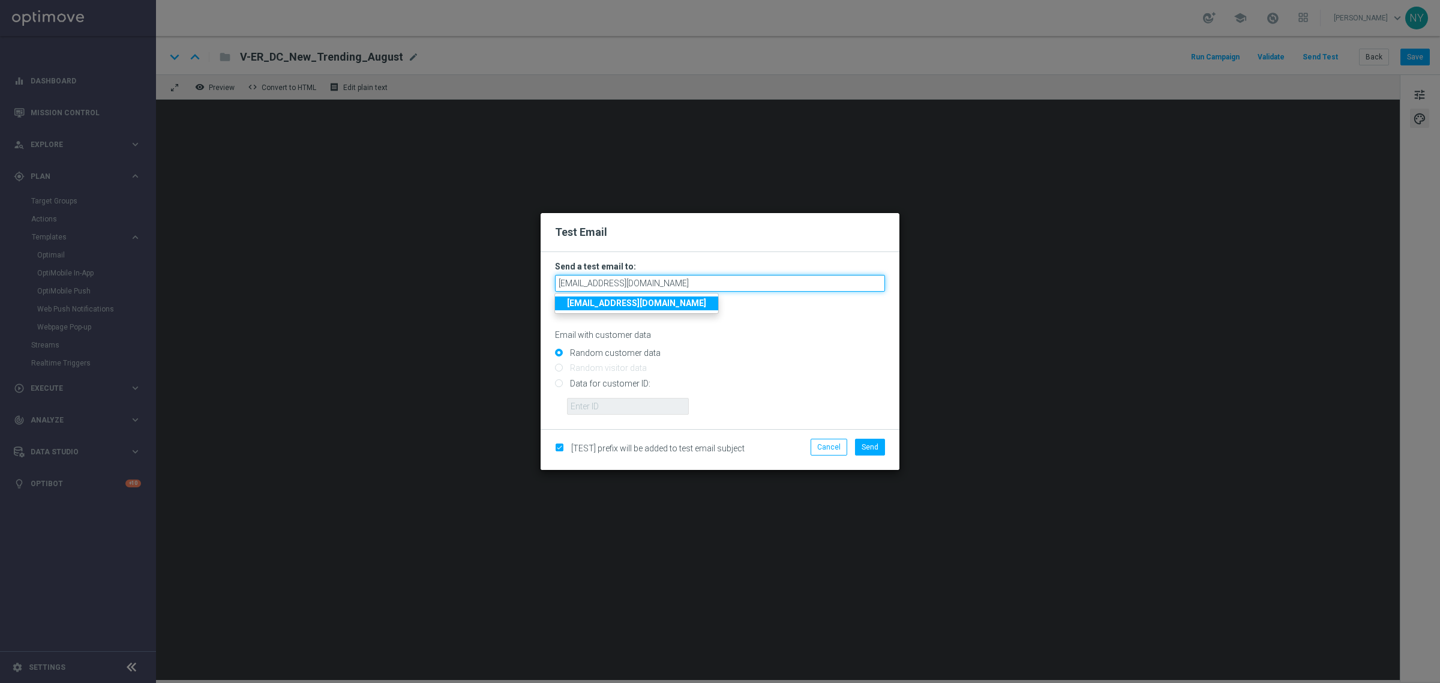
type input "[EMAIL_ADDRESS][DOMAIN_NAME]"
click at [558, 382] on input "Data for customer ID:" at bounding box center [720, 388] width 330 height 17
radio input "true"
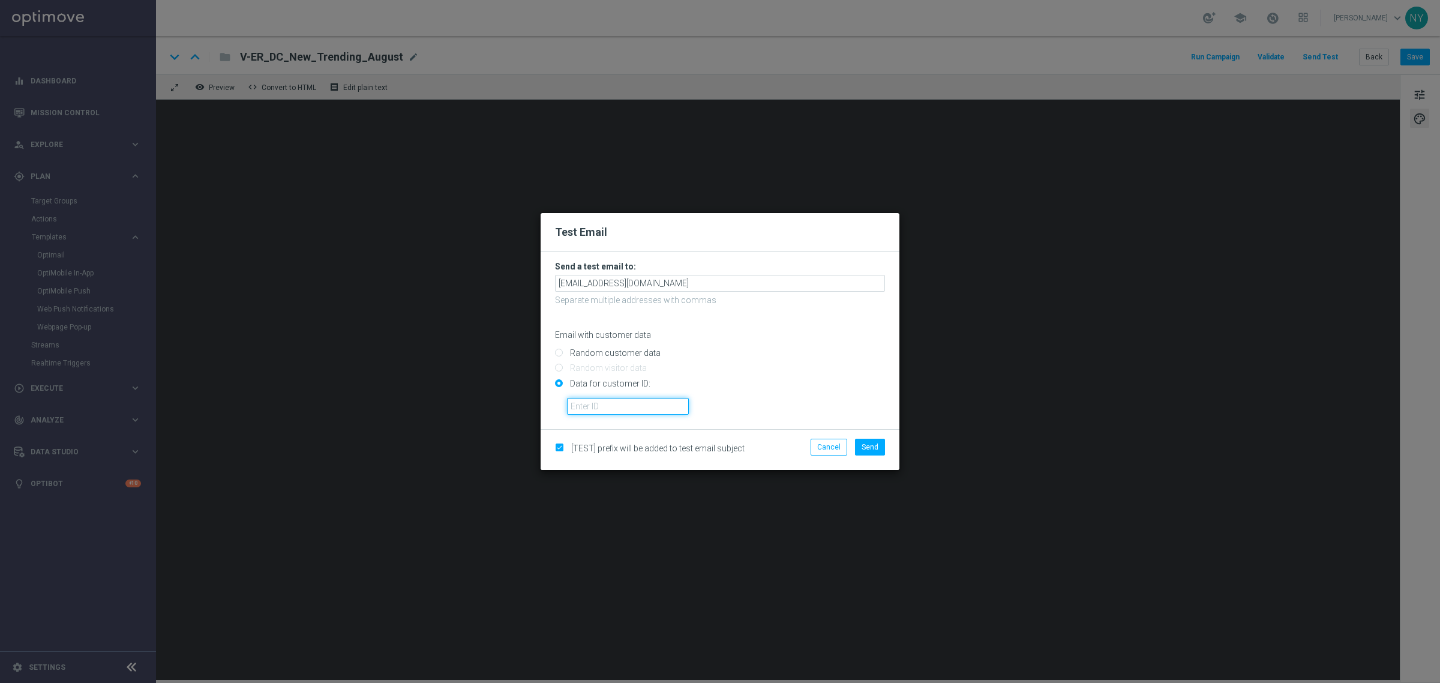
click at [597, 405] on input "text" at bounding box center [628, 406] width 122 height 17
paste input "10000020539"
type input "10000020539"
click at [867, 446] on span "Send" at bounding box center [870, 447] width 17 height 8
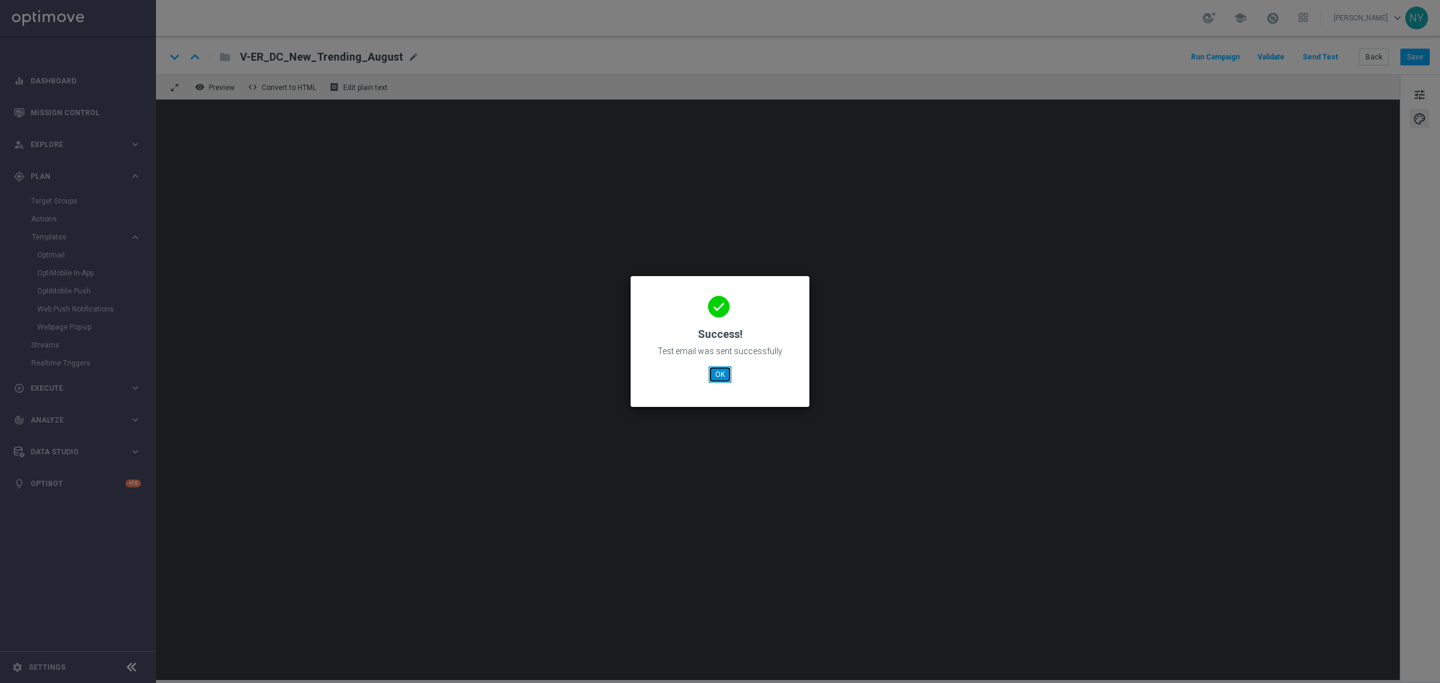
click at [722, 379] on button "OK" at bounding box center [720, 374] width 23 height 17
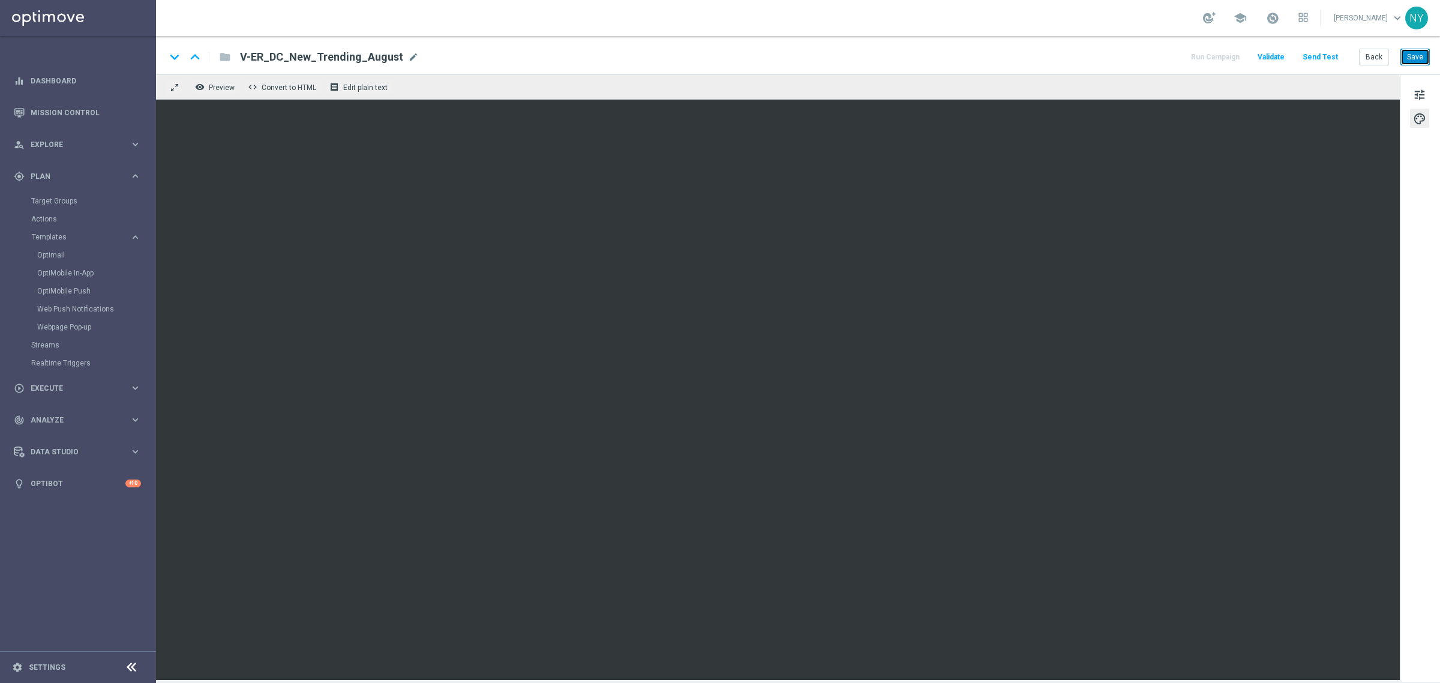
click at [1421, 58] on button "Save" at bounding box center [1415, 57] width 29 height 17
click at [1414, 52] on button "Save" at bounding box center [1415, 57] width 29 height 17
click at [1316, 53] on button "Send Test" at bounding box center [1320, 57] width 39 height 16
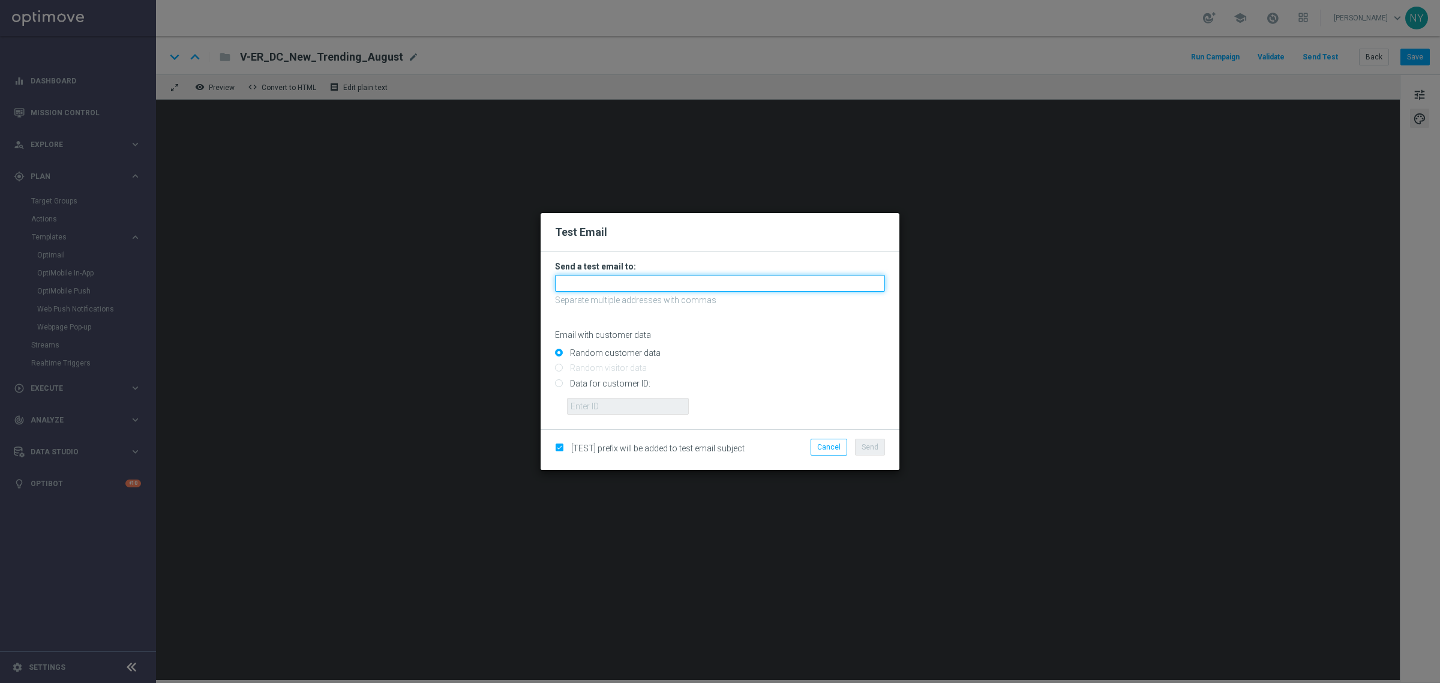
click at [584, 283] on input "text" at bounding box center [720, 283] width 330 height 17
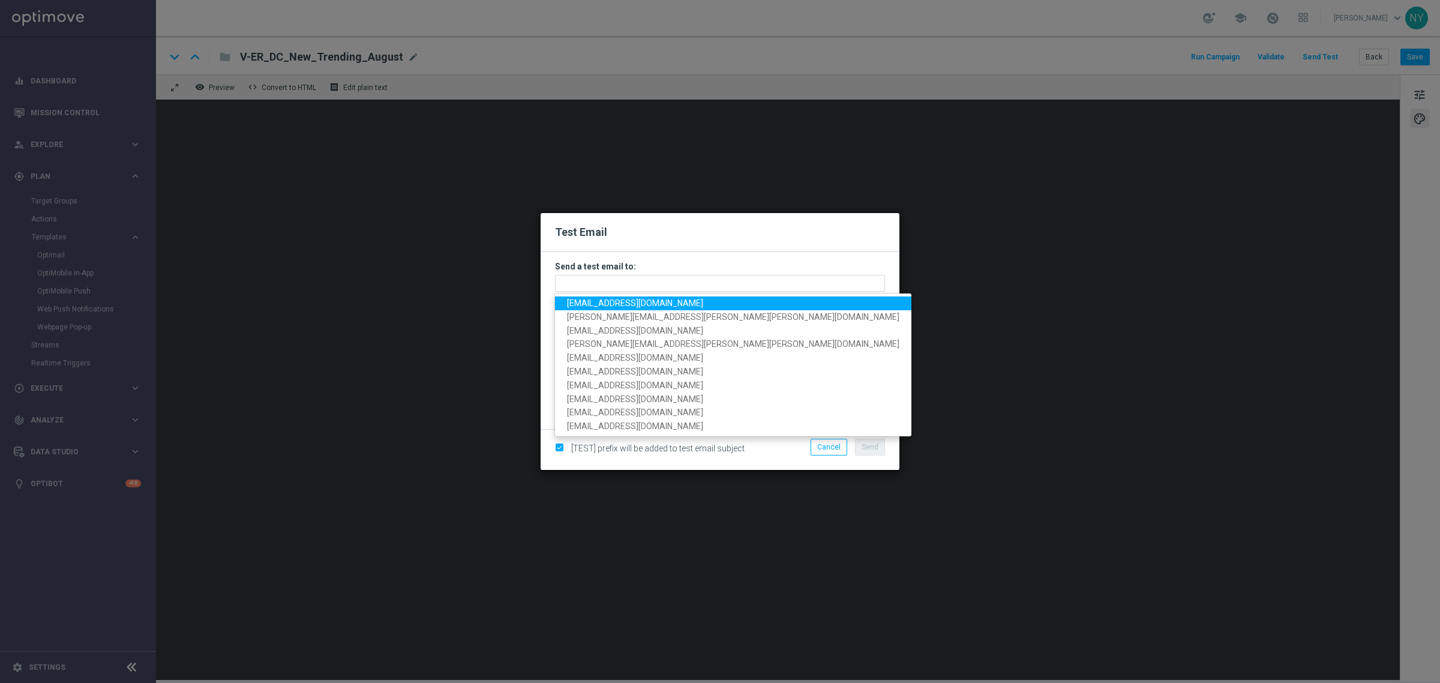
click at [631, 301] on span "[EMAIL_ADDRESS][DOMAIN_NAME]" at bounding box center [635, 303] width 136 height 10
type input "[EMAIL_ADDRESS][DOMAIN_NAME]"
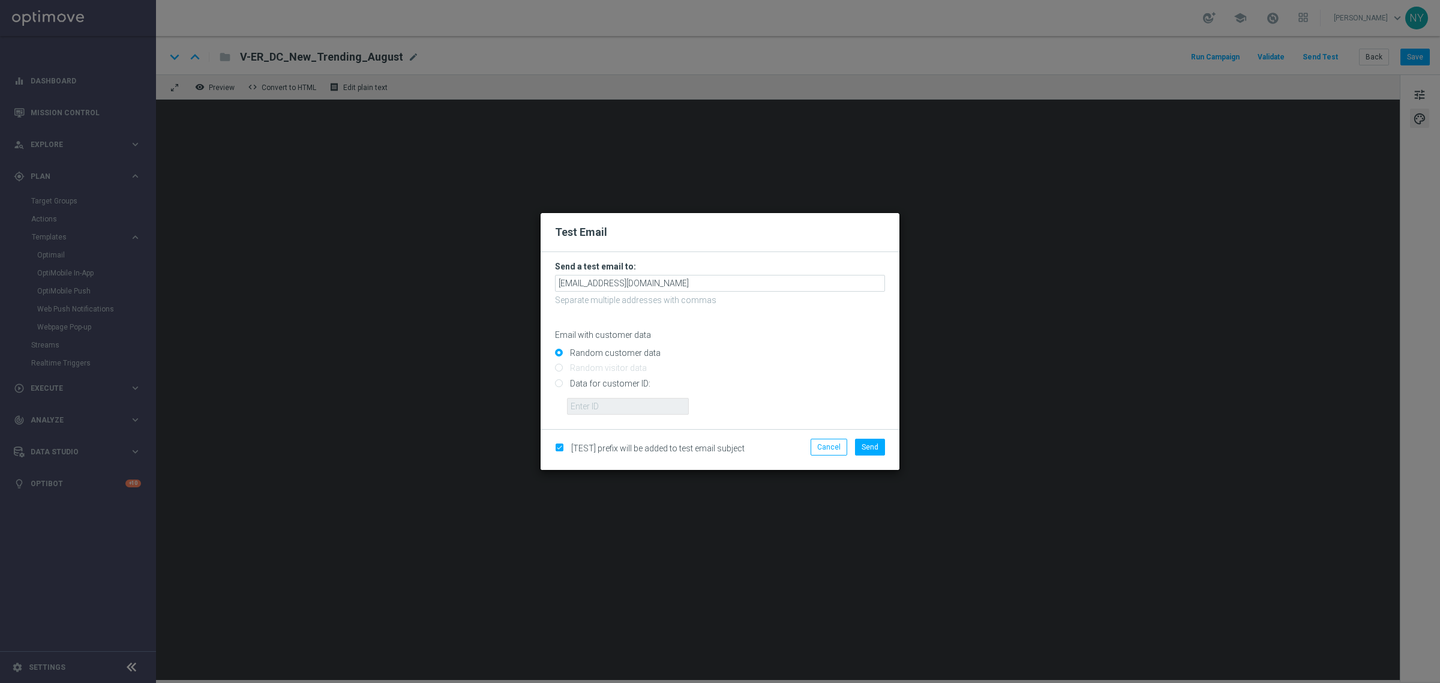
drag, startPoint x: 555, startPoint y: 385, endPoint x: 565, endPoint y: 392, distance: 11.7
click at [555, 385] on input "Data for customer ID:" at bounding box center [720, 388] width 330 height 17
radio input "true"
click at [582, 406] on input "text" at bounding box center [628, 406] width 122 height 17
paste input "10000020539"
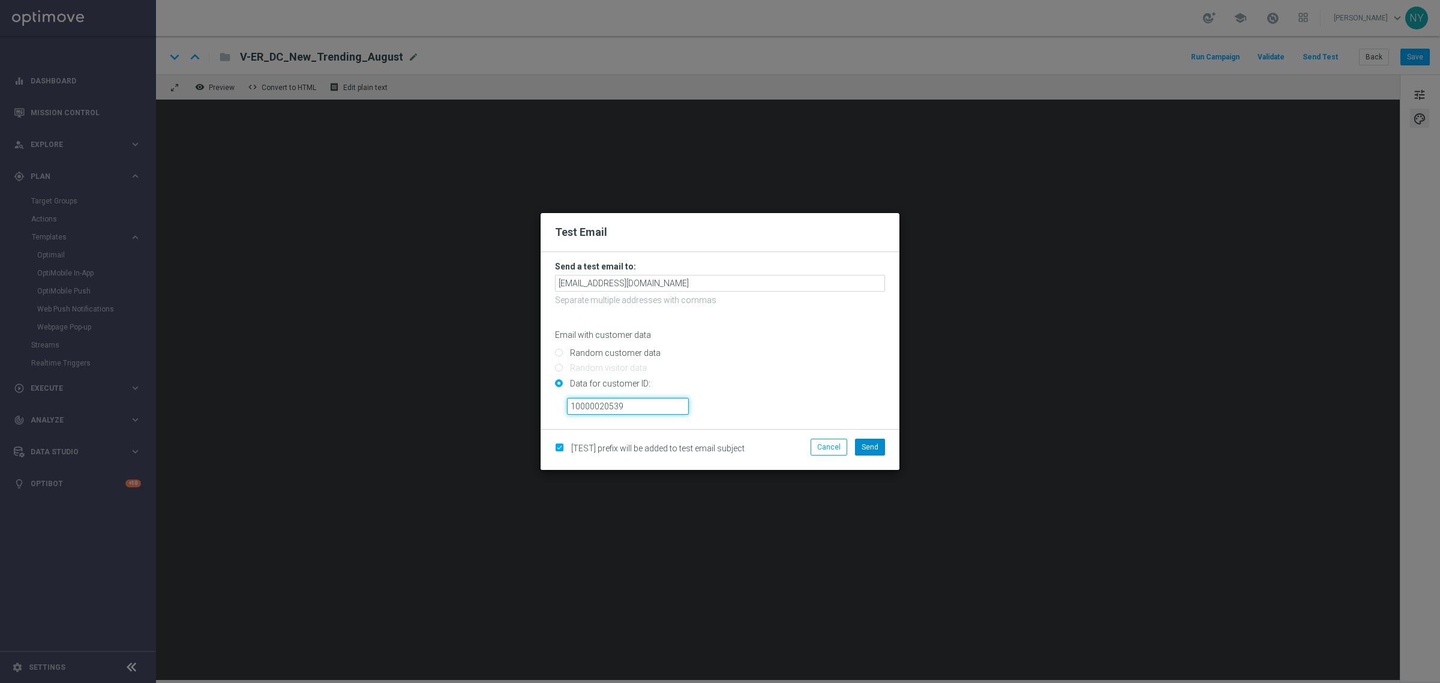
type input "10000020539"
click at [865, 449] on span "Send" at bounding box center [870, 447] width 17 height 8
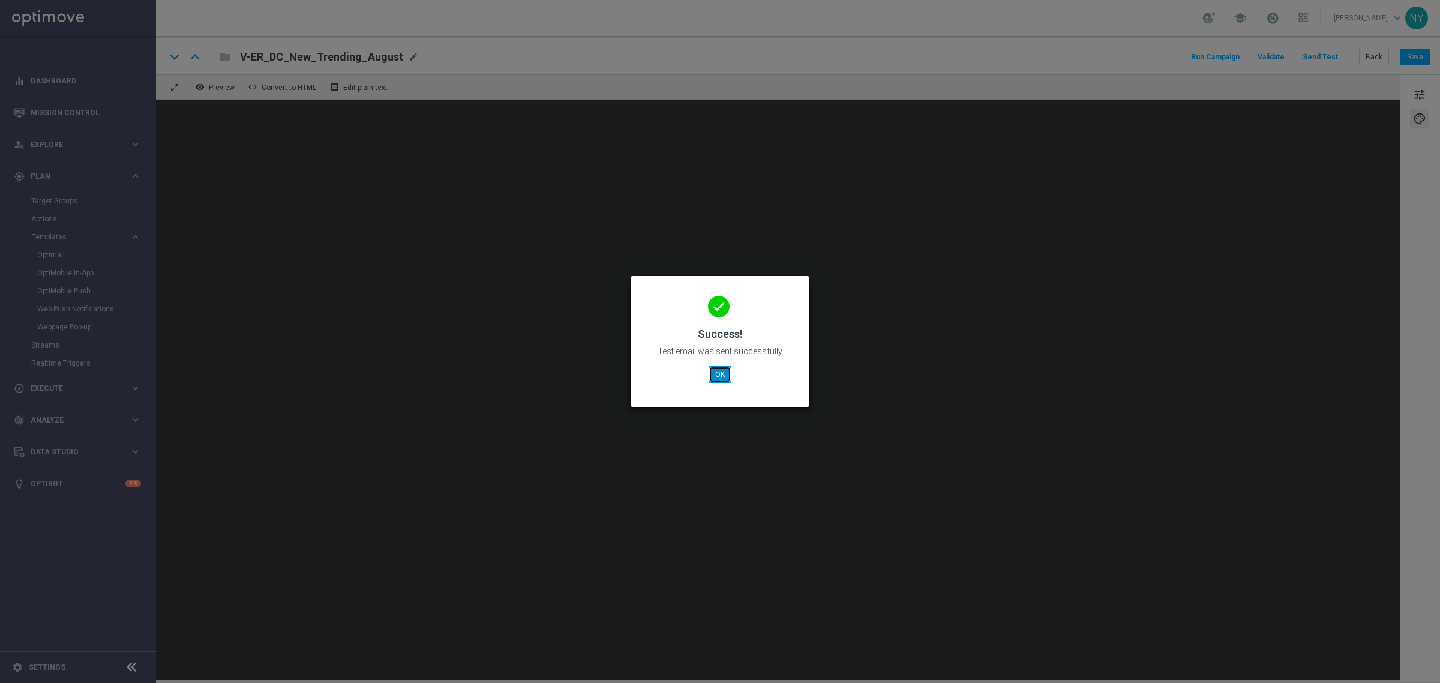
click at [722, 370] on button "OK" at bounding box center [720, 374] width 23 height 17
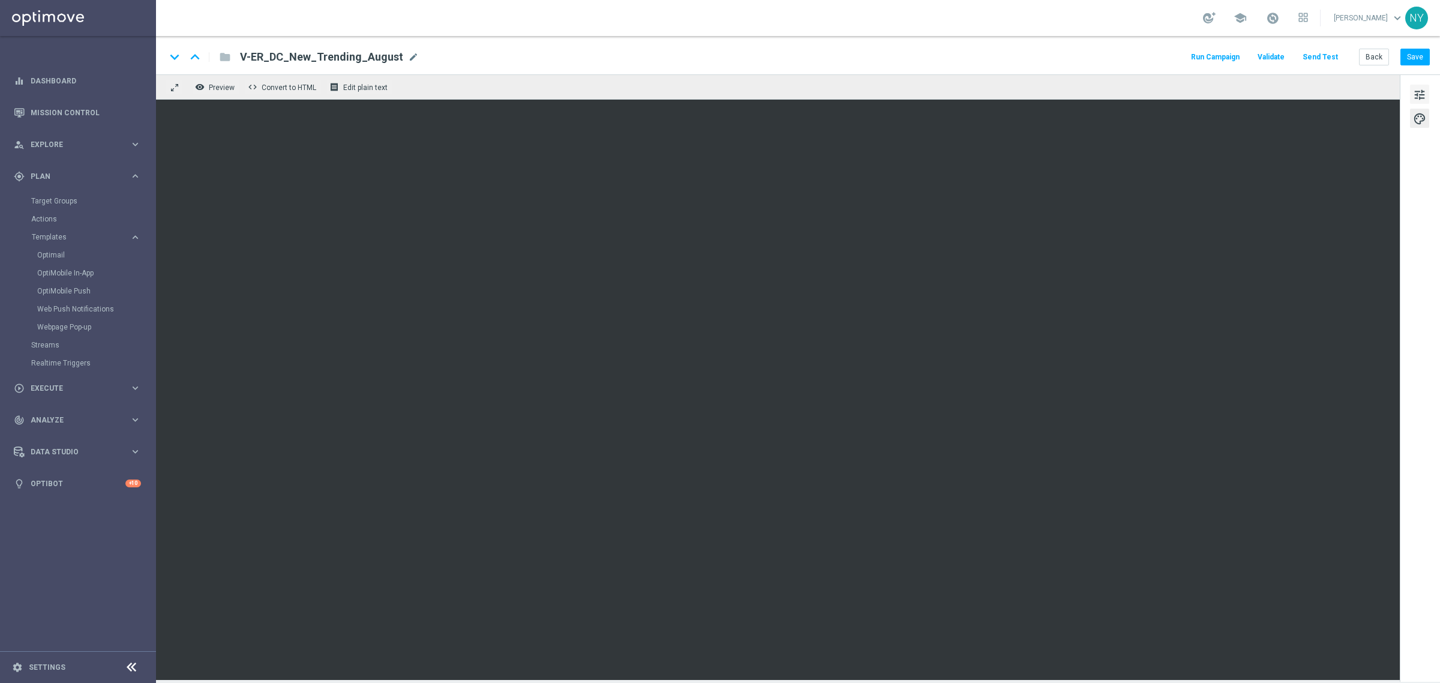
click at [1421, 95] on span "tune" at bounding box center [1419, 95] width 13 height 16
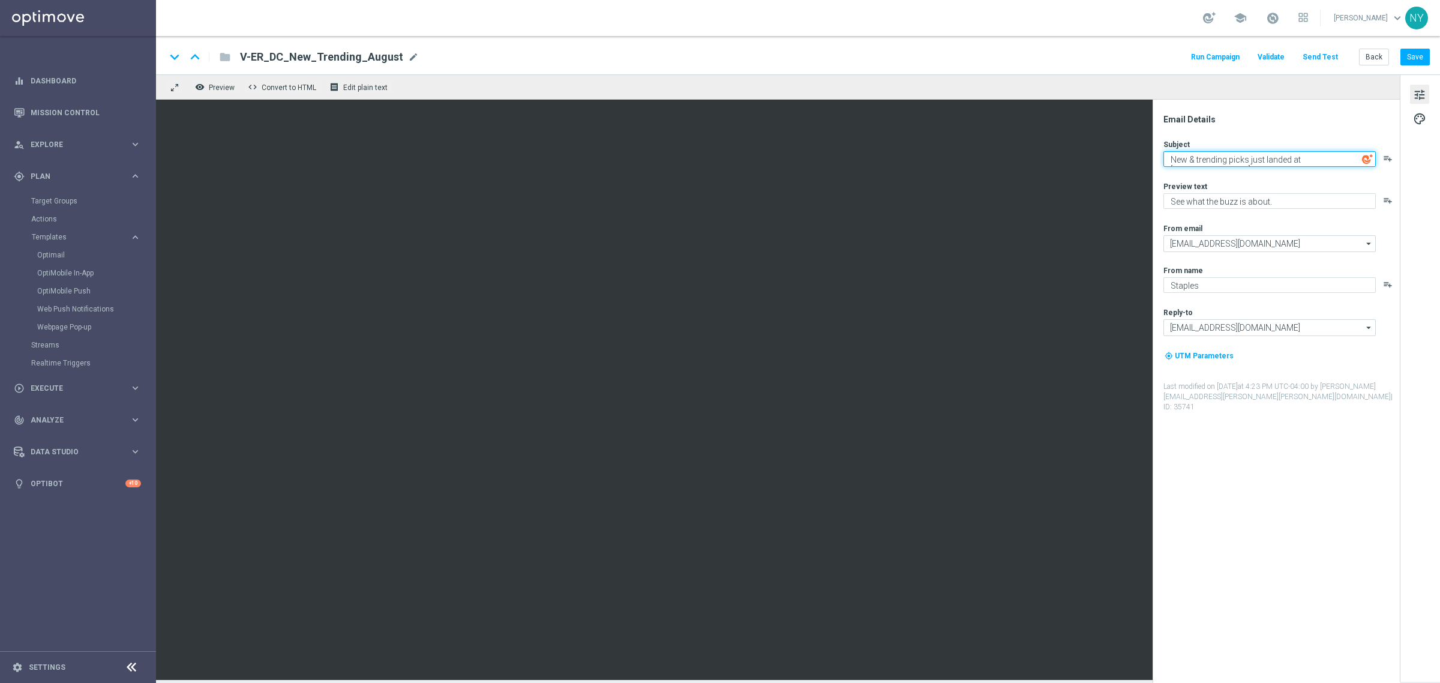
paste textarea "JUST IN New & trending picks!"
type textarea "JUST IN New & trending picks!"
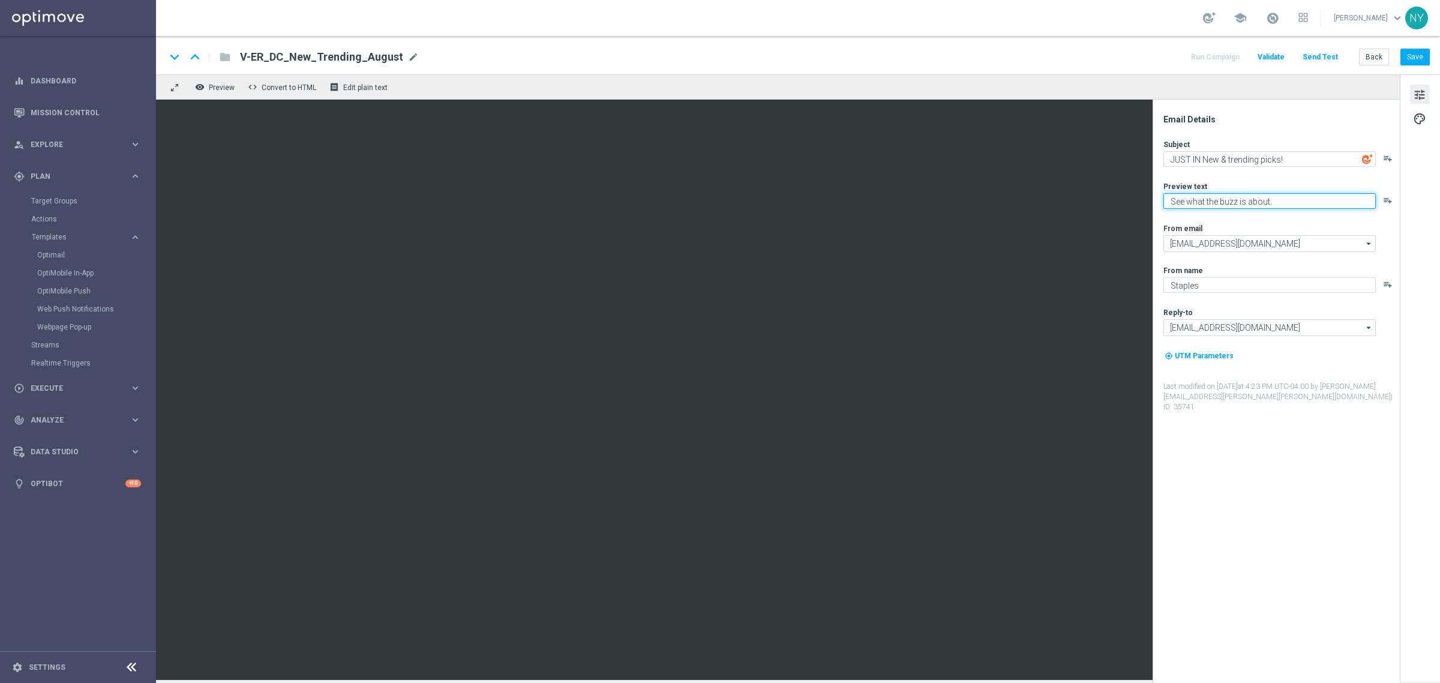
paste textarea "Plus school-ready supplies for their first day."
type textarea "Plus school-ready supplies for their first day."
click at [1413, 52] on button "Save" at bounding box center [1415, 57] width 29 height 17
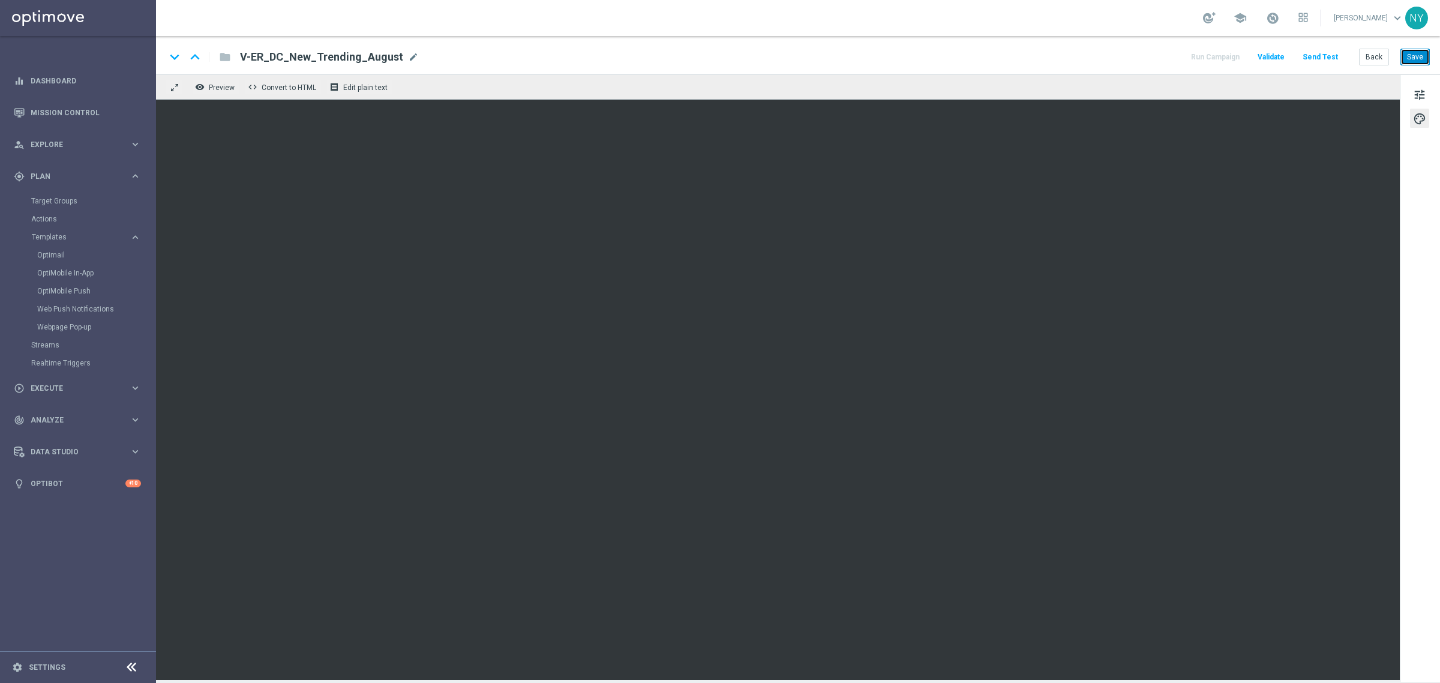
click at [1415, 54] on button "Save" at bounding box center [1415, 57] width 29 height 17
click at [1419, 58] on button "Save" at bounding box center [1415, 57] width 29 height 17
click at [1319, 55] on button "Send Test" at bounding box center [1320, 57] width 39 height 16
click at [1327, 53] on button "Send Test" at bounding box center [1320, 57] width 39 height 16
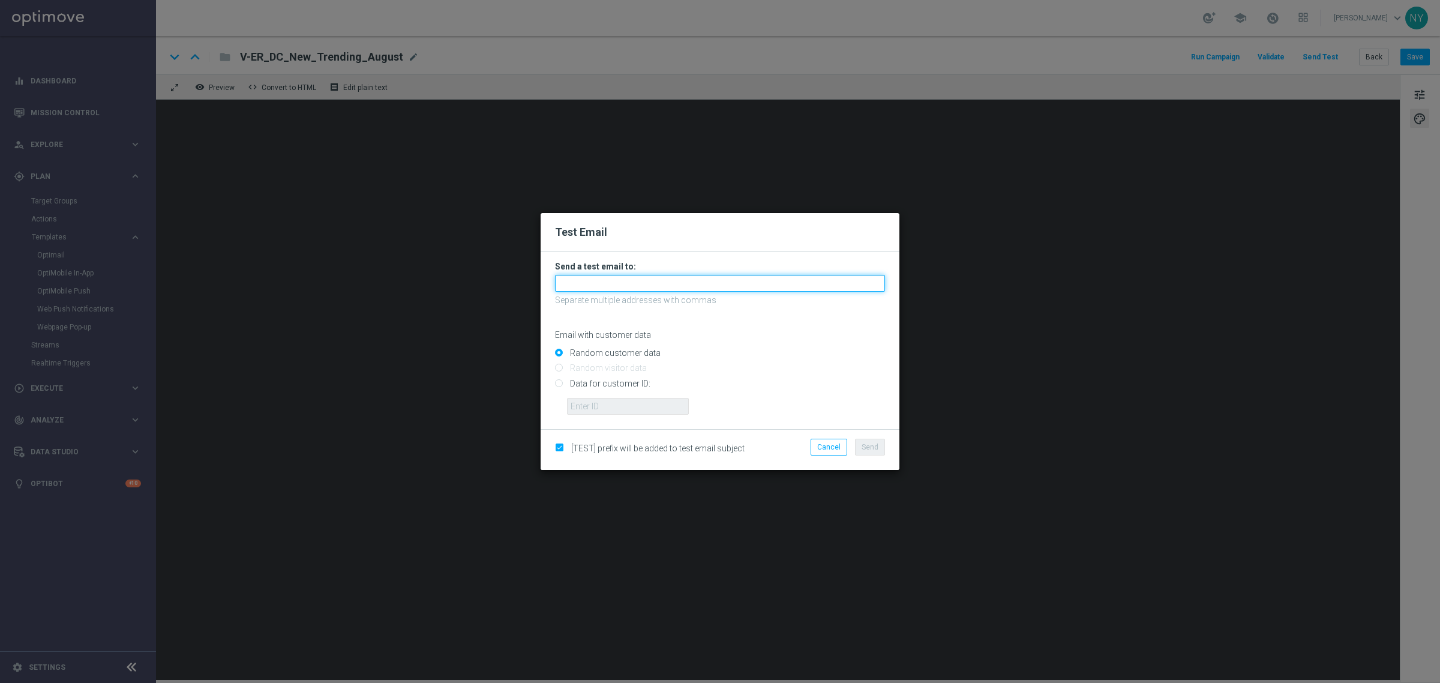
click at [589, 280] on input "text" at bounding box center [720, 283] width 330 height 17
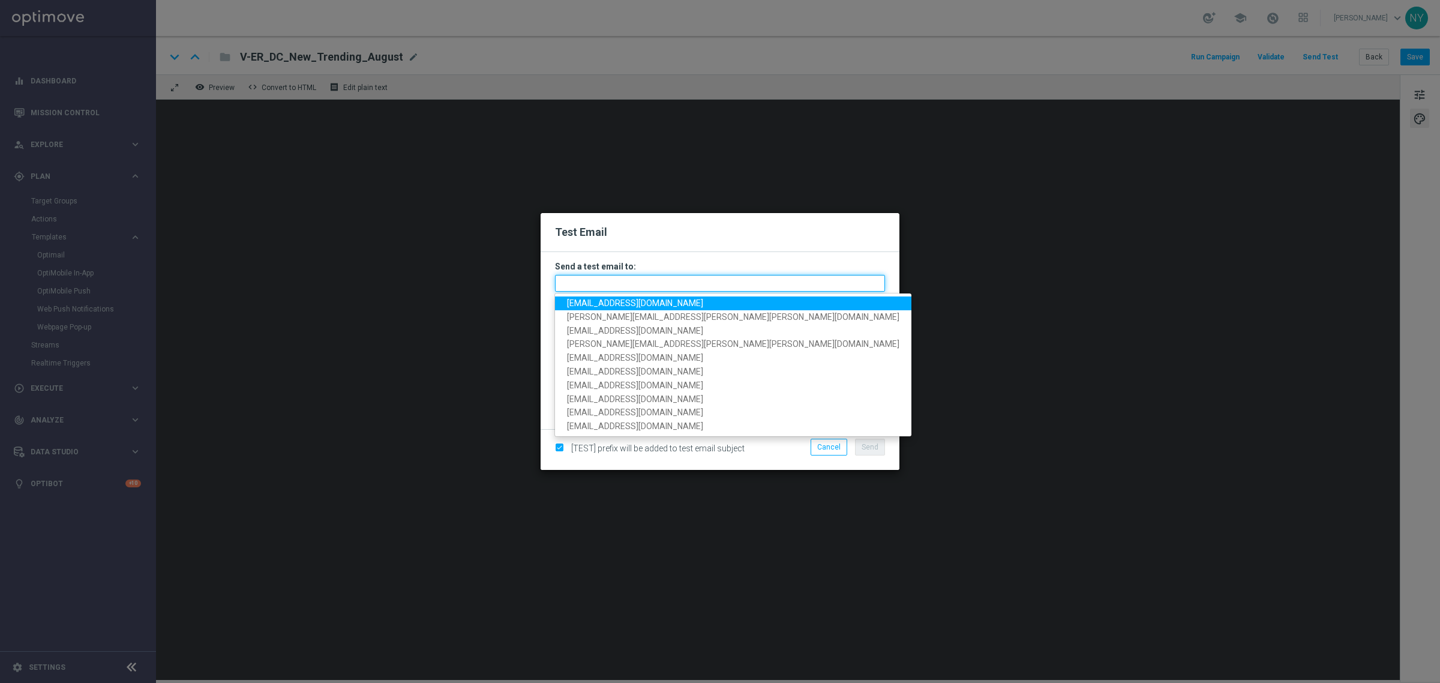
paste input "[EMAIL_ADDRESS][DOMAIN_NAME]"
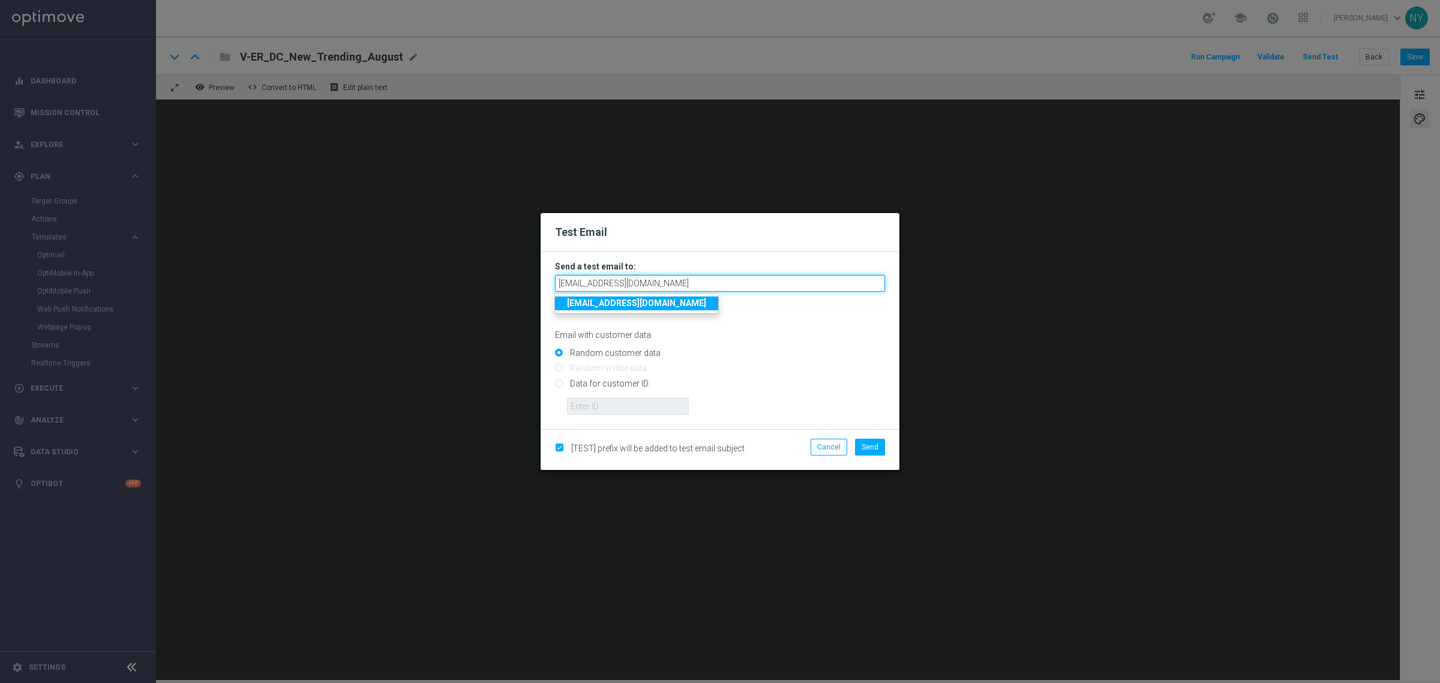
type input "[EMAIL_ADDRESS][DOMAIN_NAME]"
click at [559, 383] on input "Data for customer ID:" at bounding box center [720, 388] width 330 height 17
radio input "true"
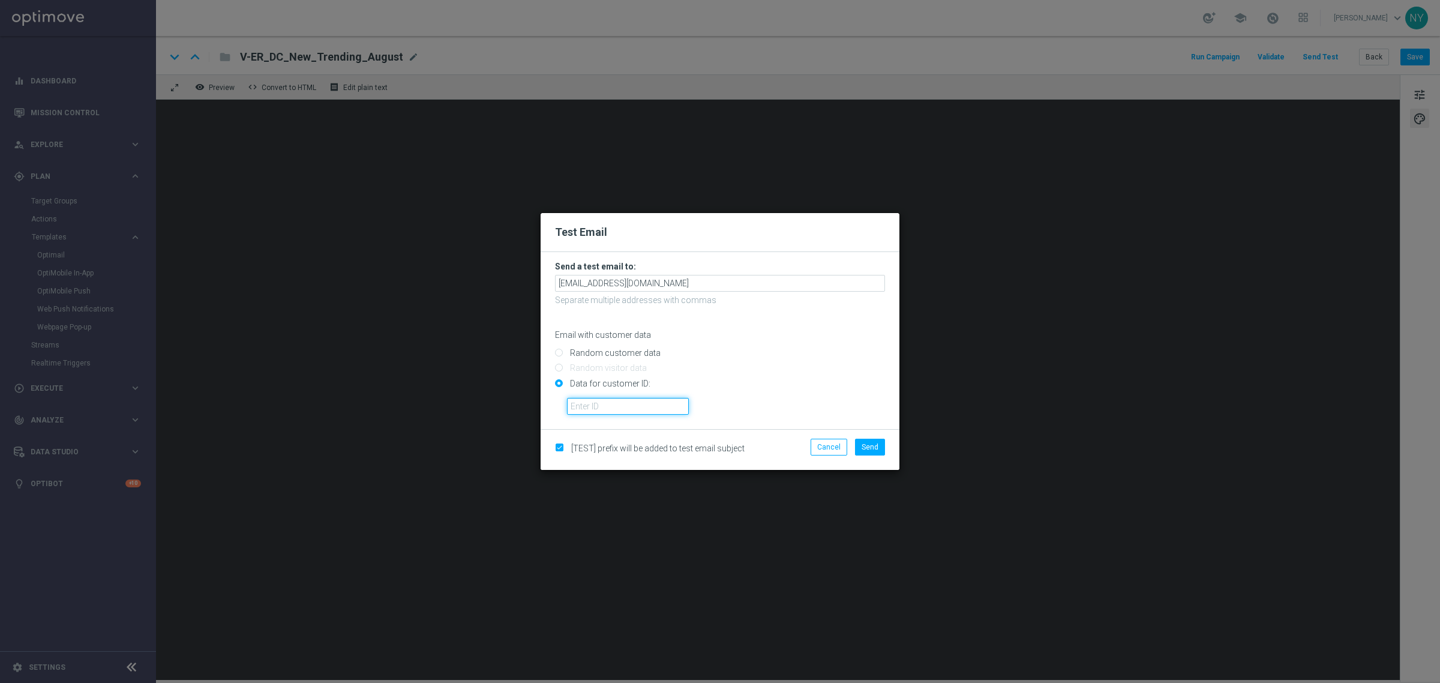
click at [607, 402] on input "text" at bounding box center [628, 406] width 122 height 17
paste input "10000020539"
type input "10000020539"
click at [870, 445] on span "Send" at bounding box center [870, 447] width 17 height 8
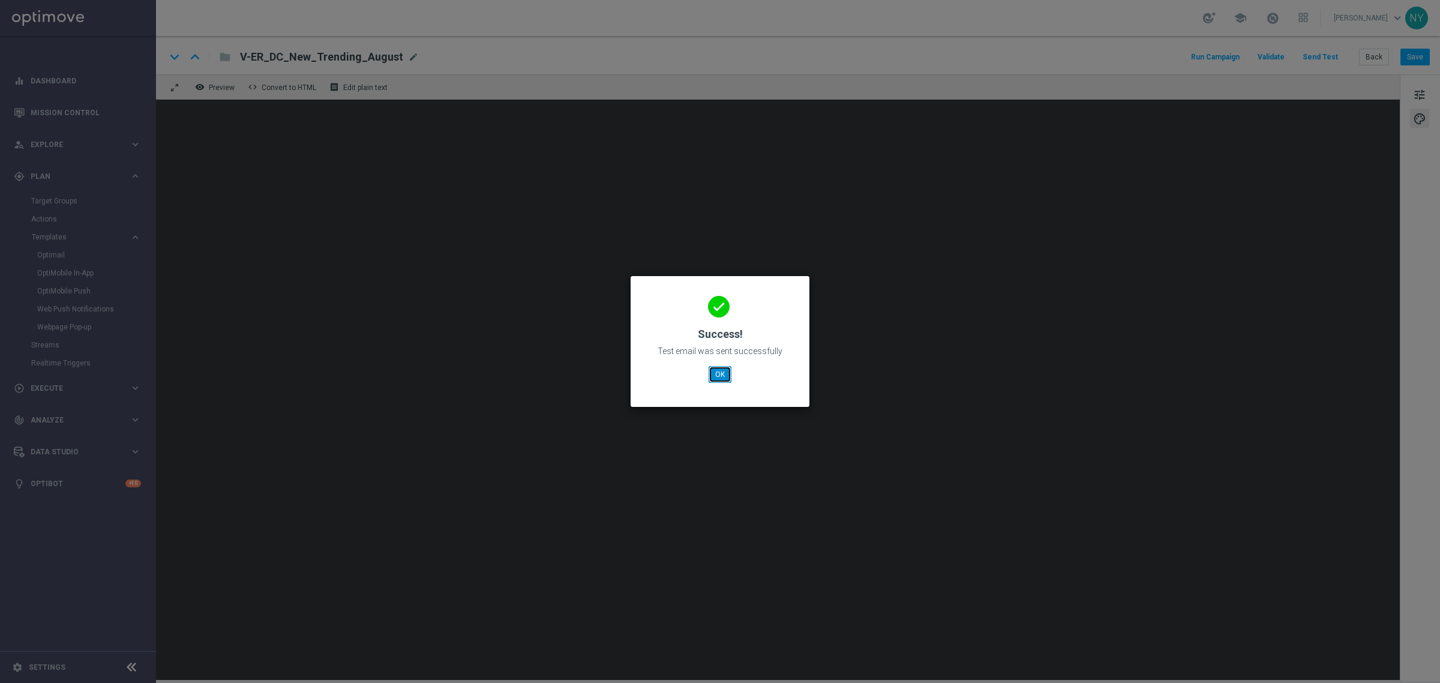
click at [715, 376] on button "OK" at bounding box center [720, 374] width 23 height 17
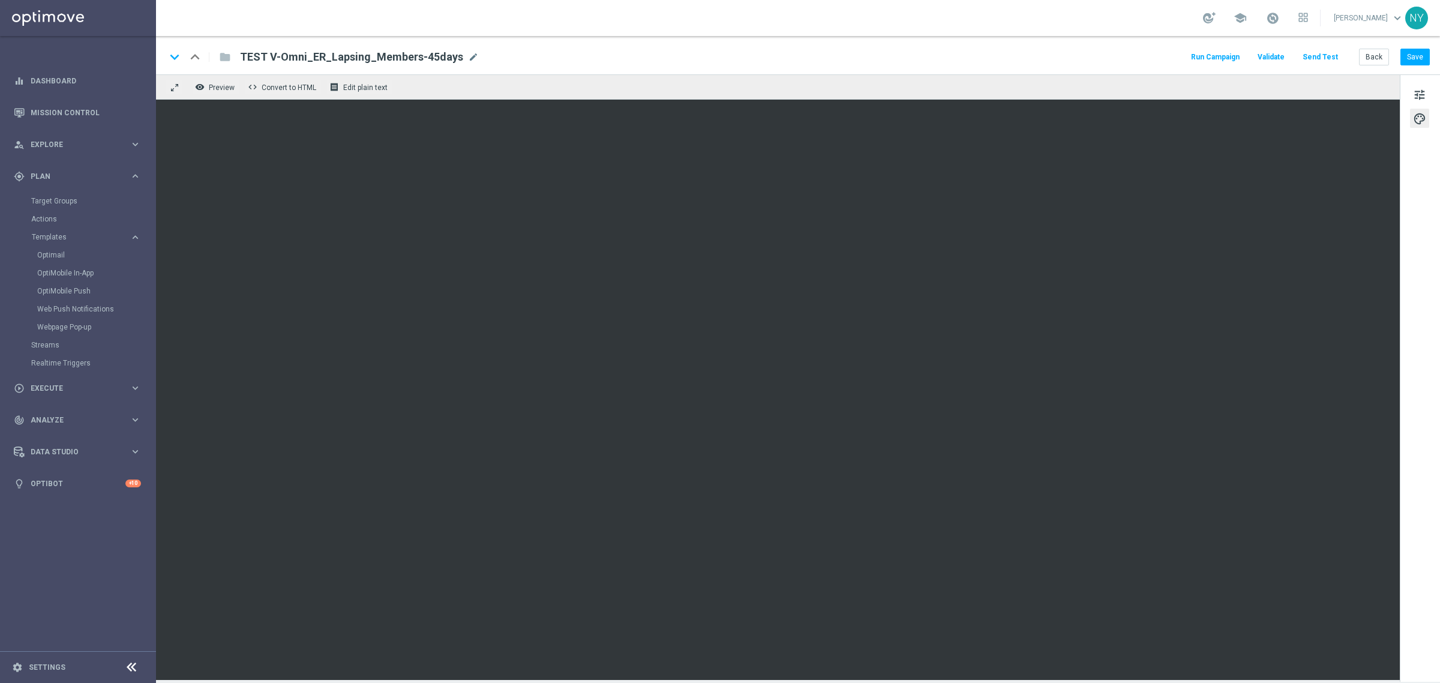
click at [1337, 53] on button "Send Test" at bounding box center [1320, 57] width 39 height 16
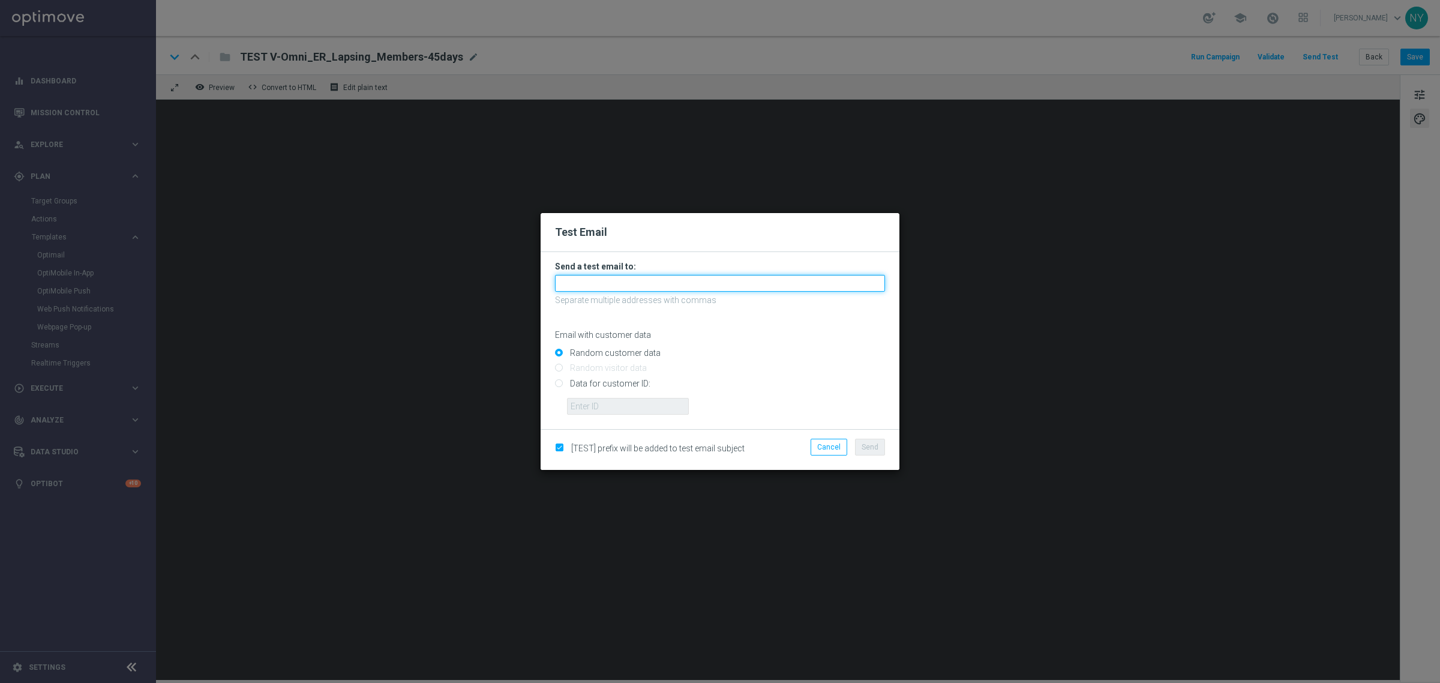
click at [598, 284] on input "text" at bounding box center [720, 283] width 330 height 17
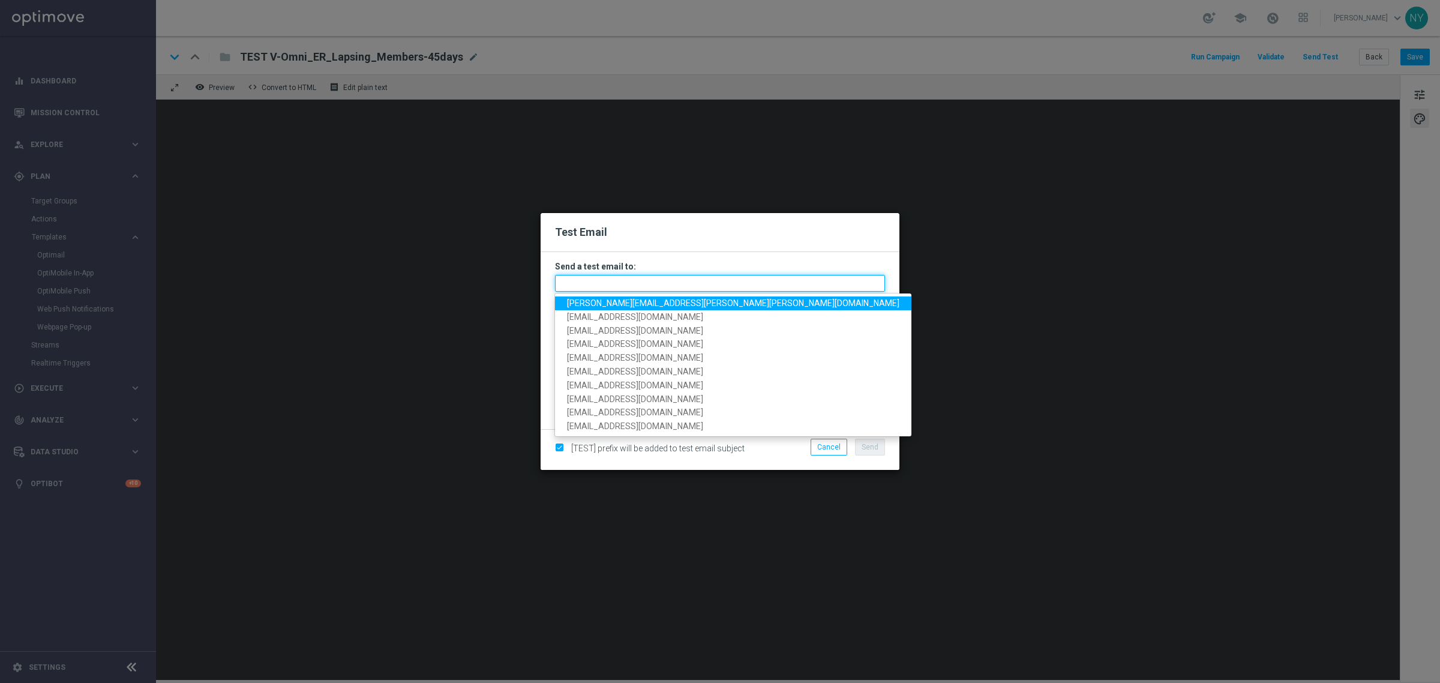
paste input "[EMAIL_ADDRESS][DOMAIN_NAME]"
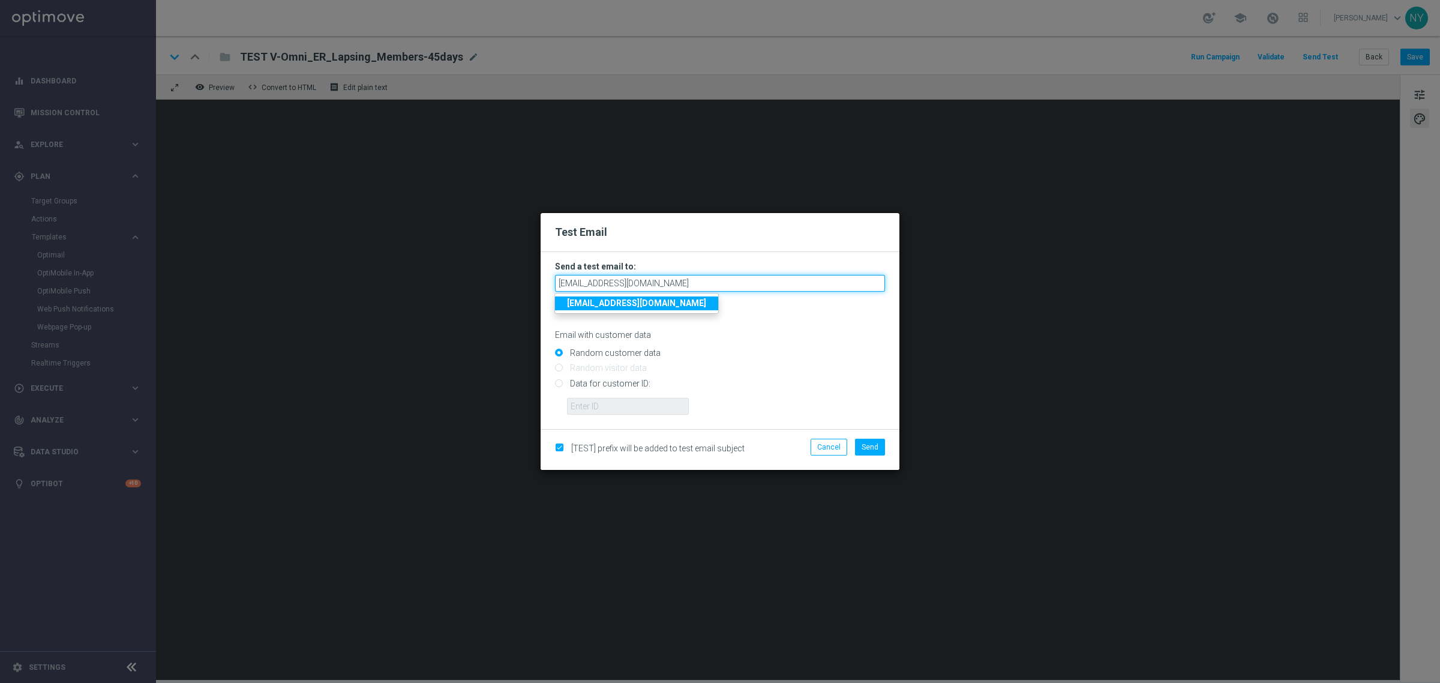
type input "[EMAIL_ADDRESS][DOMAIN_NAME]"
click at [730, 348] on div "Random customer data" at bounding box center [720, 350] width 330 height 15
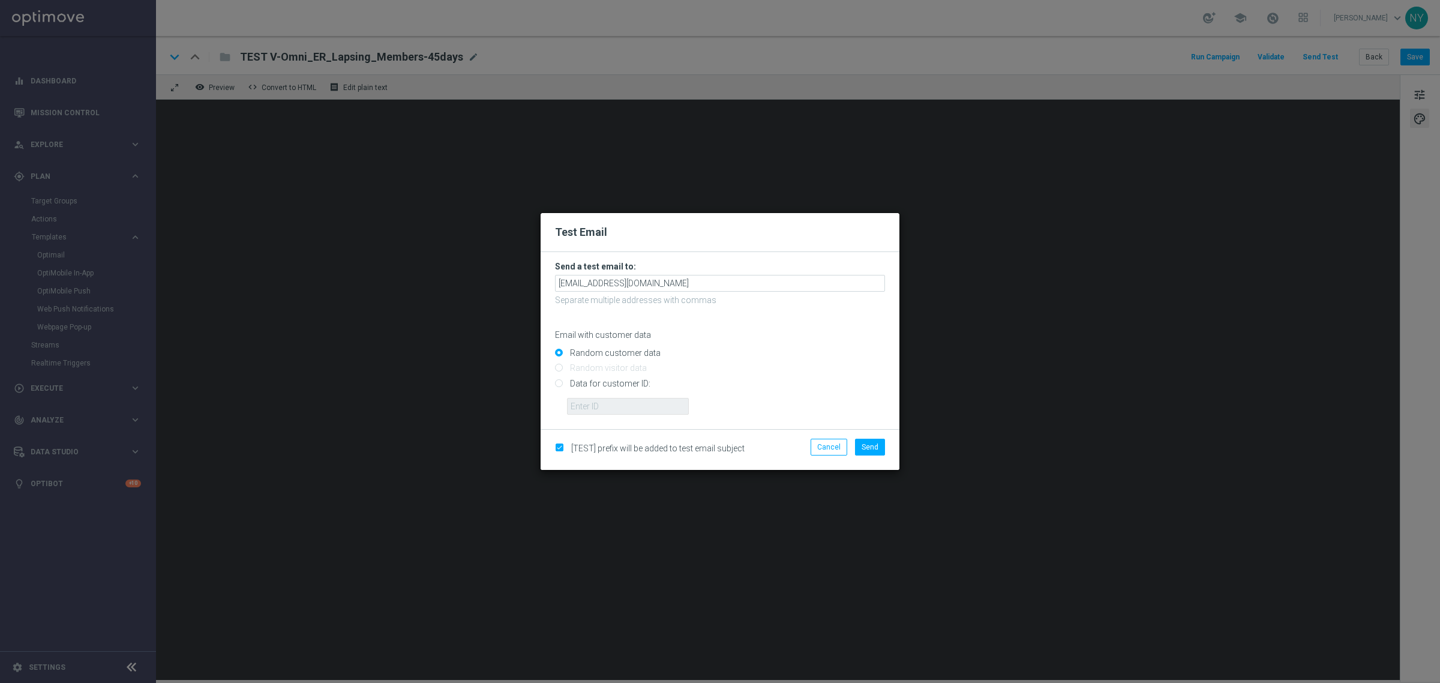
click at [559, 382] on input "Data for customer ID:" at bounding box center [720, 388] width 330 height 17
radio input "true"
click at [596, 412] on input "text" at bounding box center [628, 406] width 122 height 17
paste input "10000252057"
type input "10000252057"
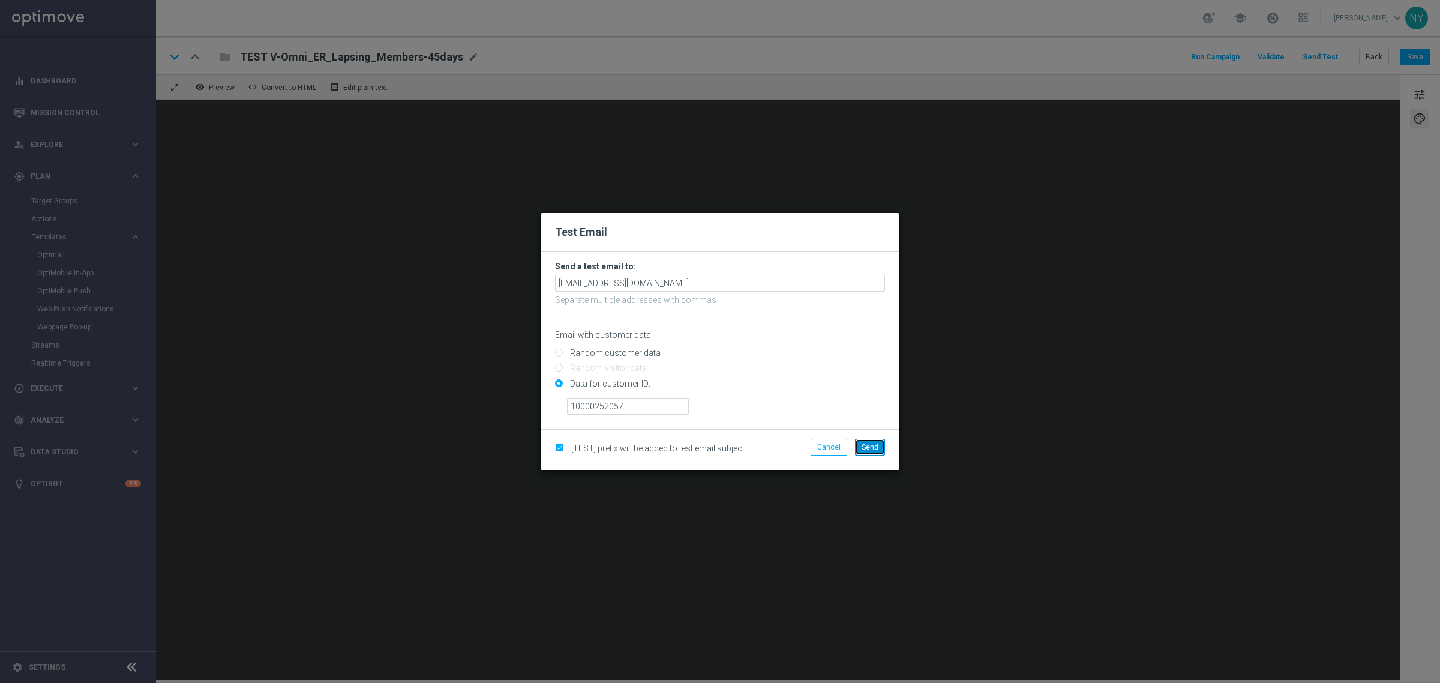
click at [871, 445] on span "Send" at bounding box center [870, 447] width 17 height 8
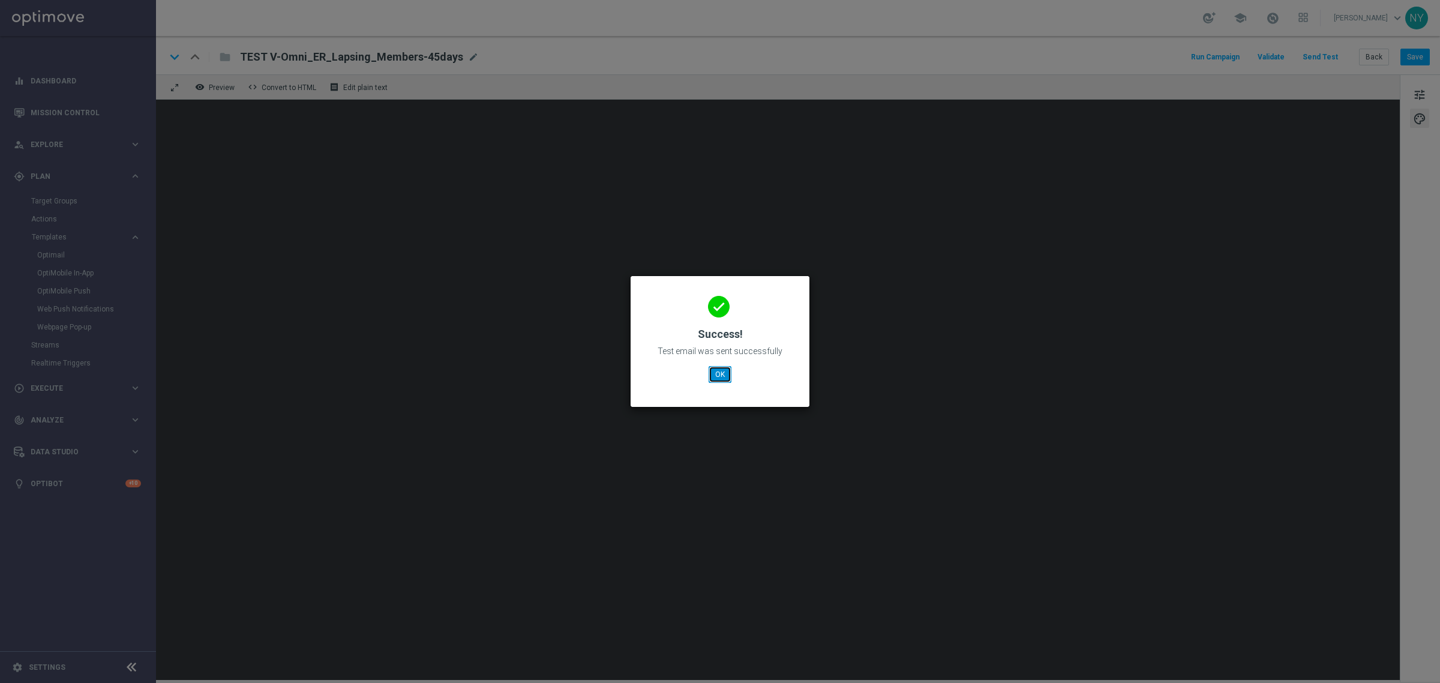
click at [723, 378] on button "OK" at bounding box center [720, 374] width 23 height 17
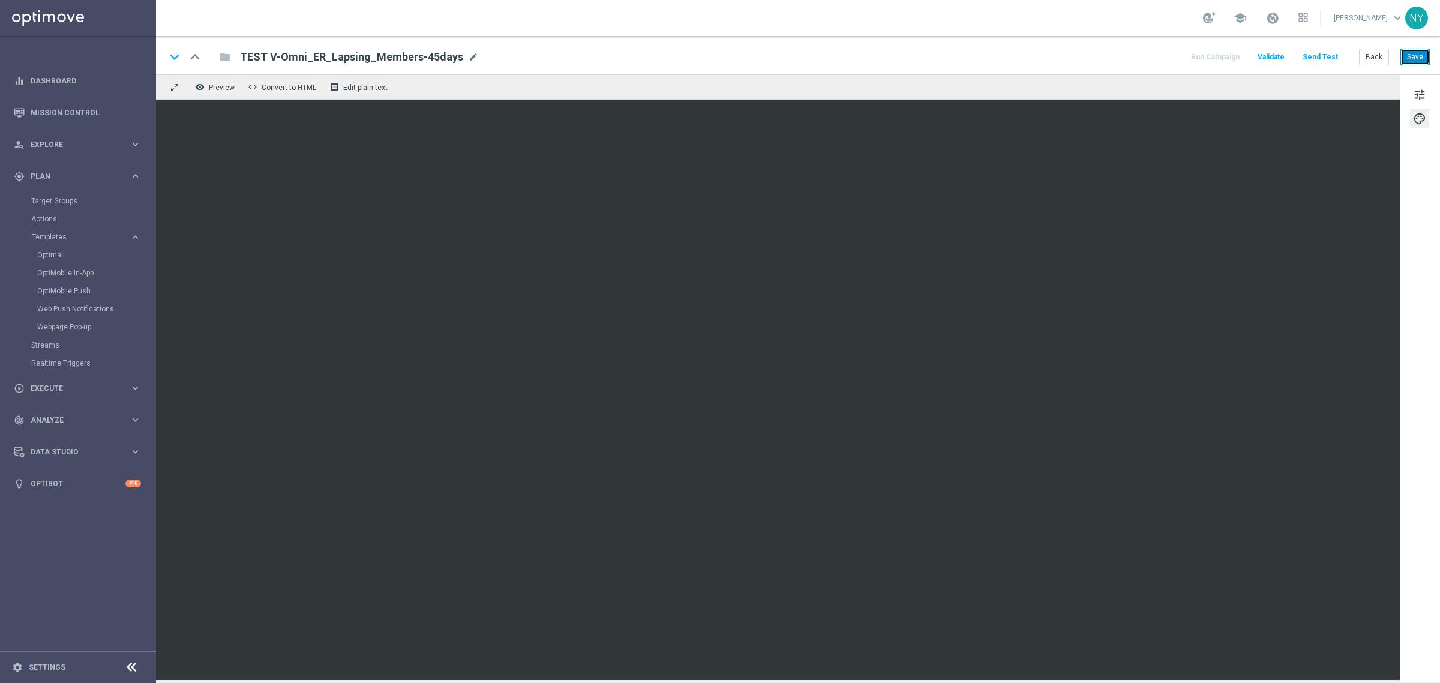
click at [1415, 57] on button "Save" at bounding box center [1415, 57] width 29 height 17
click at [1318, 55] on button "Send Test" at bounding box center [1320, 57] width 39 height 16
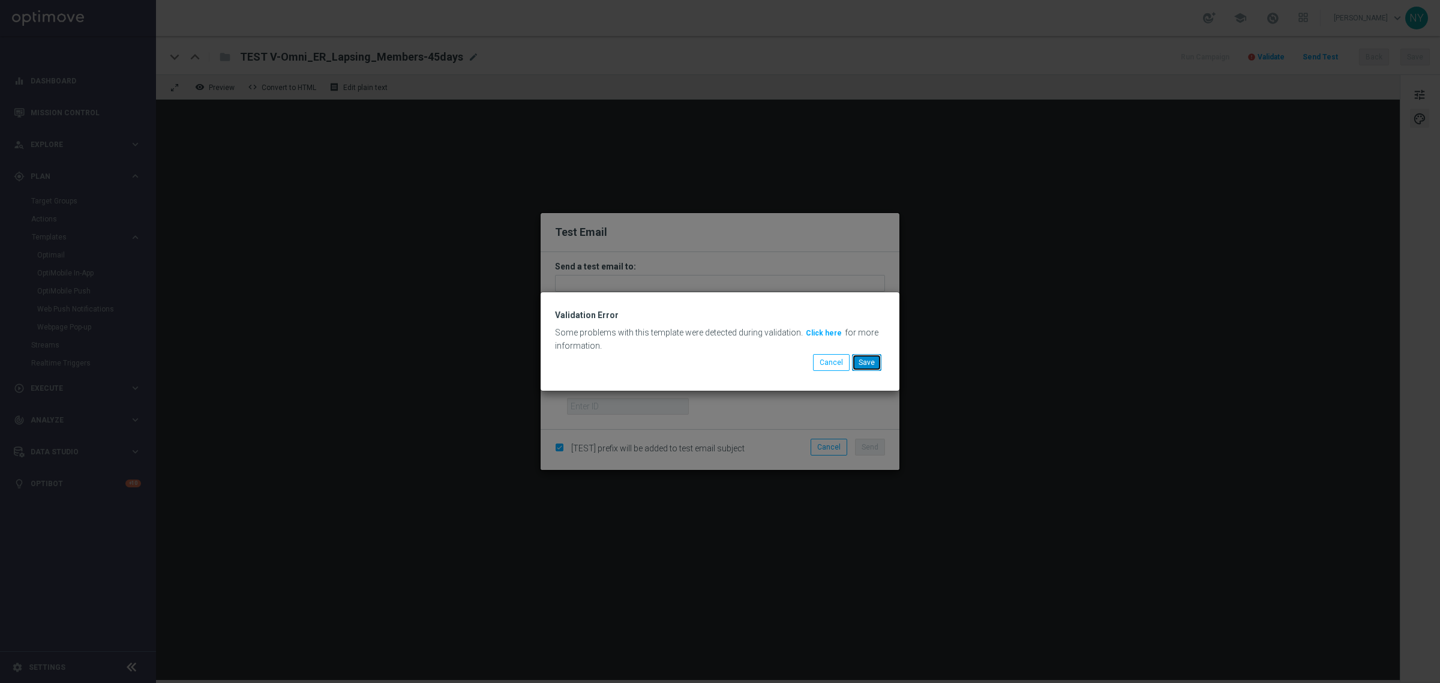
click at [865, 360] on button "Save" at bounding box center [866, 362] width 29 height 17
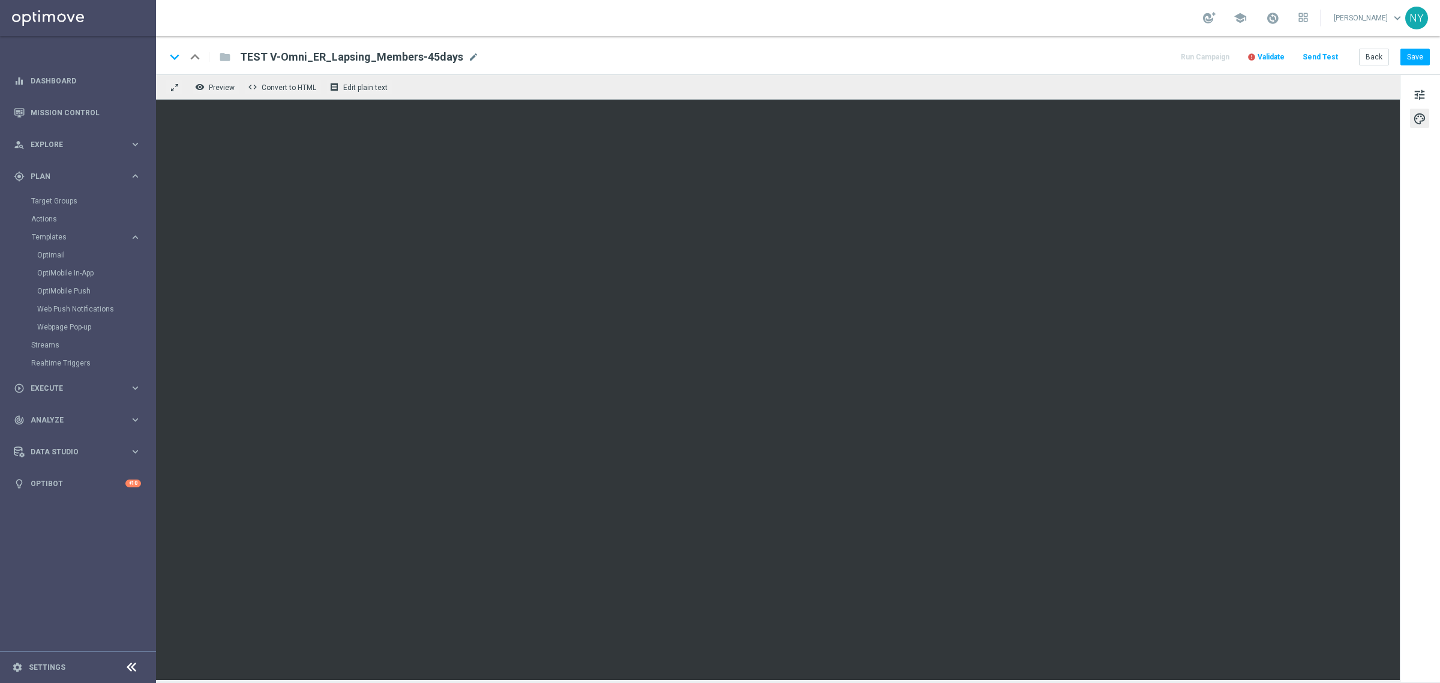
click at [1281, 54] on span "Validate" at bounding box center [1271, 57] width 27 height 8
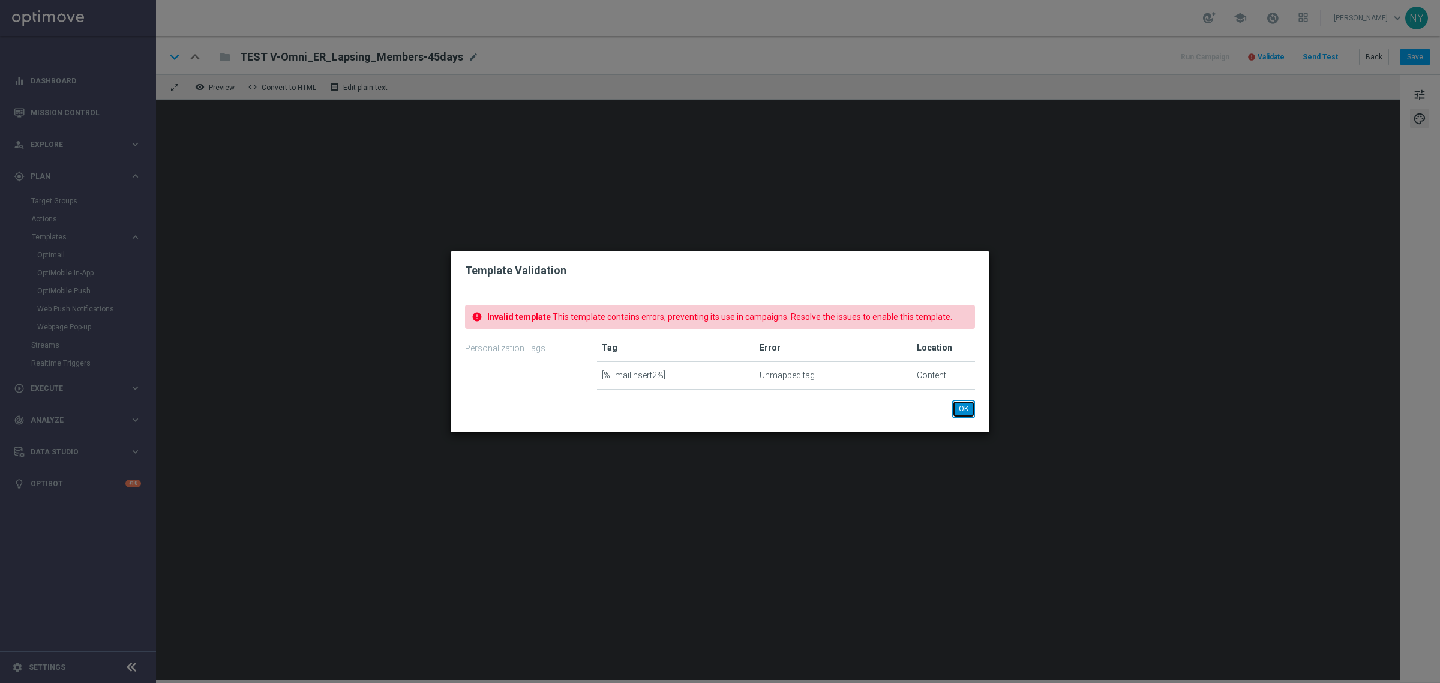
click at [973, 408] on button "OK" at bounding box center [963, 408] width 23 height 17
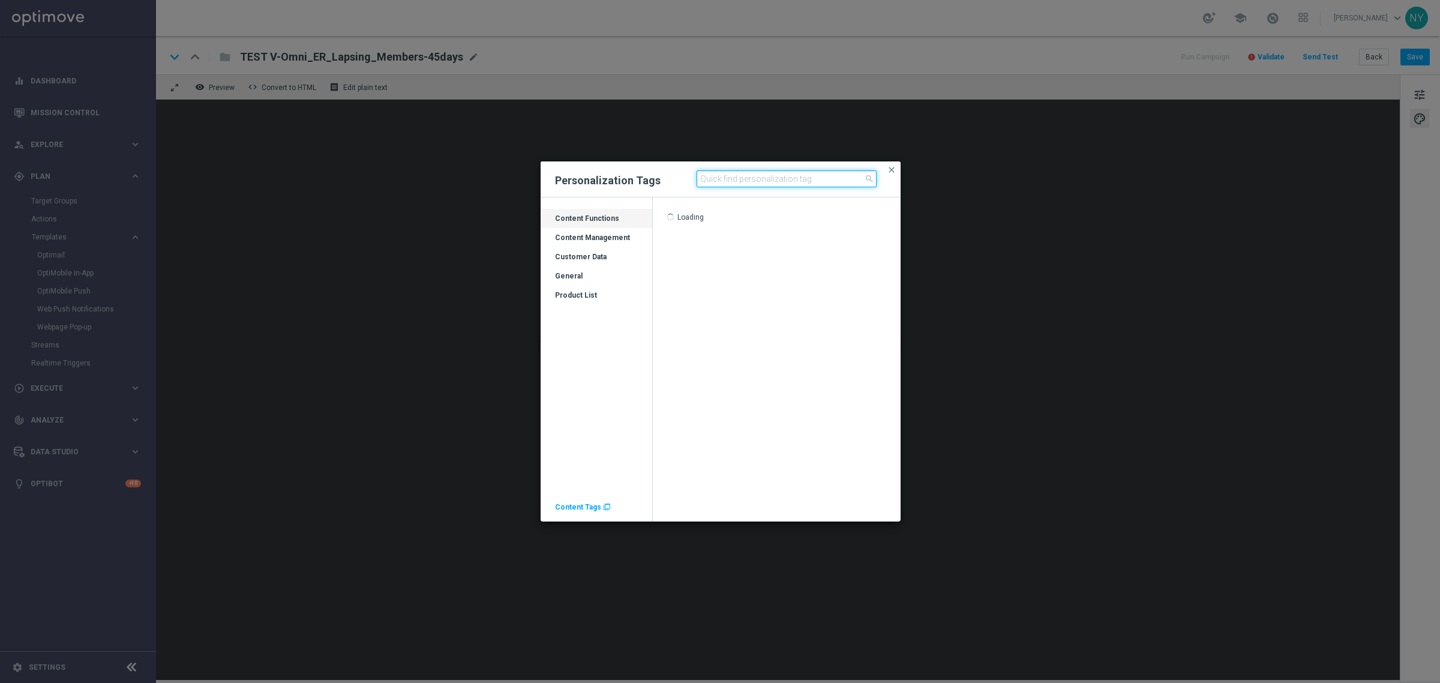
click at [715, 181] on input at bounding box center [787, 178] width 180 height 17
type input "email"
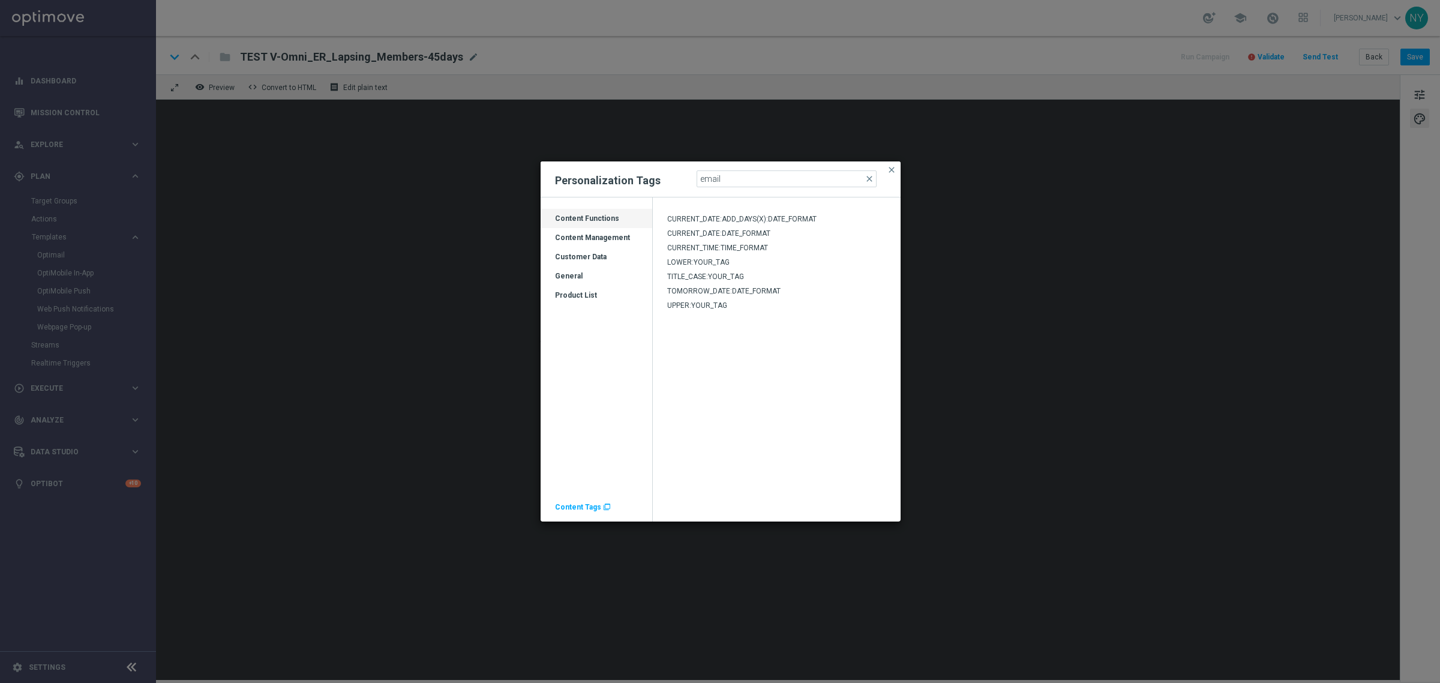
click at [590, 255] on div "Customer Data" at bounding box center [597, 261] width 112 height 19
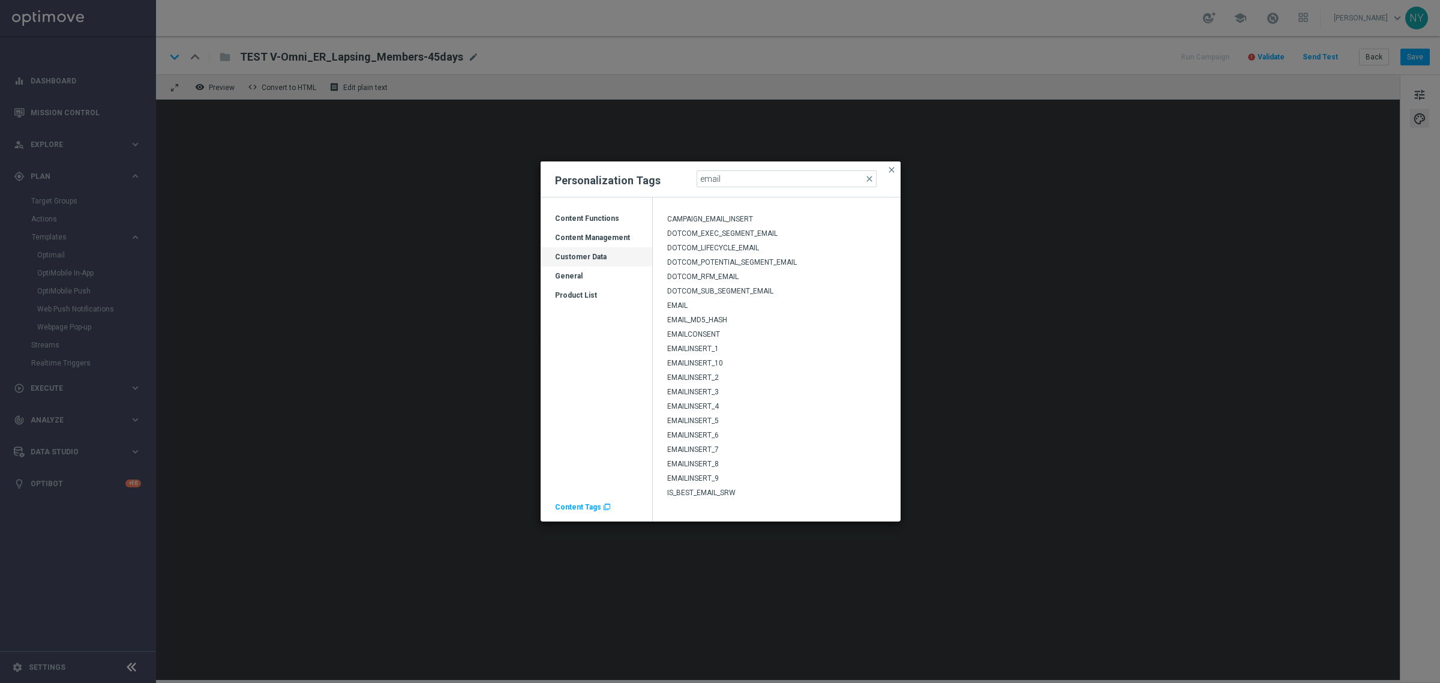
click at [702, 376] on span "EMAILINSERT_2" at bounding box center [693, 377] width 52 height 8
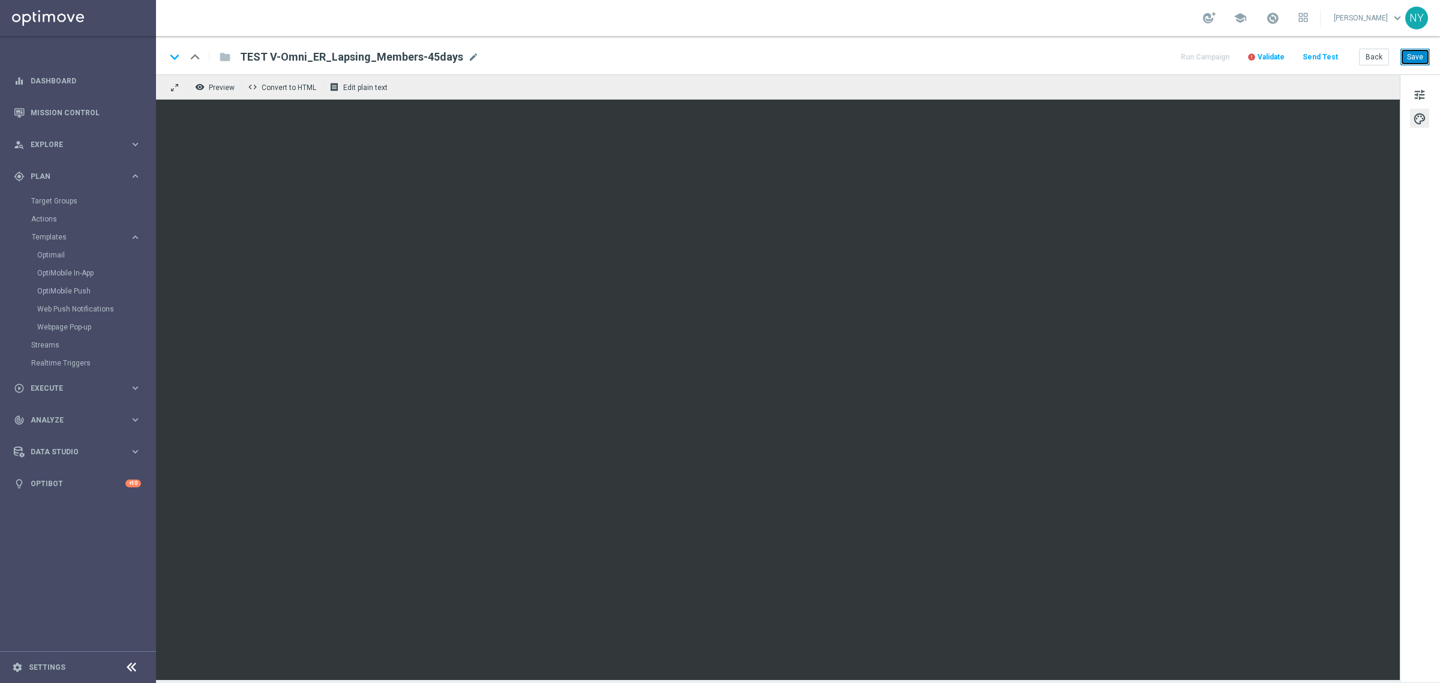
click at [1409, 52] on button "Save" at bounding box center [1415, 57] width 29 height 17
click at [1330, 54] on button "Send Test" at bounding box center [1320, 57] width 39 height 16
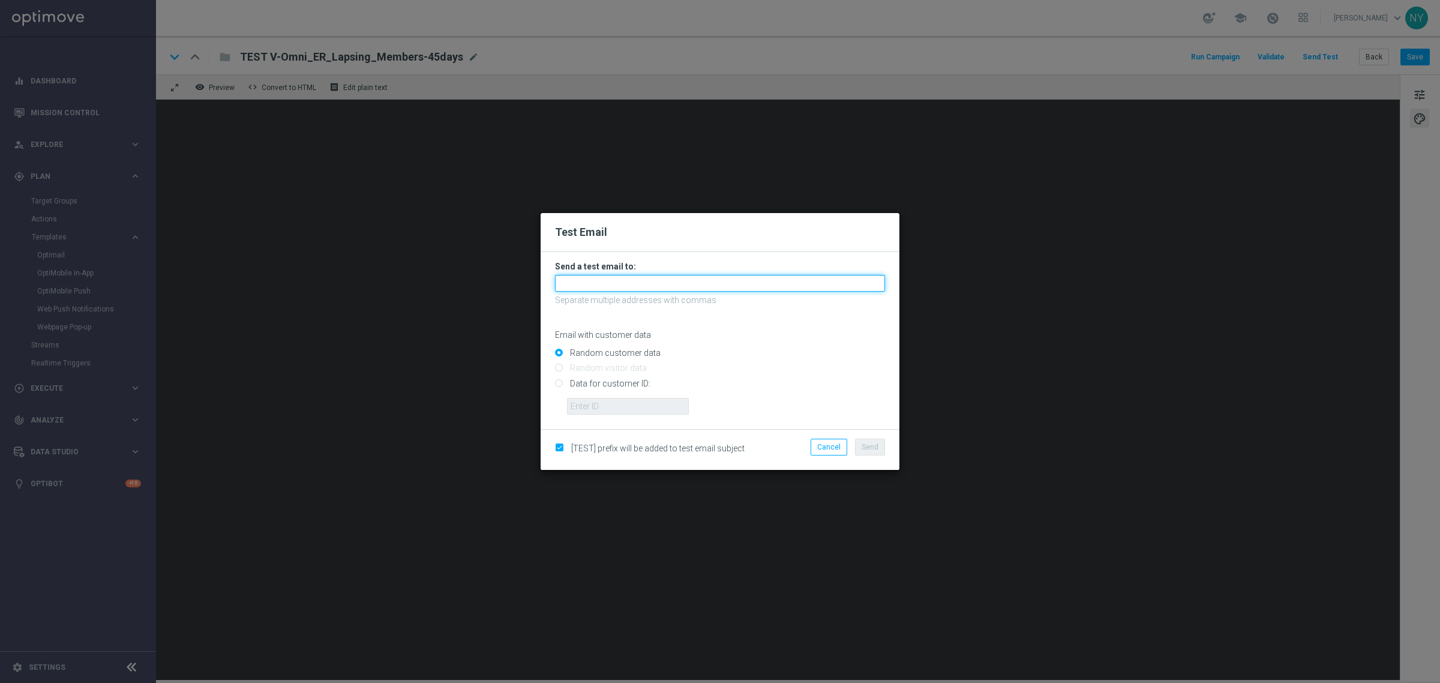
click at [589, 284] on input "text" at bounding box center [720, 283] width 330 height 17
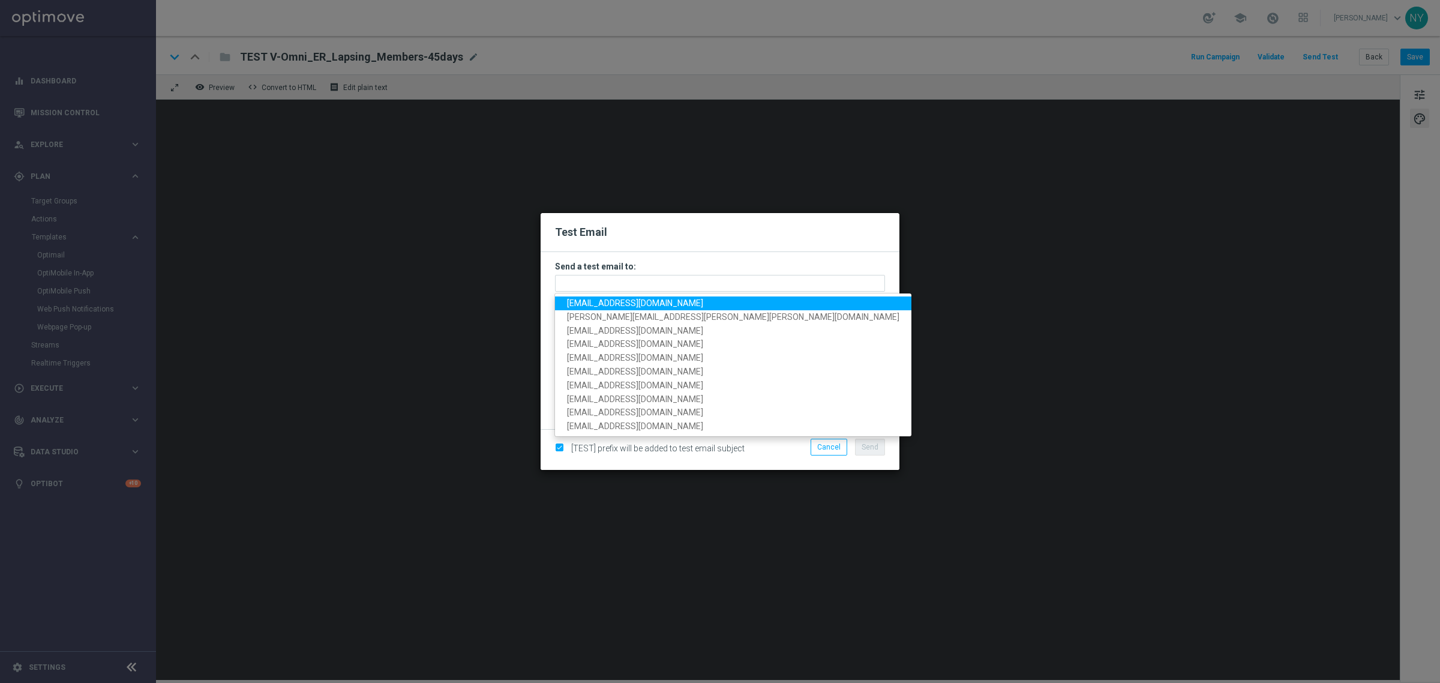
click at [595, 301] on span "[EMAIL_ADDRESS][DOMAIN_NAME]" at bounding box center [635, 303] width 136 height 10
type input "[EMAIL_ADDRESS][DOMAIN_NAME]"
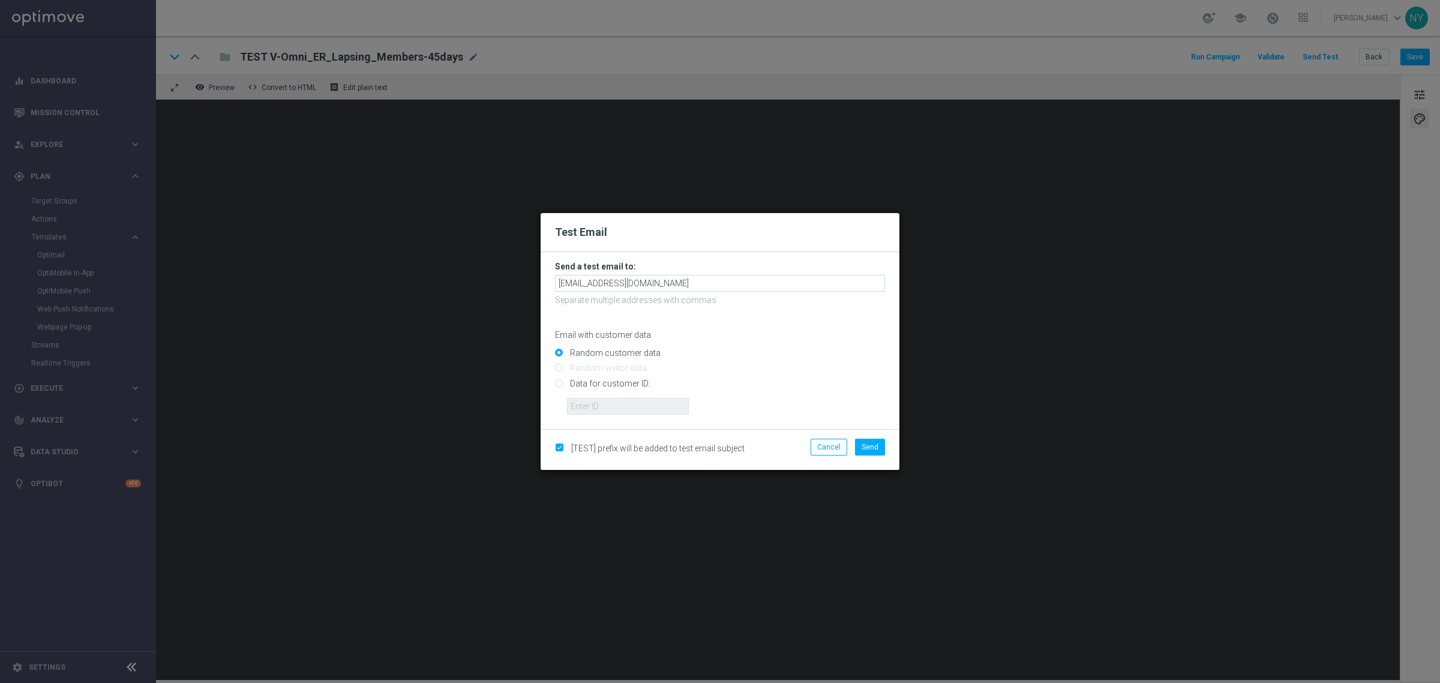
click at [561, 385] on input "Data for customer ID:" at bounding box center [720, 388] width 330 height 17
radio input "true"
click at [606, 409] on input "text" at bounding box center [628, 406] width 122 height 17
paste input "10000252057"
type input "10000252057"
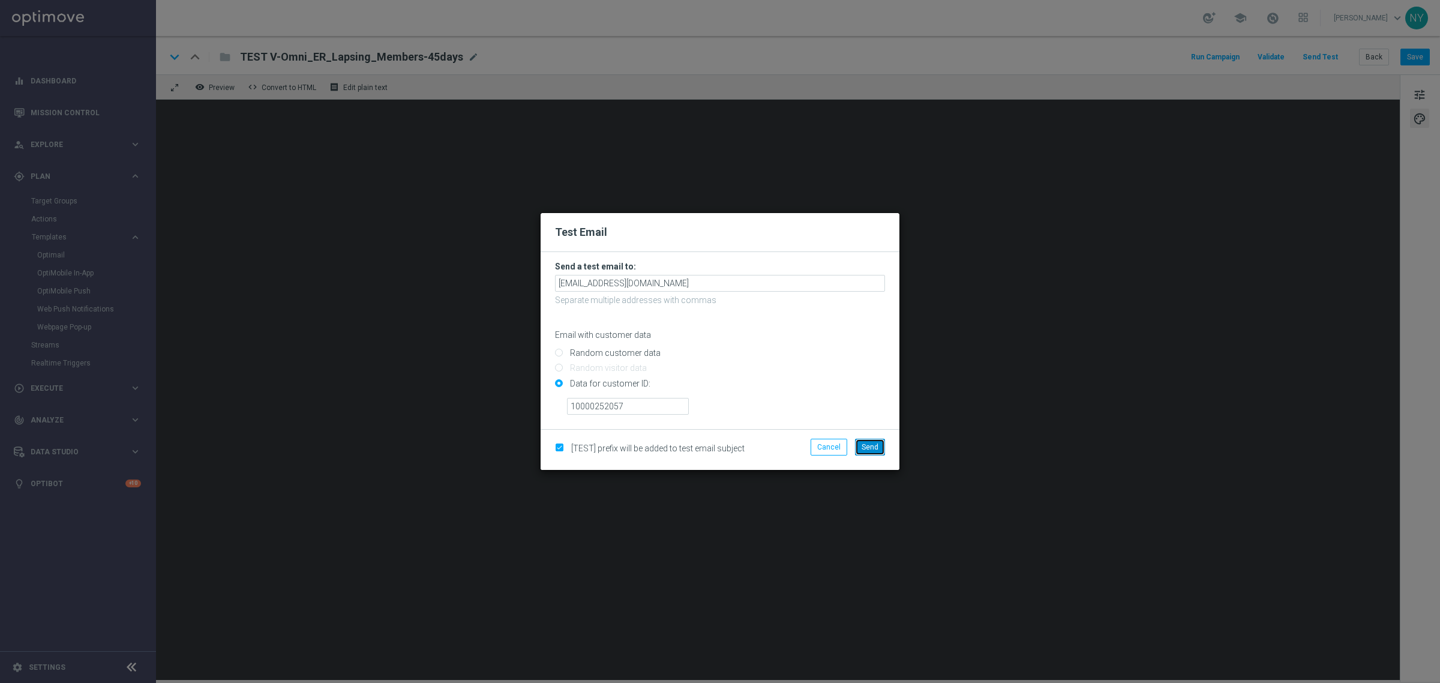
click at [865, 448] on span "Send" at bounding box center [870, 447] width 17 height 8
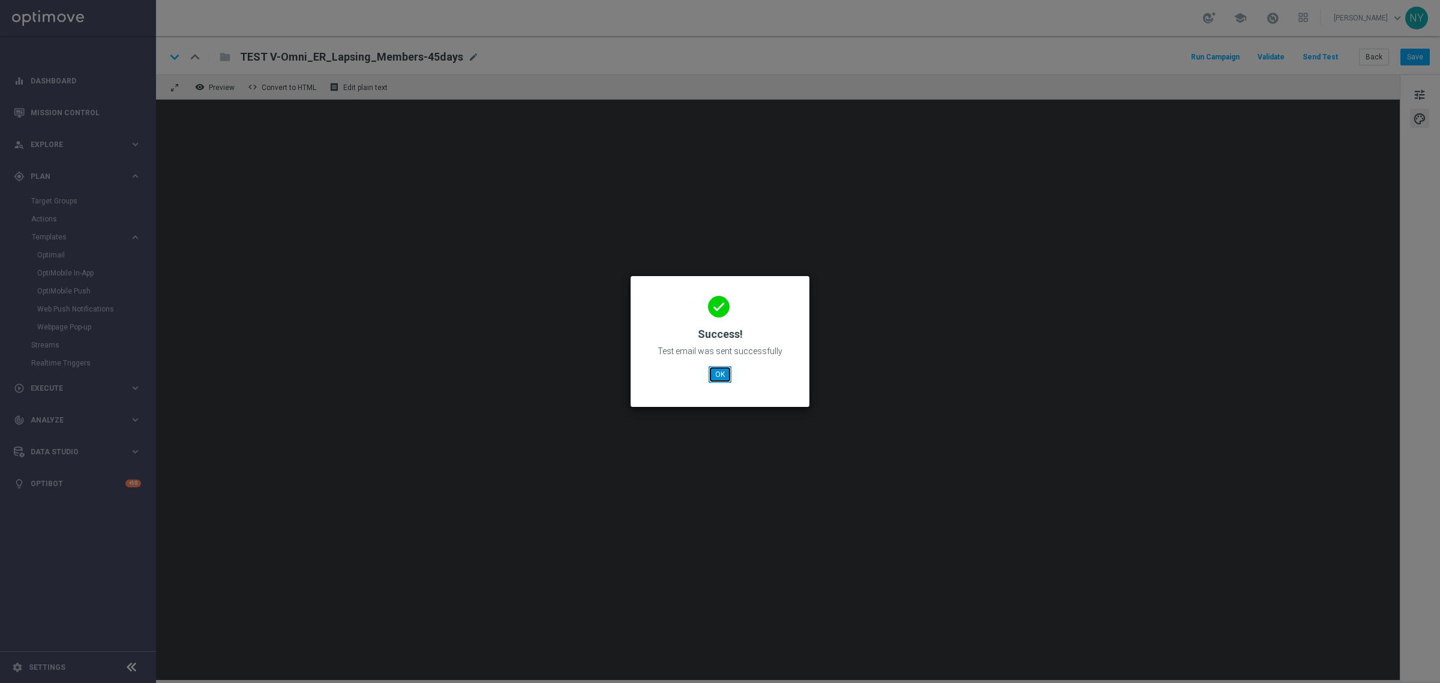
click at [721, 373] on button "OK" at bounding box center [720, 374] width 23 height 17
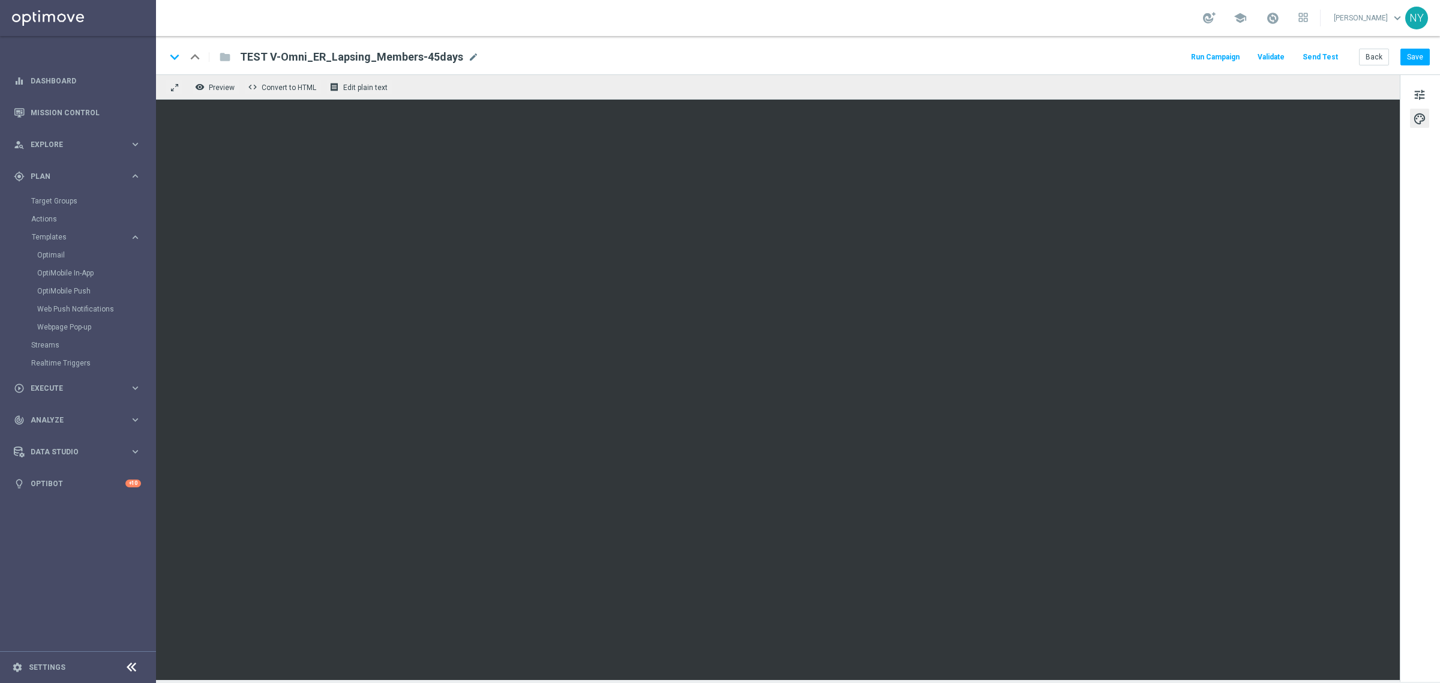
click at [1313, 52] on button "Send Test" at bounding box center [1320, 57] width 39 height 16
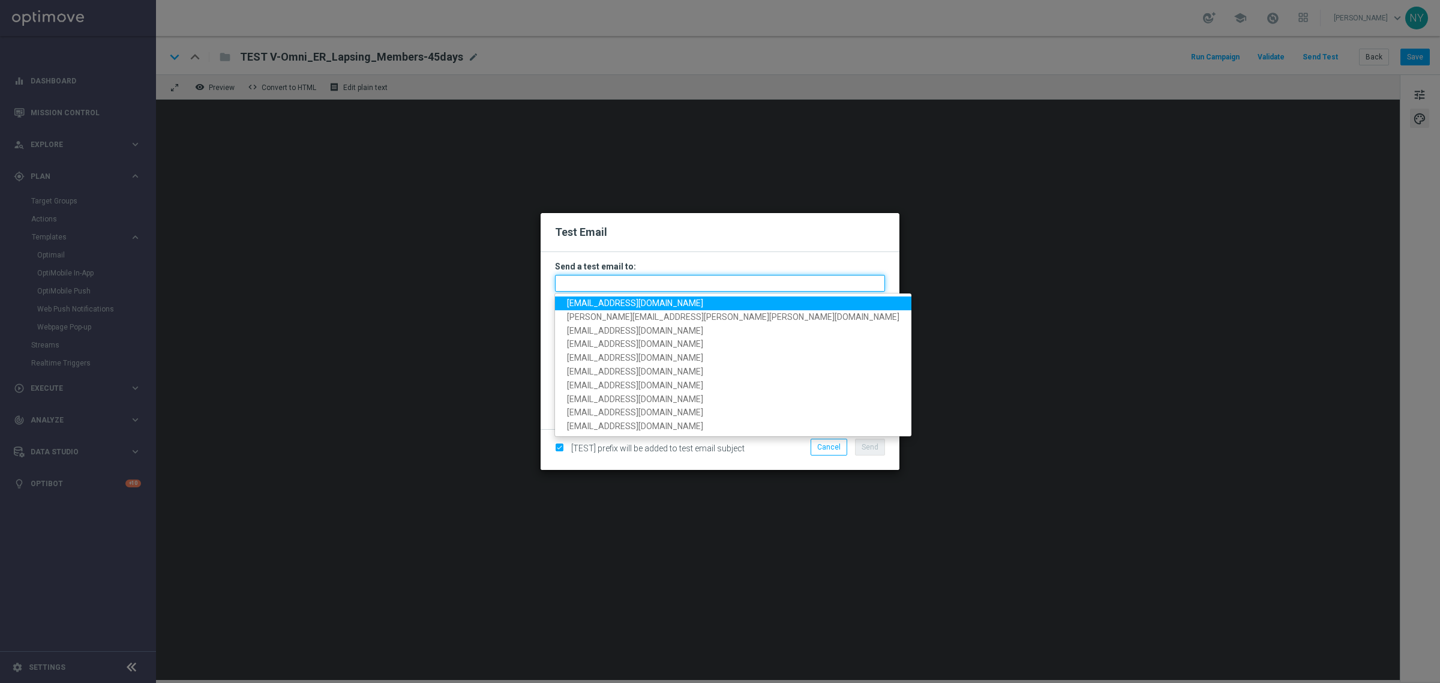
click at [584, 280] on input "text" at bounding box center [720, 283] width 330 height 17
drag, startPoint x: 637, startPoint y: 301, endPoint x: 619, endPoint y: 299, distance: 18.2
click at [638, 301] on span "[EMAIL_ADDRESS][DOMAIN_NAME]" at bounding box center [635, 303] width 136 height 10
type input "[EMAIL_ADDRESS][DOMAIN_NAME]"
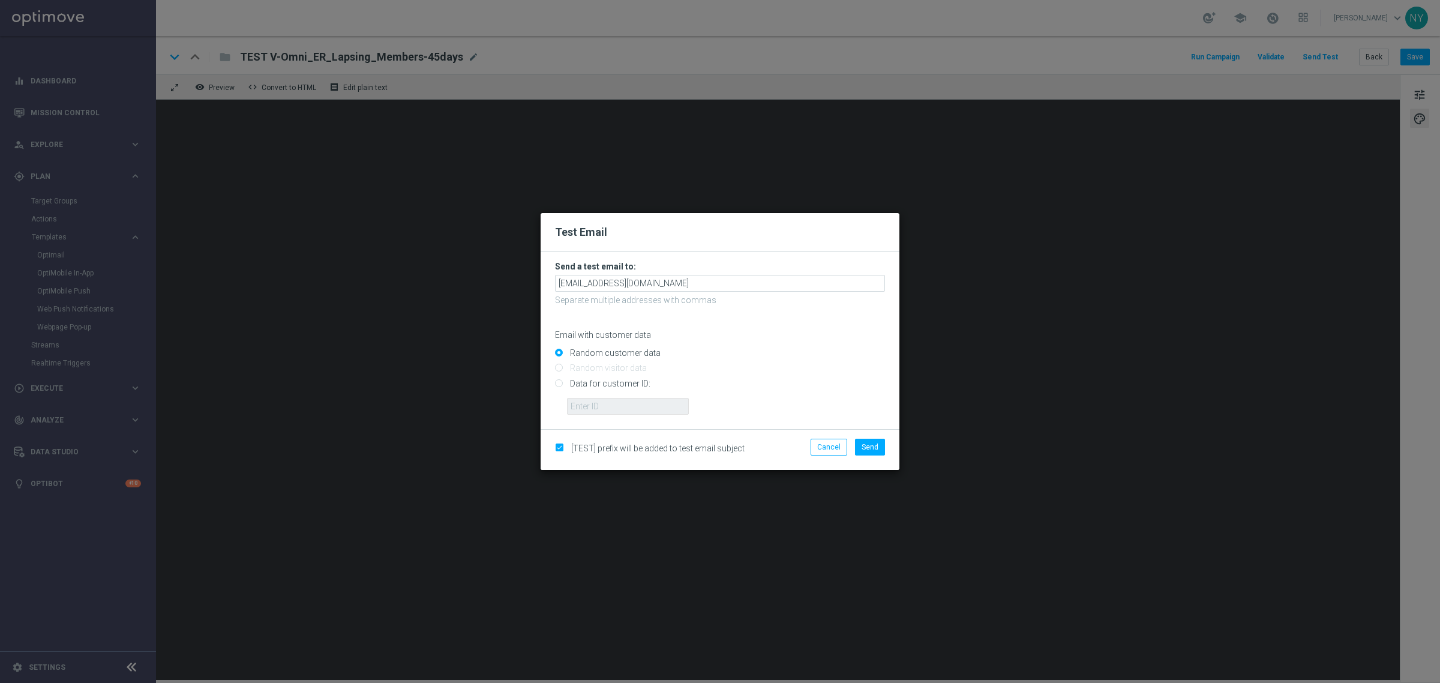
drag, startPoint x: 558, startPoint y: 385, endPoint x: 574, endPoint y: 403, distance: 24.7
click at [559, 385] on input "Data for customer ID:" at bounding box center [720, 388] width 330 height 17
radio input "true"
click at [582, 406] on input "text" at bounding box center [628, 406] width 122 height 17
paste input "10001426191"
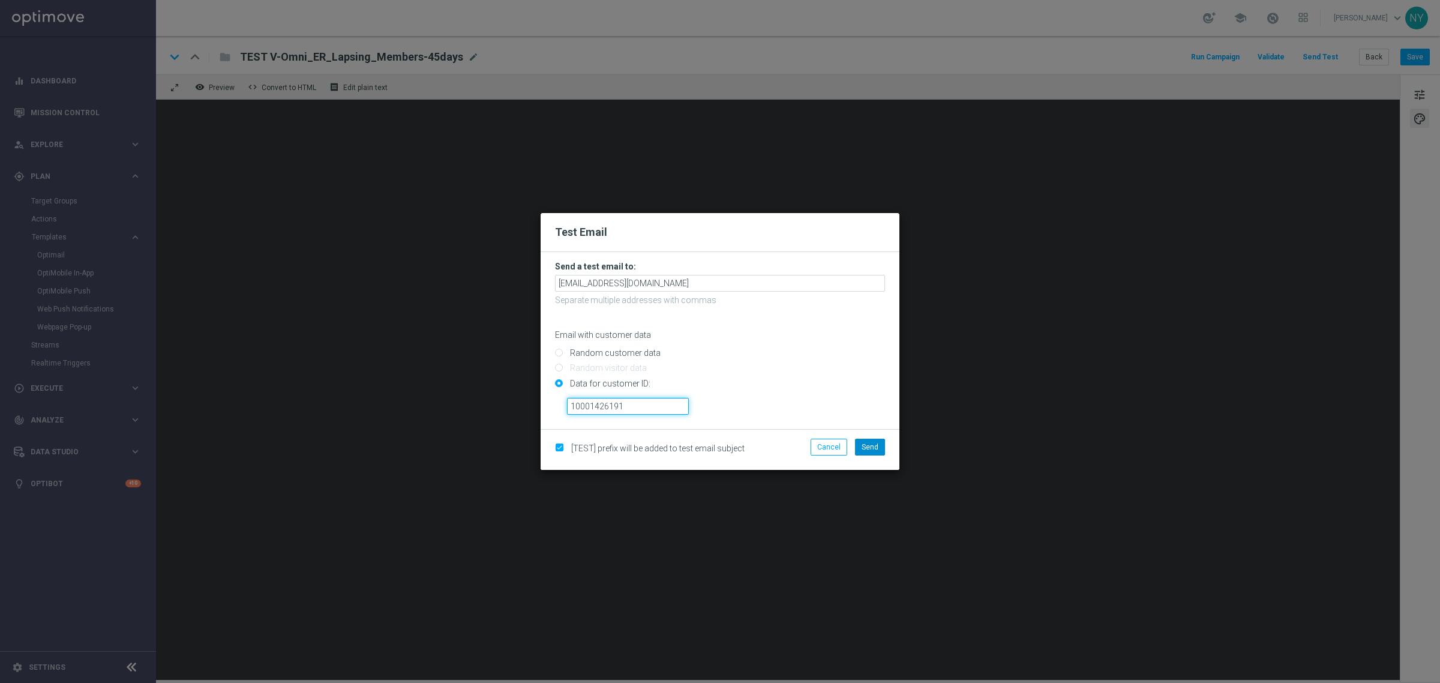
type input "10001426191"
click at [872, 449] on span "Send" at bounding box center [870, 447] width 17 height 8
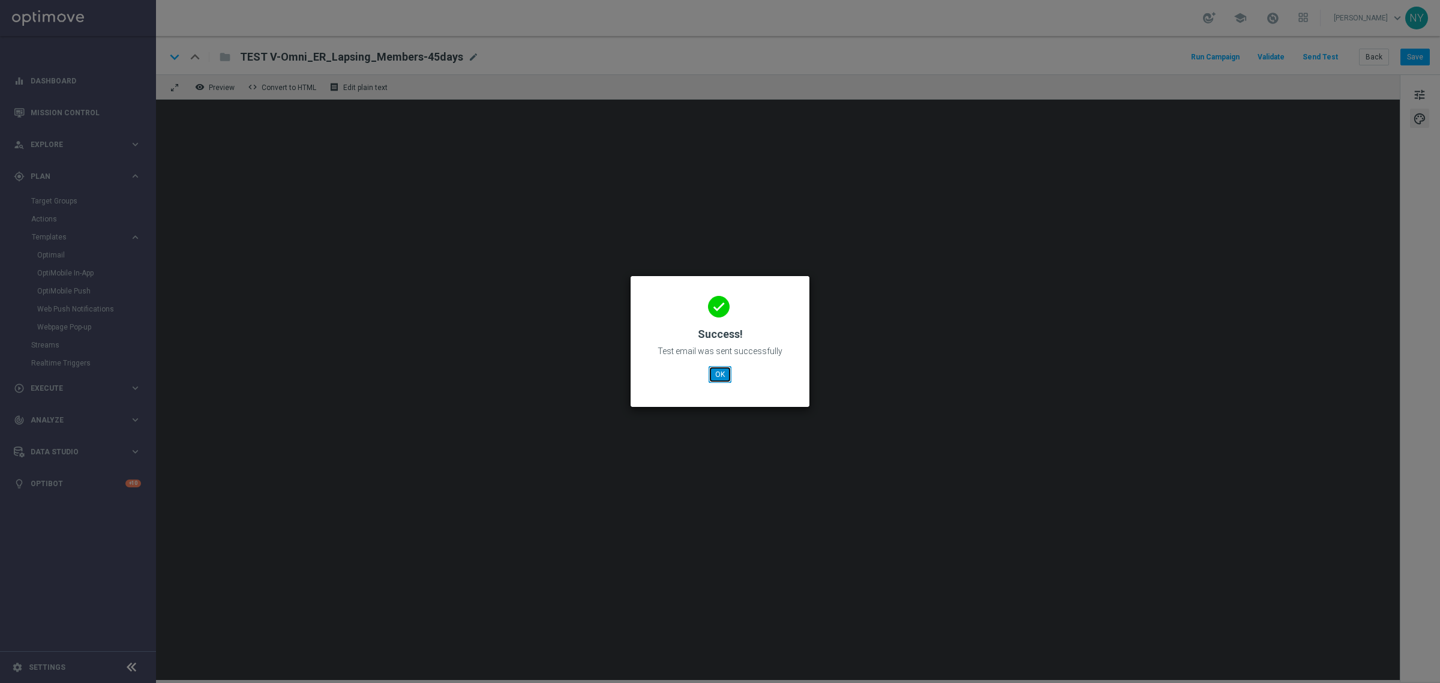
click at [722, 369] on button "OK" at bounding box center [720, 374] width 23 height 17
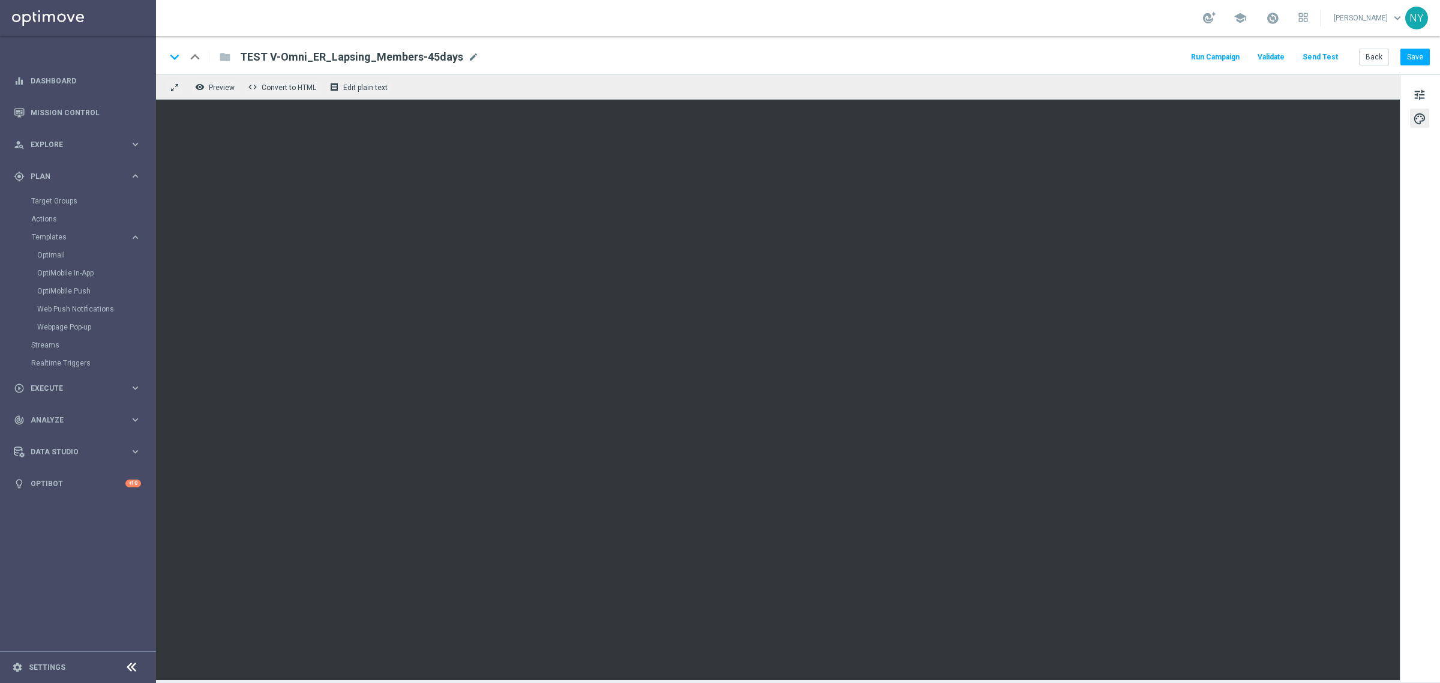
click at [1320, 52] on button "Send Test" at bounding box center [1320, 57] width 39 height 16
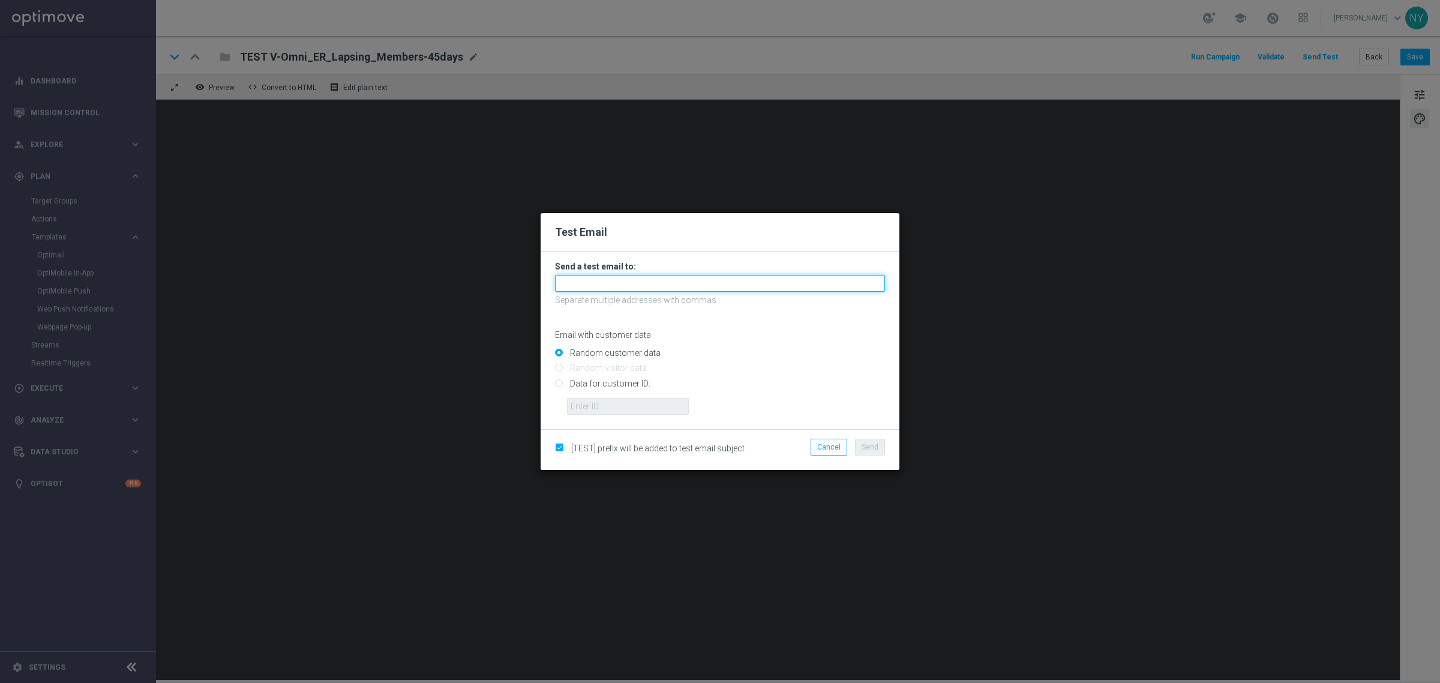
click at [580, 279] on input "text" at bounding box center [720, 283] width 330 height 17
drag, startPoint x: 594, startPoint y: 285, endPoint x: 462, endPoint y: 290, distance: 132.1
click at [465, 291] on modal-container "Test Email Send a test email to: adam. Separate multiple addresses with commas …" at bounding box center [720, 341] width 1440 height 683
paste input "steidley@staples.com"
type input "[PERSON_NAME][EMAIL_ADDRESS][PERSON_NAME][PERSON_NAME][DOMAIN_NAME]"
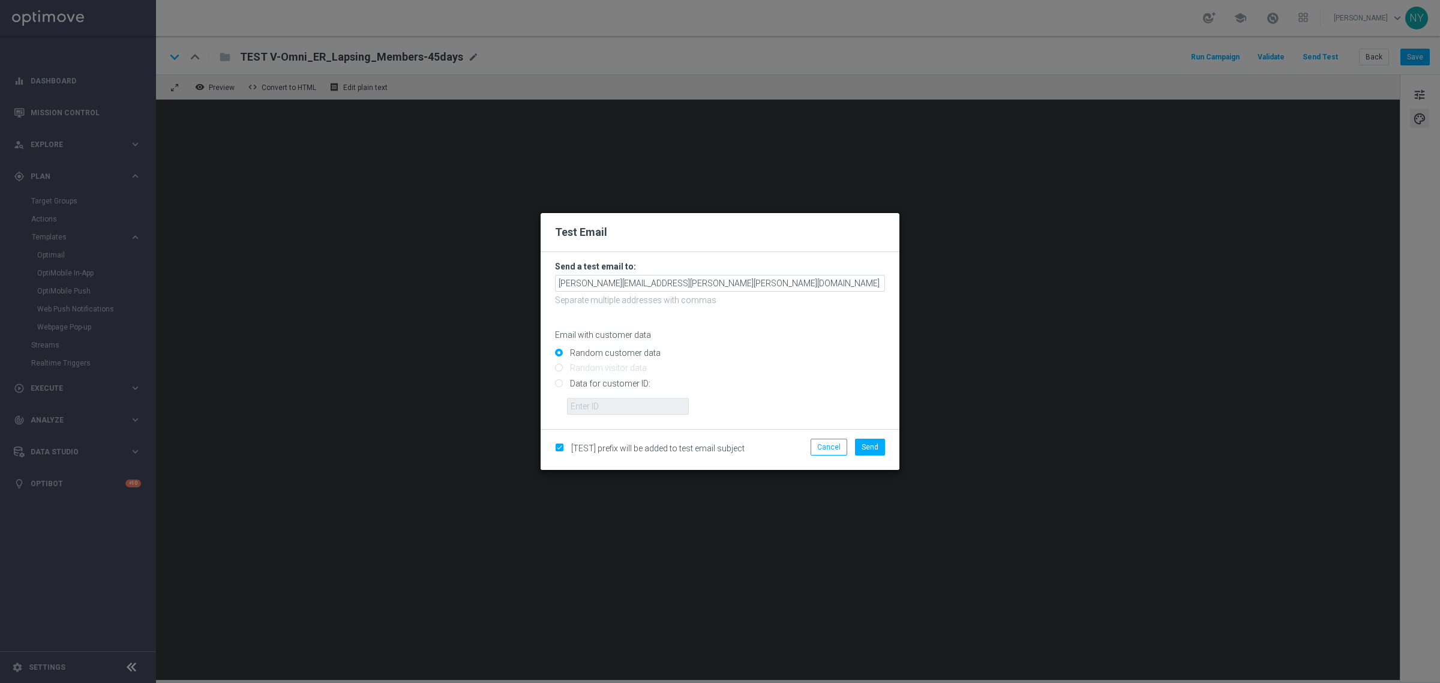
click at [560, 383] on input "Data for customer ID:" at bounding box center [720, 388] width 330 height 17
radio input "true"
click at [577, 403] on input "text" at bounding box center [628, 406] width 122 height 17
paste input "10000252057"
type input "10000252057"
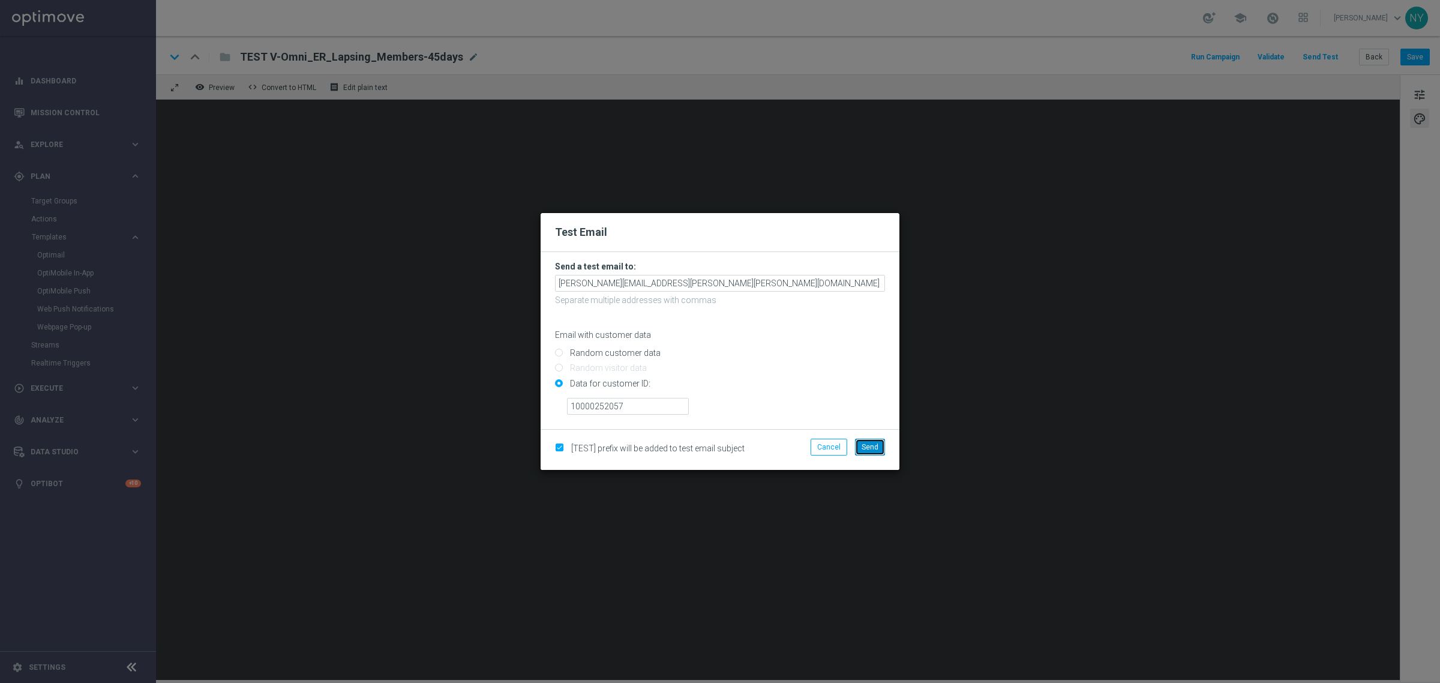
drag, startPoint x: 872, startPoint y: 445, endPoint x: 892, endPoint y: 404, distance: 45.4
click at [874, 444] on span "Send" at bounding box center [870, 447] width 17 height 8
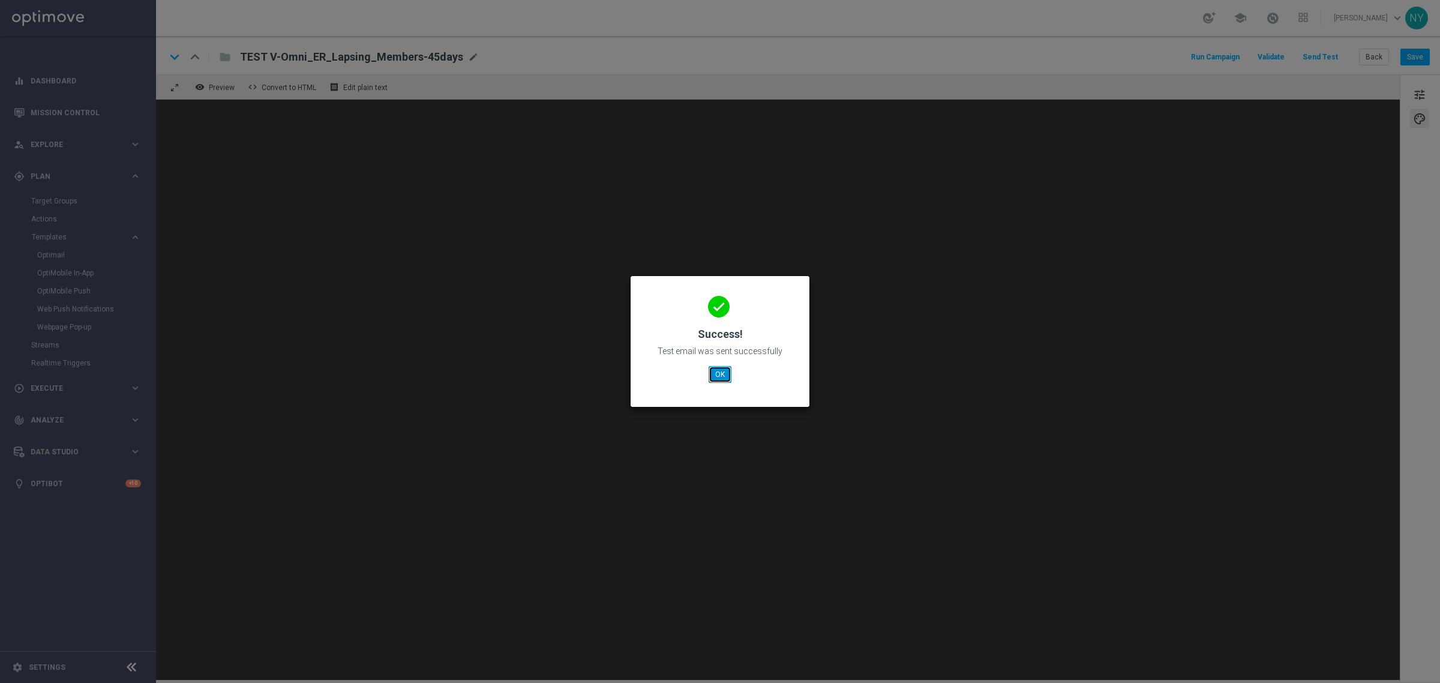
click at [717, 372] on button "OK" at bounding box center [720, 374] width 23 height 17
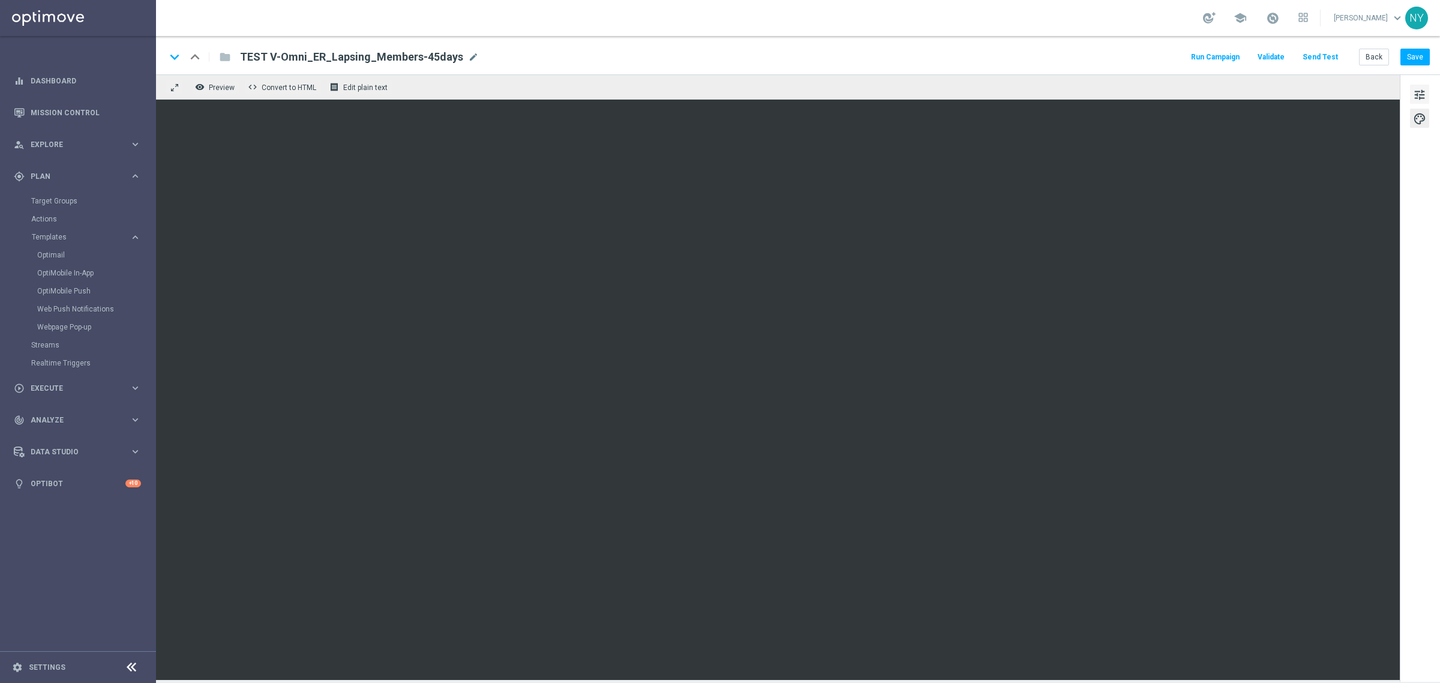
click at [1415, 87] on span "tune" at bounding box center [1419, 95] width 13 height 16
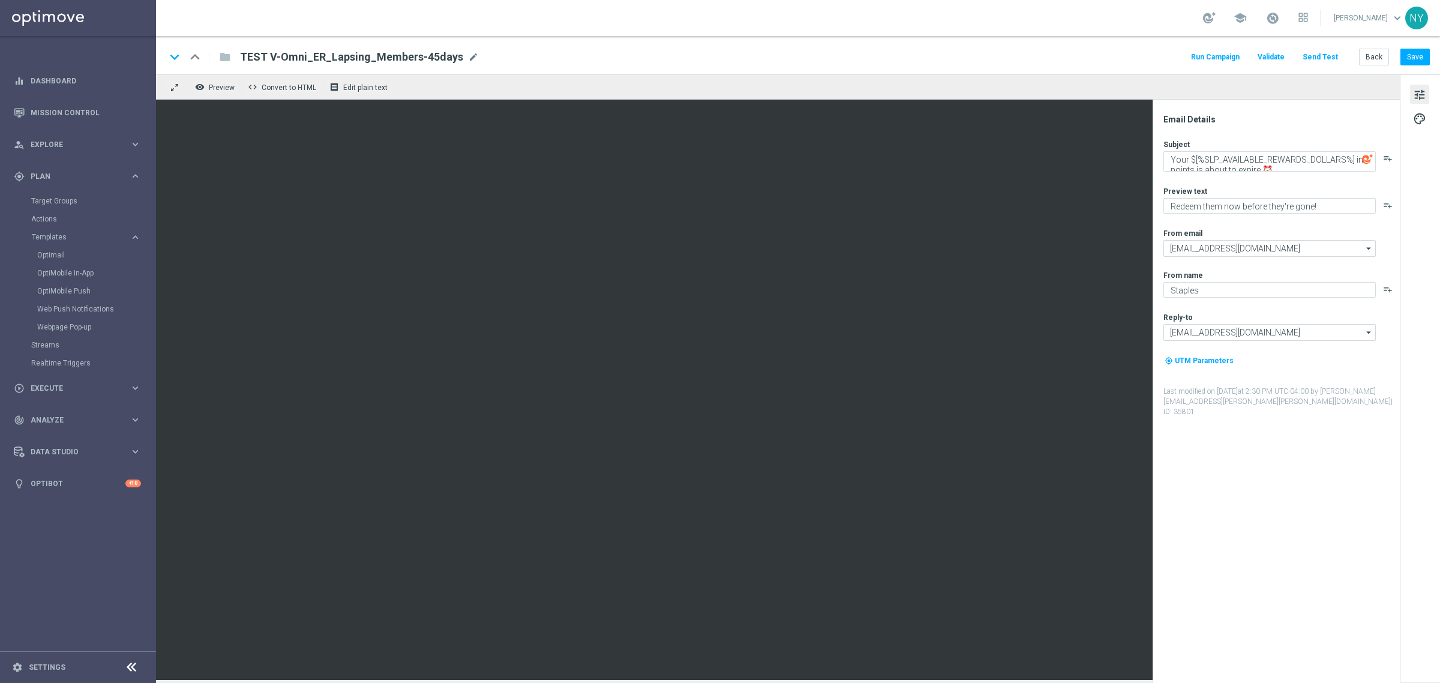
click at [1336, 57] on button "Send Test" at bounding box center [1320, 57] width 39 height 16
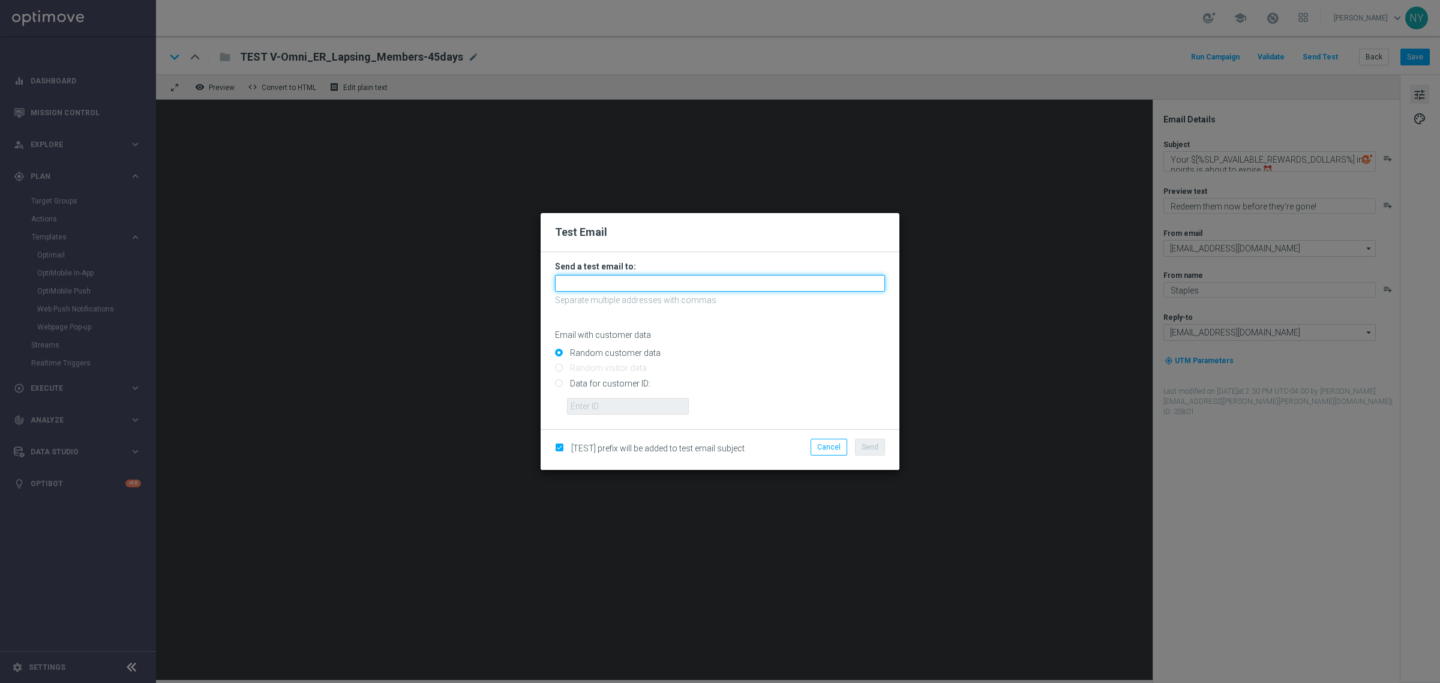
click at [627, 277] on input "text" at bounding box center [720, 283] width 330 height 17
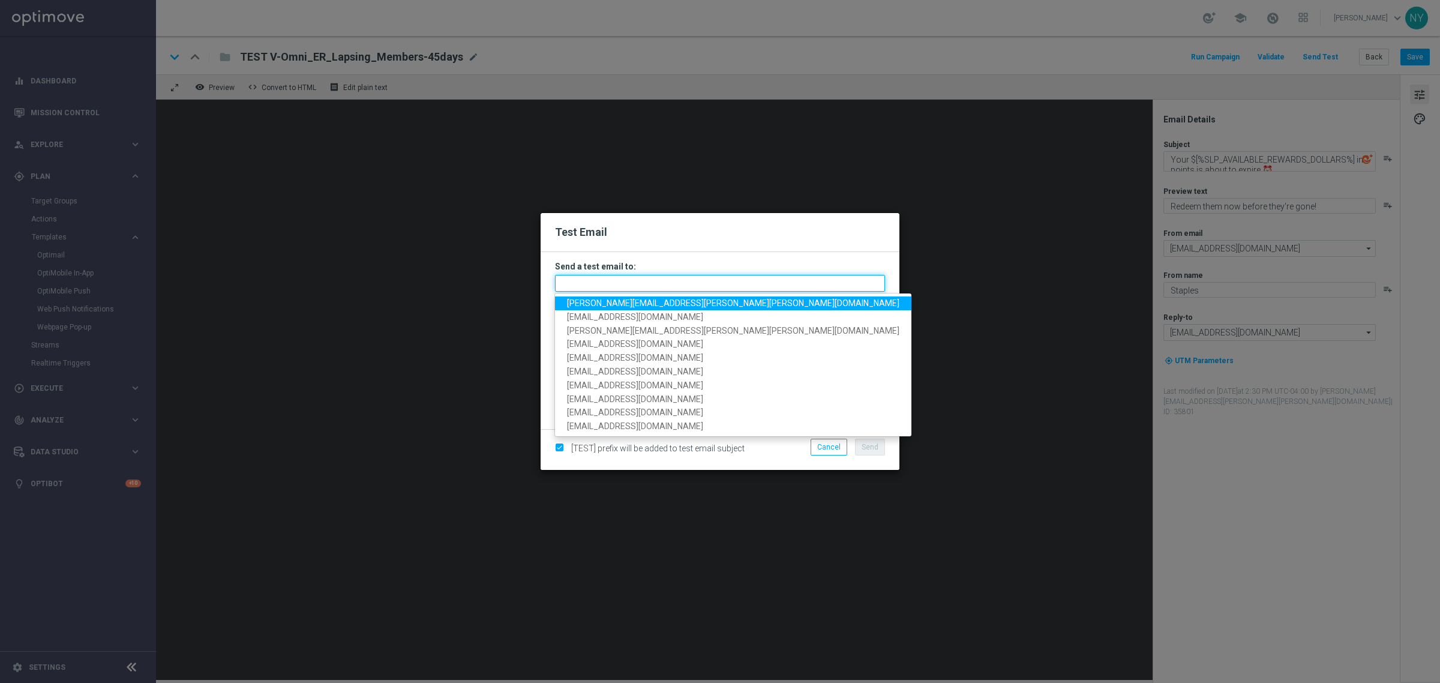
paste input "[EMAIL_ADDRESS][DOMAIN_NAME]"
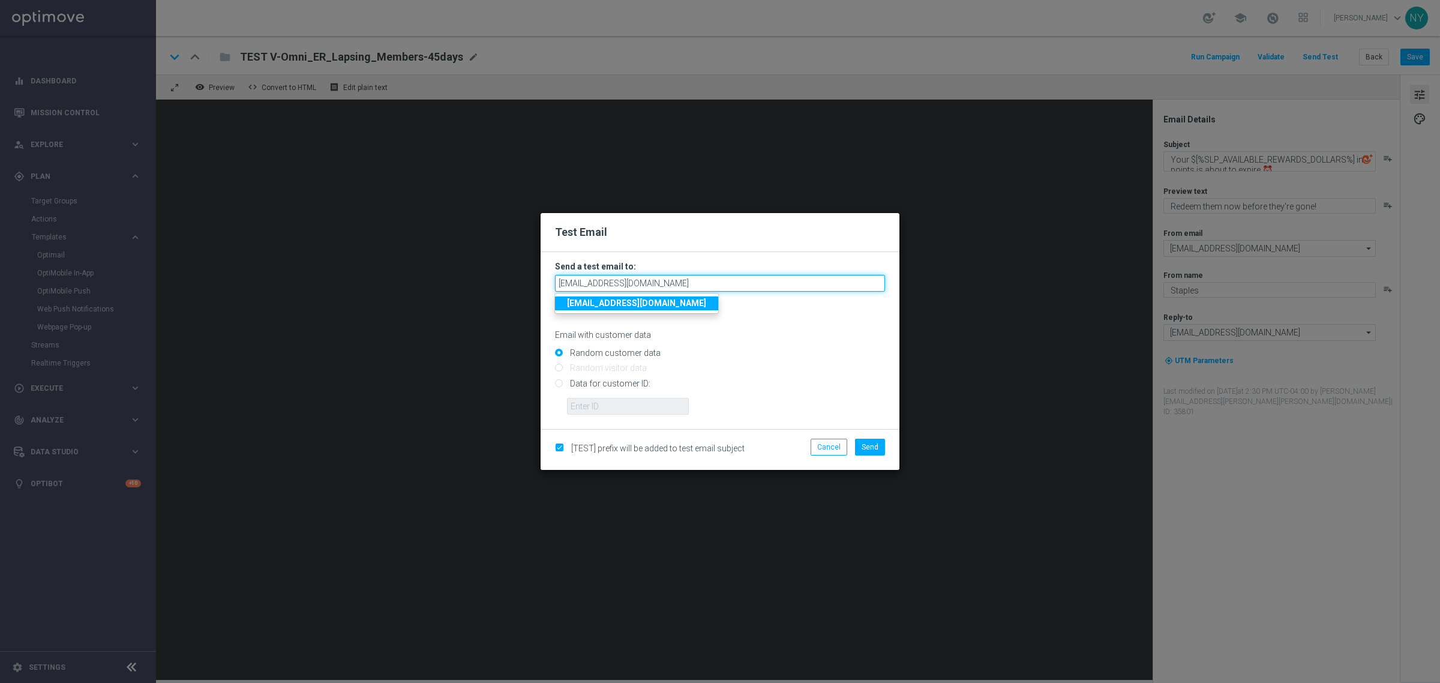
type input "[EMAIL_ADDRESS][DOMAIN_NAME]"
click at [560, 382] on input "Data for customer ID:" at bounding box center [720, 388] width 330 height 17
radio input "true"
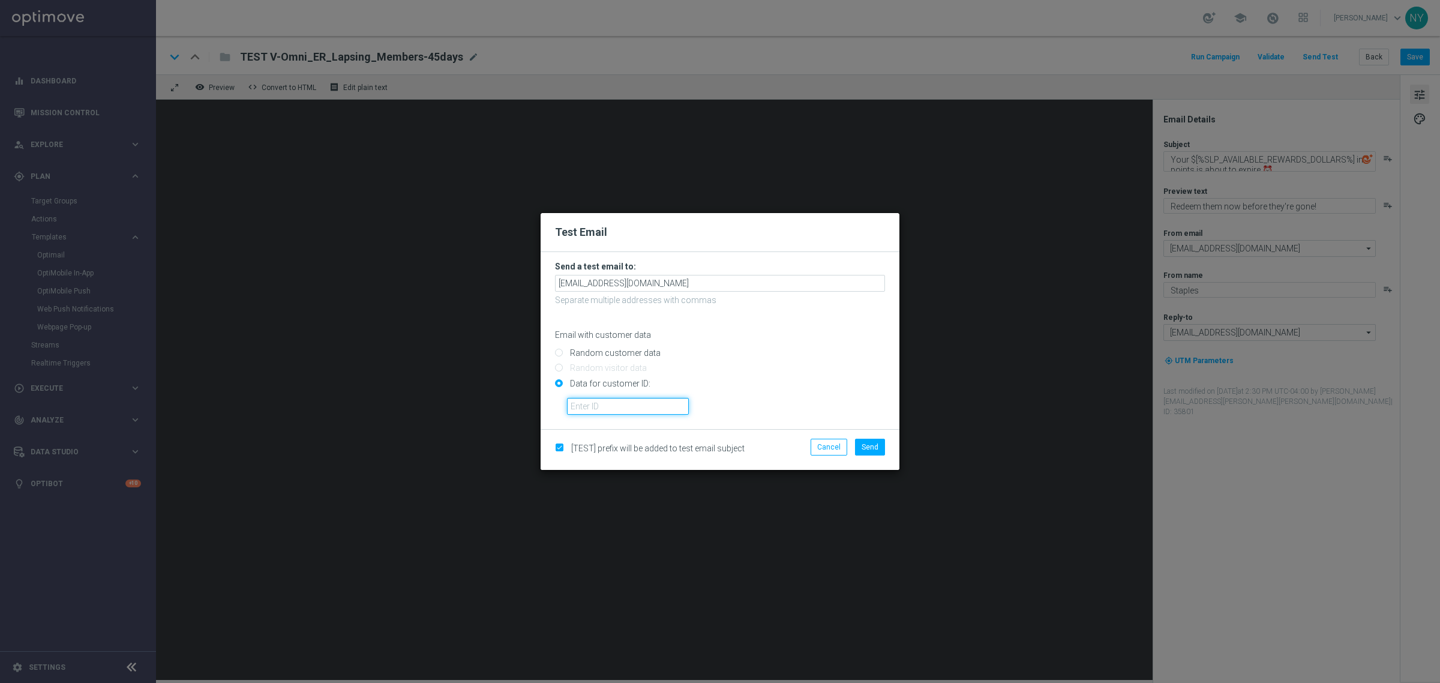
click at [579, 404] on input "text" at bounding box center [628, 406] width 122 height 17
click at [593, 403] on input "text" at bounding box center [628, 406] width 122 height 17
paste input "10000252057"
type input "10000252057"
drag, startPoint x: 872, startPoint y: 448, endPoint x: 916, endPoint y: 432, distance: 47.1
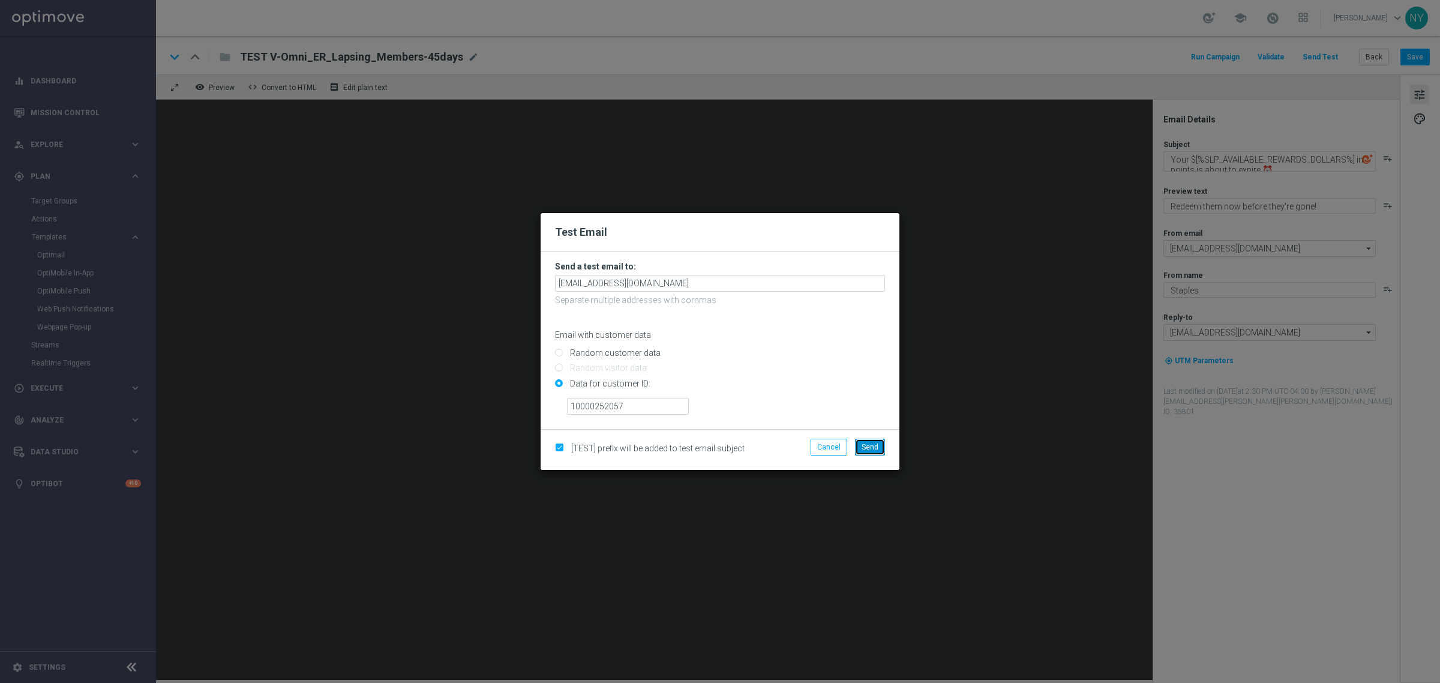
click at [872, 447] on span "Send" at bounding box center [870, 447] width 17 height 8
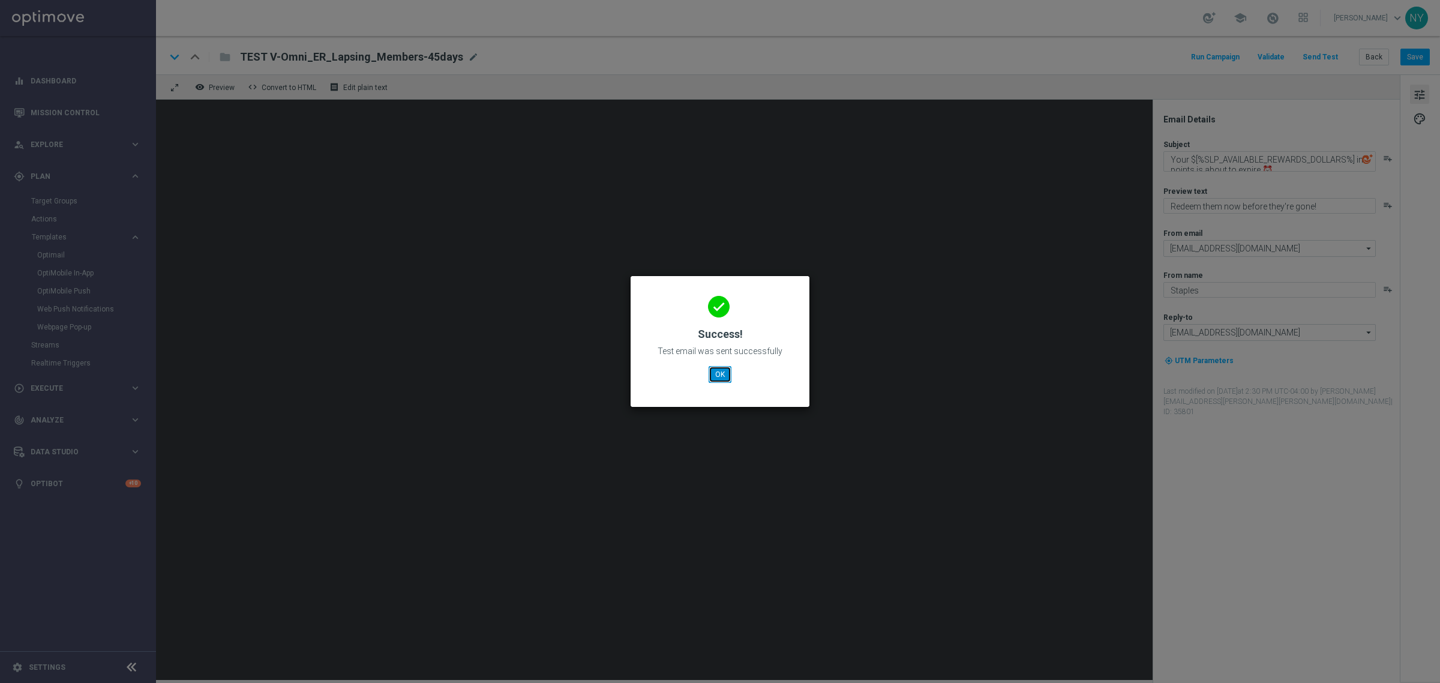
click at [722, 370] on button "OK" at bounding box center [720, 374] width 23 height 17
